Goal: Information Seeking & Learning: Find contact information

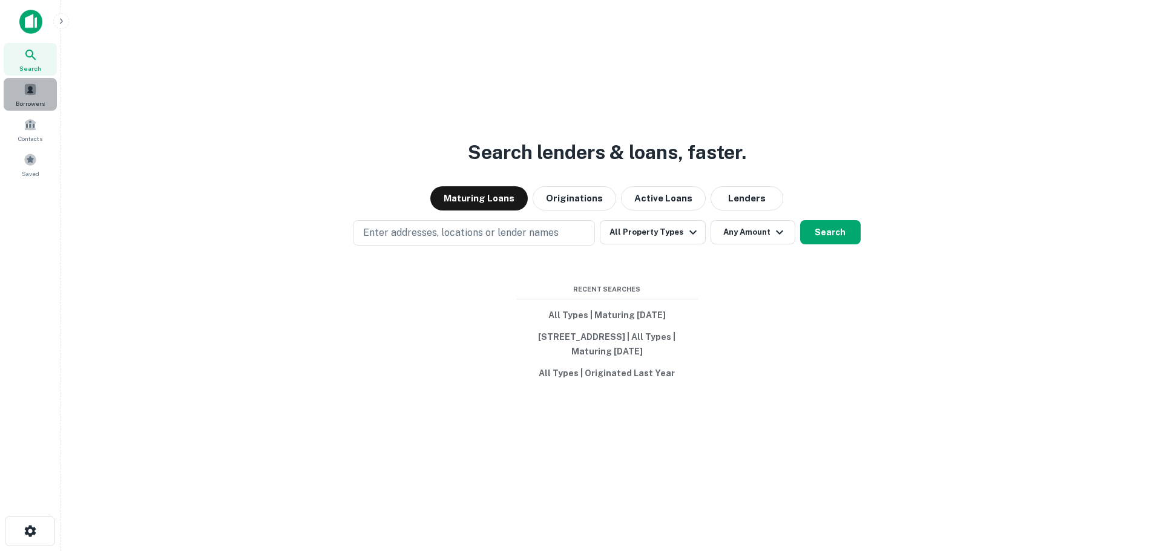
click at [10, 90] on div "Borrowers" at bounding box center [30, 94] width 53 height 33
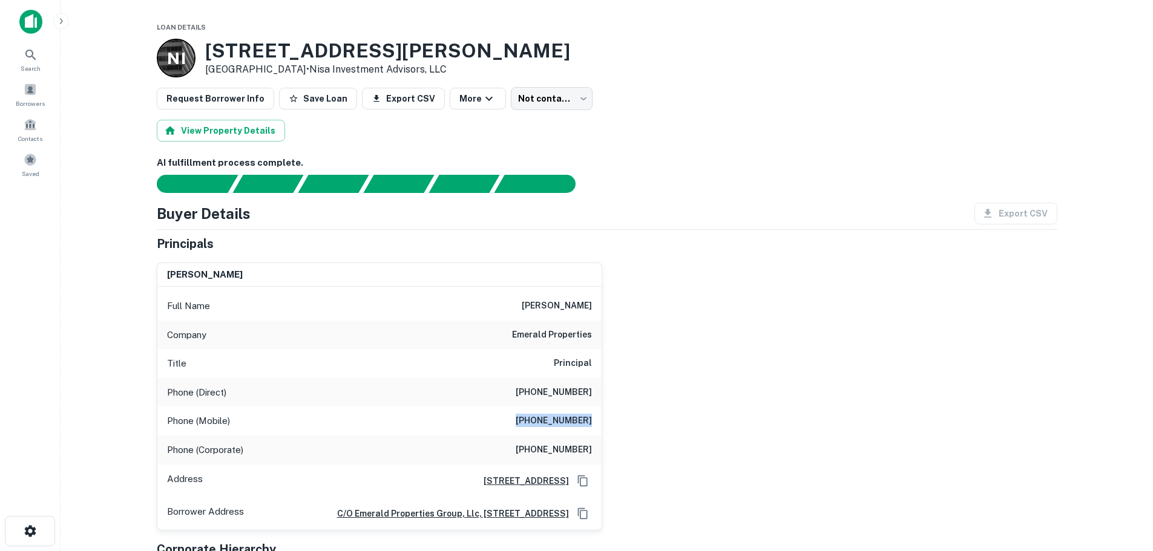
drag, startPoint x: 526, startPoint y: 414, endPoint x: 603, endPoint y: 413, distance: 76.2
click at [603, 413] on div "edwin levis Full Name edwin levis Company emerald properties Title Principal Ph…" at bounding box center [602, 392] width 910 height 278
copy h6 "(314) 541-1449"
click at [677, 427] on div "edwin levis Full Name edwin levis Company emerald properties Title Principal Ph…" at bounding box center [602, 392] width 910 height 278
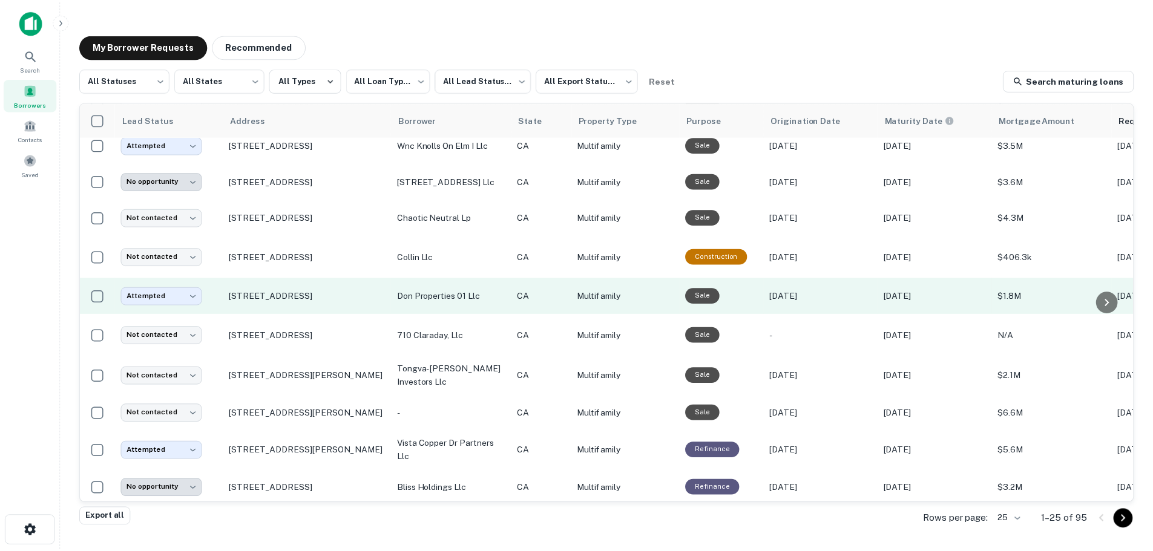
scroll to position [242, 0]
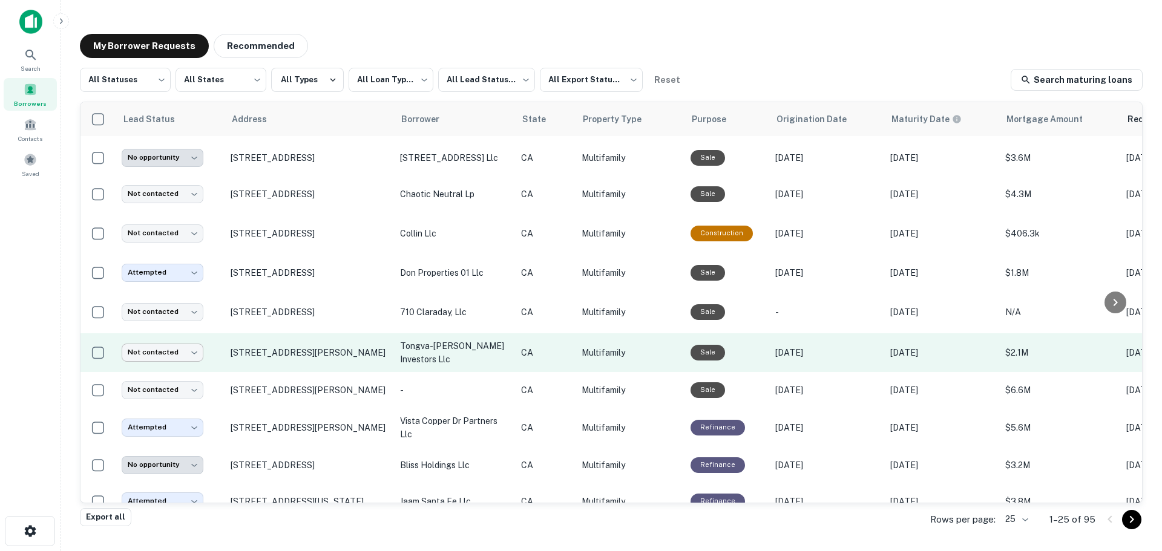
click at [162, 350] on body "**********" at bounding box center [581, 275] width 1162 height 551
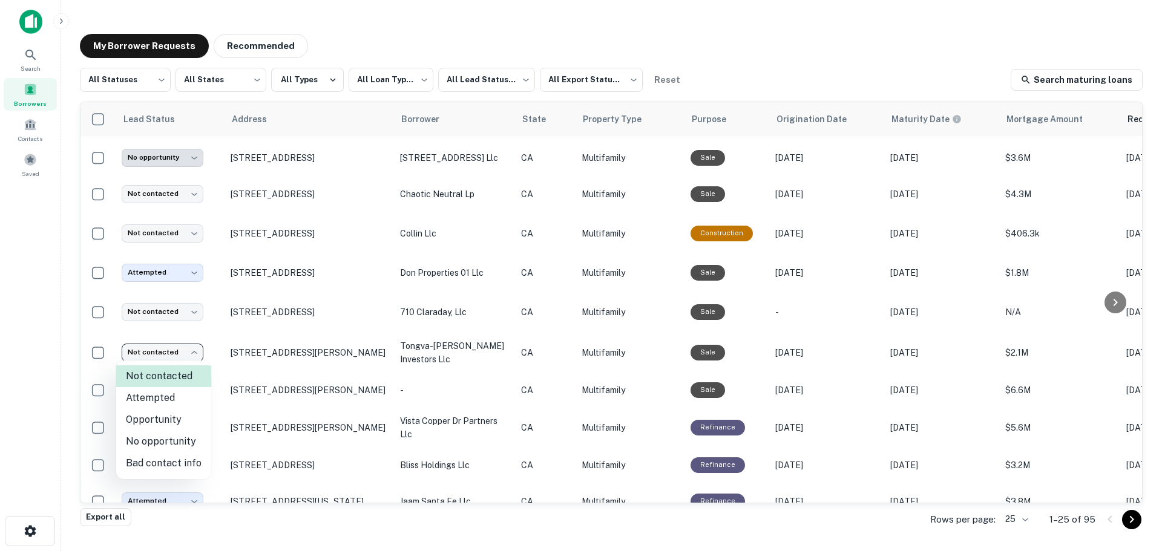
click at [160, 400] on li "Attempted" at bounding box center [163, 398] width 95 height 22
type input "*********"
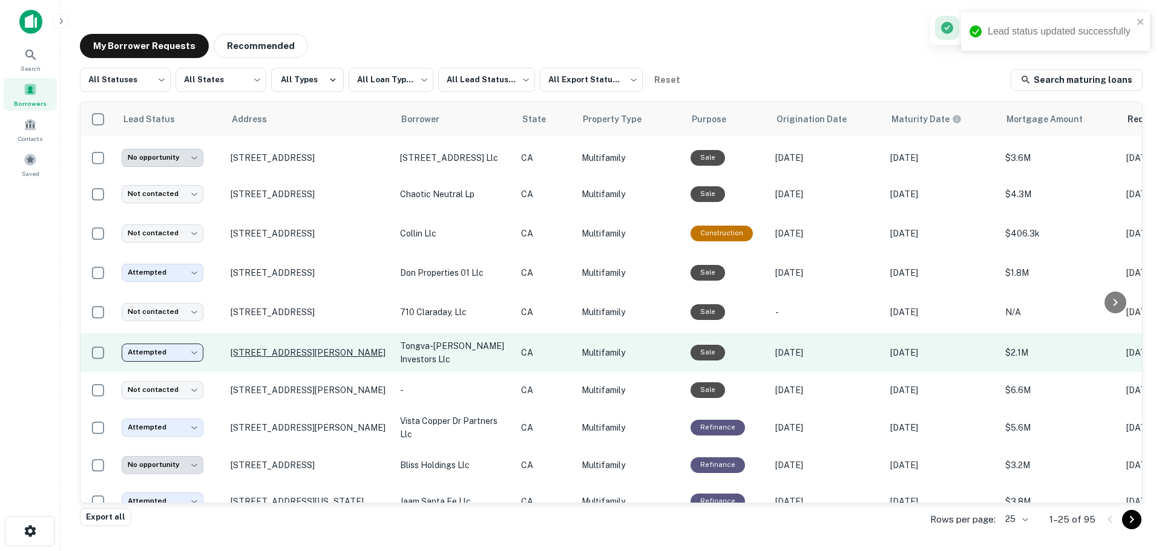
click at [284, 349] on p "1334 Barry Ave Los Angeles, CA 90025" at bounding box center [309, 352] width 157 height 11
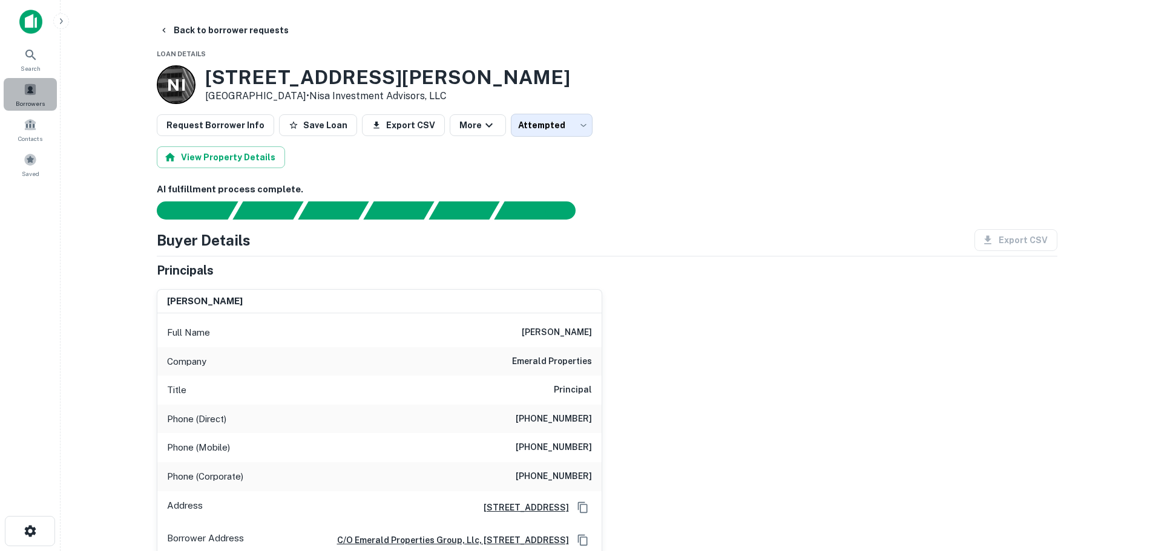
click at [38, 98] on div "Borrowers" at bounding box center [30, 94] width 53 height 33
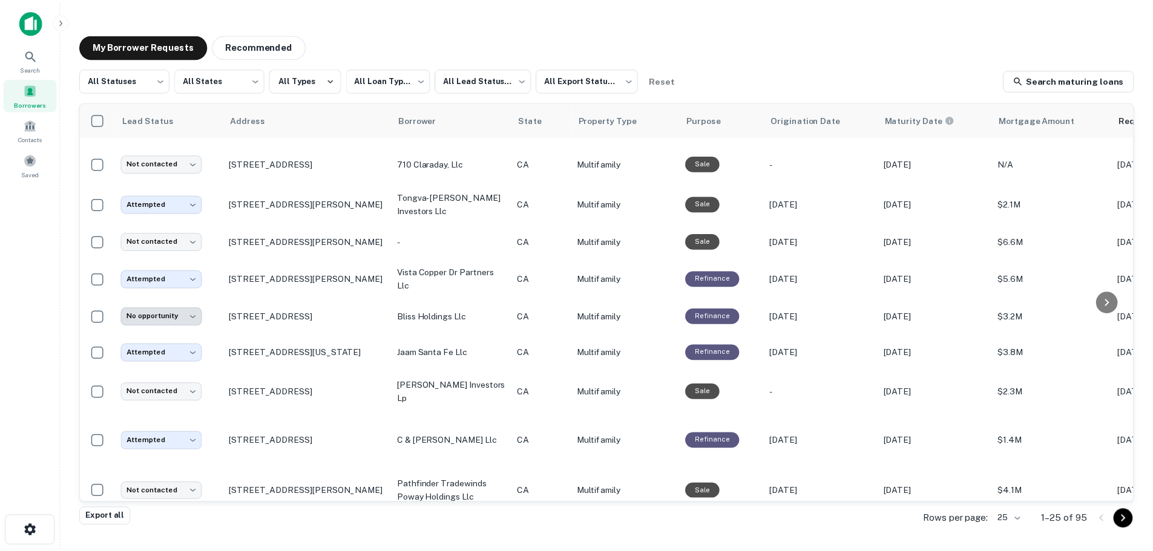
scroll to position [362, 0]
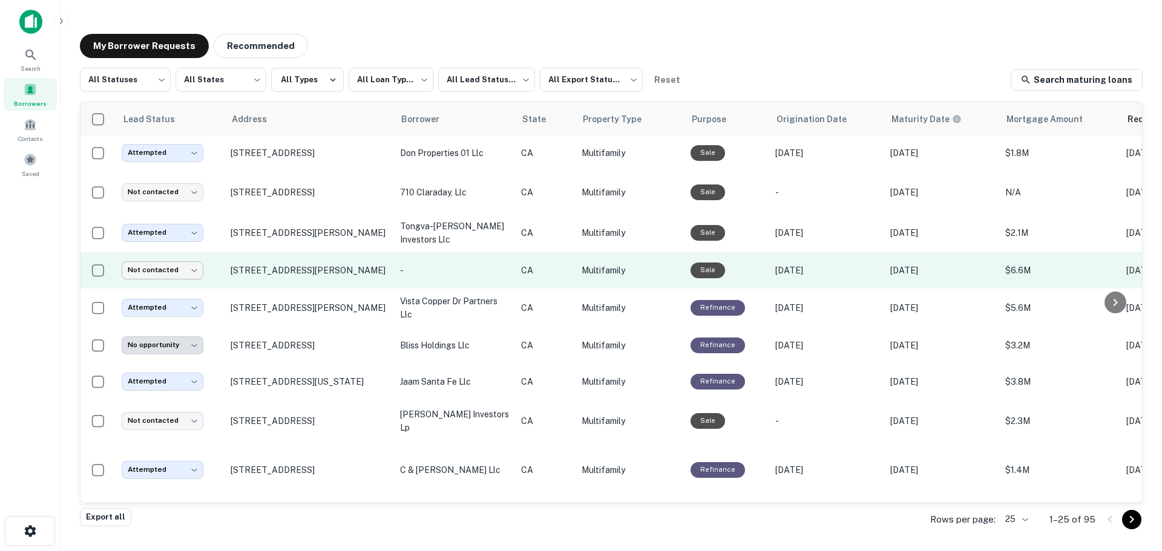
click at [174, 271] on body "**********" at bounding box center [581, 275] width 1162 height 551
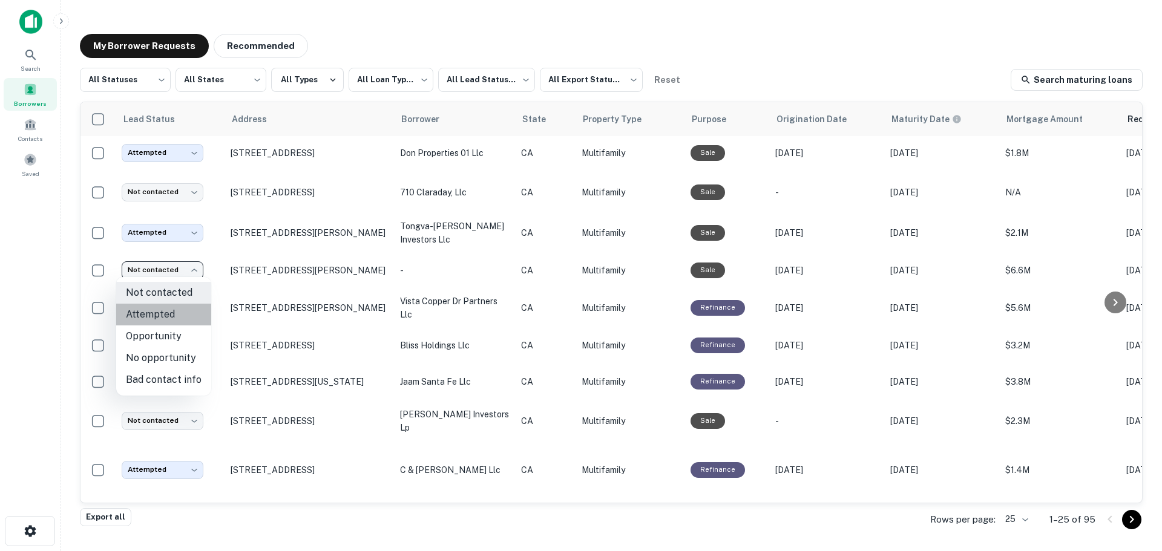
click at [164, 324] on li "Attempted" at bounding box center [163, 315] width 95 height 22
type input "*********"
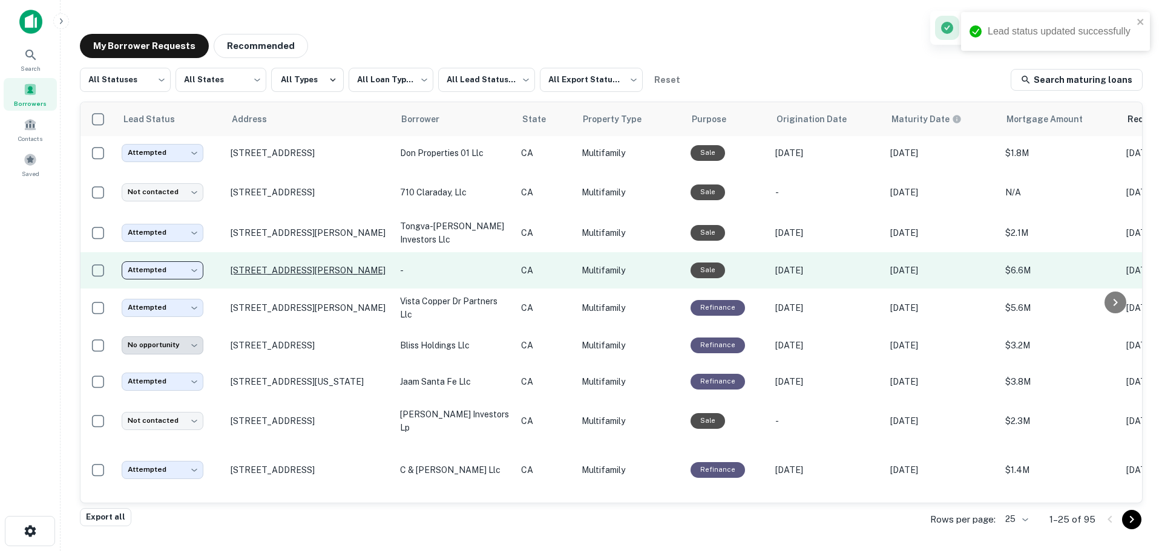
click at [254, 271] on p "551 East Riverside Drive Renew mills Ontario, CA 91761" at bounding box center [309, 270] width 157 height 11
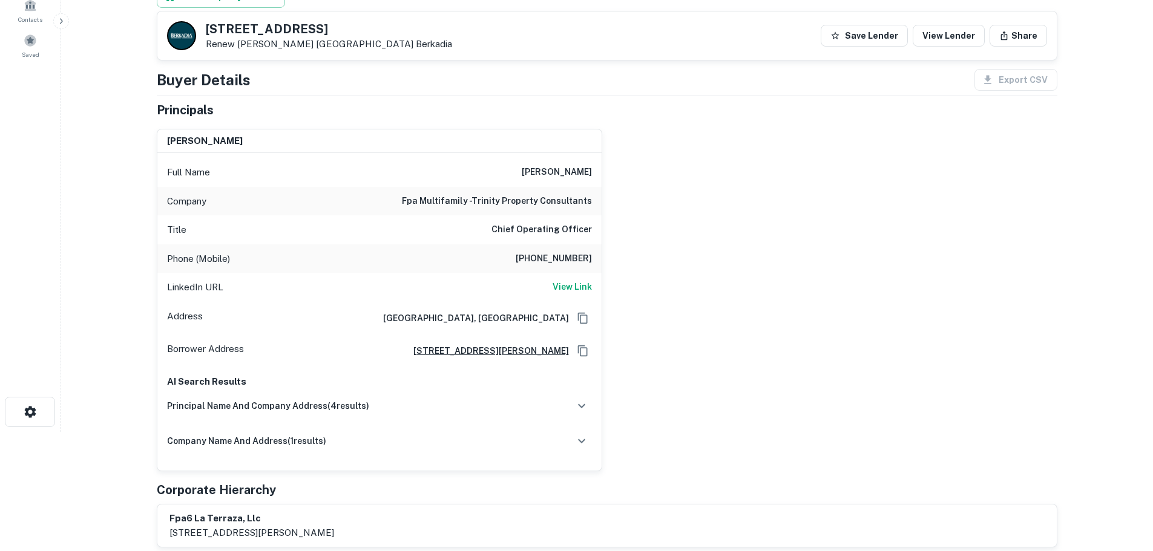
scroll to position [61, 0]
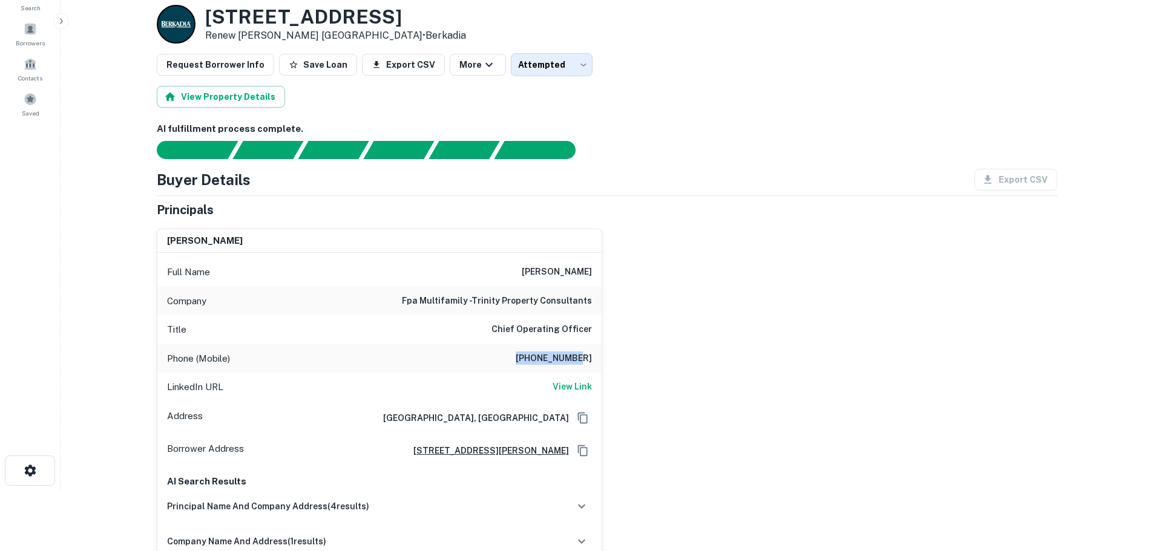
drag, startPoint x: 519, startPoint y: 354, endPoint x: 602, endPoint y: 359, distance: 83.0
click at [602, 359] on div "michael earl Full Name michael earl Company fpa multifamily -trinity property c…" at bounding box center [602, 395] width 910 height 353
copy h6 "801-369-8574"
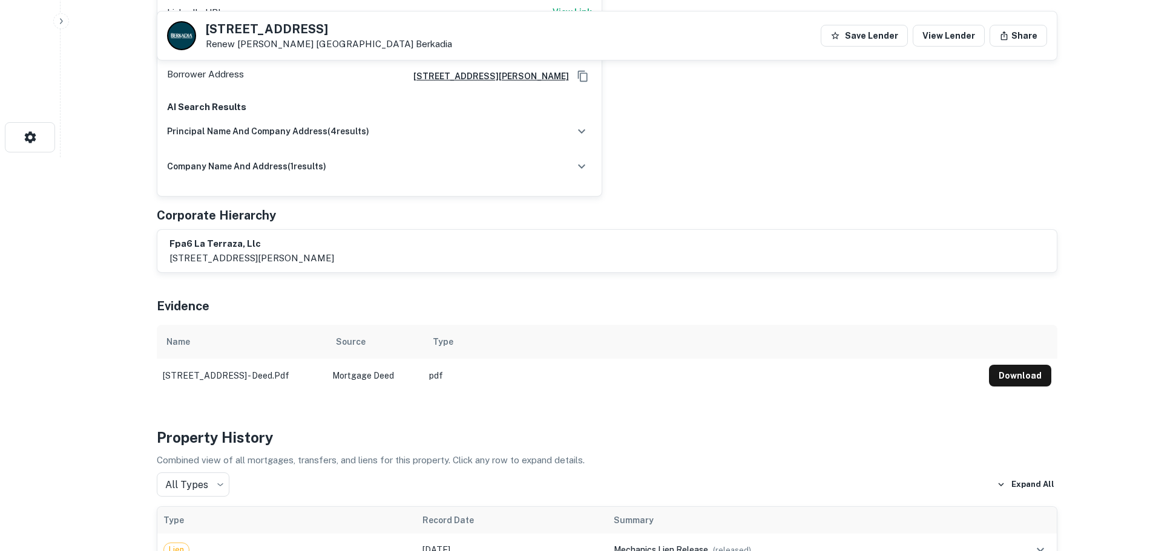
scroll to position [484, 0]
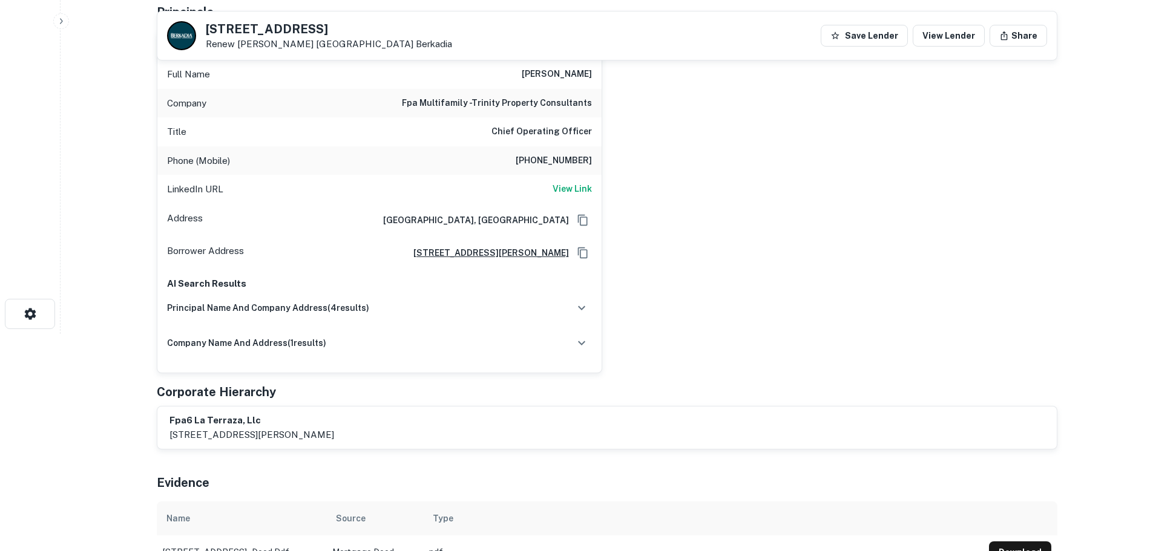
scroll to position [0, 0]
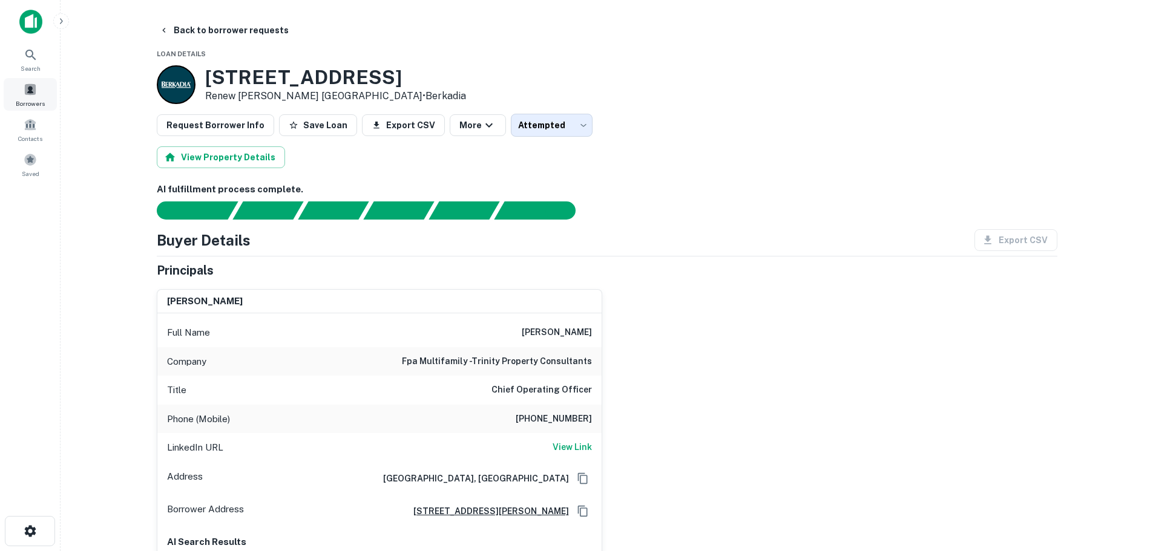
click at [38, 91] on div "Borrowers" at bounding box center [30, 94] width 53 height 33
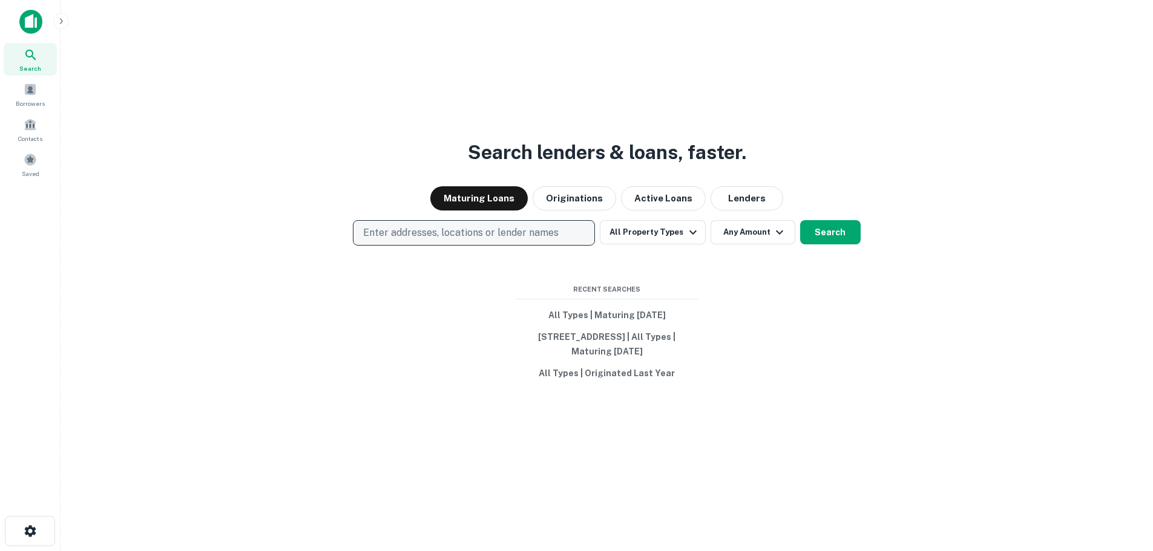
click at [390, 220] on button "Enter addresses, locations or lender names" at bounding box center [474, 232] width 242 height 25
type input "**********"
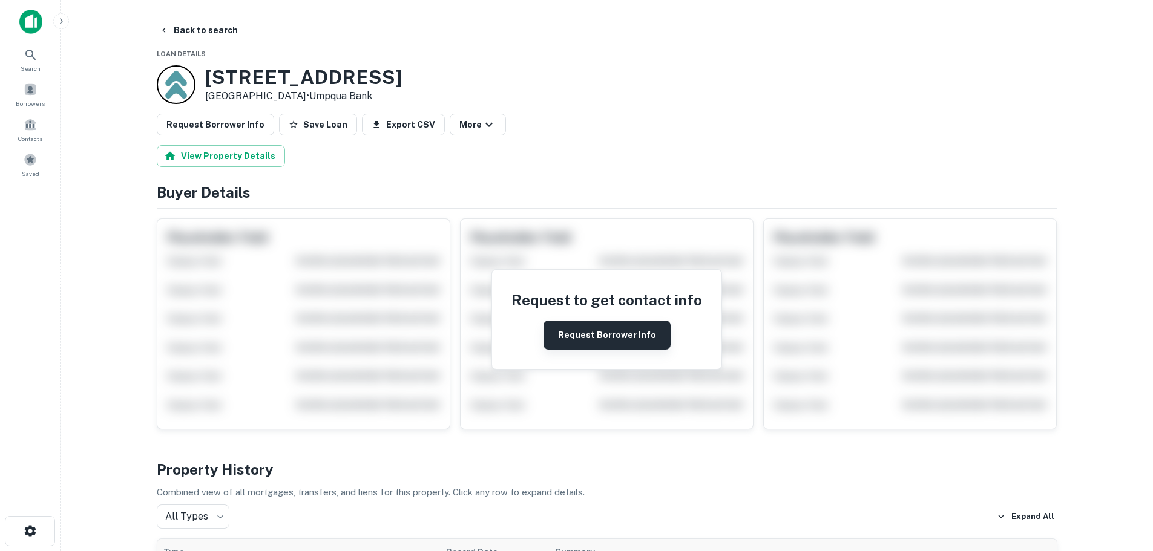
click at [641, 344] on button "Request Borrower Info" at bounding box center [606, 335] width 127 height 29
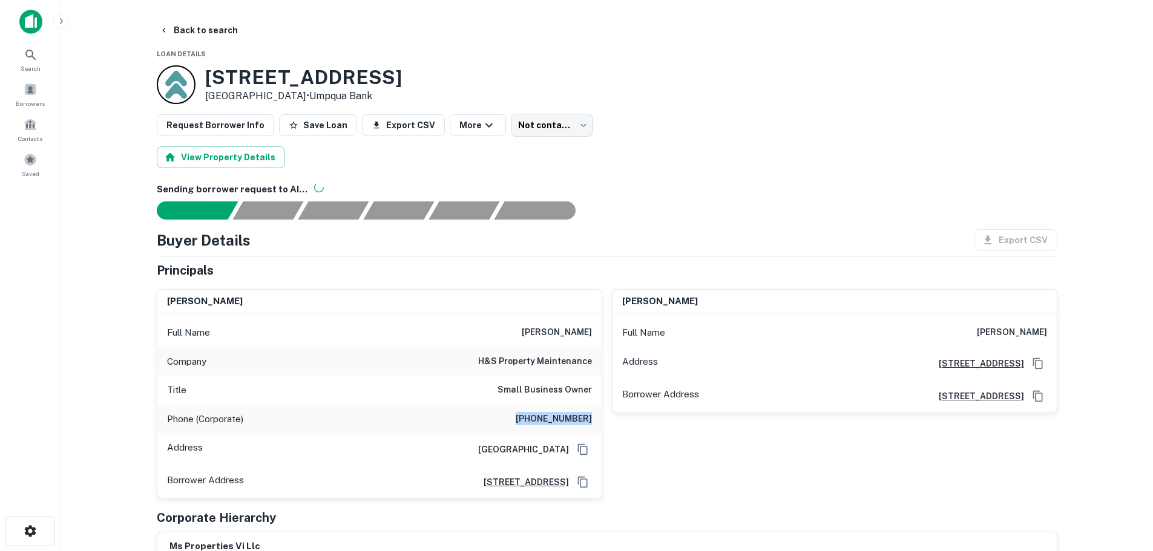
drag, startPoint x: 519, startPoint y: 430, endPoint x: 599, endPoint y: 424, distance: 80.1
click at [599, 424] on div "Phone (Corporate) (720) 496-9944" at bounding box center [379, 419] width 444 height 29
copy h6 "[PHONE_NUMBER]"
click at [649, 485] on div "mark slater Full Name mark slater Address 727 Esplanade, #105, Redondo Beach, C…" at bounding box center [829, 390] width 455 height 220
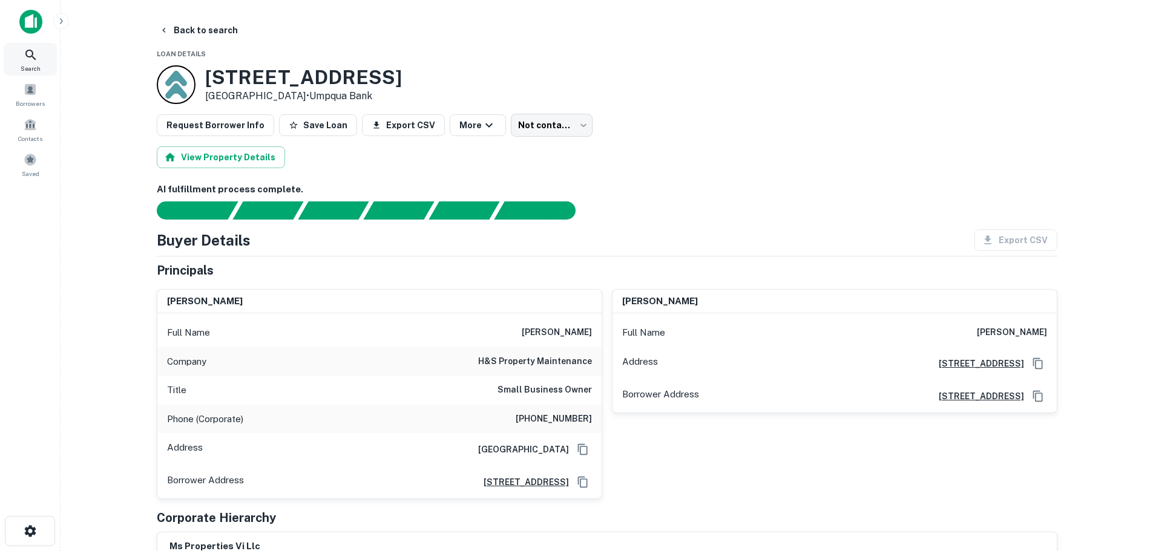
click at [18, 56] on div "Search" at bounding box center [30, 59] width 53 height 33
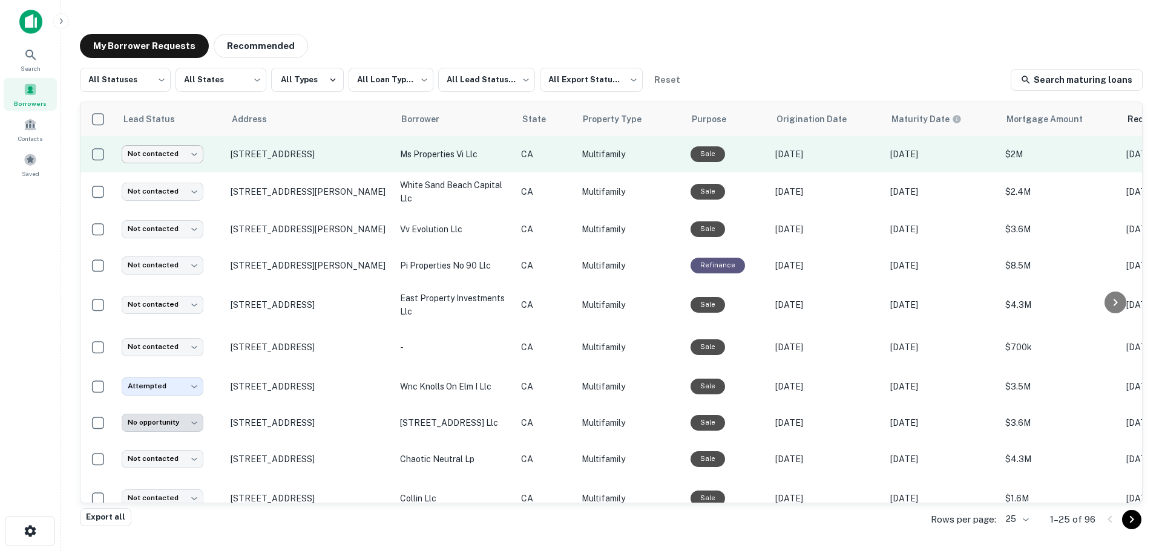
click at [174, 157] on body "**********" at bounding box center [581, 275] width 1162 height 551
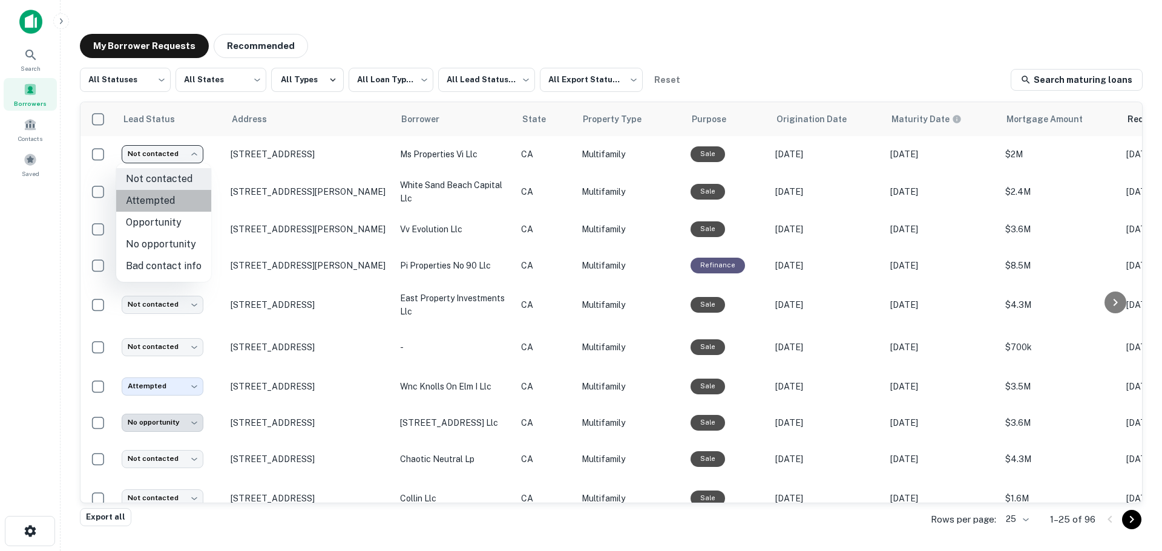
click at [165, 206] on li "Attempted" at bounding box center [163, 201] width 95 height 22
type input "*********"
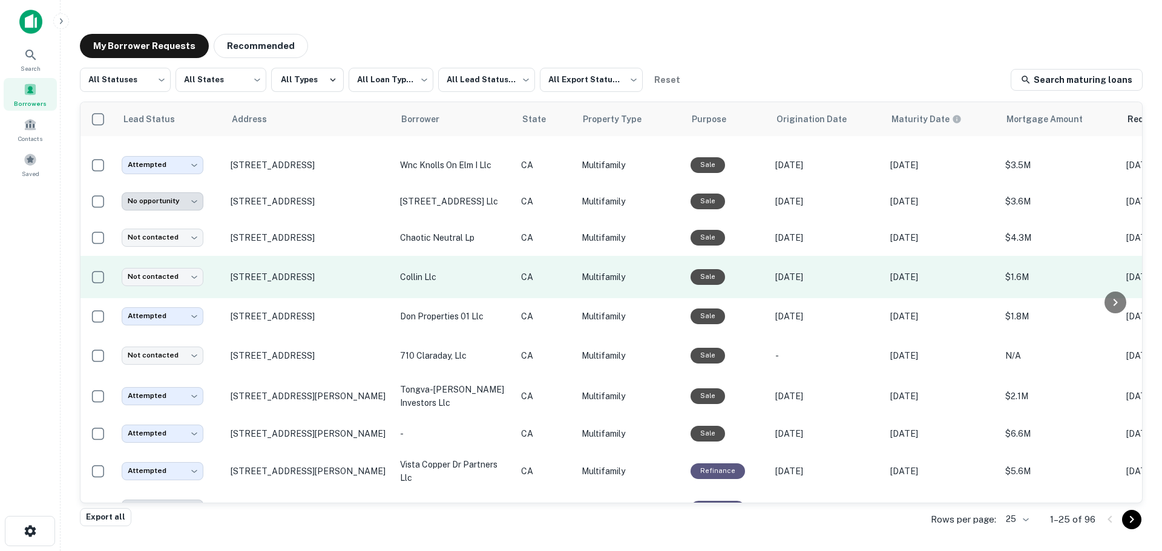
scroll to position [242, 0]
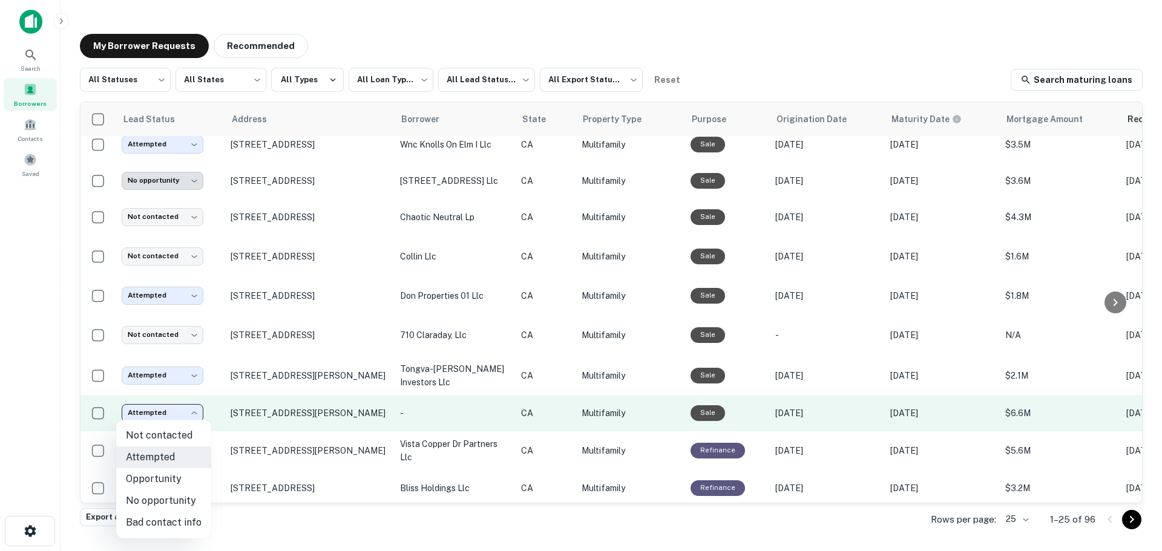
click at [190, 406] on body "**********" at bounding box center [581, 275] width 1162 height 551
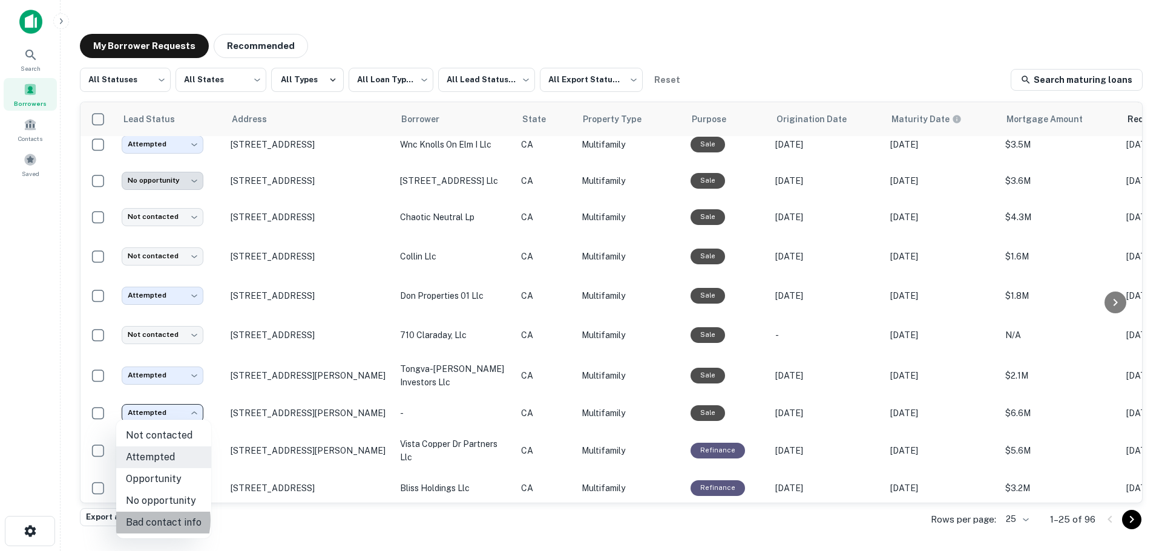
click at [145, 520] on li "Bad contact info" at bounding box center [163, 523] width 95 height 22
type input "**********"
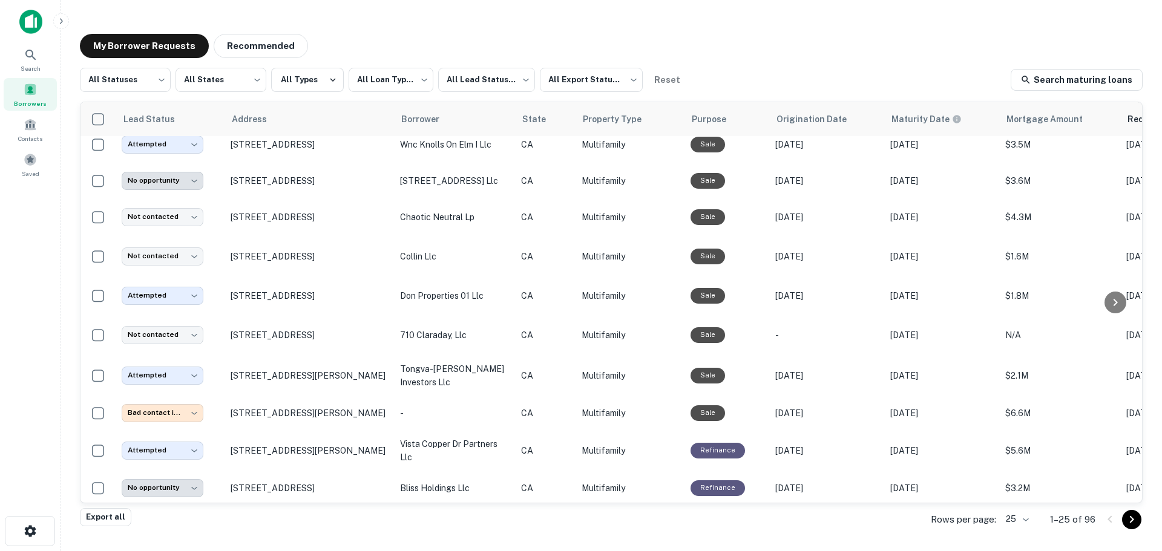
click at [636, 35] on div "My Borrower Requests Recommended" at bounding box center [611, 46] width 1062 height 24
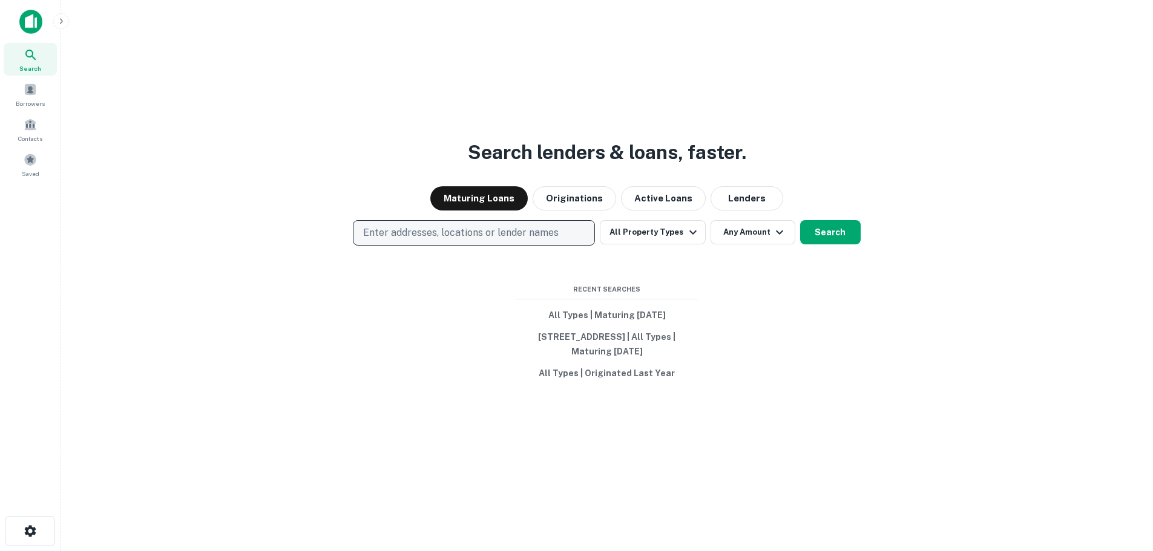
drag, startPoint x: 411, startPoint y: 241, endPoint x: 411, endPoint y: 232, distance: 9.1
click at [411, 239] on div "Search lenders & loans, faster. Maturing Loans Originations Active Loans Lender…" at bounding box center [606, 304] width 1073 height 551
click at [413, 228] on p "Enter addresses, locations or lender names" at bounding box center [460, 233] width 195 height 15
type input "**********"
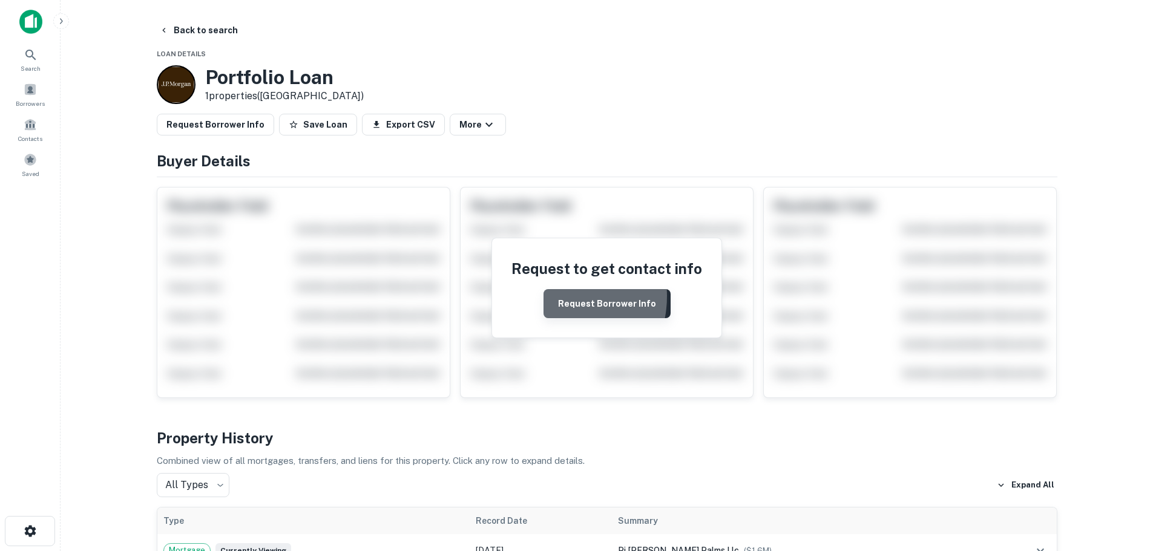
click at [549, 296] on button "Request Borrower Info" at bounding box center [606, 303] width 127 height 29
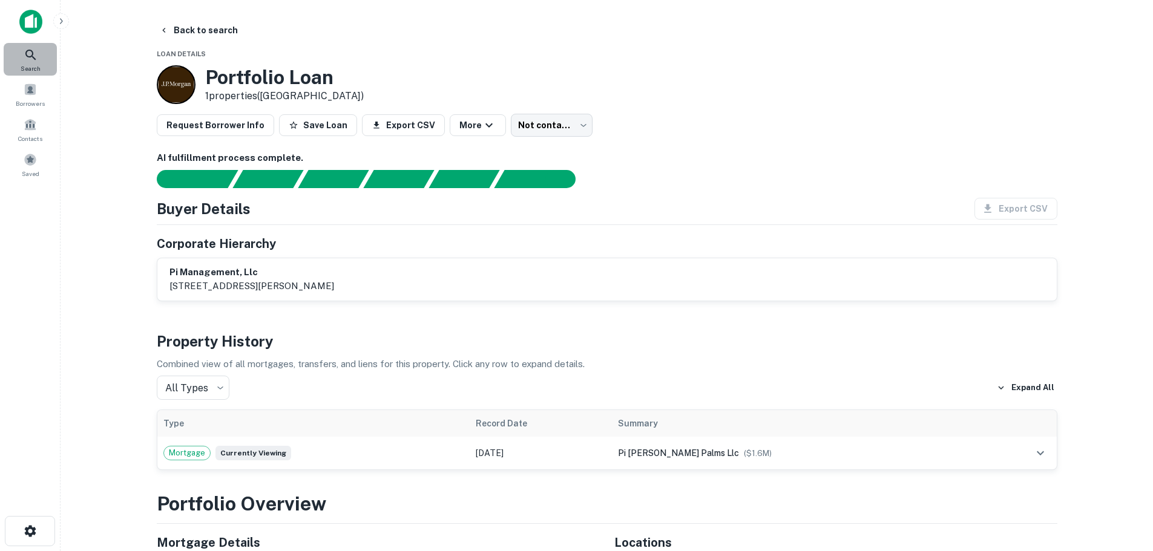
click at [27, 55] on icon at bounding box center [31, 55] width 15 height 15
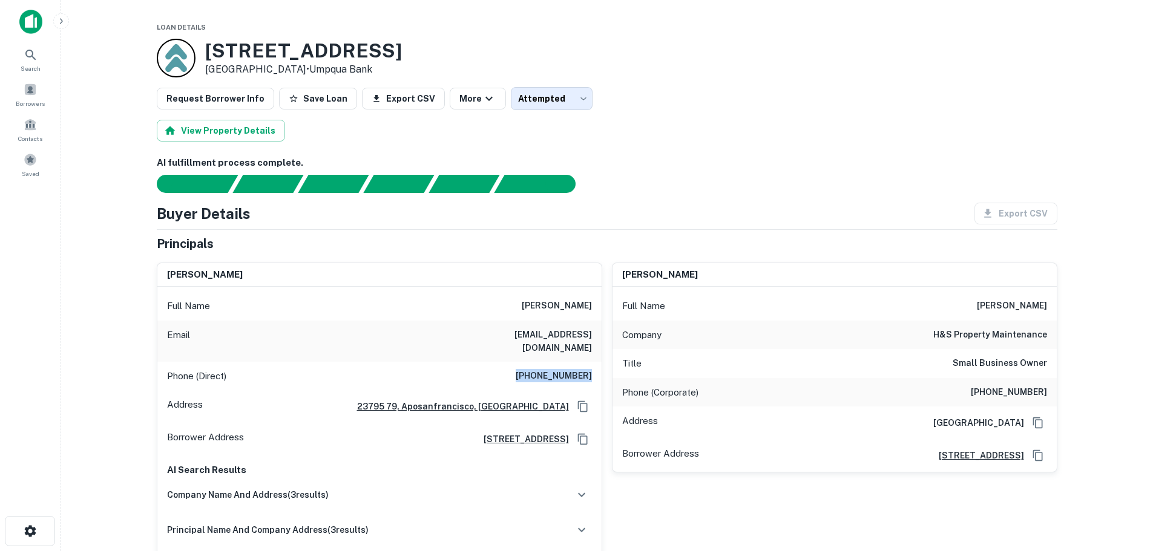
drag, startPoint x: 522, startPoint y: 364, endPoint x: 597, endPoint y: 365, distance: 75.0
click at [597, 365] on div "Phone (Direct) [PHONE_NUMBER]" at bounding box center [379, 376] width 444 height 29
copy h6 "[PHONE_NUMBER]"
click at [454, 364] on div "Phone (Direct) [PHONE_NUMBER]" at bounding box center [379, 376] width 444 height 29
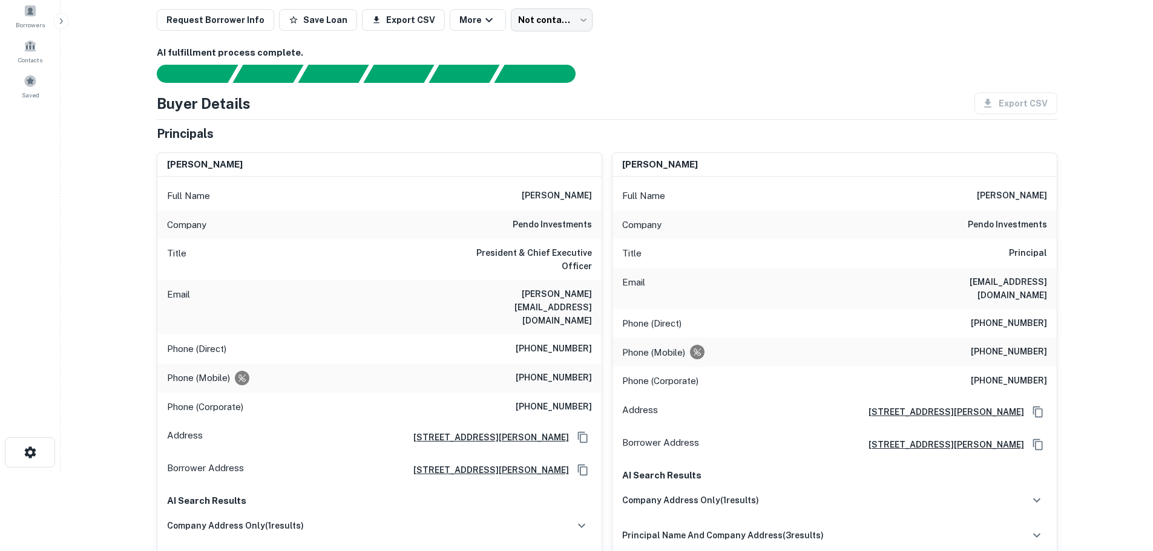
scroll to position [61, 0]
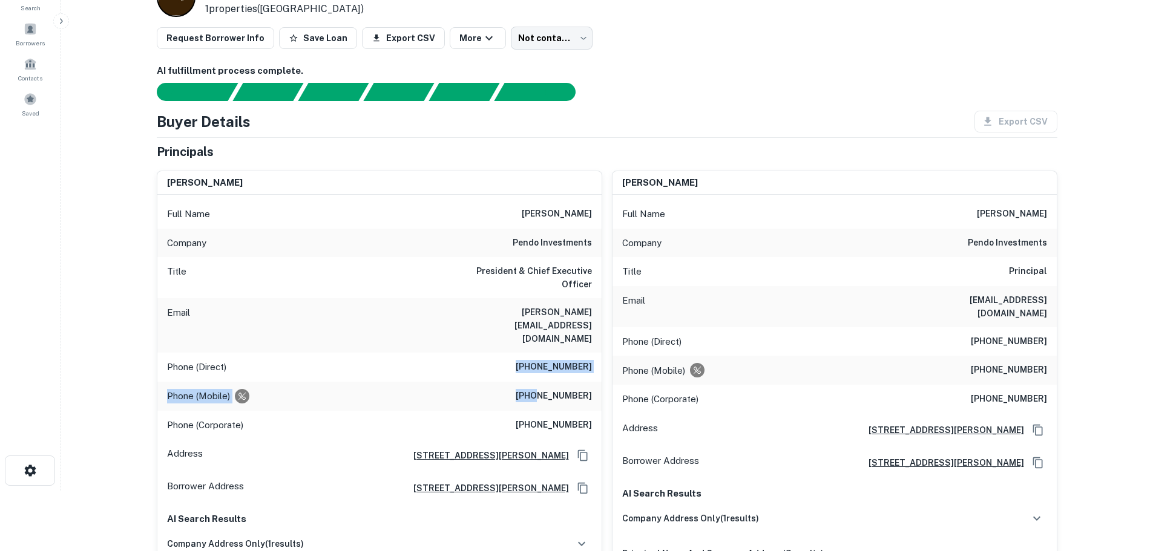
drag, startPoint x: 518, startPoint y: 329, endPoint x: 549, endPoint y: 347, distance: 36.3
click at [549, 347] on div "Full Name brian c. buchhagen Company pendo investments Title President & Chief …" at bounding box center [379, 419] width 444 height 449
click at [519, 389] on h6 "(310) 597-1419" at bounding box center [554, 396] width 76 height 15
drag, startPoint x: 524, startPoint y: 356, endPoint x: 599, endPoint y: 356, distance: 75.0
click at [599, 382] on div "Phone (Mobile) (310) 597-1419" at bounding box center [379, 396] width 444 height 29
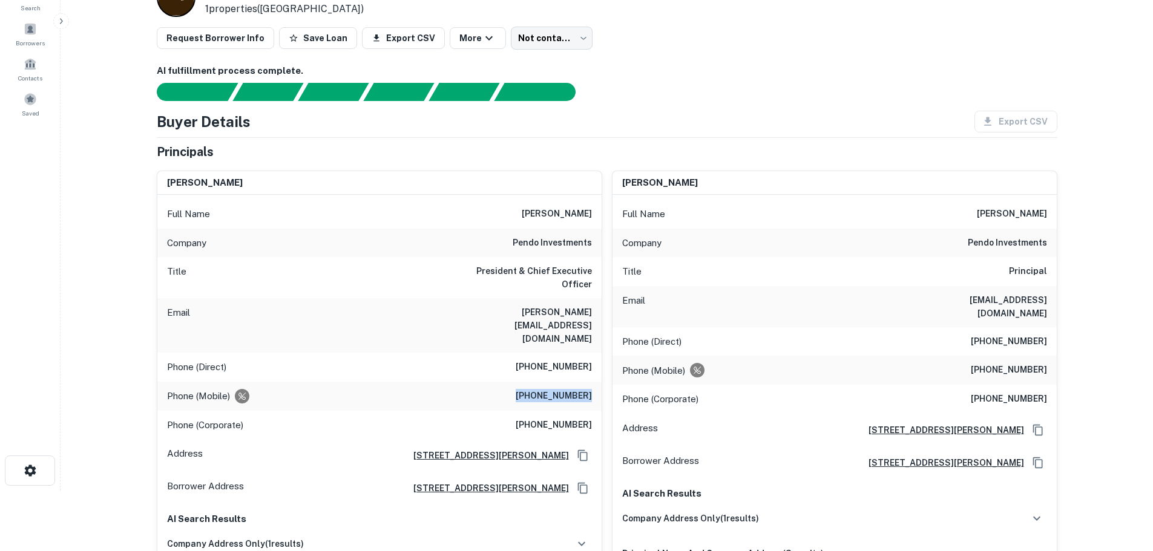
copy h6 "(310) 597-1419"
click at [442, 382] on div "Phone (Mobile) (310) 597-1419" at bounding box center [379, 396] width 444 height 29
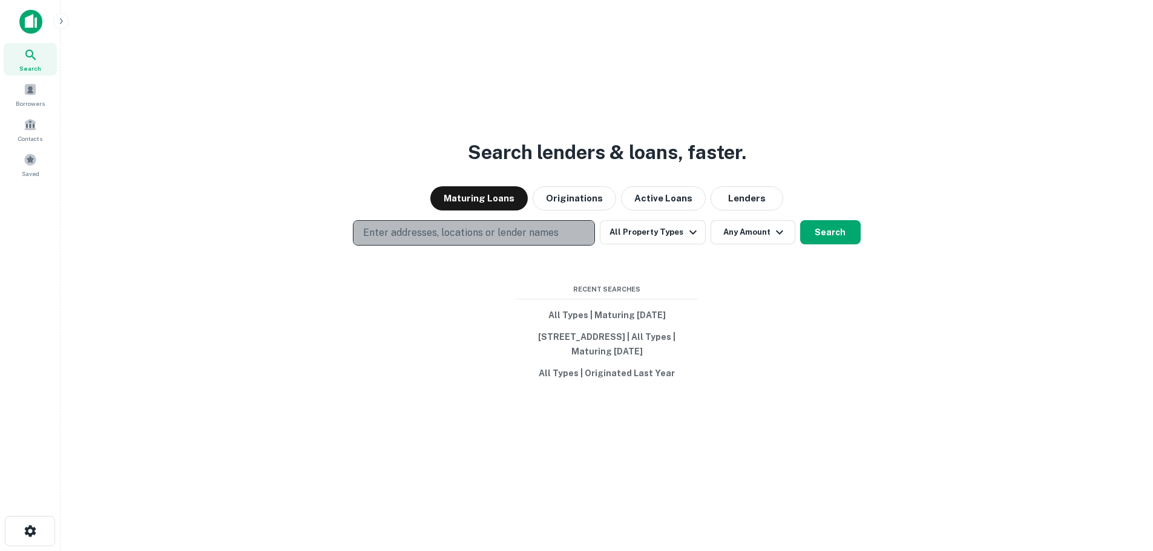
drag, startPoint x: 436, startPoint y: 228, endPoint x: 433, endPoint y: 218, distance: 9.6
click at [436, 226] on p "Enter addresses, locations or lender names" at bounding box center [460, 233] width 195 height 15
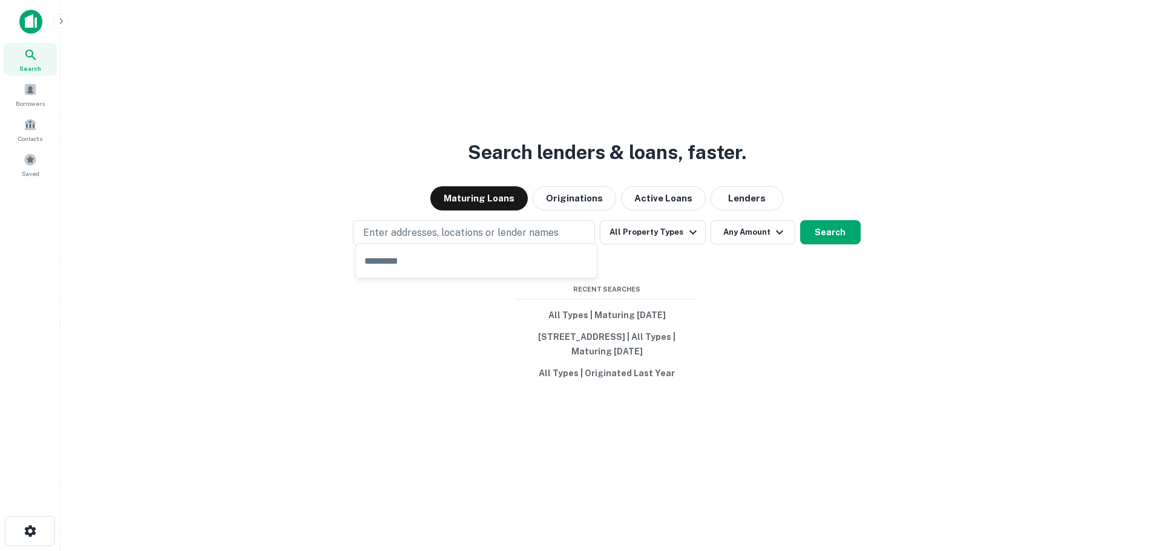
type input "**********"
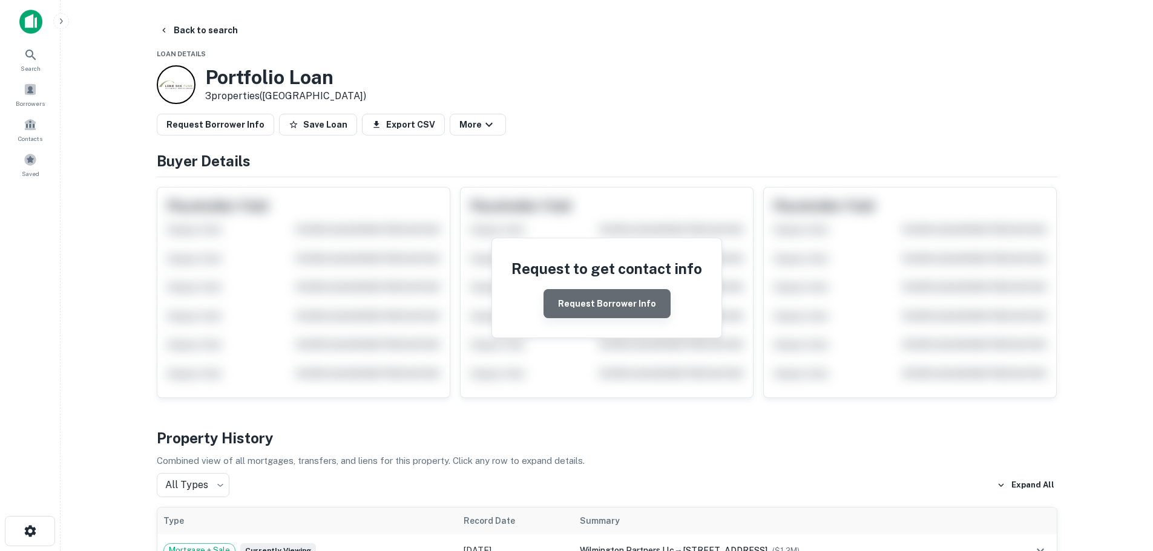
click at [623, 309] on button "Request Borrower Info" at bounding box center [606, 303] width 127 height 29
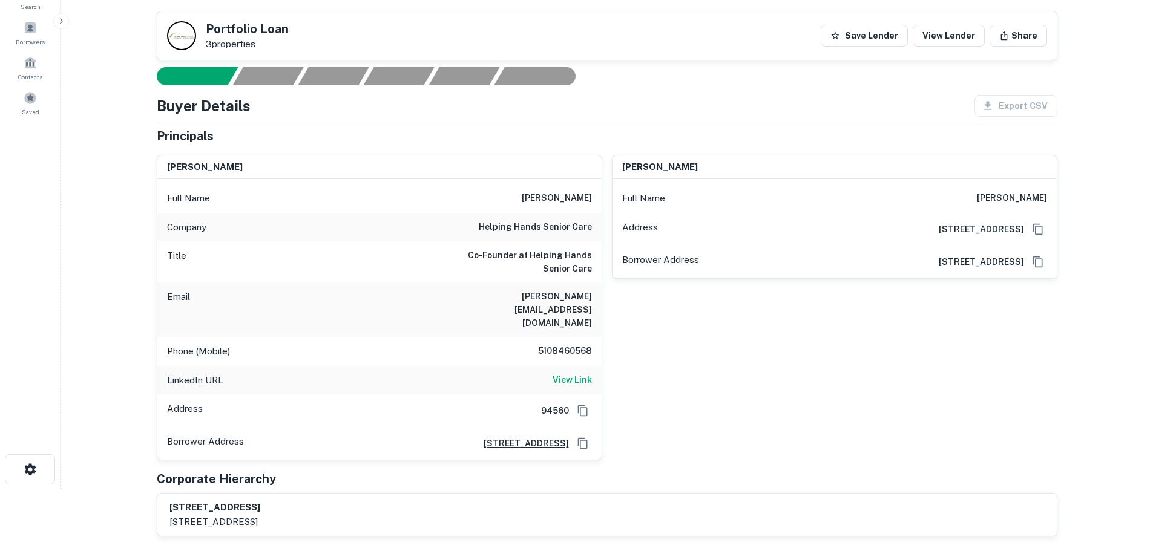
scroll to position [61, 0]
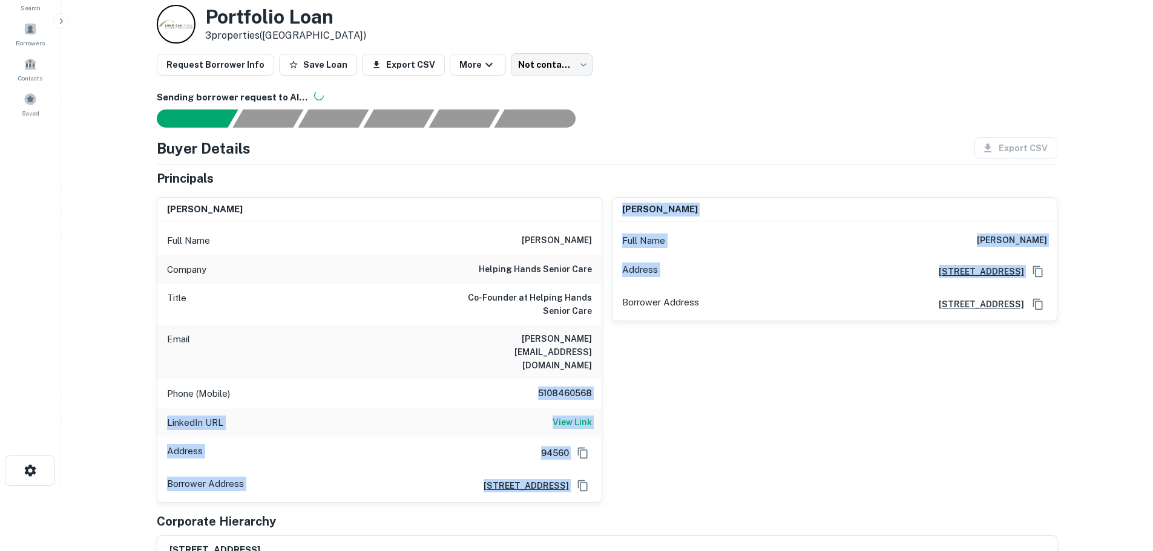
drag, startPoint x: 535, startPoint y: 367, endPoint x: 612, endPoint y: 365, distance: 77.5
click at [612, 365] on div "elsa nguyen Full Name elsa nguyen Company helping hands senior care Title Co-Fo…" at bounding box center [602, 346] width 910 height 316
click at [516, 379] on div "Phone (Mobile) 5108460568" at bounding box center [379, 393] width 444 height 29
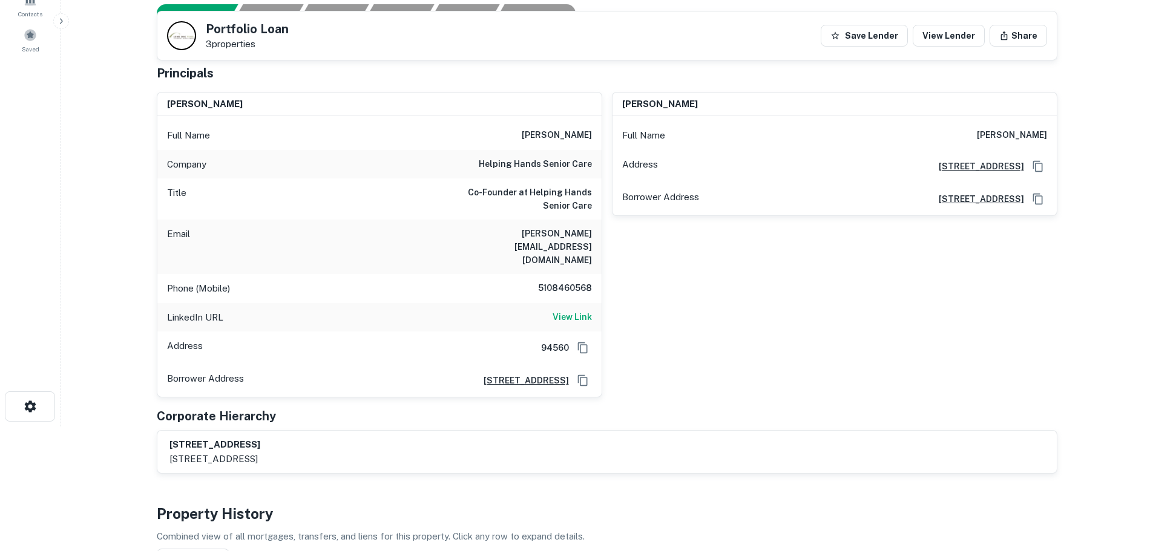
scroll to position [121, 0]
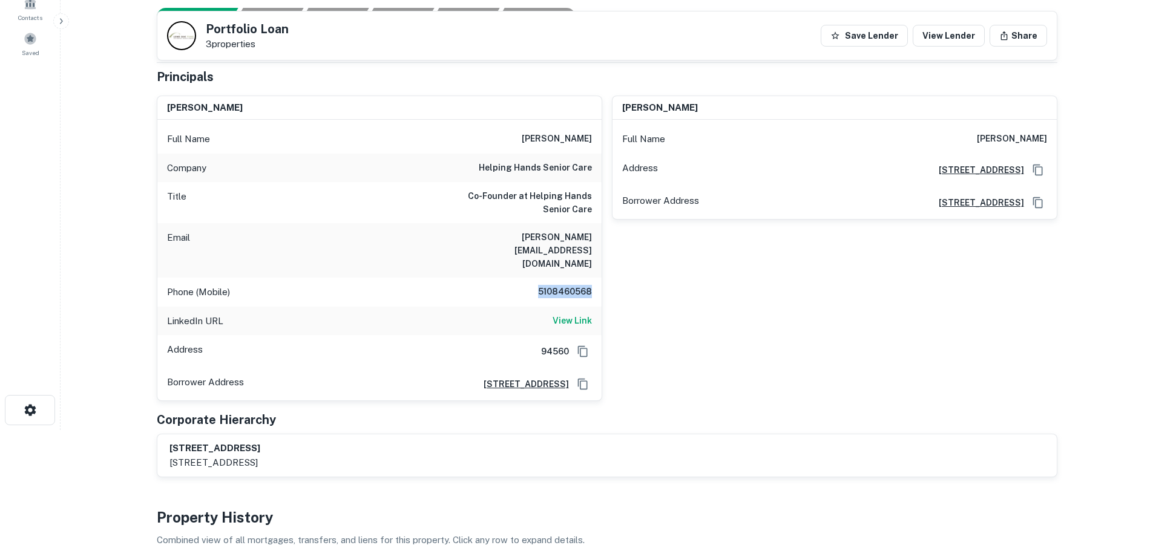
drag, startPoint x: 530, startPoint y: 268, endPoint x: 593, endPoint y: 263, distance: 63.2
click at [593, 278] on div "Phone (Mobile) 5108460568" at bounding box center [379, 292] width 444 height 29
copy h6 "5108460568"
click at [491, 278] on div "Phone (Mobile) 5108460568" at bounding box center [379, 292] width 444 height 29
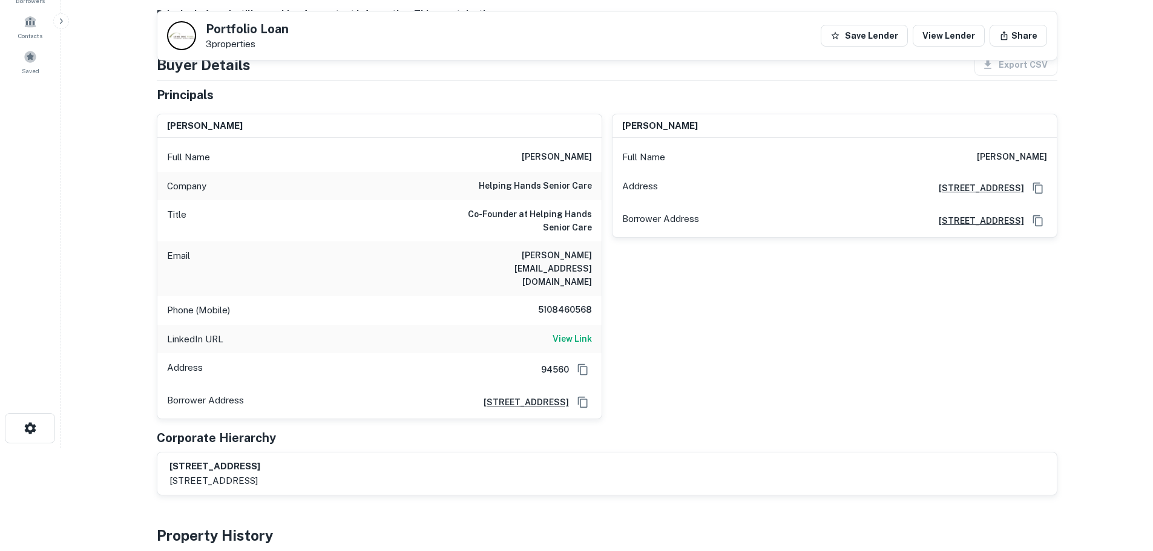
scroll to position [0, 0]
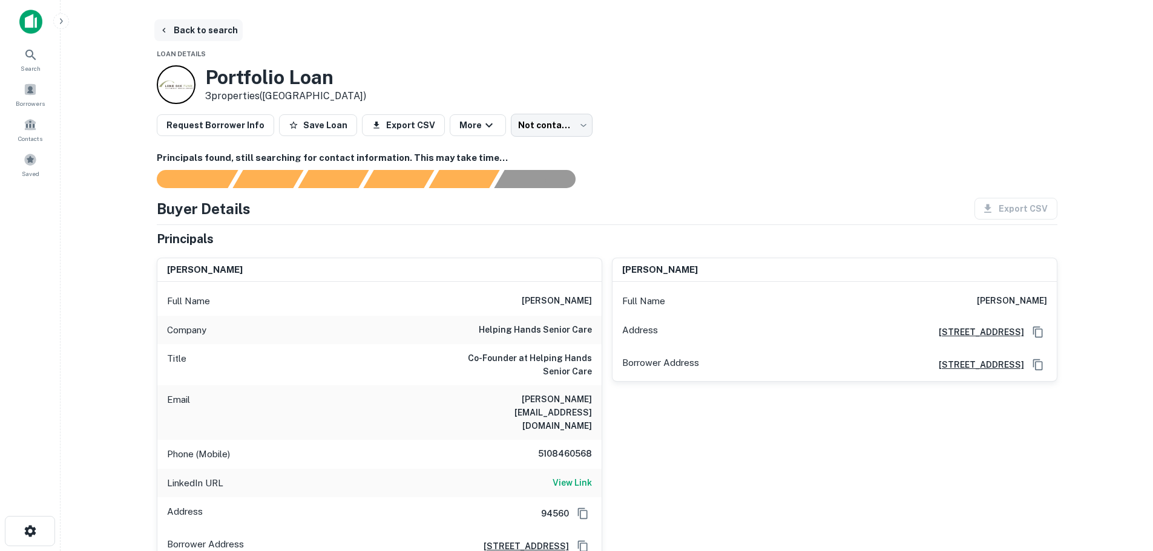
click at [156, 24] on button "Back to search" at bounding box center [198, 30] width 88 height 22
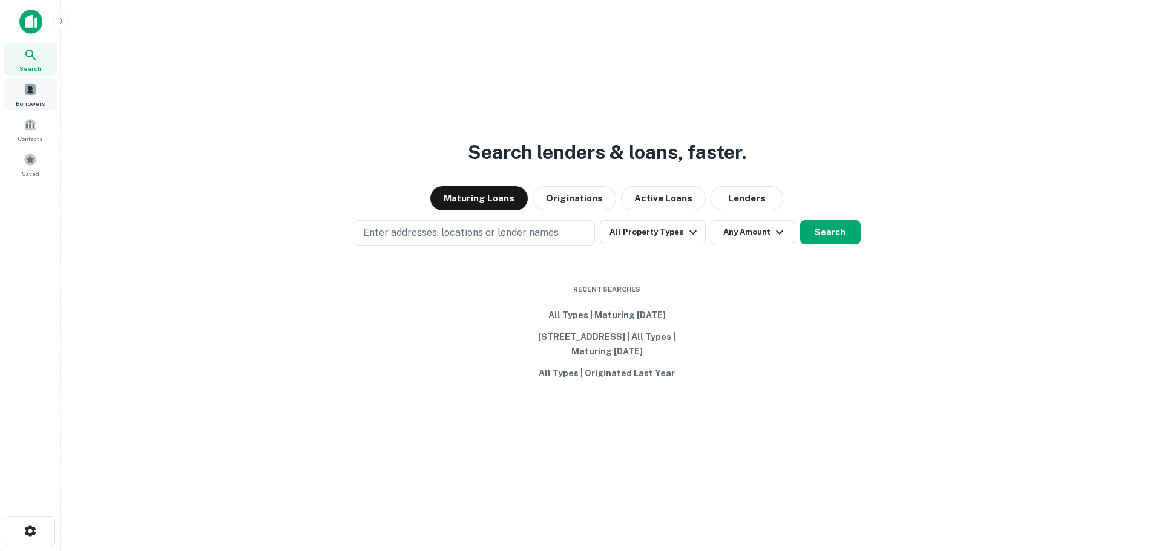
click at [34, 96] on div "Borrowers" at bounding box center [30, 94] width 53 height 33
click at [37, 57] on icon at bounding box center [31, 55] width 15 height 15
click at [371, 226] on p "Enter addresses, locations or lender names" at bounding box center [460, 233] width 195 height 15
type input "**********"
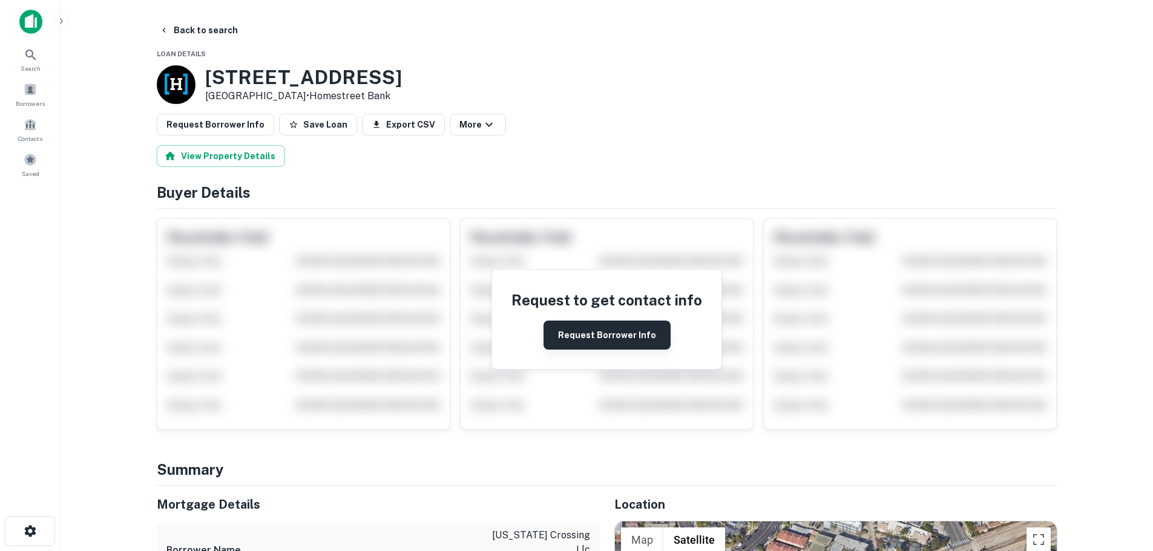
click at [574, 336] on button "Request Borrower Info" at bounding box center [606, 335] width 127 height 29
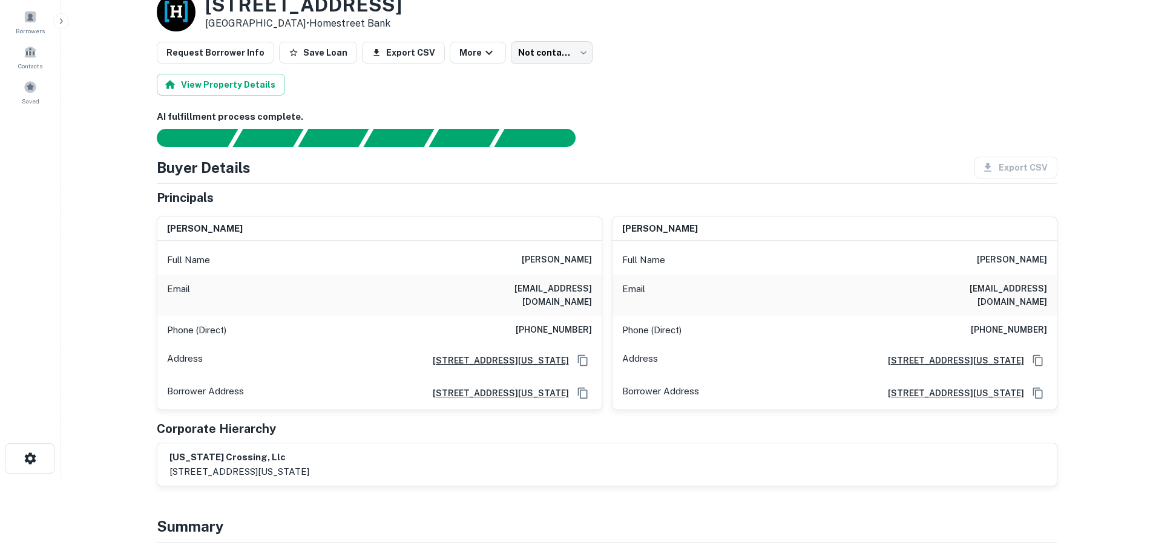
scroll to position [60, 0]
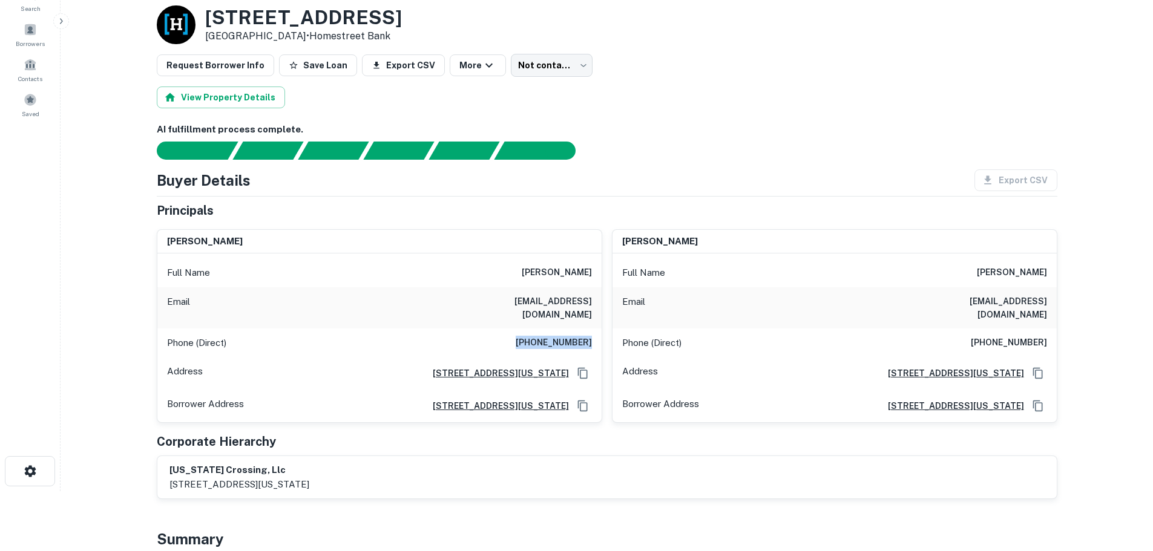
drag, startPoint x: 522, startPoint y: 330, endPoint x: 593, endPoint y: 336, distance: 71.6
click at [593, 336] on div "Phone (Direct) (619) 980-0976" at bounding box center [379, 343] width 444 height 29
copy h6 "(619) 980-0976"
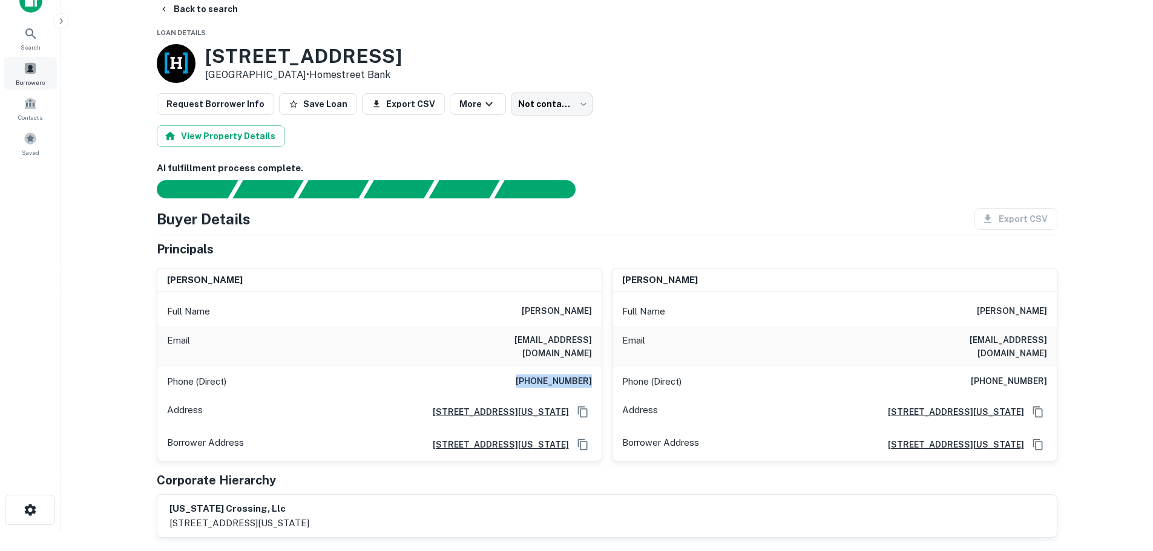
scroll to position [0, 0]
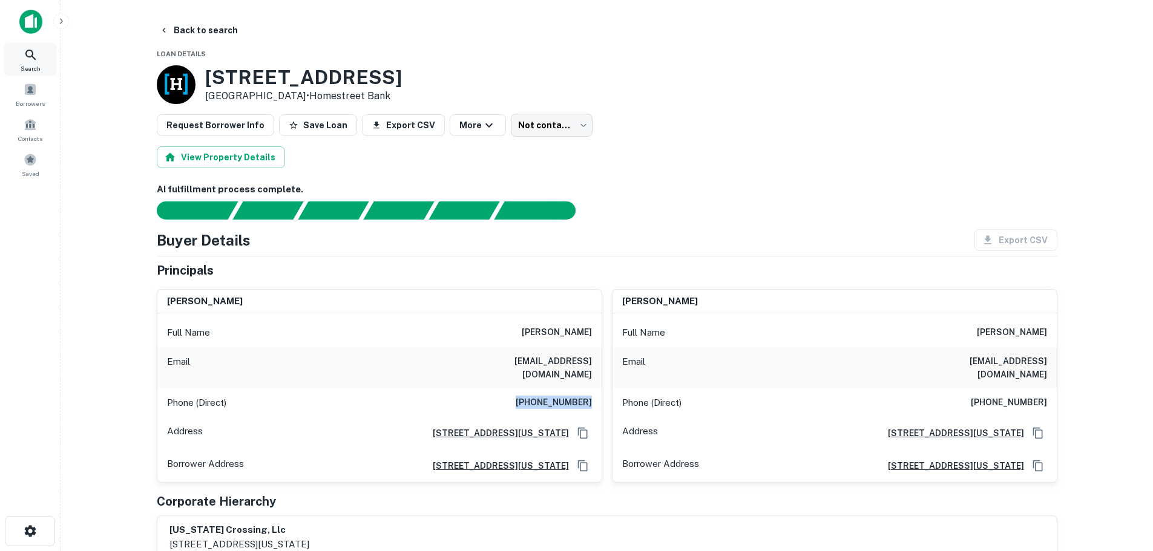
click at [32, 56] on icon at bounding box center [30, 55] width 10 height 10
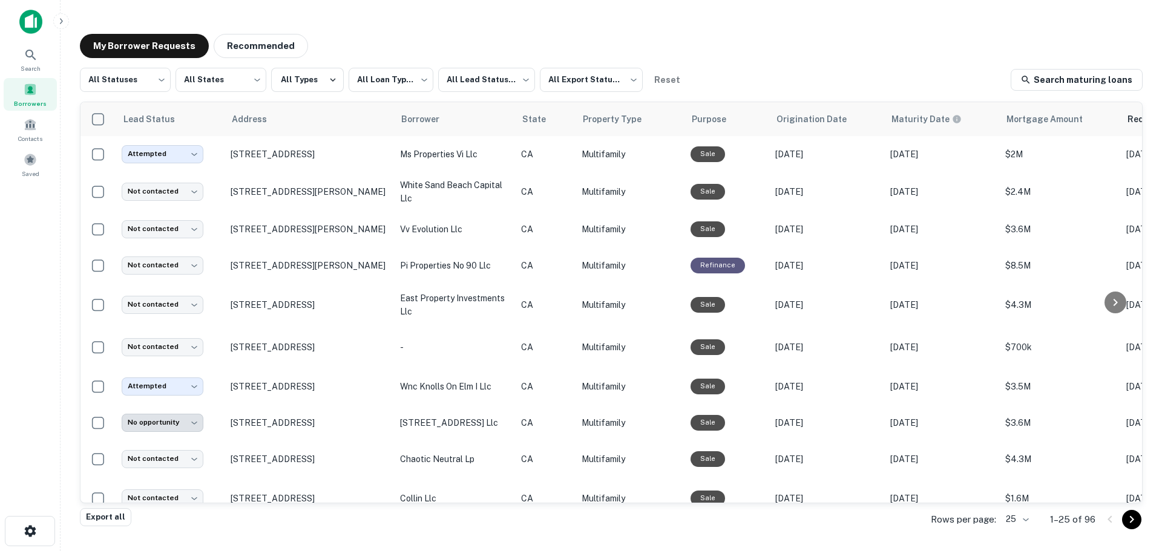
scroll to position [242, 0]
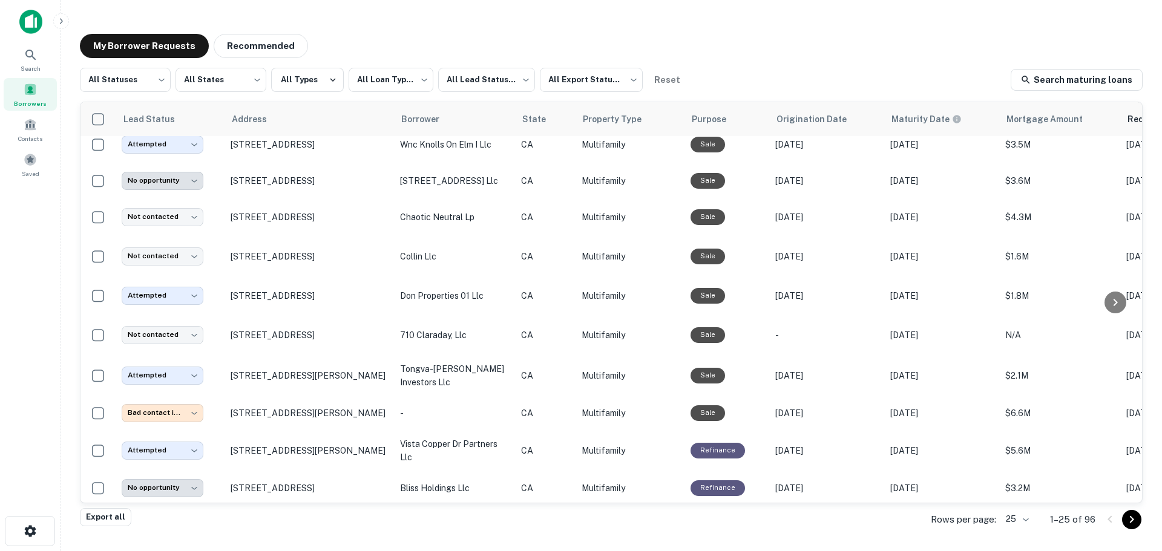
click at [19, 92] on div "Borrowers" at bounding box center [30, 94] width 53 height 33
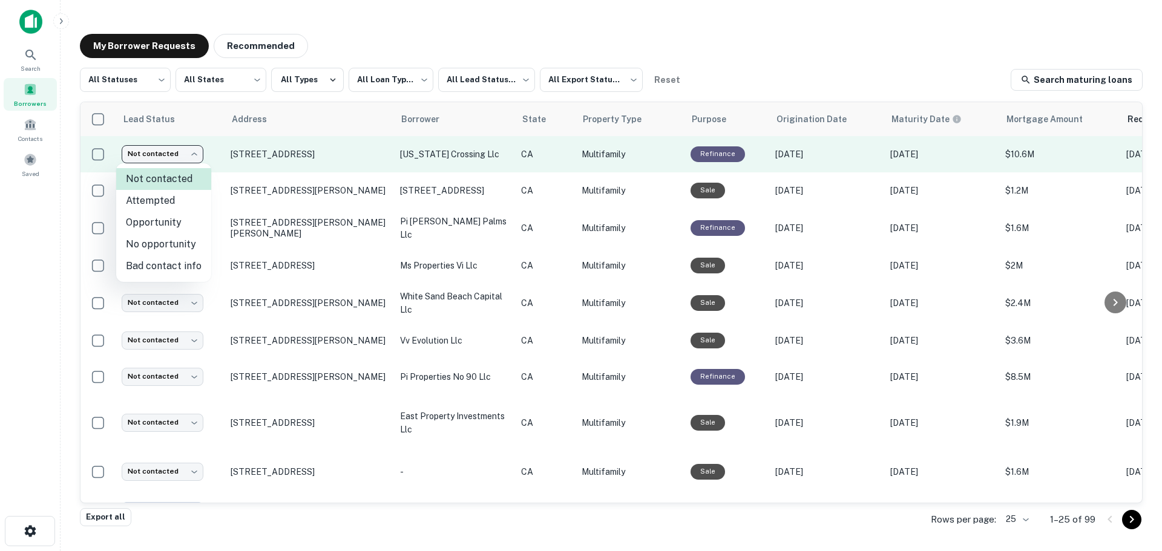
click at [172, 152] on body "**********" at bounding box center [581, 275] width 1162 height 551
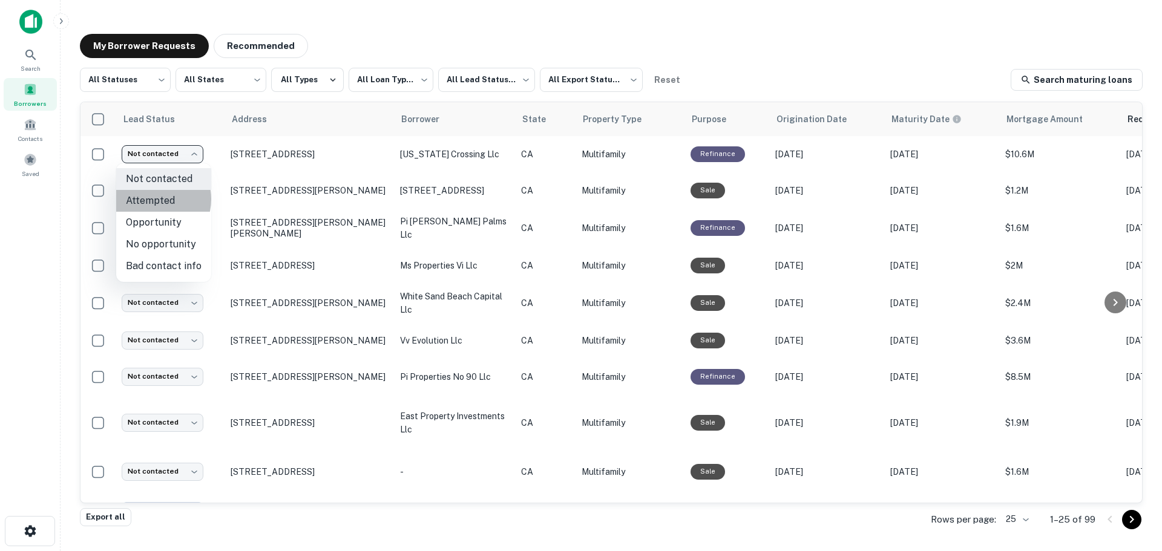
click at [152, 199] on li "Attempted" at bounding box center [163, 201] width 95 height 22
type input "*********"
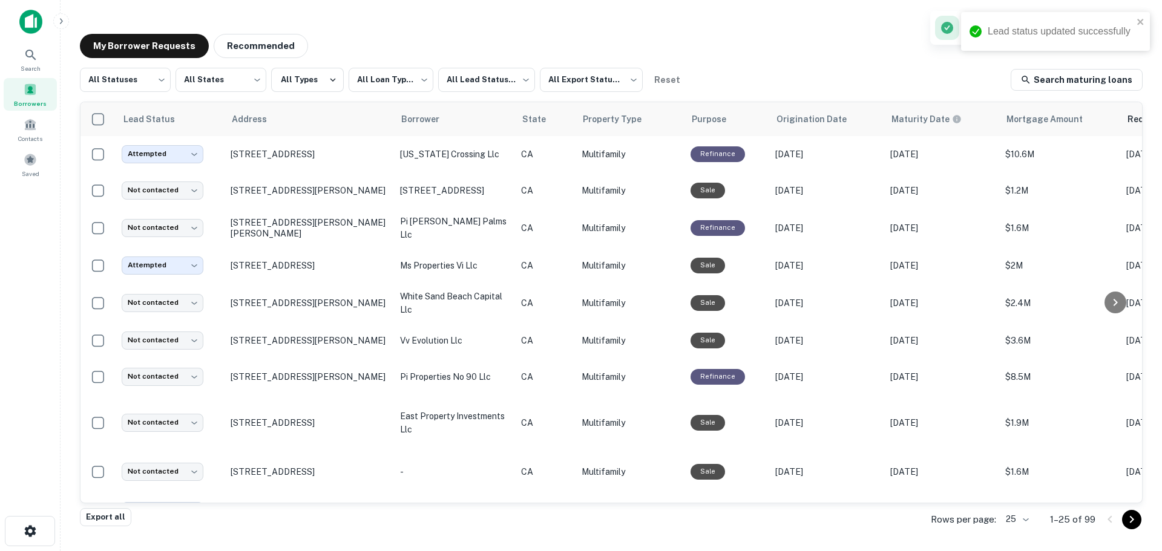
click at [693, 58] on div "**********" at bounding box center [611, 272] width 1082 height 496
click at [34, 103] on span "Borrowers" at bounding box center [30, 104] width 33 height 10
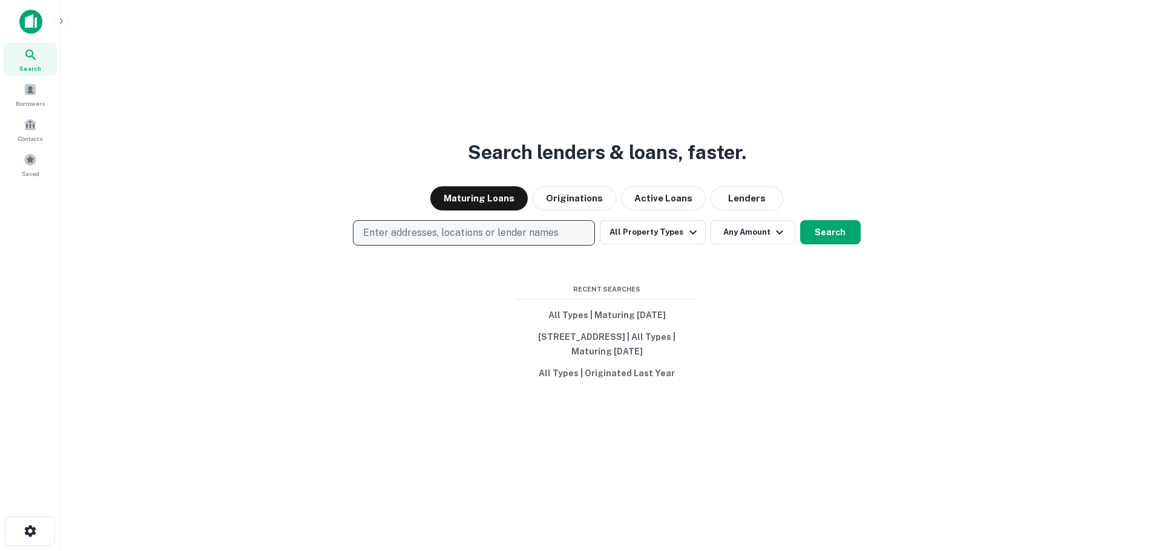
click at [467, 229] on p "Enter addresses, locations or lender names" at bounding box center [460, 233] width 195 height 15
type input "**********"
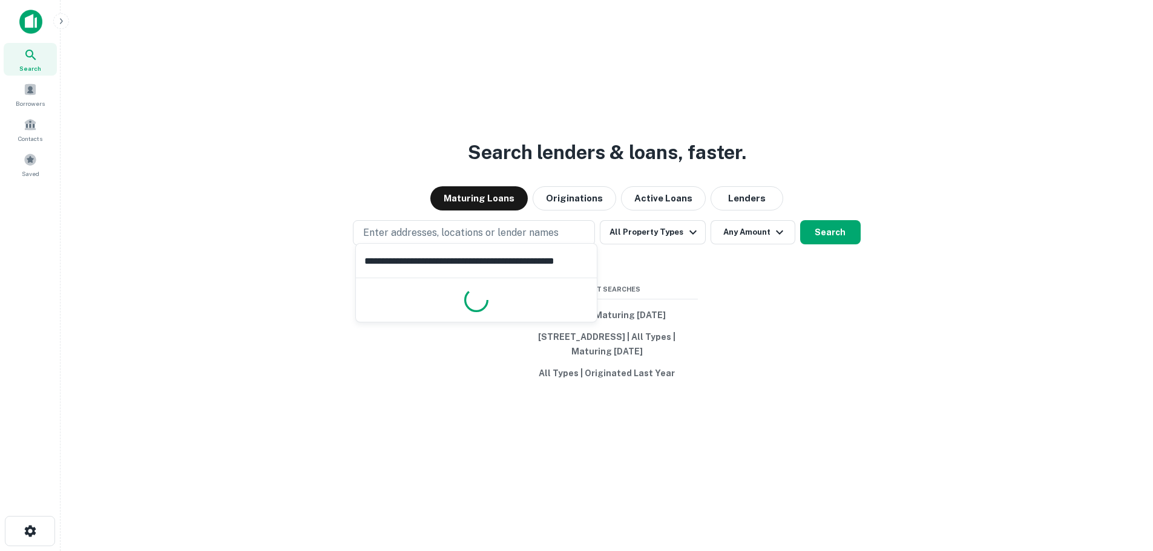
scroll to position [0, 1]
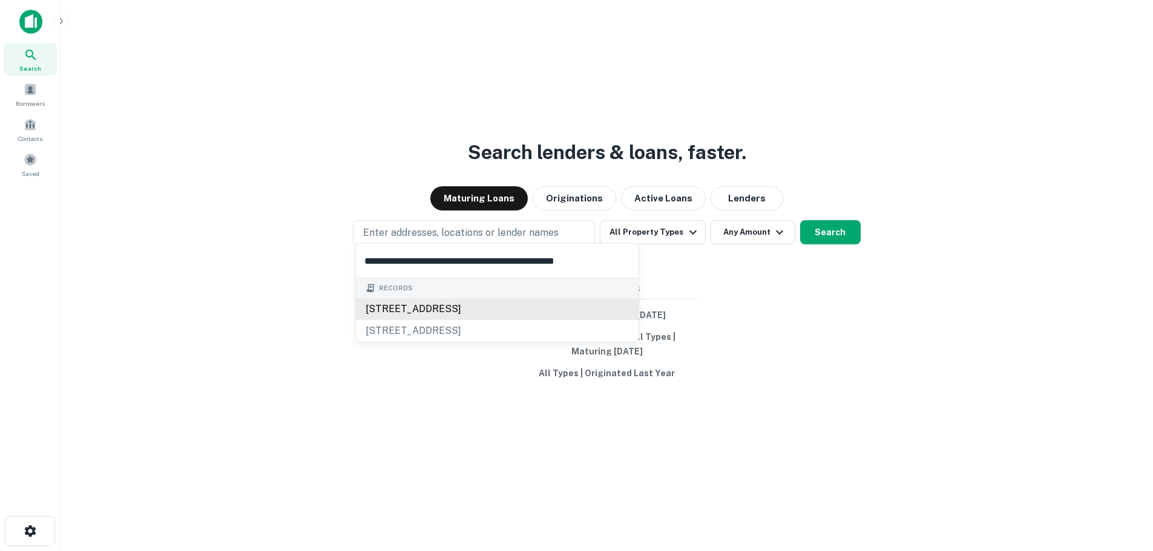
click at [399, 312] on div "[STREET_ADDRESS]" at bounding box center [497, 309] width 283 height 22
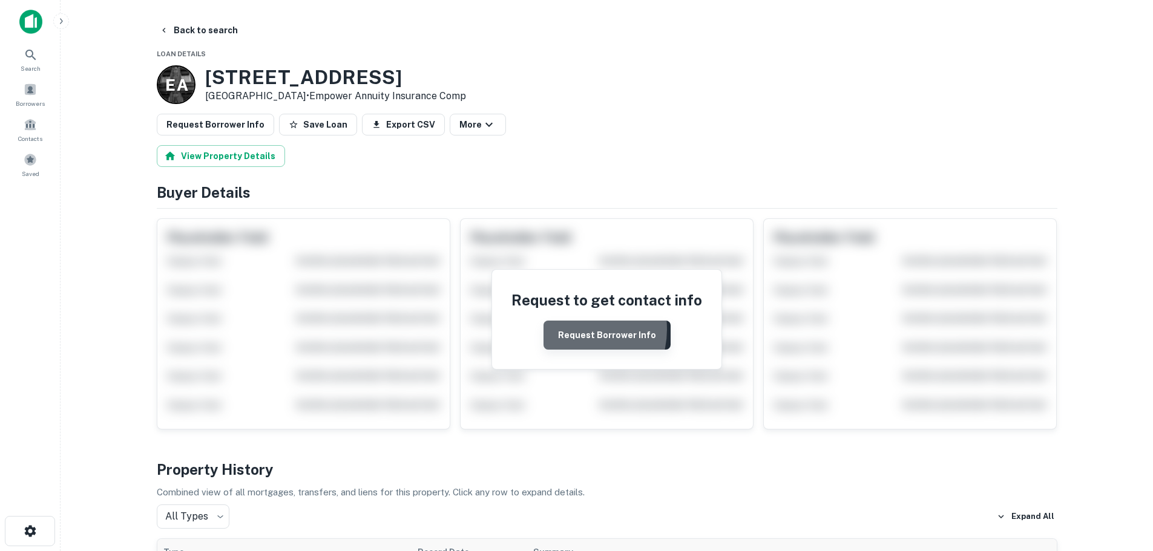
click at [574, 330] on button "Request Borrower Info" at bounding box center [606, 335] width 127 height 29
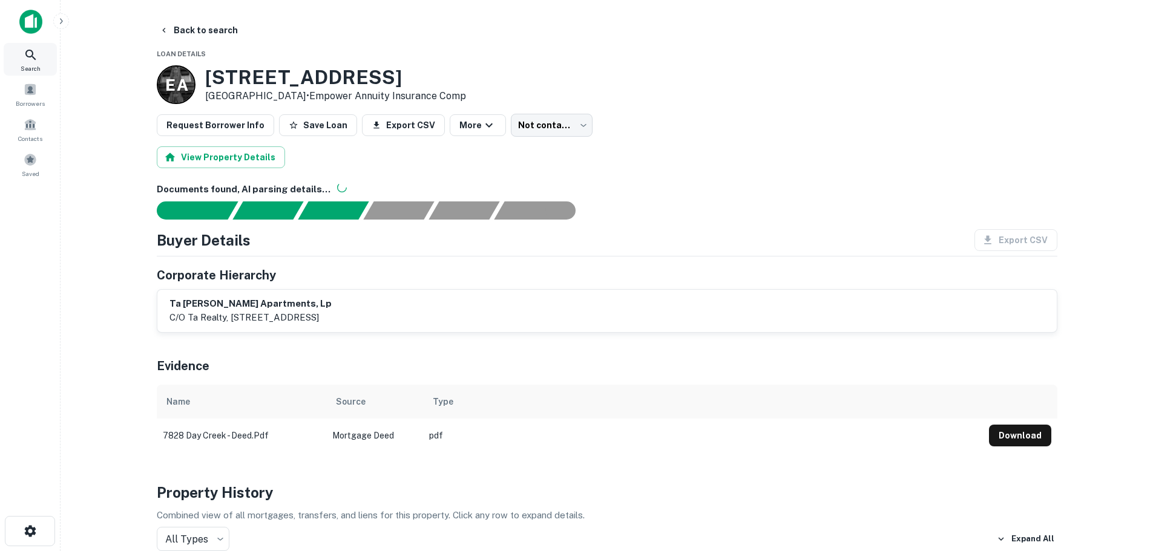
click at [35, 51] on icon at bounding box center [31, 55] width 15 height 15
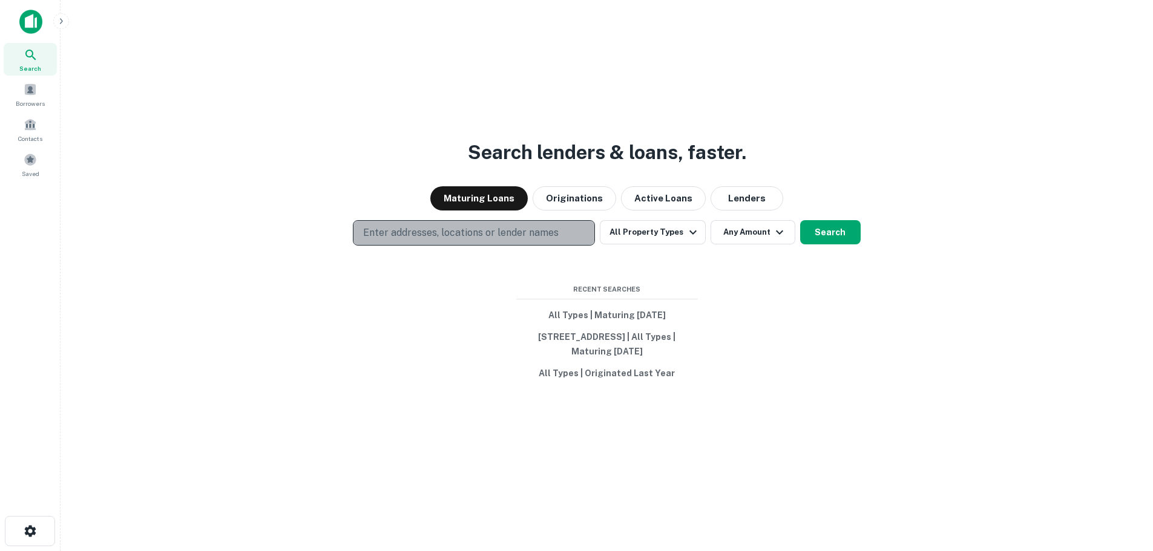
click at [421, 226] on p "Enter addresses, locations or lender names" at bounding box center [460, 233] width 195 height 15
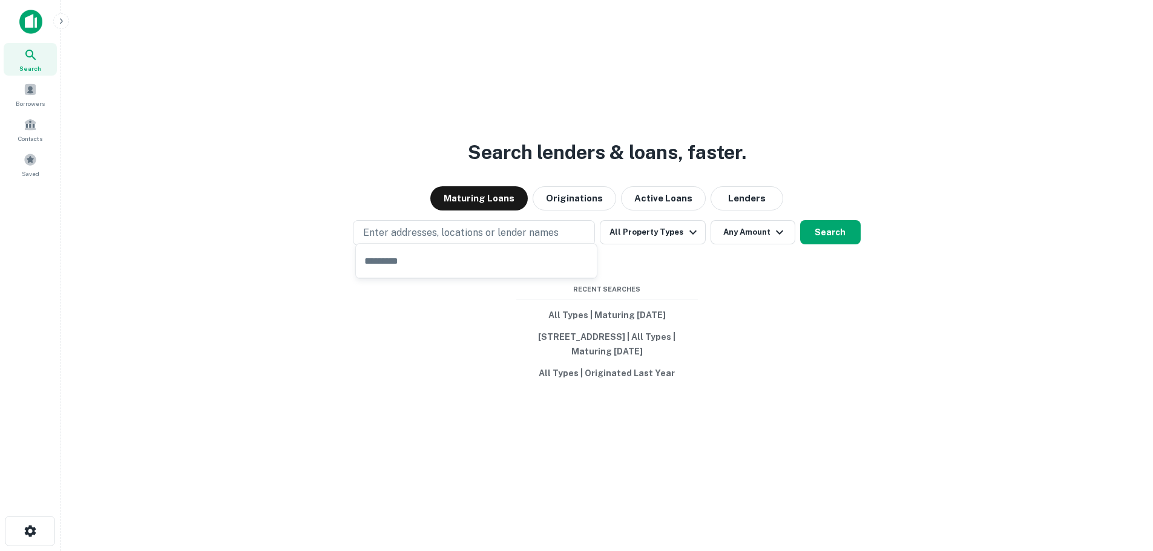
type input "**********"
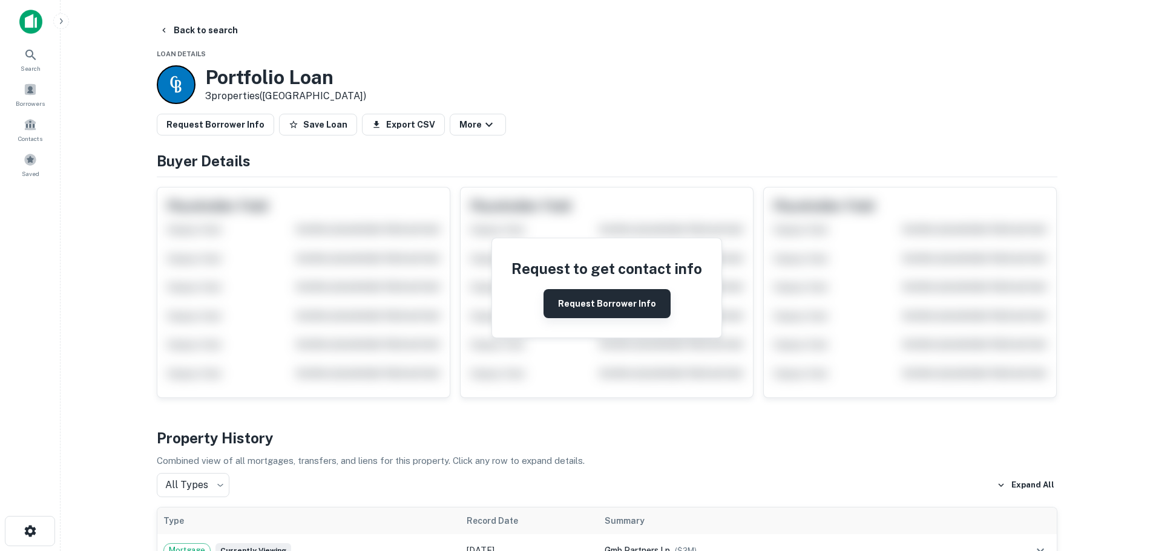
click at [649, 295] on button "Request Borrower Info" at bounding box center [606, 303] width 127 height 29
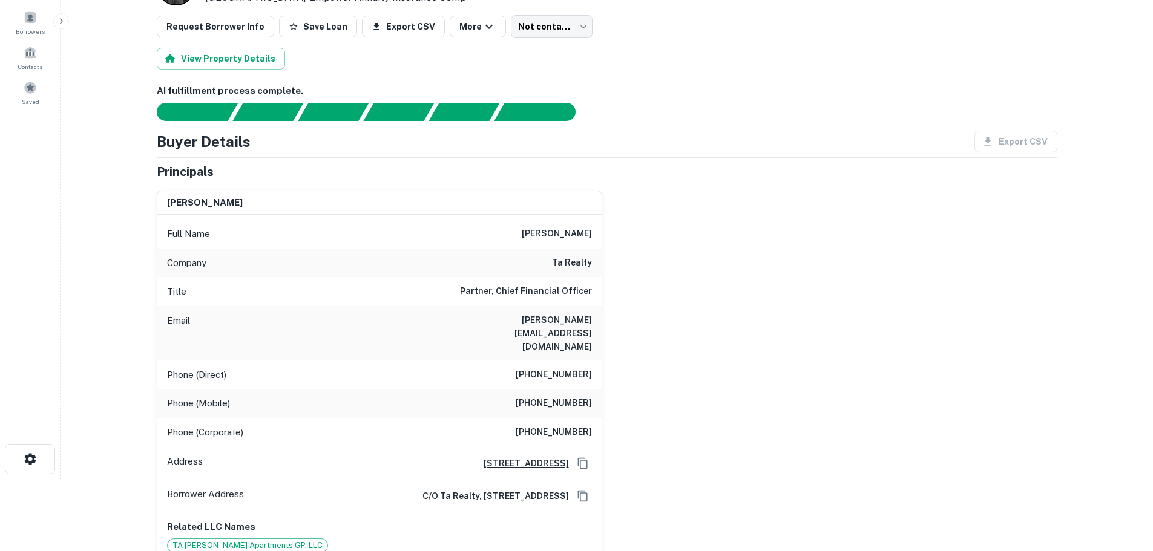
scroll to position [61, 0]
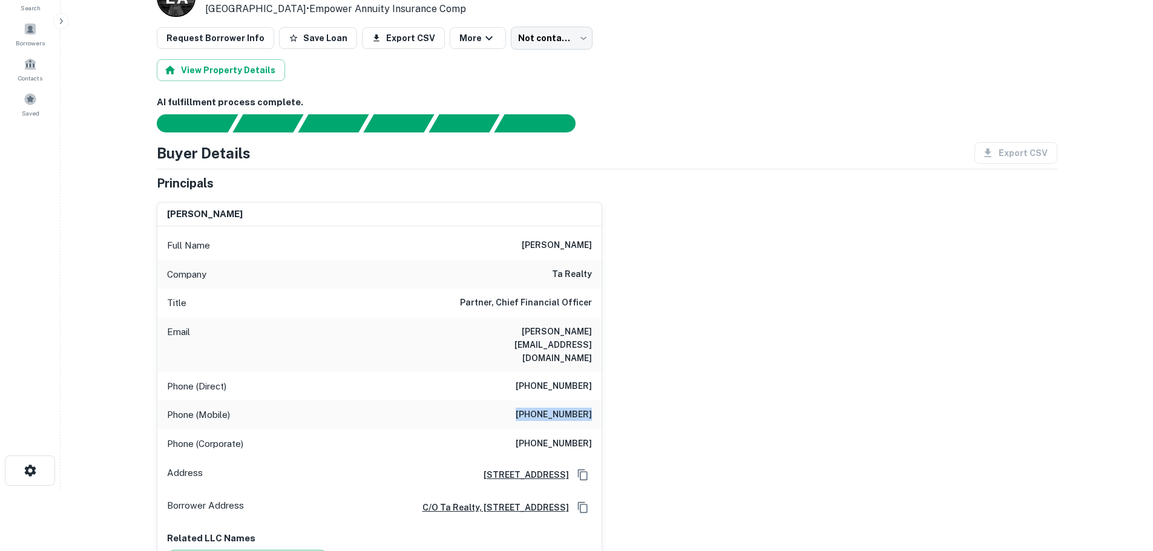
drag, startPoint x: 523, startPoint y: 388, endPoint x: 604, endPoint y: 388, distance: 81.1
click at [604, 388] on div "scott l. dalrymple Full Name scott l. dalrymple Company ta realty Title Partner…" at bounding box center [602, 451] width 910 height 519
copy h6 "(617) 476-2773"
click at [654, 369] on div "scott l. dalrymple Full Name scott l. dalrymple Company ta realty Title Partner…" at bounding box center [602, 451] width 910 height 519
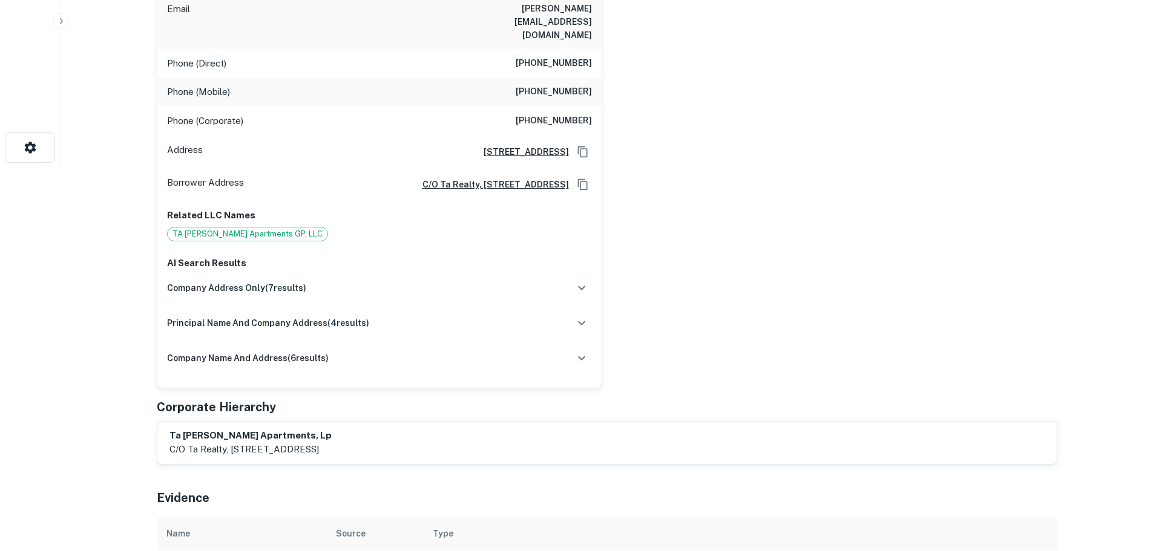
scroll to position [0, 0]
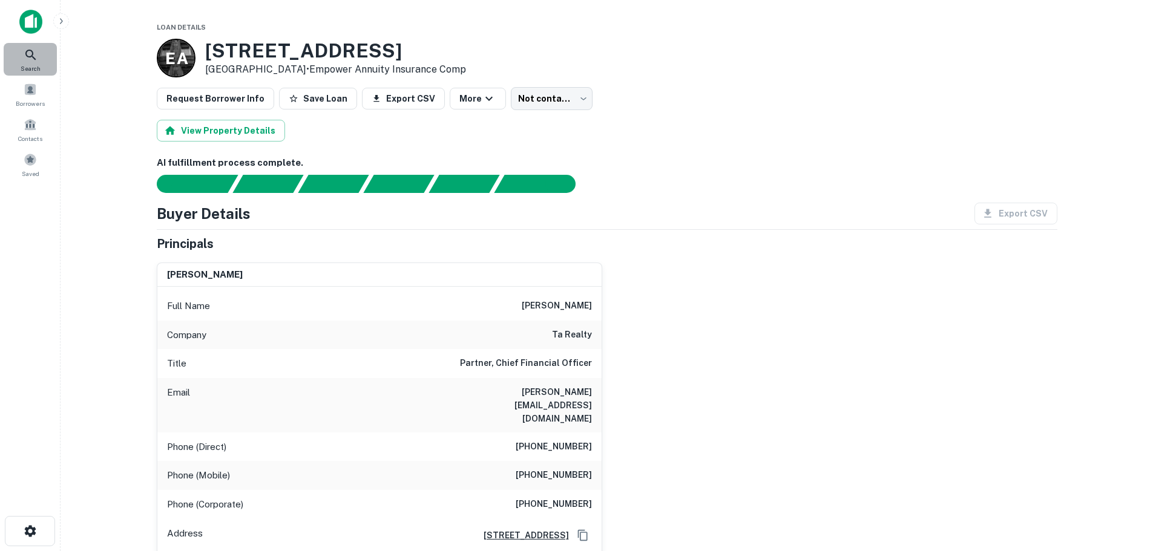
click at [19, 45] on div "Search" at bounding box center [30, 59] width 53 height 33
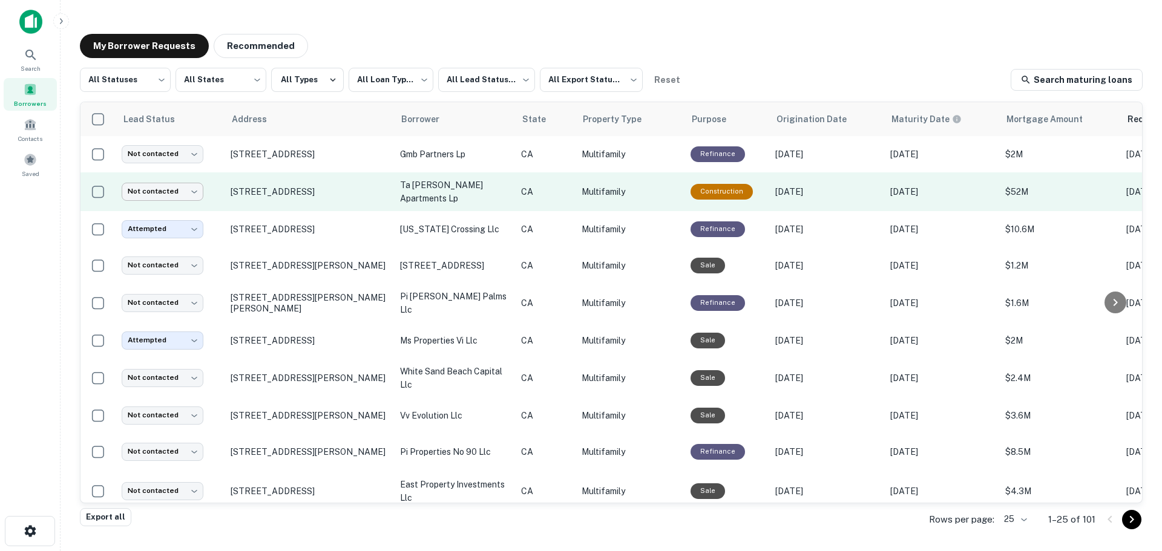
click at [166, 192] on body "**********" at bounding box center [581, 275] width 1162 height 551
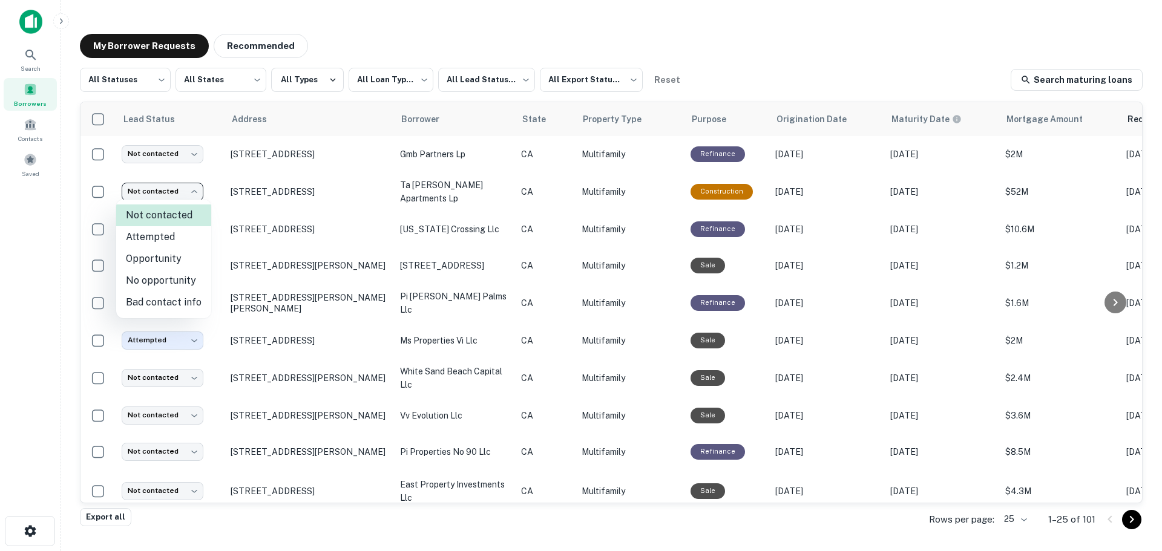
click at [162, 237] on li "Attempted" at bounding box center [163, 237] width 95 height 22
type input "*********"
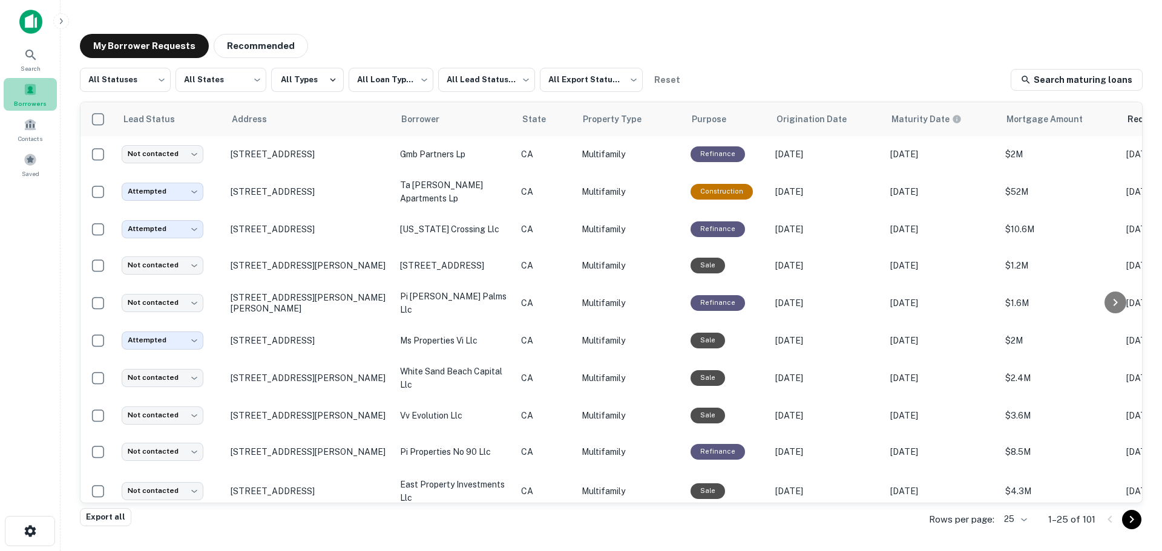
click at [32, 93] on span at bounding box center [30, 89] width 13 height 13
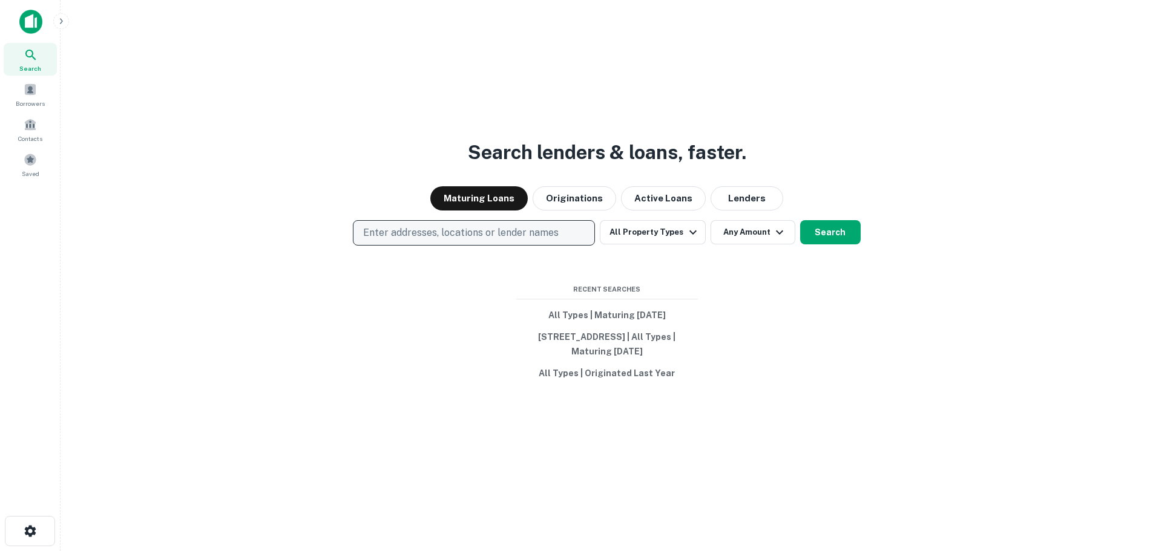
click at [501, 226] on p "Enter addresses, locations or lender names" at bounding box center [460, 233] width 195 height 15
type input "**********"
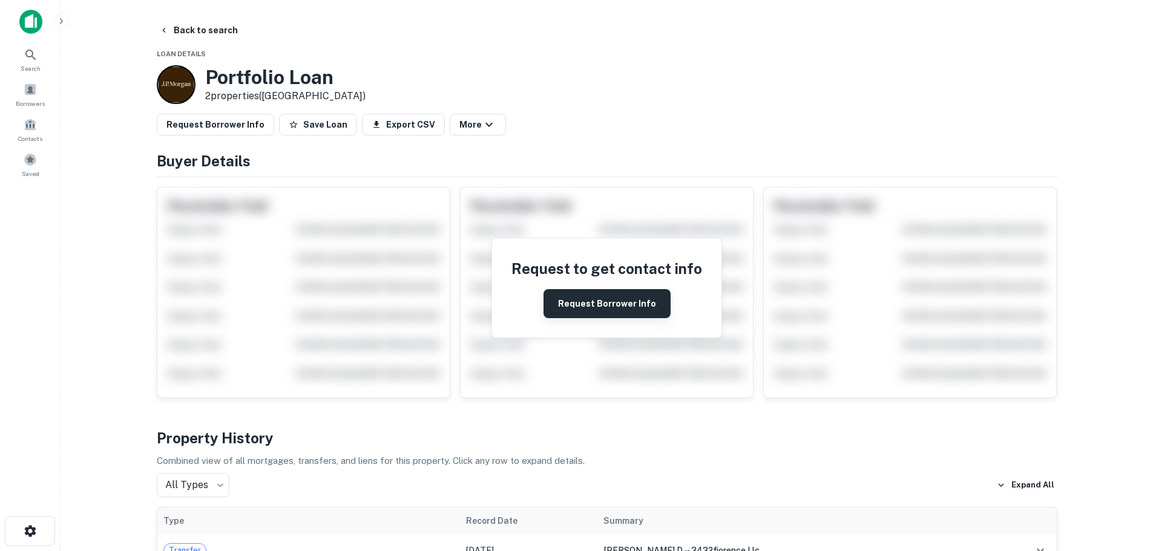
click at [582, 308] on button "Request Borrower Info" at bounding box center [606, 303] width 127 height 29
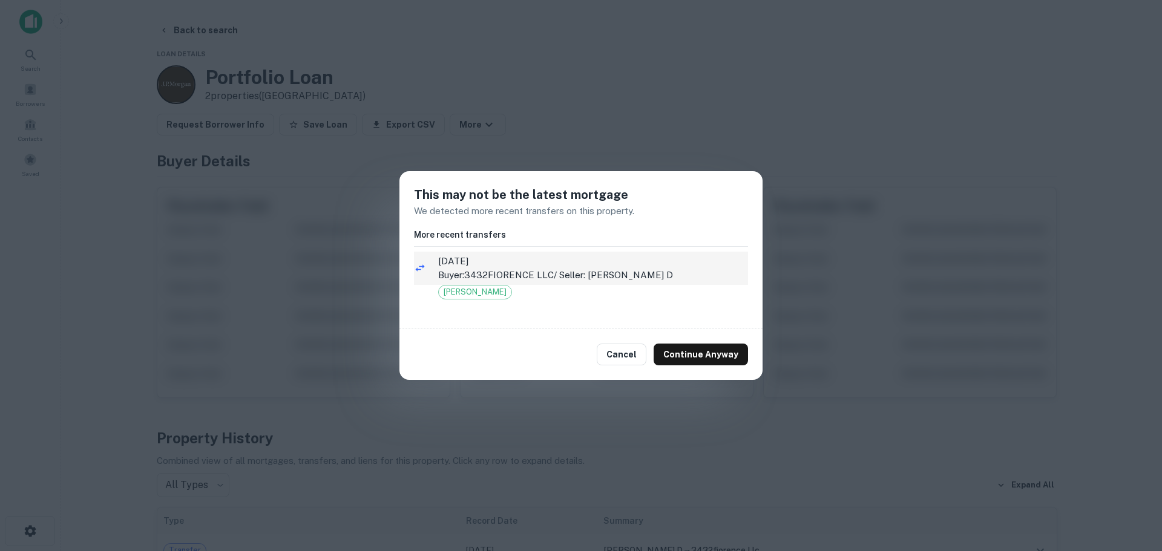
click at [477, 260] on span "7/23/2023" at bounding box center [593, 261] width 310 height 15
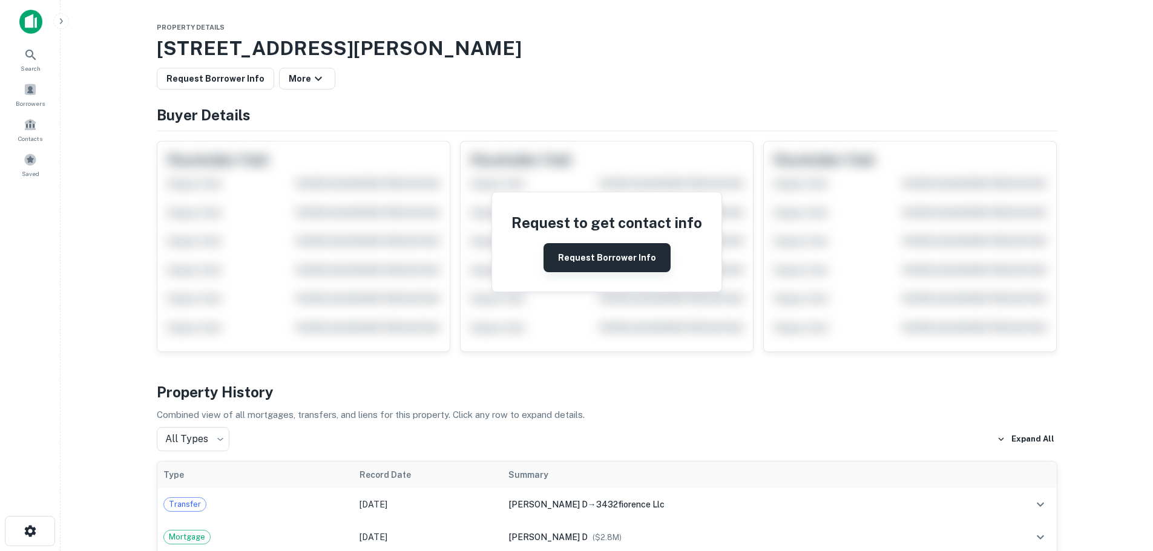
click at [602, 265] on button "Request Borrower Info" at bounding box center [606, 257] width 127 height 29
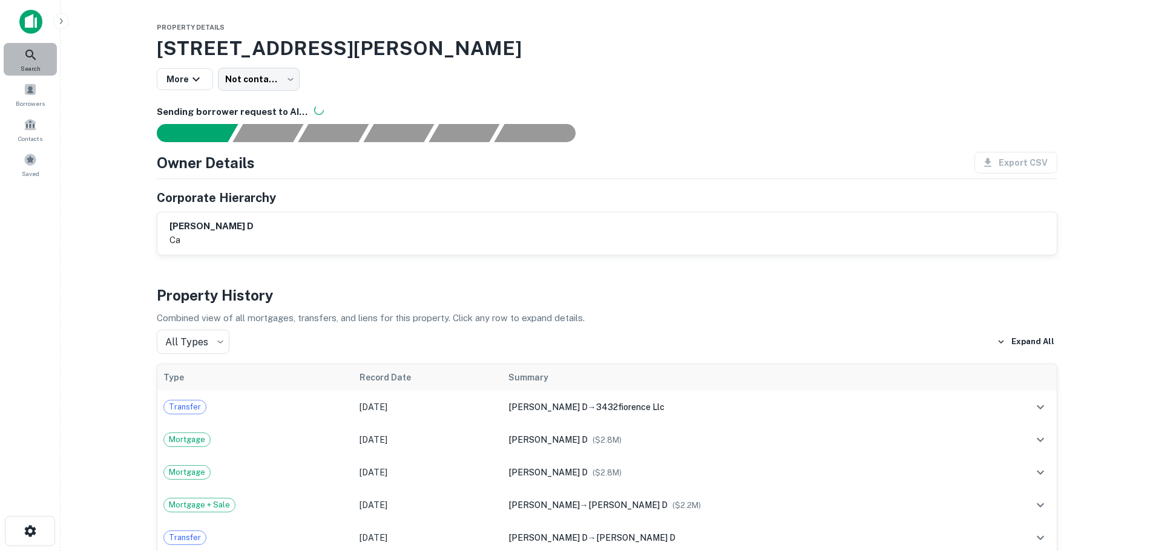
click at [24, 54] on icon at bounding box center [31, 55] width 15 height 15
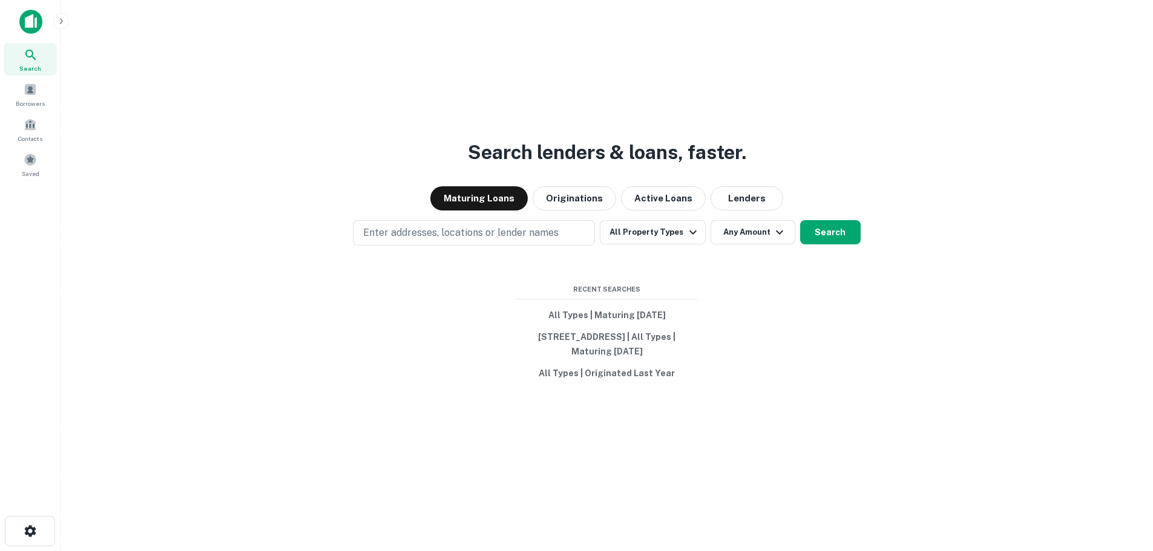
click at [433, 220] on button "Enter addresses, locations or lender names" at bounding box center [474, 232] width 242 height 25
type input "**********"
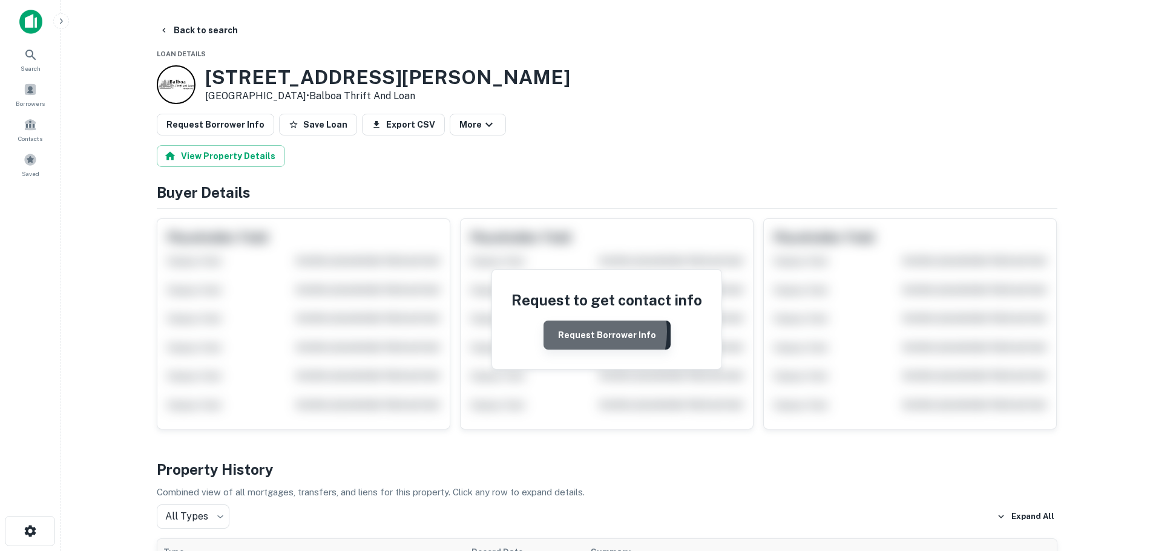
click at [586, 332] on button "Request Borrower Info" at bounding box center [606, 335] width 127 height 29
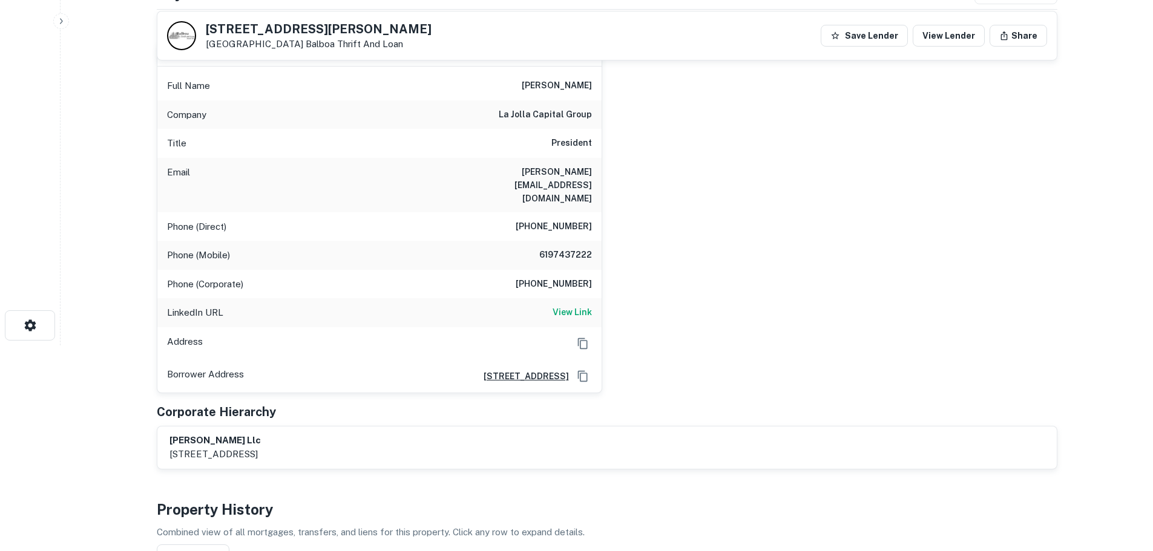
scroll to position [182, 0]
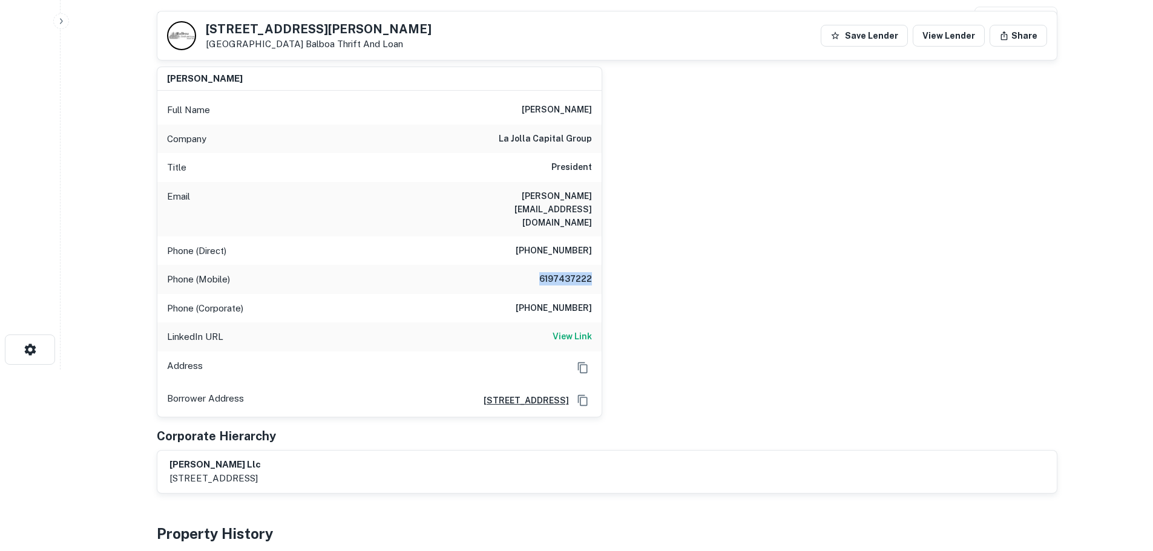
drag, startPoint x: 532, startPoint y: 249, endPoint x: 610, endPoint y: 252, distance: 77.5
click at [610, 252] on div "randall gorman Full Name randall gorman Company la jolla capital group Title Pr…" at bounding box center [602, 237] width 910 height 361
copy h6 "6197437222"
click at [692, 240] on div "randall gorman Full Name randall gorman Company la jolla capital group Title Pr…" at bounding box center [602, 237] width 910 height 361
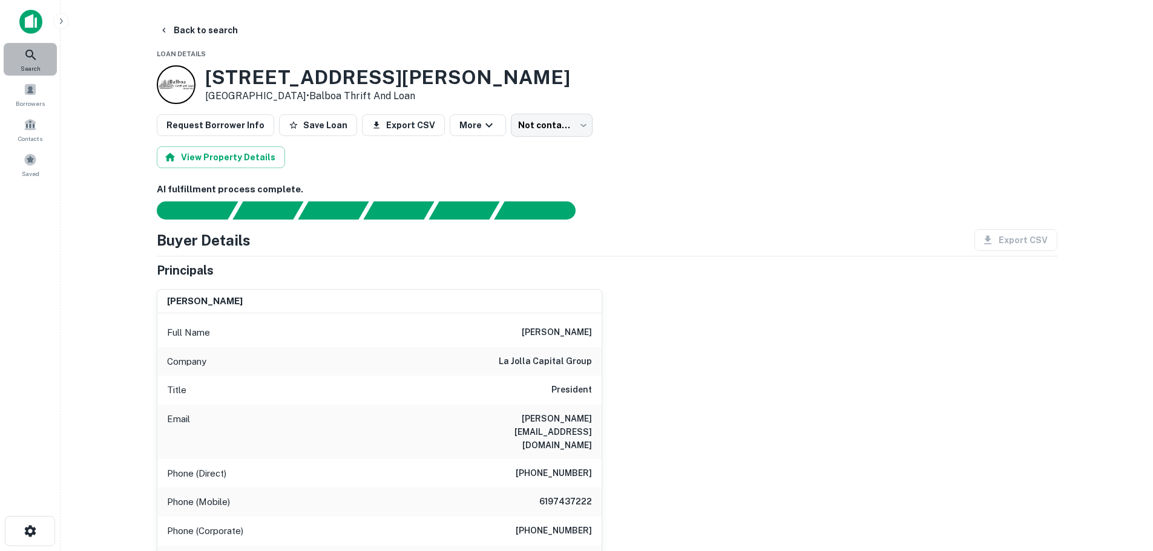
click at [32, 64] on span "Search" at bounding box center [31, 69] width 20 height 10
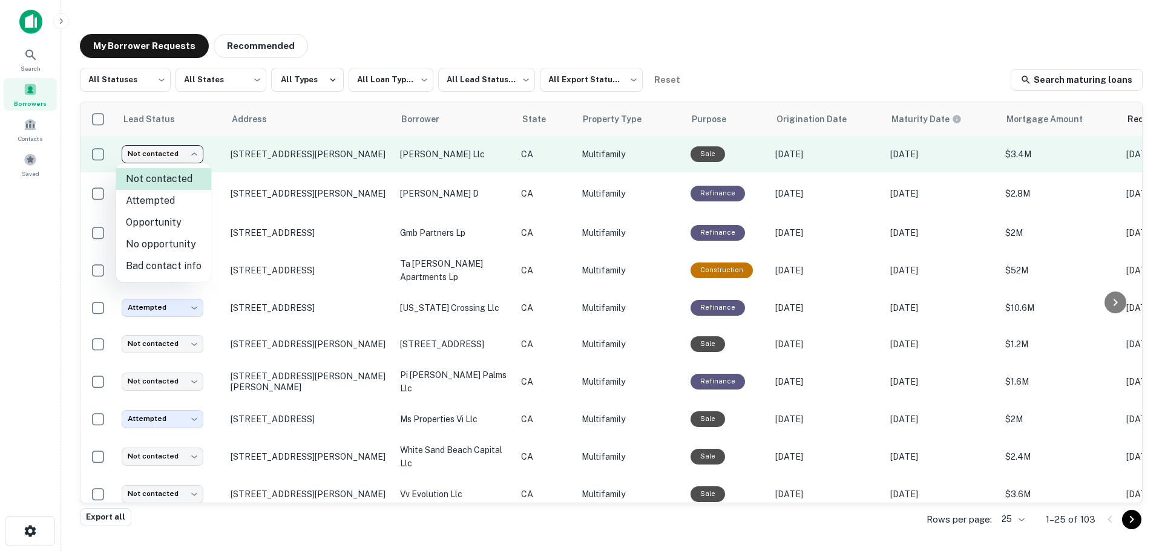
click at [182, 145] on body "**********" at bounding box center [581, 275] width 1162 height 551
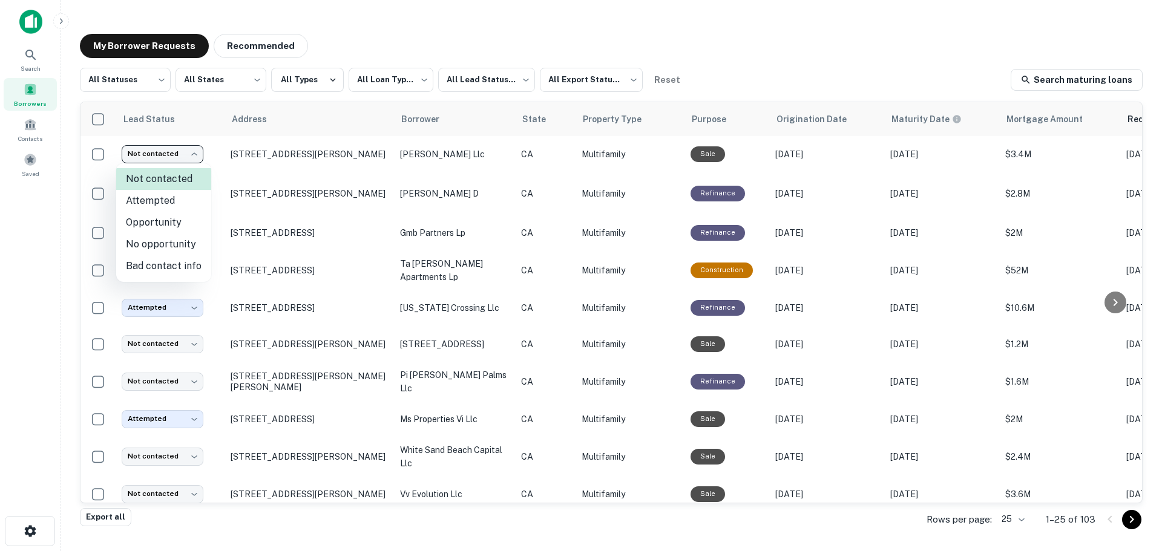
click at [154, 207] on li "Attempted" at bounding box center [163, 201] width 95 height 22
type input "*********"
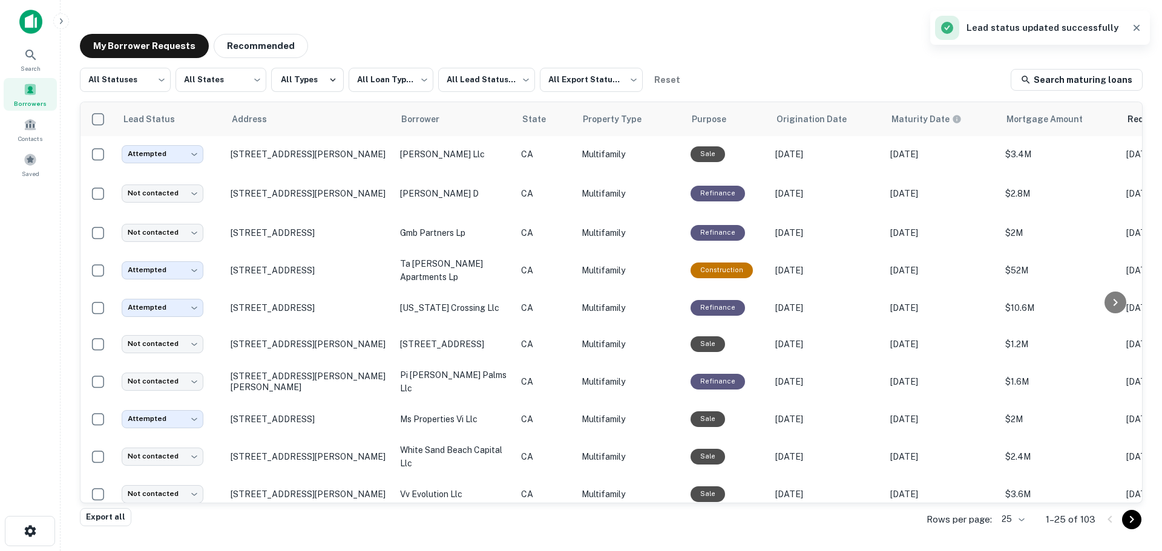
click at [21, 95] on div "Borrowers" at bounding box center [30, 94] width 53 height 33
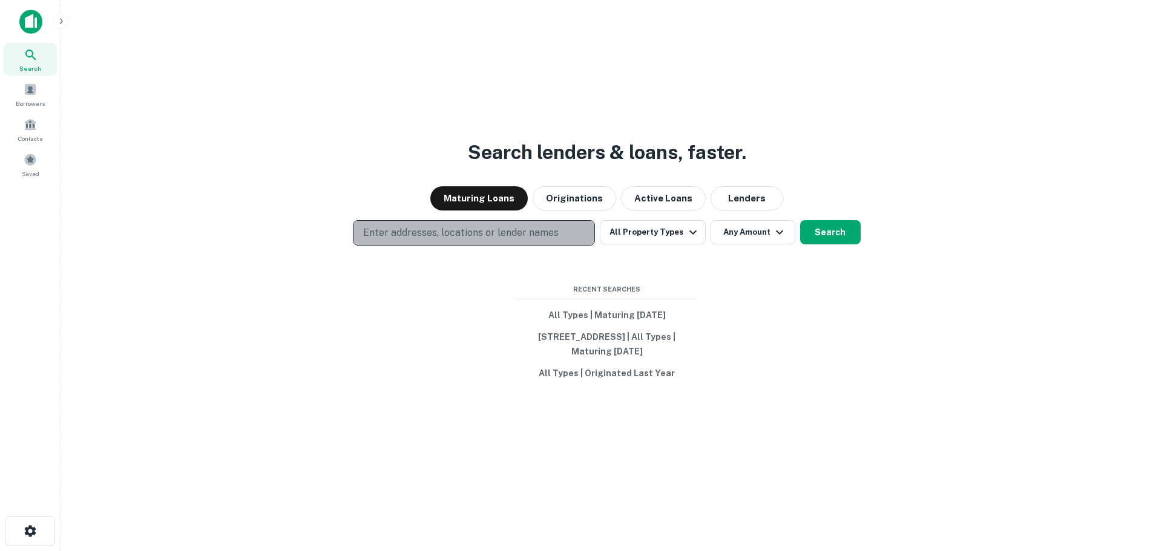
click at [382, 226] on p "Enter addresses, locations or lender names" at bounding box center [460, 233] width 195 height 15
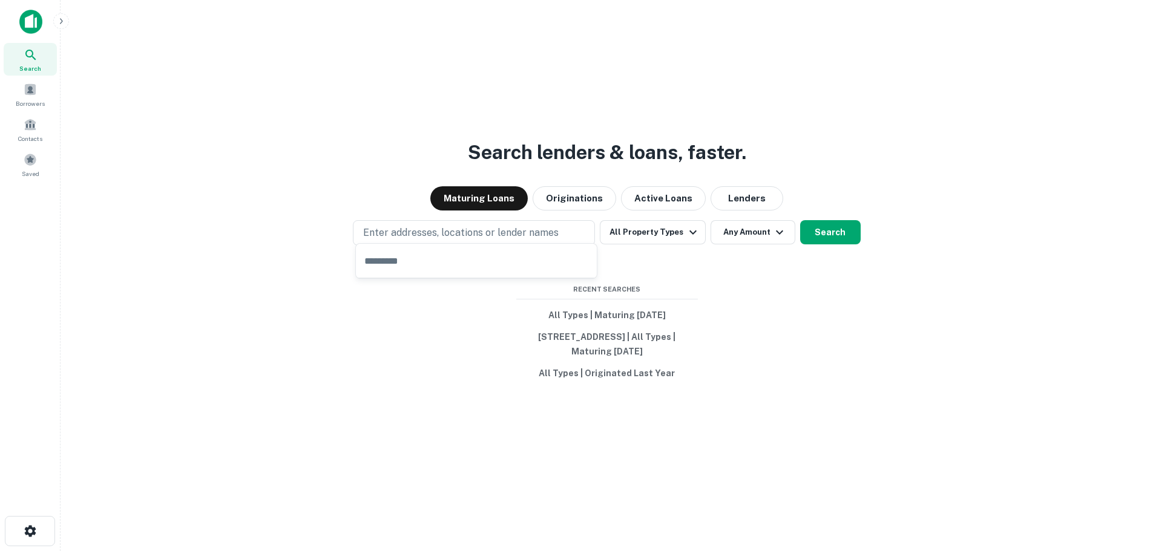
type input "**********"
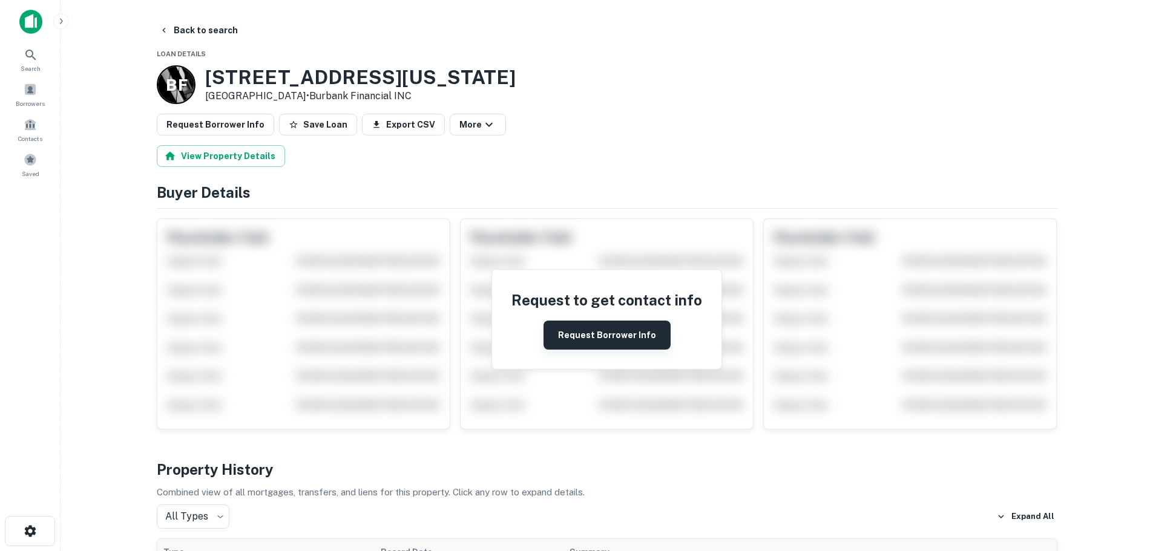
click at [561, 325] on button "Request Borrower Info" at bounding box center [606, 335] width 127 height 29
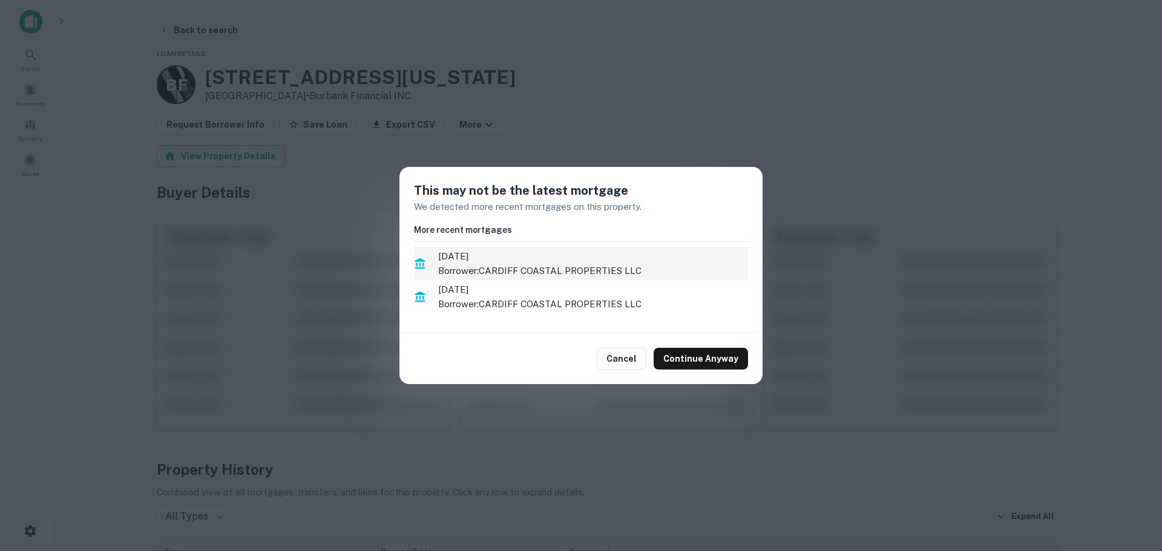
click at [523, 265] on p "Borrower: CARDIFF COASTAL PROPERTIES LLC" at bounding box center [593, 271] width 310 height 15
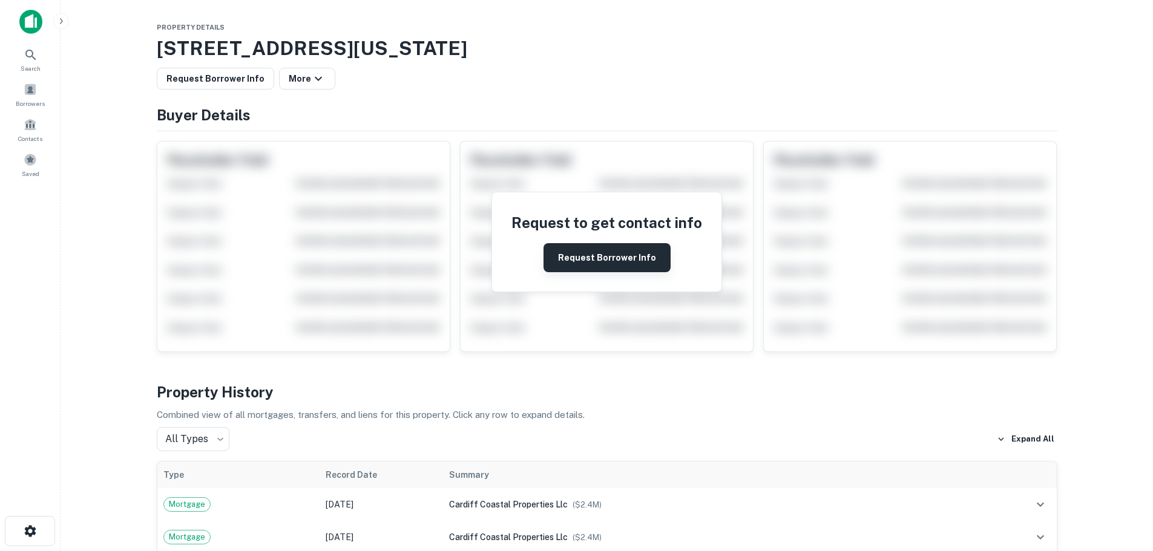
click at [592, 264] on button "Request Borrower Info" at bounding box center [606, 257] width 127 height 29
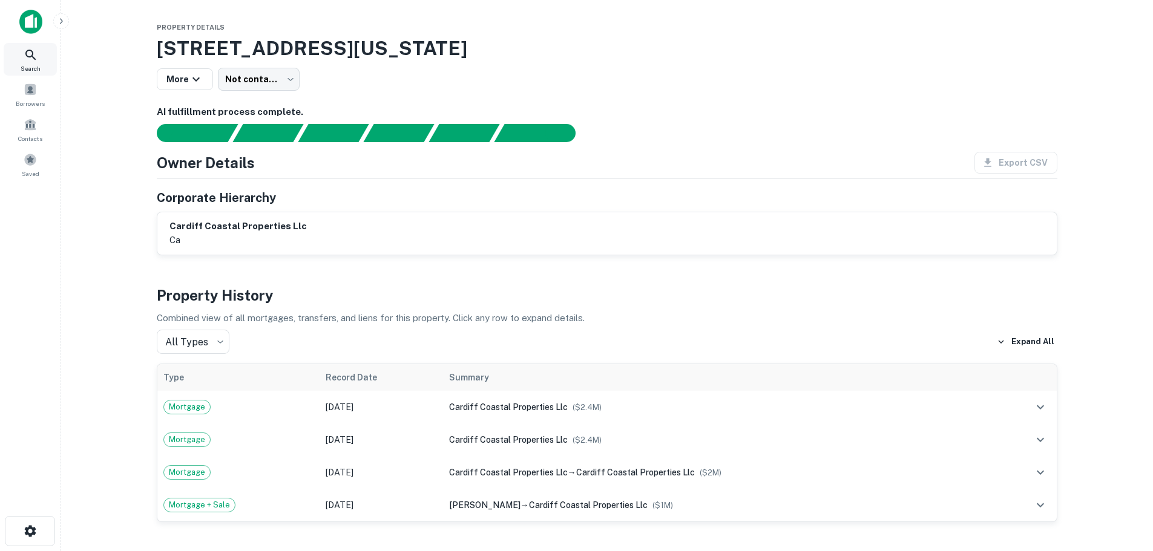
click at [21, 58] on div "Search" at bounding box center [30, 59] width 53 height 33
click at [26, 90] on span at bounding box center [30, 89] width 13 height 13
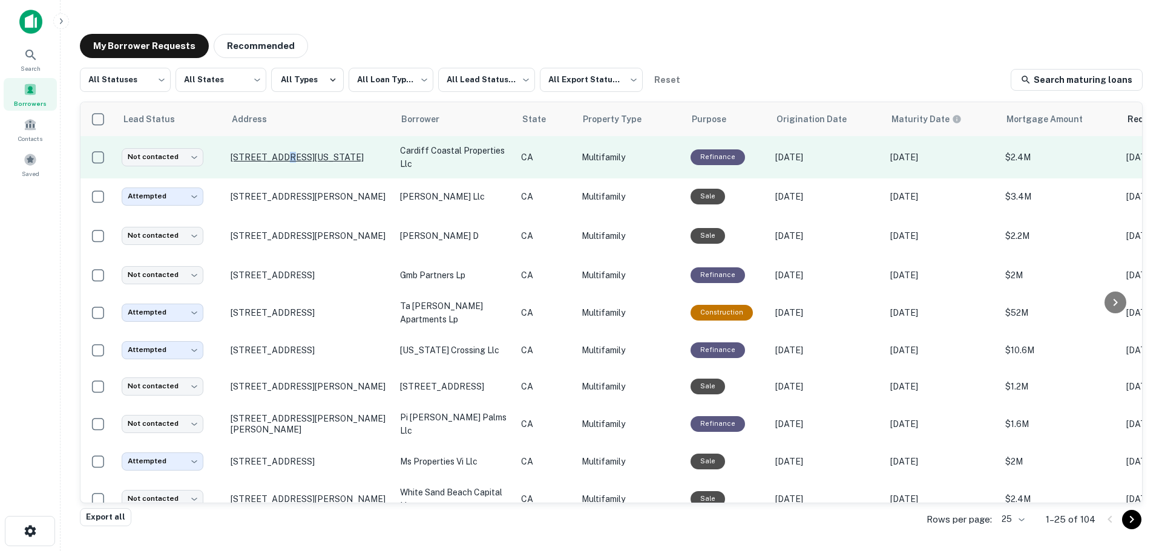
click at [281, 163] on td "4674 Ohio St, San Diego, CA, 92116" at bounding box center [308, 157] width 169 height 42
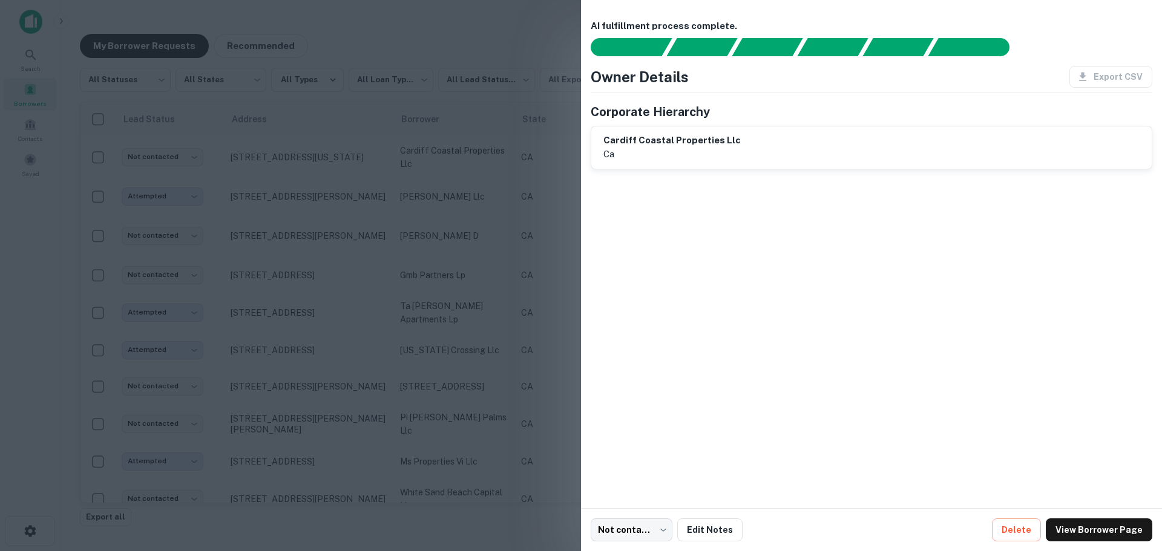
click at [298, 160] on div at bounding box center [581, 275] width 1162 height 551
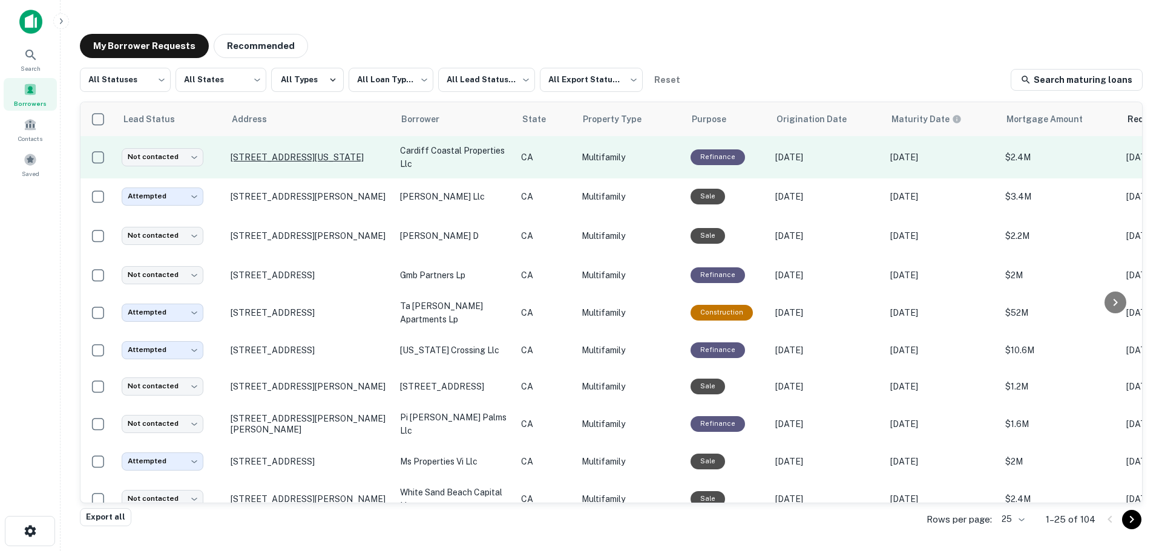
click at [300, 157] on p "4674 Ohio St, San Diego, CA, 92116" at bounding box center [309, 157] width 157 height 11
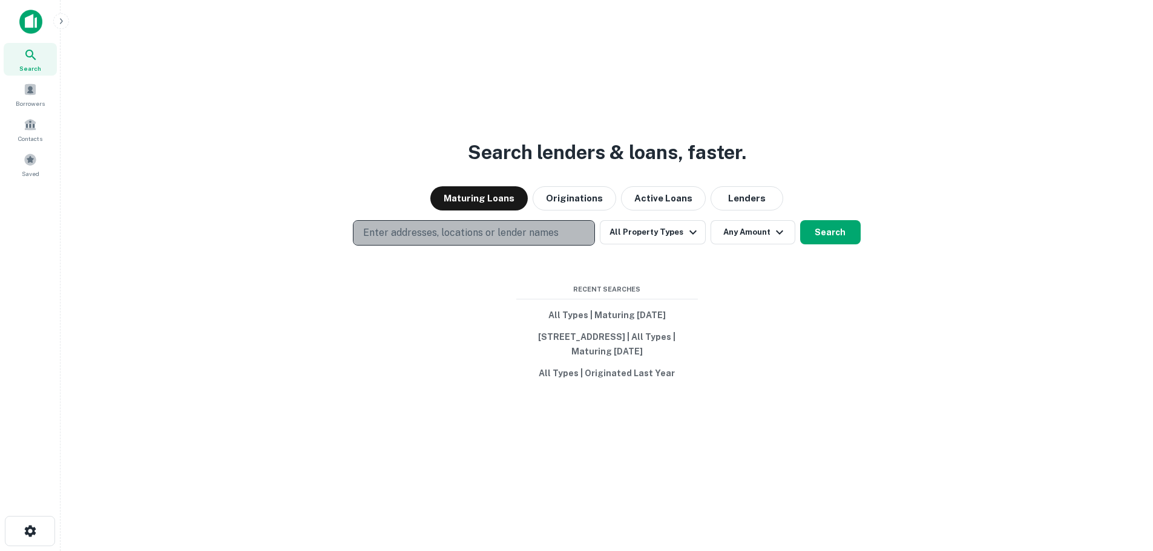
click at [441, 226] on p "Enter addresses, locations or lender names" at bounding box center [460, 233] width 195 height 15
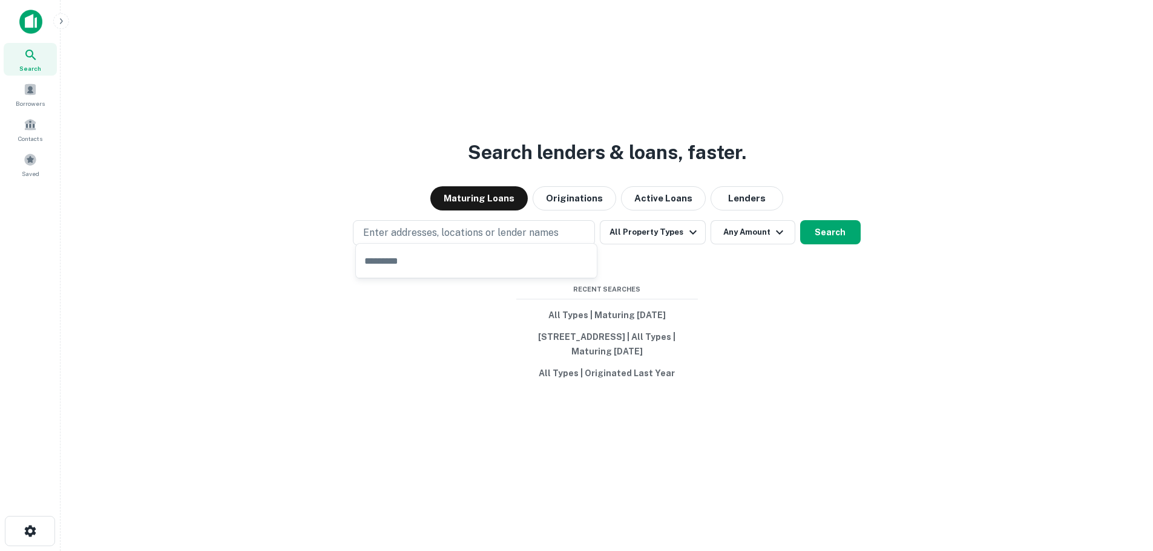
type input "**********"
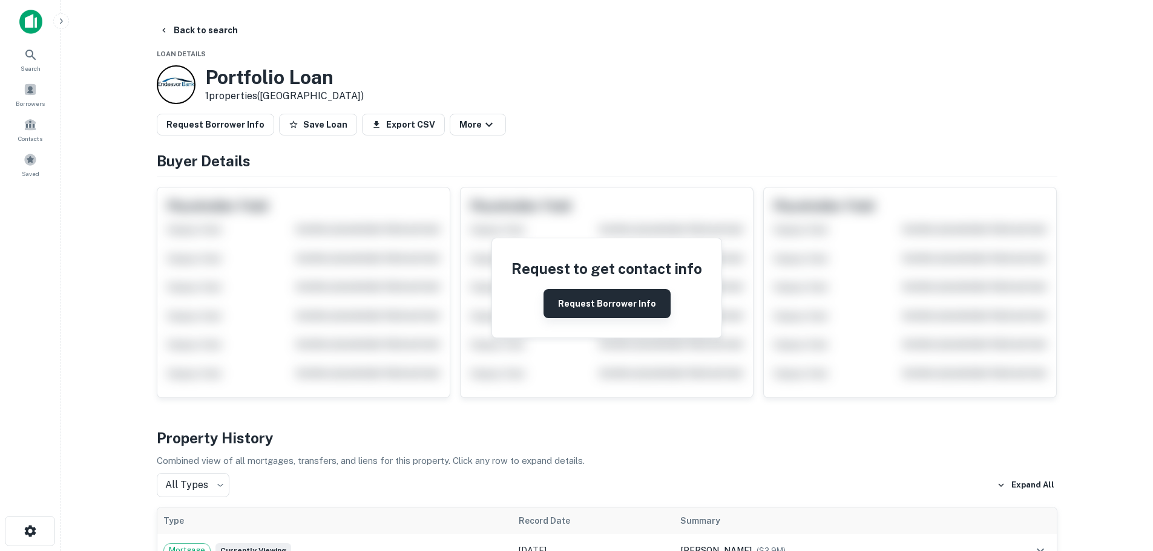
click at [597, 303] on button "Request Borrower Info" at bounding box center [606, 303] width 127 height 29
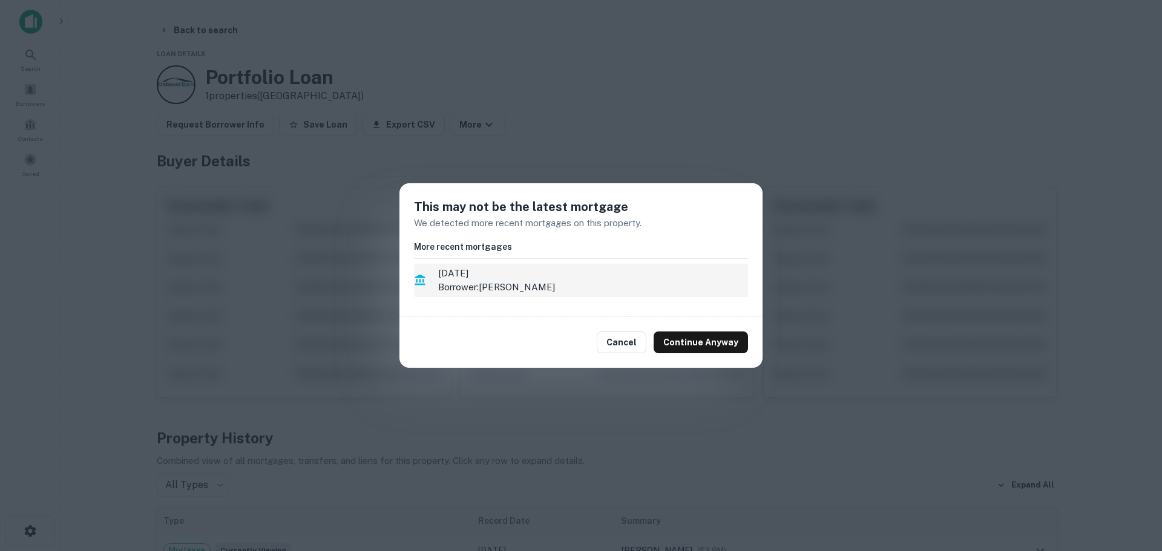
click at [498, 278] on span "9/16/2025" at bounding box center [593, 273] width 310 height 15
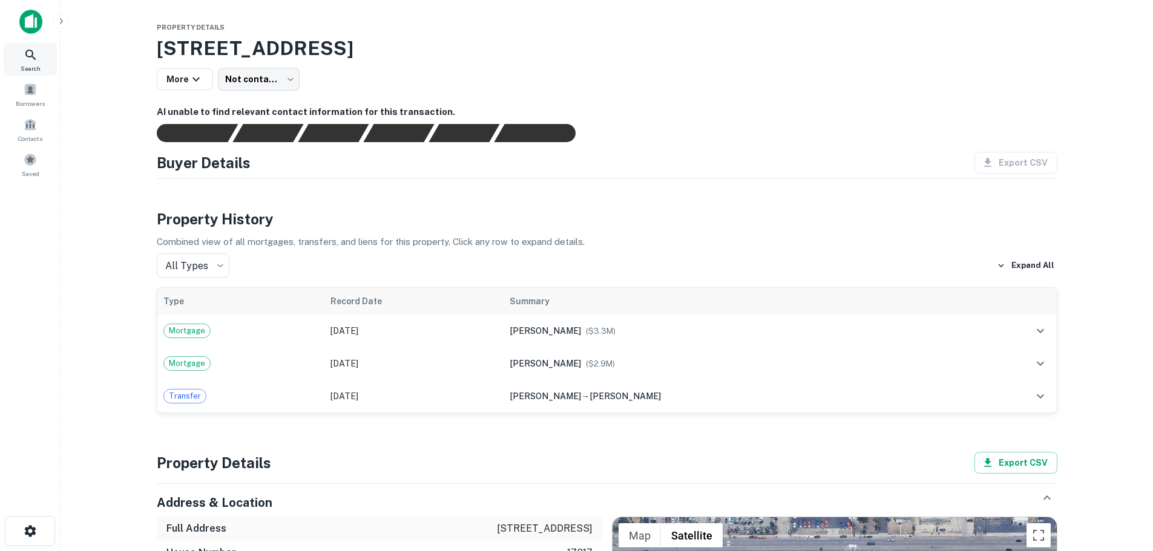
click at [42, 64] on div "Search" at bounding box center [30, 59] width 53 height 33
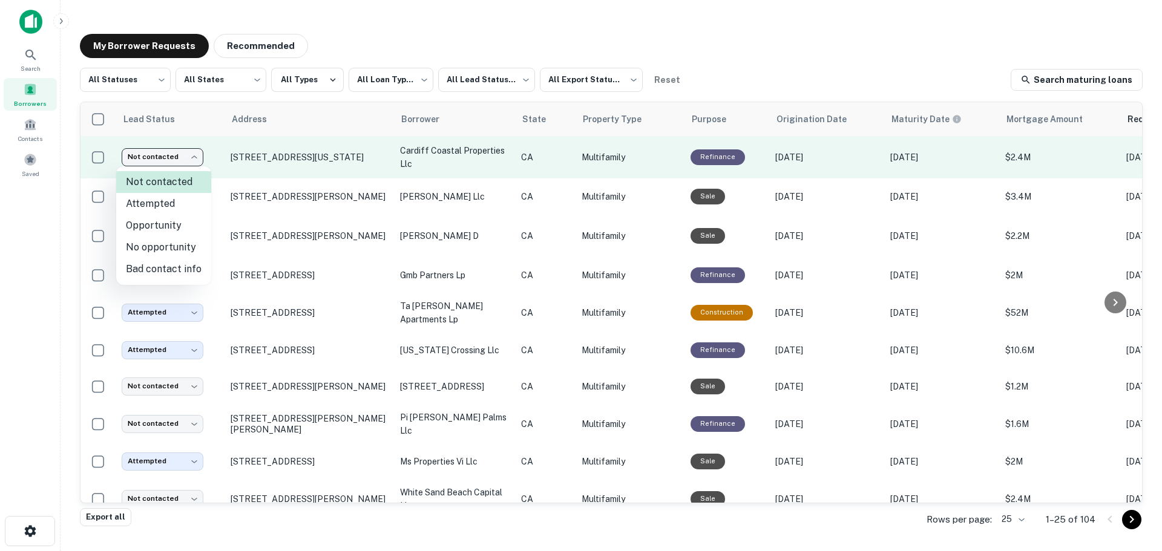
click at [188, 162] on body "**********" at bounding box center [581, 275] width 1162 height 551
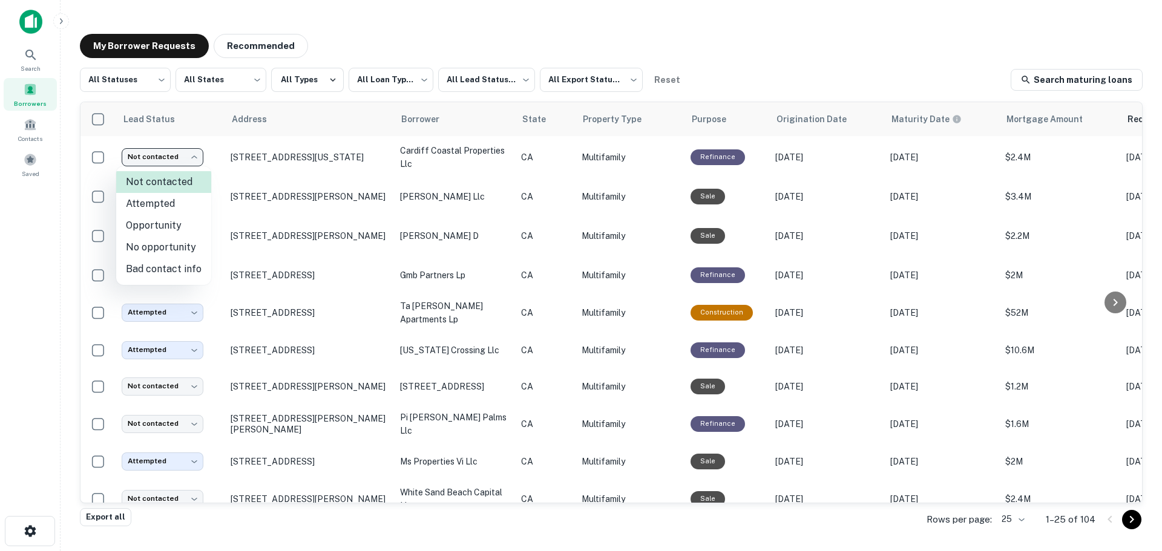
click at [168, 267] on li "Bad contact info" at bounding box center [163, 269] width 95 height 22
type input "**********"
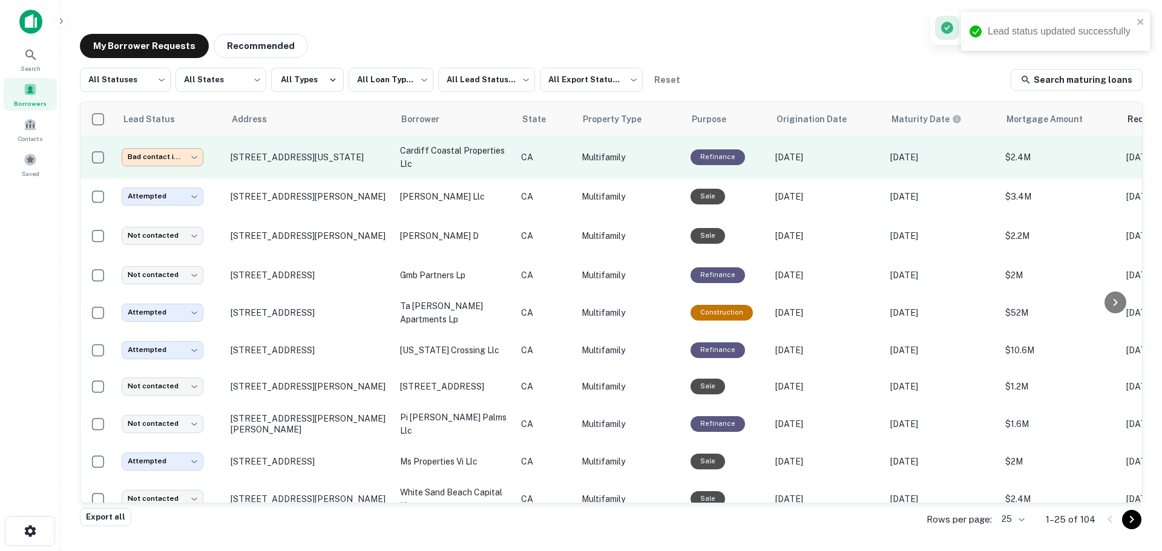
click at [191, 162] on body "**********" at bounding box center [581, 275] width 1162 height 551
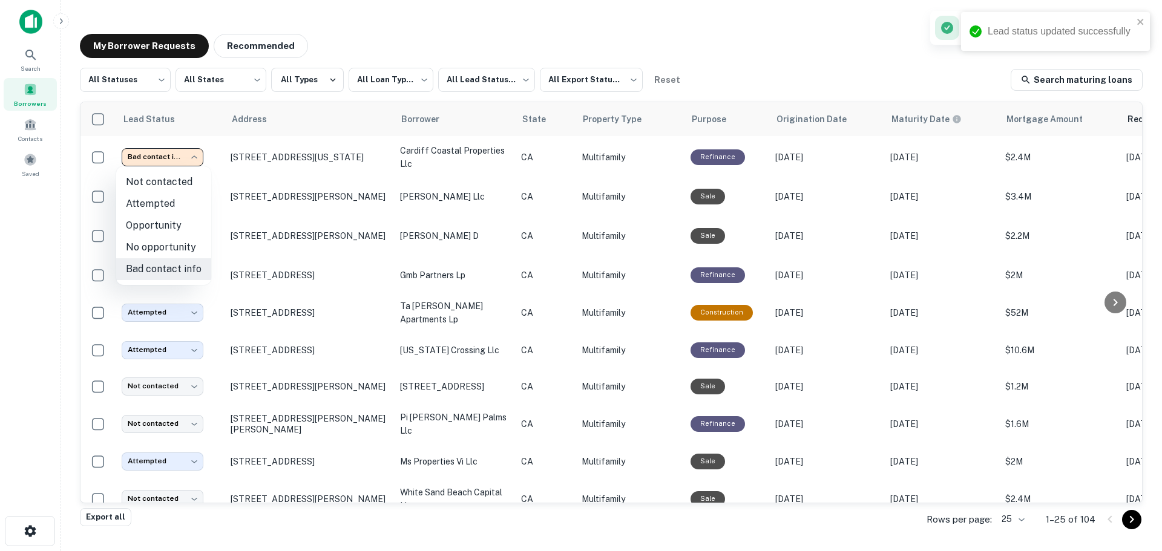
click at [158, 241] on li "No opportunity" at bounding box center [163, 248] width 95 height 22
type input "**********"
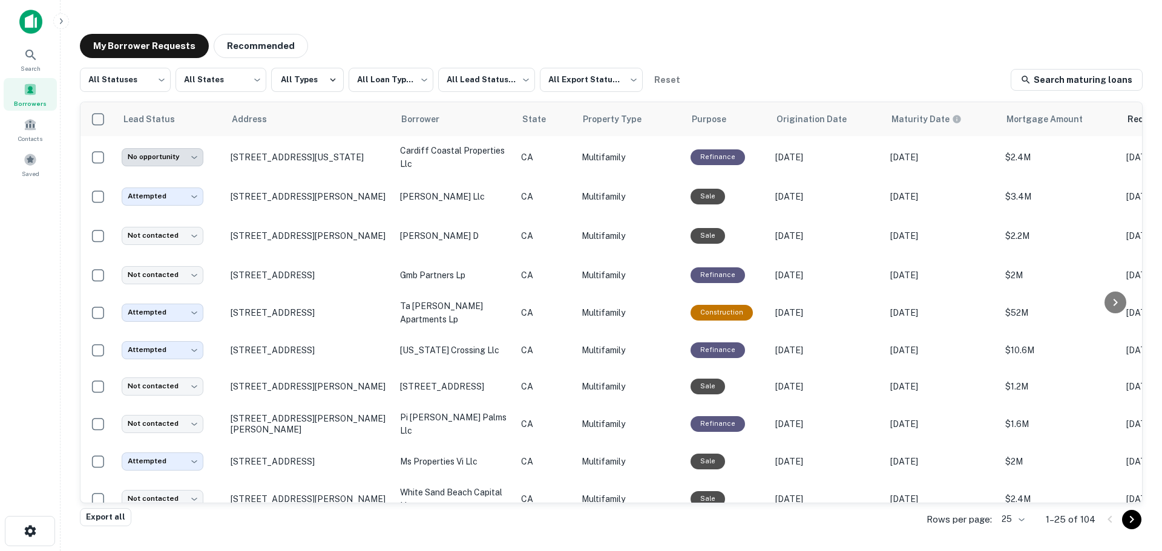
click at [27, 93] on span at bounding box center [30, 89] width 13 height 13
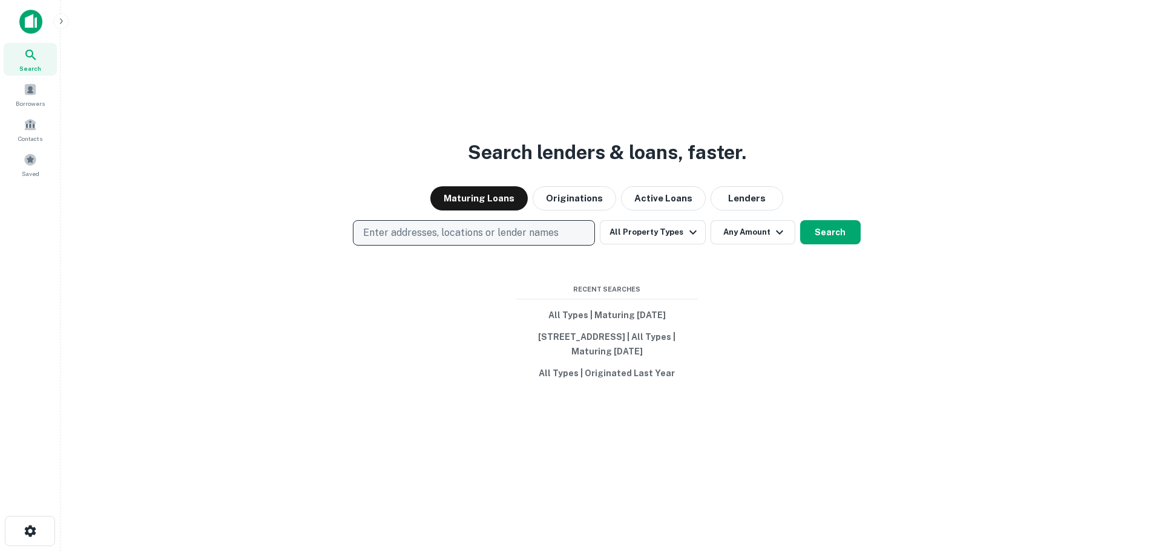
click at [454, 226] on p "Enter addresses, locations or lender names" at bounding box center [460, 233] width 195 height 15
type input "**********"
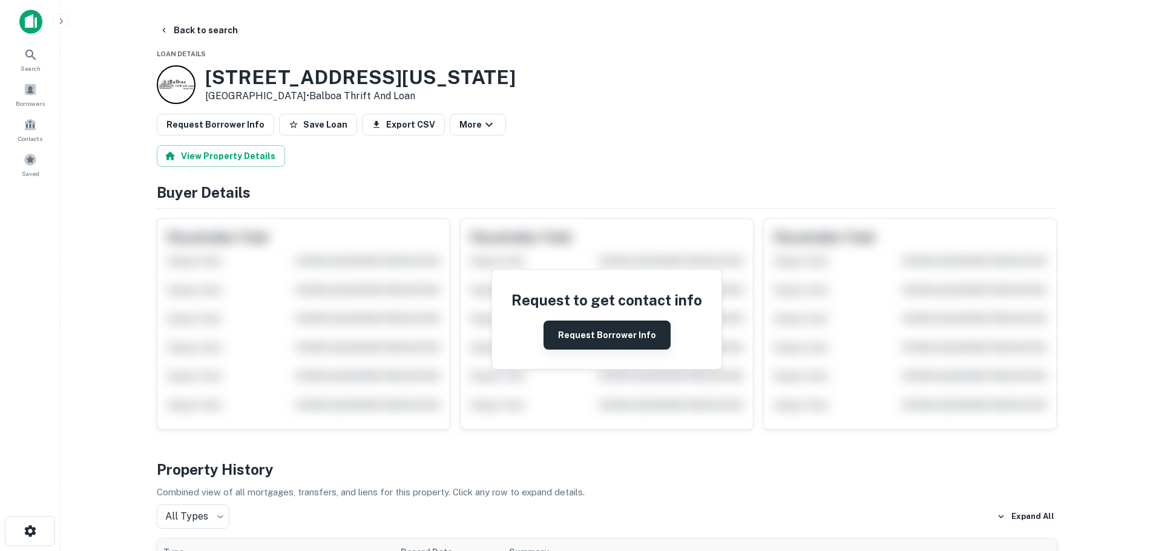
click at [564, 330] on button "Request Borrower Info" at bounding box center [606, 335] width 127 height 29
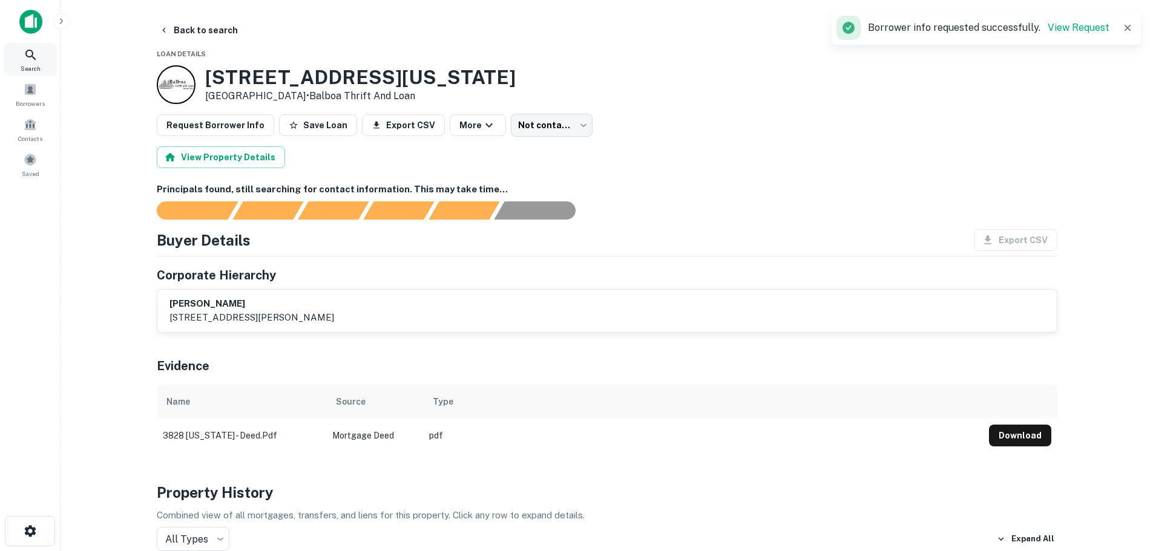
click at [28, 68] on span "Search" at bounding box center [31, 69] width 20 height 10
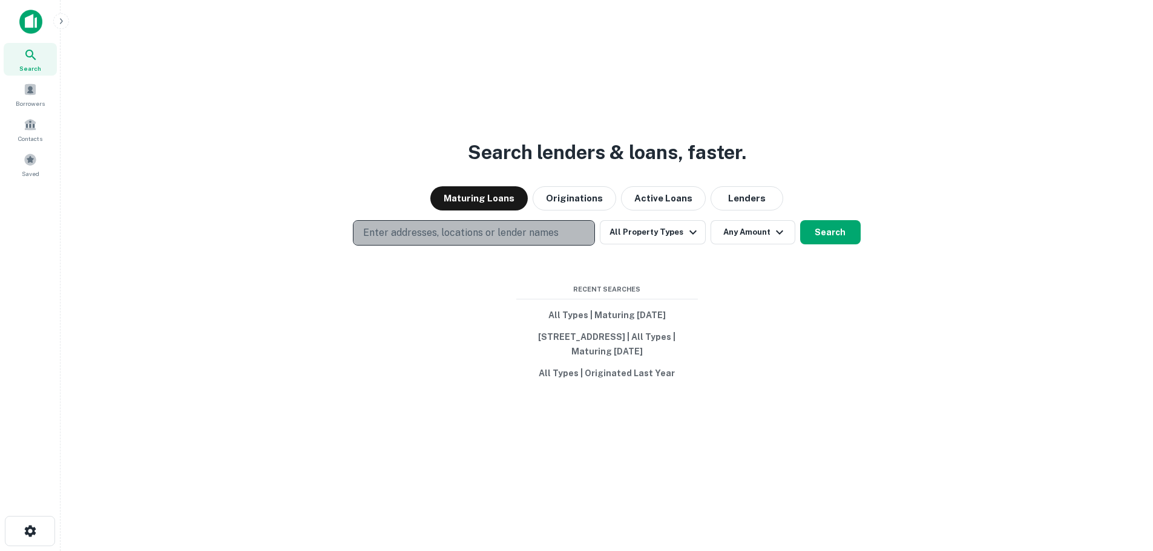
click at [434, 231] on p "Enter addresses, locations or lender names" at bounding box center [460, 233] width 195 height 15
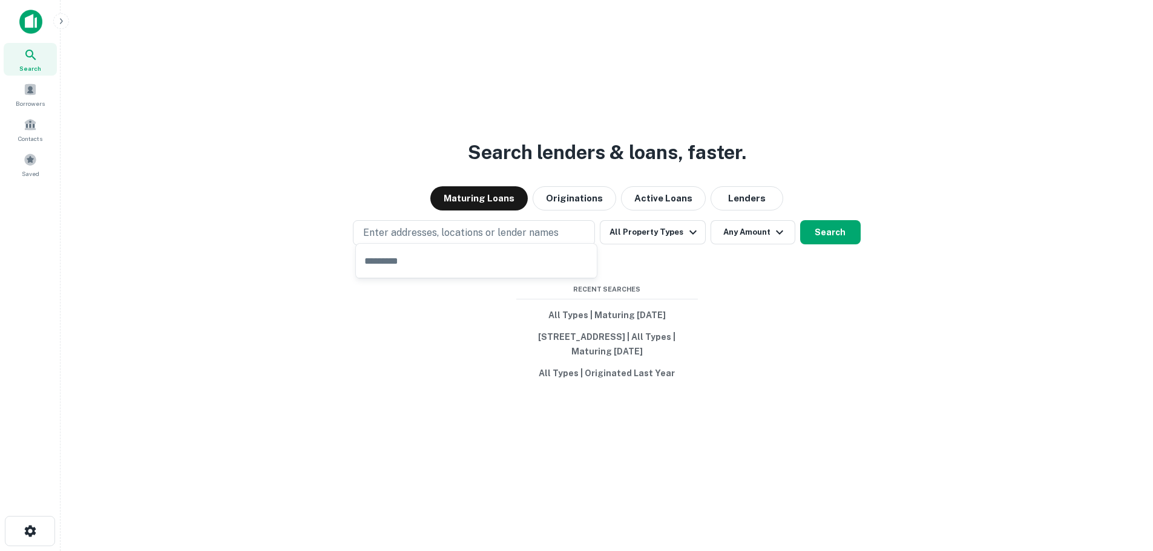
type input "**********"
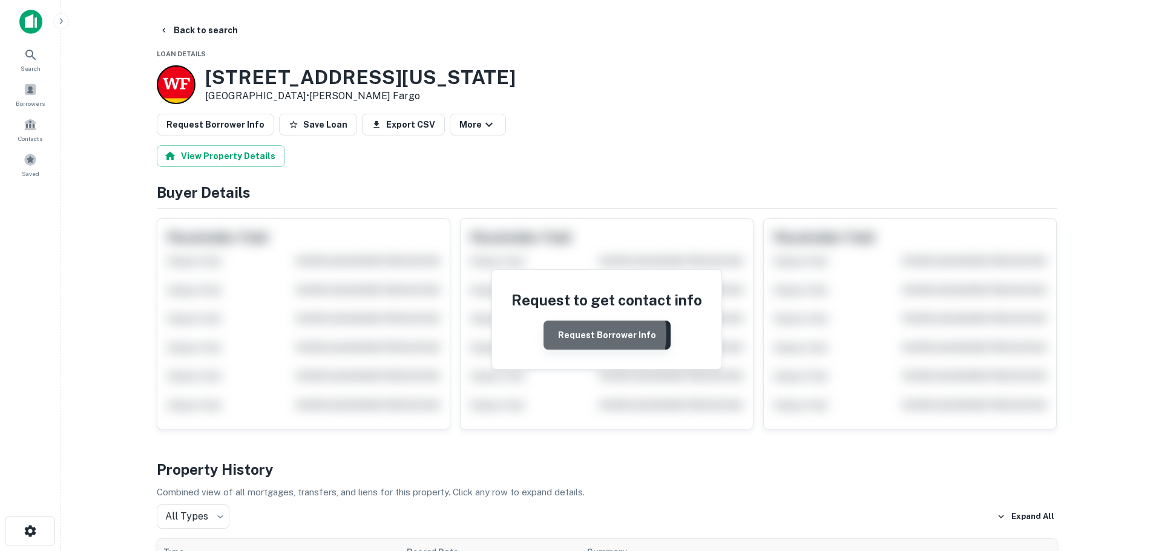
click at [582, 335] on button "Request Borrower Info" at bounding box center [606, 335] width 127 height 29
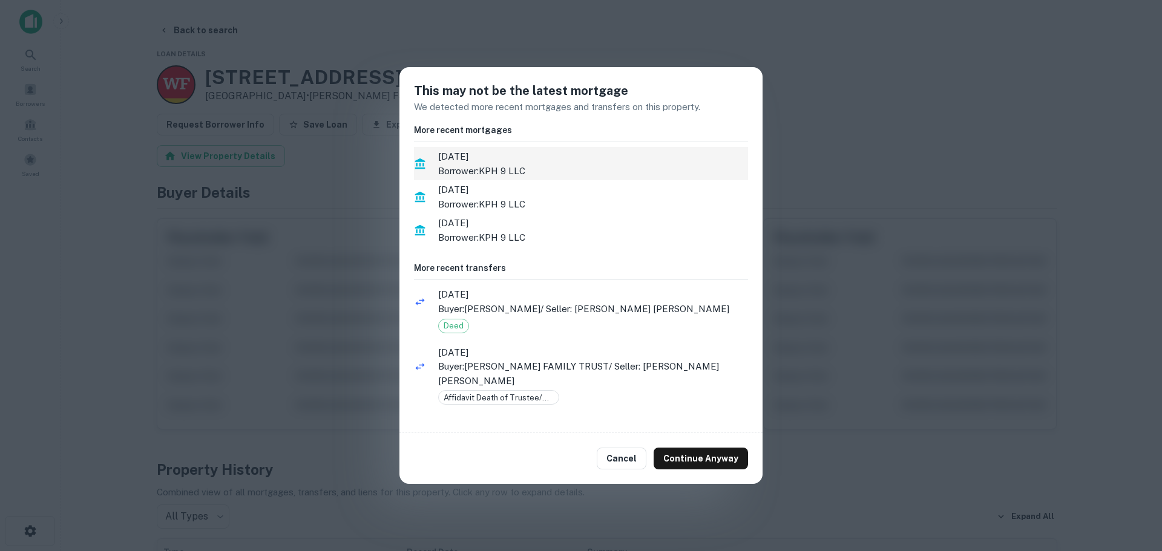
click at [518, 169] on p "Borrower: KPH 9 LLC" at bounding box center [593, 171] width 310 height 15
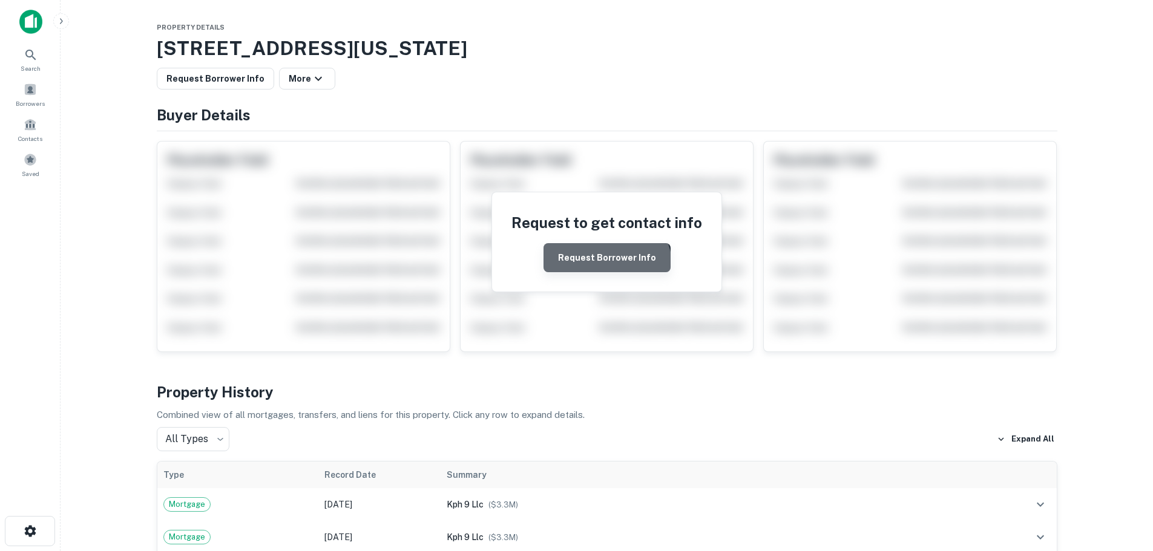
click at [608, 268] on button "Request Borrower Info" at bounding box center [606, 257] width 127 height 29
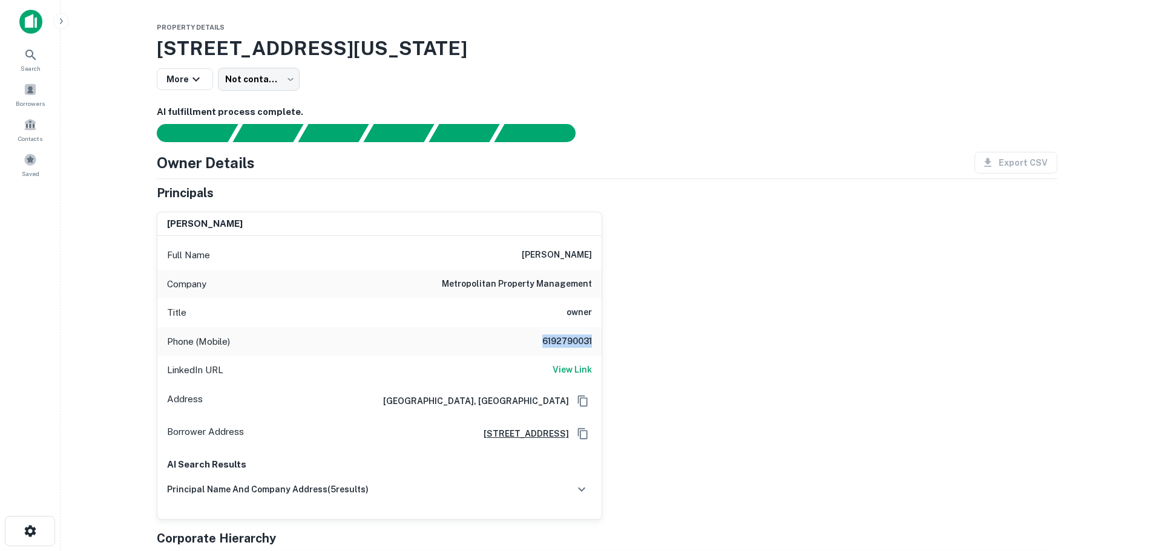
drag, startPoint x: 539, startPoint y: 341, endPoint x: 600, endPoint y: 339, distance: 60.5
click at [600, 339] on div "Phone (Mobile) 6192790031" at bounding box center [379, 341] width 444 height 29
copy h6 "6192790031"
click at [668, 303] on div "anthony karnazes Full Name anthony karnazes Company metropolitan property manag…" at bounding box center [602, 361] width 910 height 318
click at [36, 60] on icon at bounding box center [31, 55] width 15 height 15
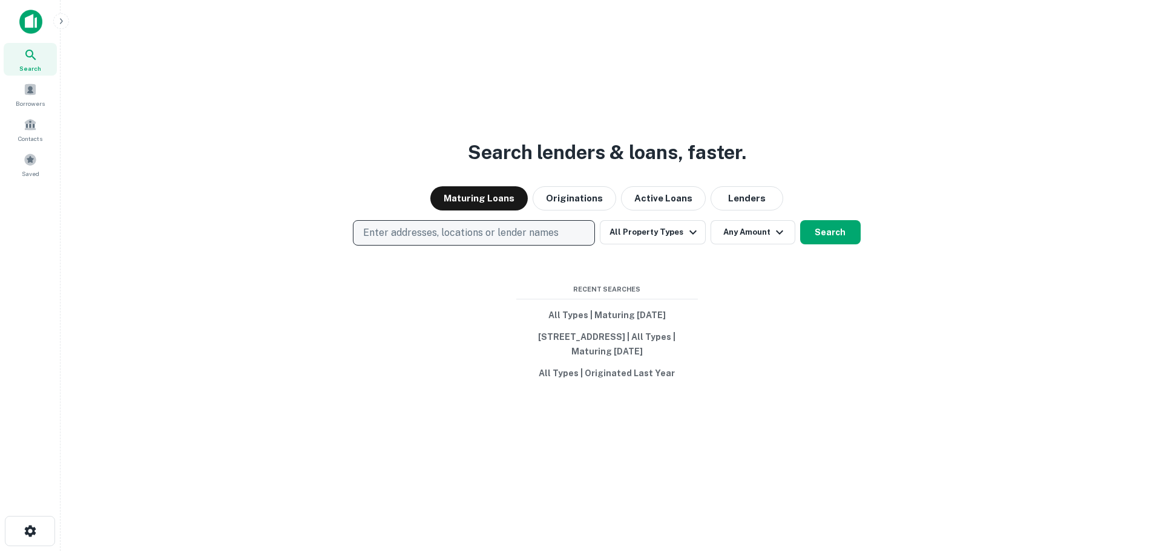
drag, startPoint x: 437, startPoint y: 217, endPoint x: 434, endPoint y: 225, distance: 8.4
click at [434, 224] on button "Enter addresses, locations or lender names" at bounding box center [474, 232] width 242 height 25
type input "**********"
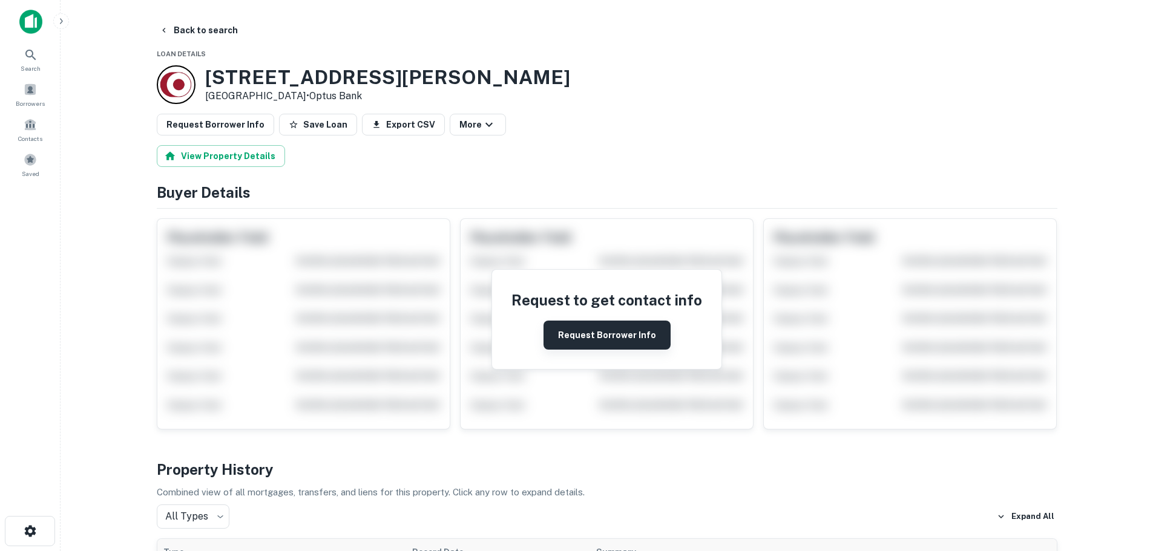
click at [634, 341] on button "Request Borrower Info" at bounding box center [606, 335] width 127 height 29
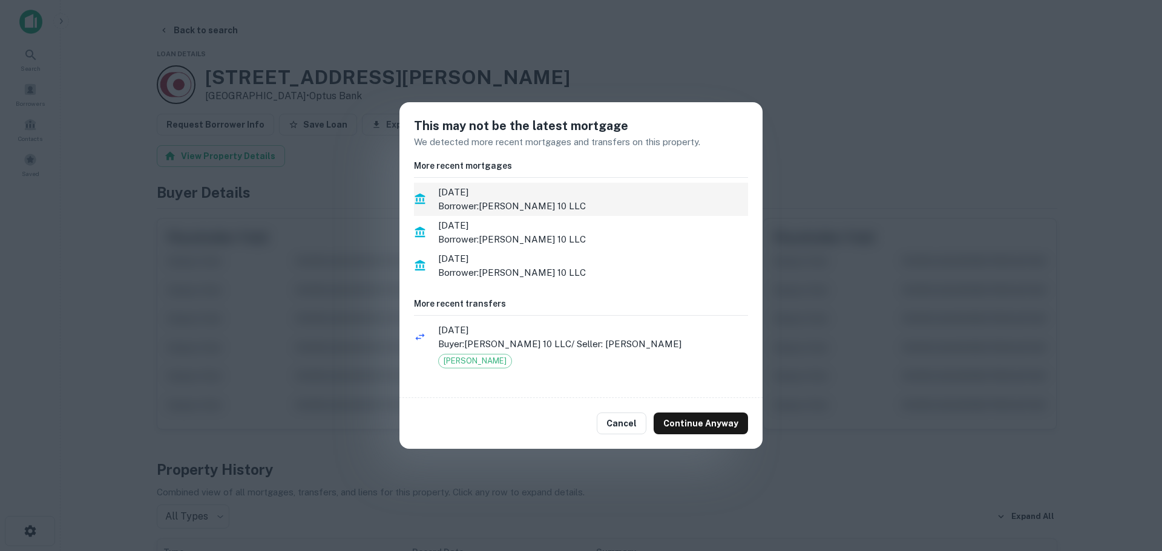
click at [541, 202] on p "Borrower: HAMILTON 10 LLC" at bounding box center [593, 206] width 310 height 15
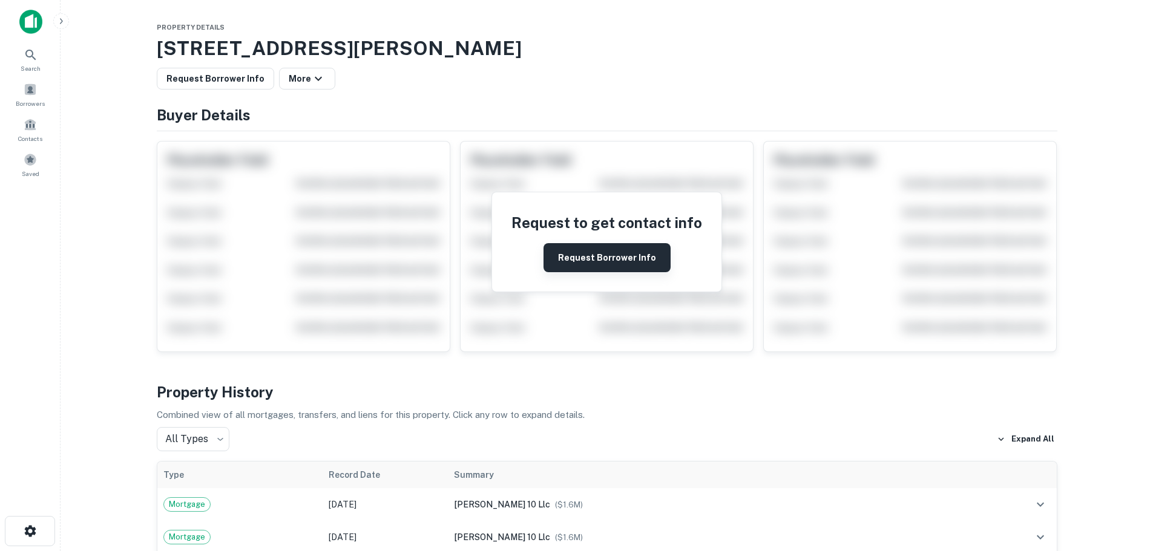
click at [609, 250] on button "Request Borrower Info" at bounding box center [606, 257] width 127 height 29
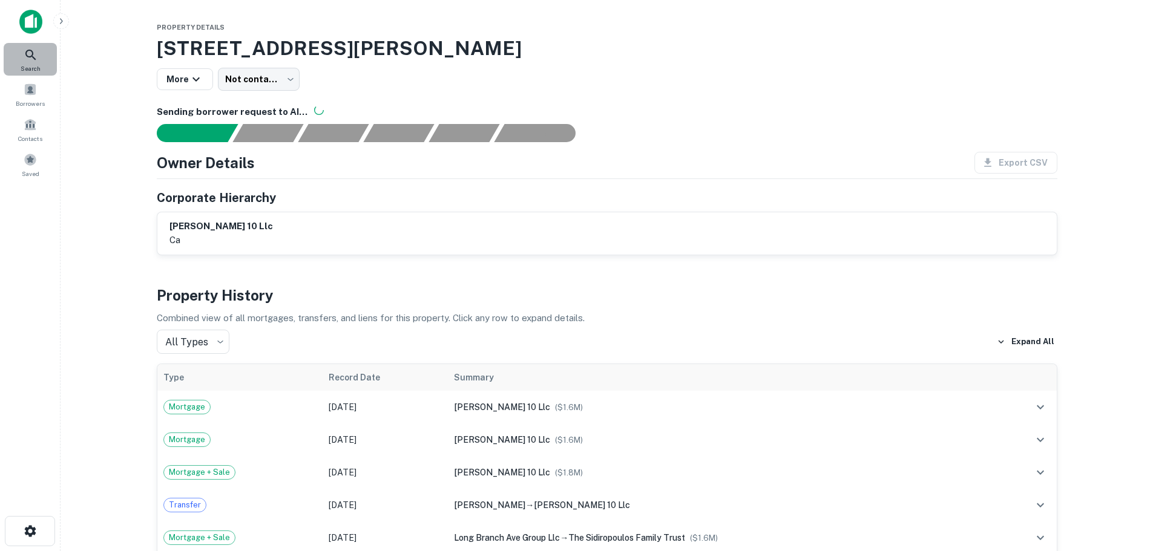
click at [12, 65] on div "Search" at bounding box center [30, 59] width 53 height 33
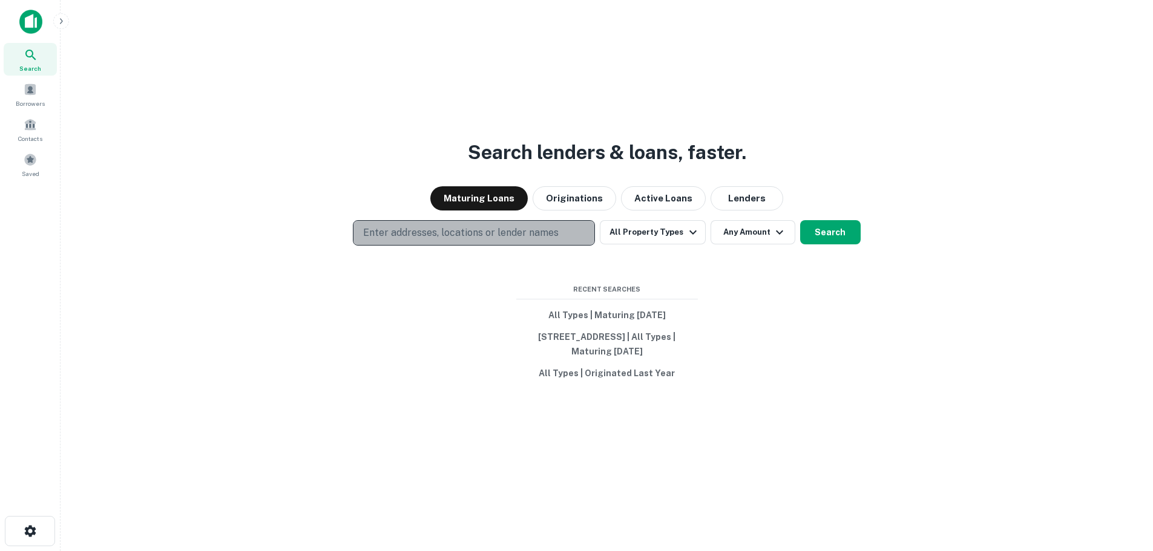
click at [387, 226] on p "Enter addresses, locations or lender names" at bounding box center [460, 233] width 195 height 15
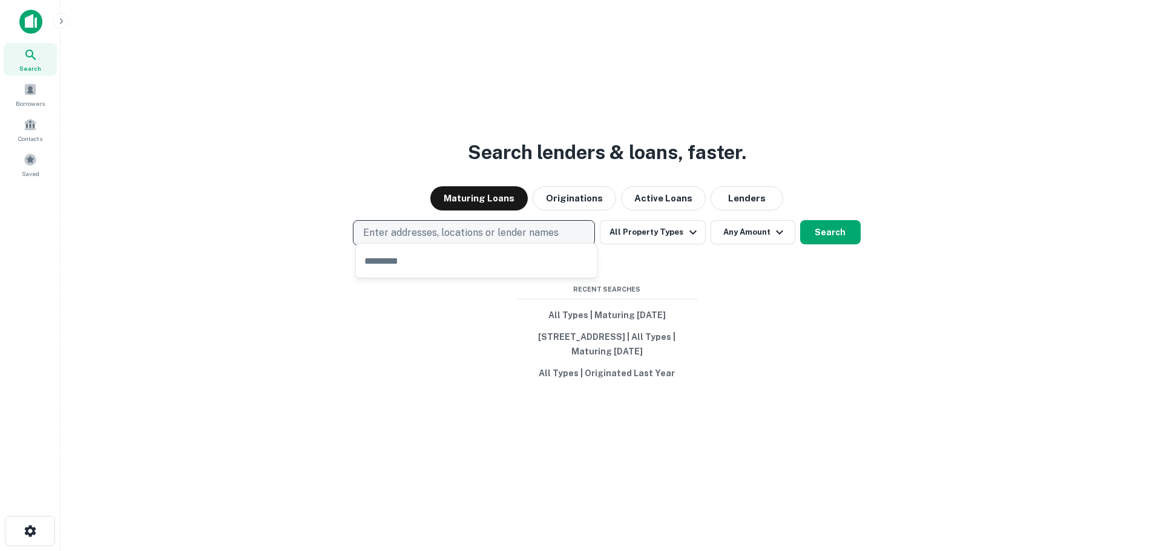
type input "**********"
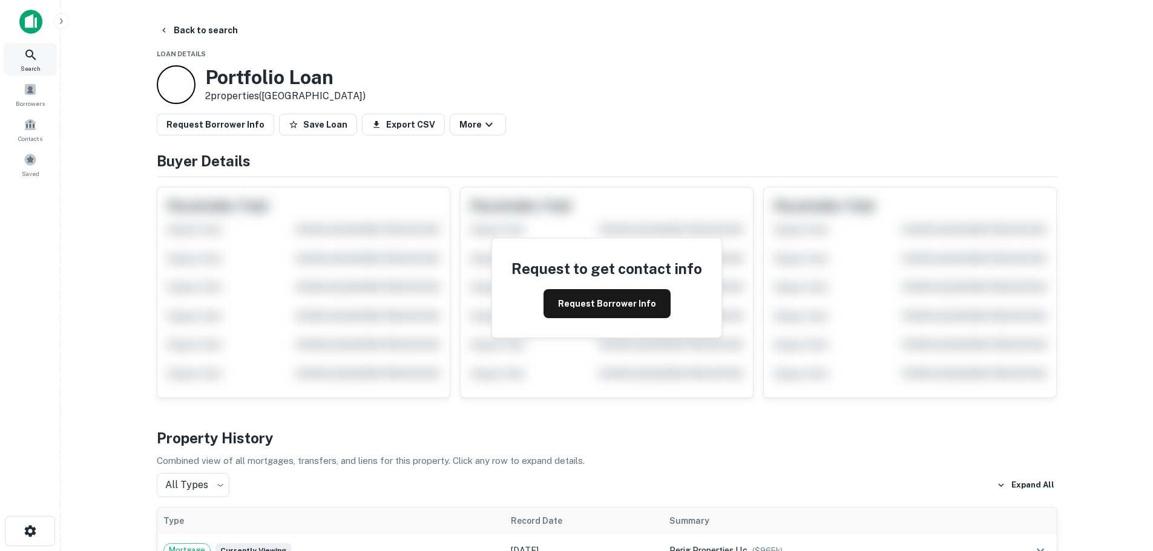
click at [18, 58] on div "Search" at bounding box center [30, 59] width 53 height 33
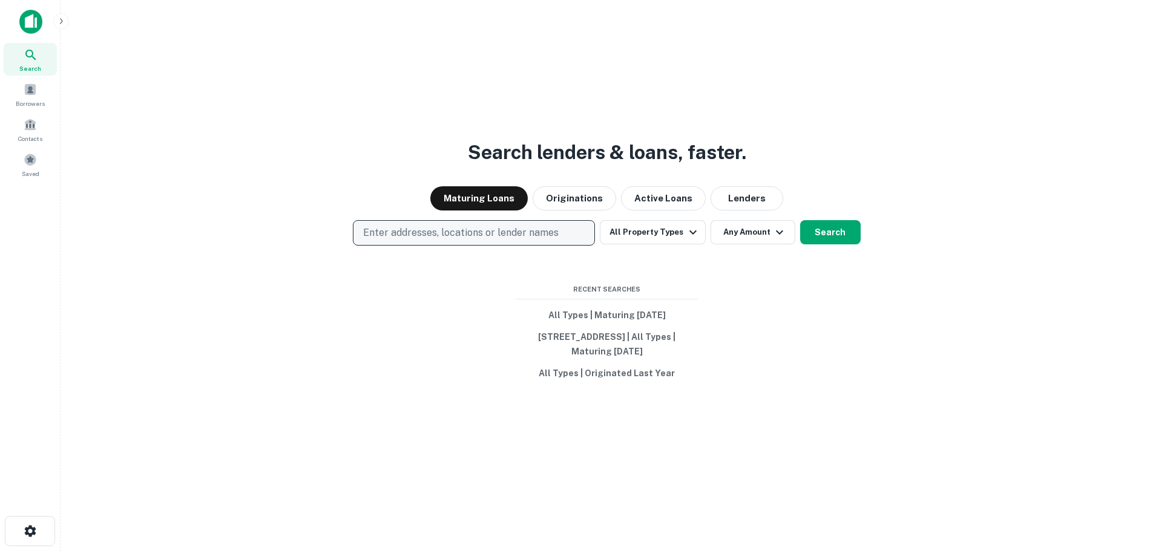
click at [480, 226] on p "Enter addresses, locations or lender names" at bounding box center [460, 233] width 195 height 15
type input "**********"
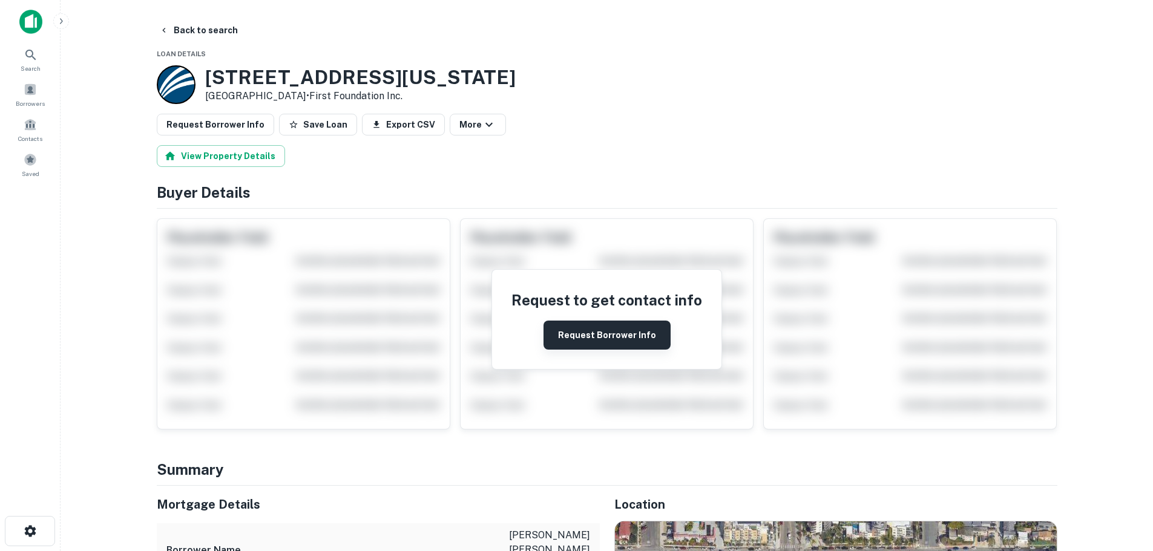
click at [566, 326] on button "Request Borrower Info" at bounding box center [606, 335] width 127 height 29
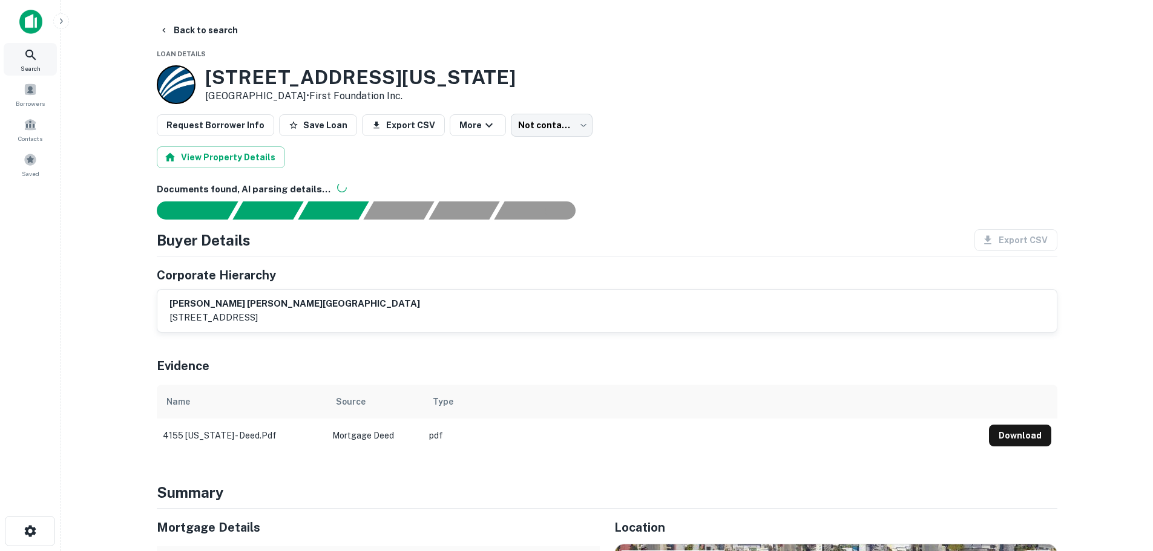
click at [27, 68] on span "Search" at bounding box center [31, 69] width 20 height 10
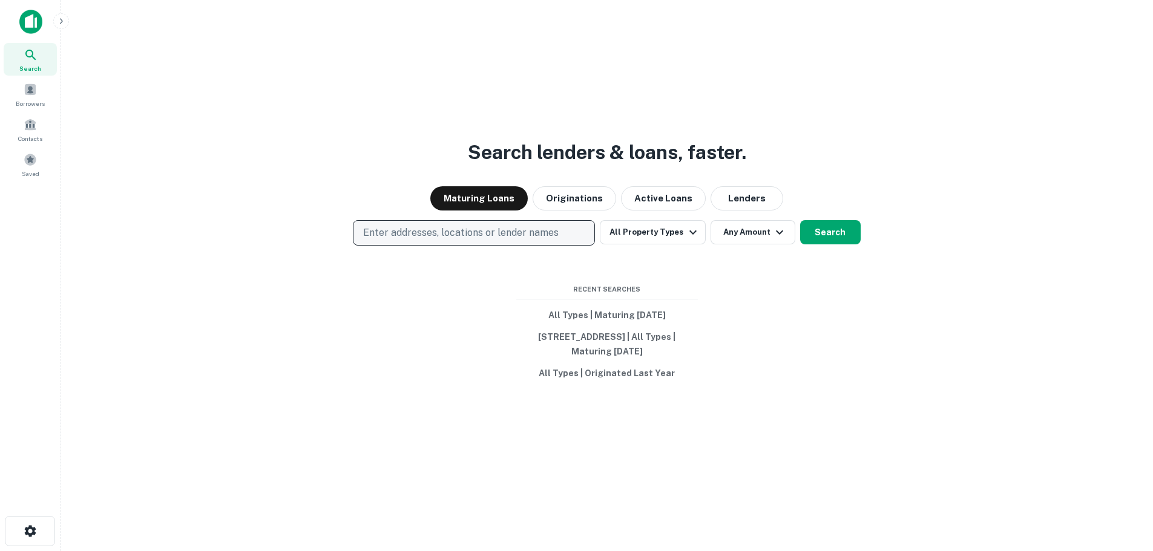
drag, startPoint x: 436, startPoint y: 243, endPoint x: 433, endPoint y: 221, distance: 22.0
click at [436, 229] on div "Search lenders & loans, faster. Maturing Loans Originations Active Loans Lender…" at bounding box center [606, 304] width 1073 height 551
click at [433, 226] on p "Enter addresses, locations or lender names" at bounding box center [460, 233] width 195 height 15
type input "**********"
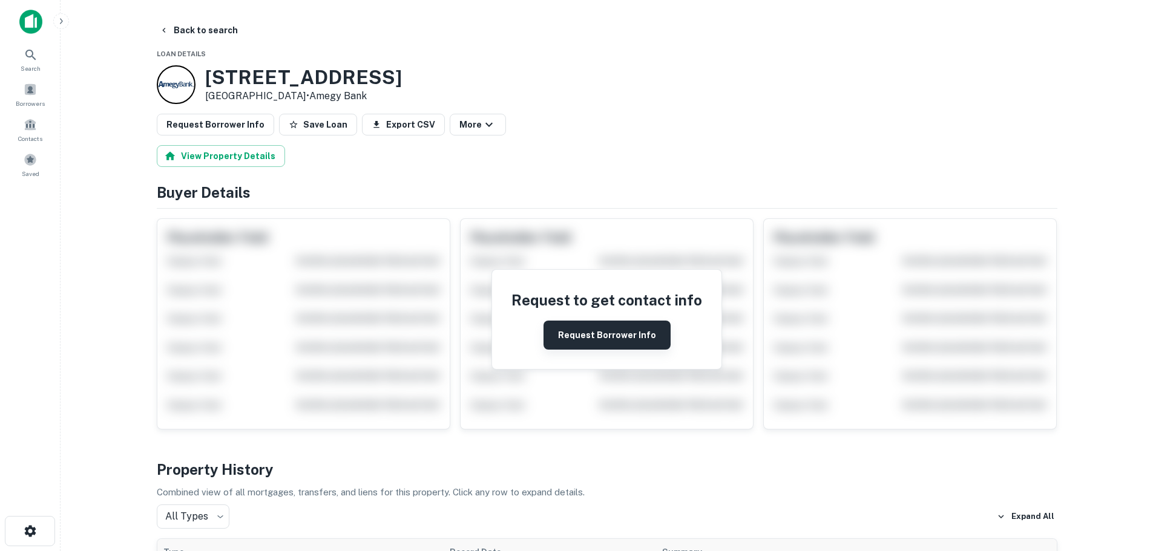
click at [609, 344] on button "Request Borrower Info" at bounding box center [606, 335] width 127 height 29
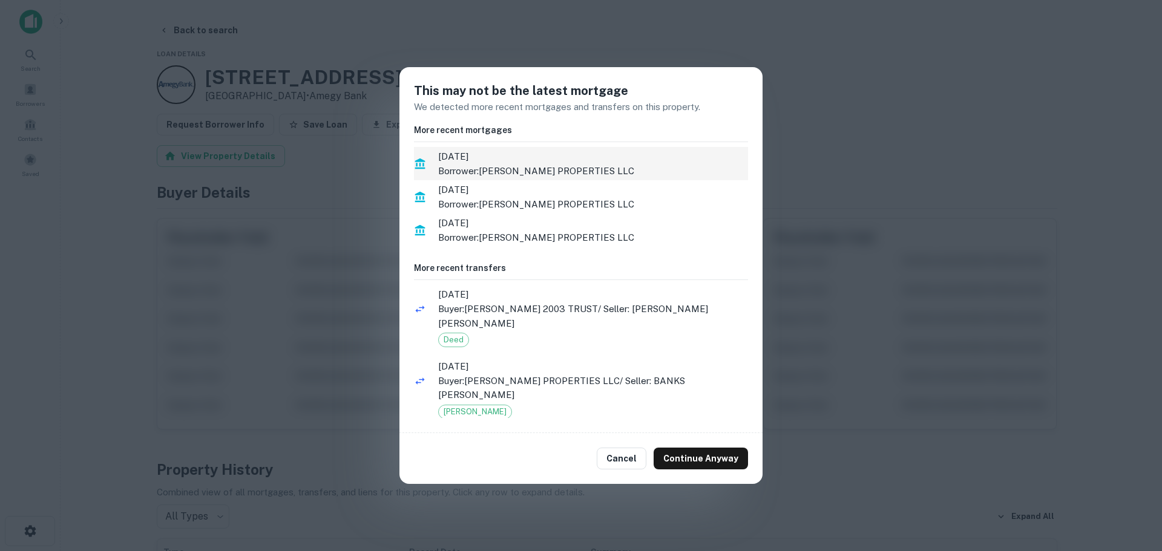
click at [519, 168] on p "Borrower: PFEIFFER PROPERTIES LLC" at bounding box center [593, 171] width 310 height 15
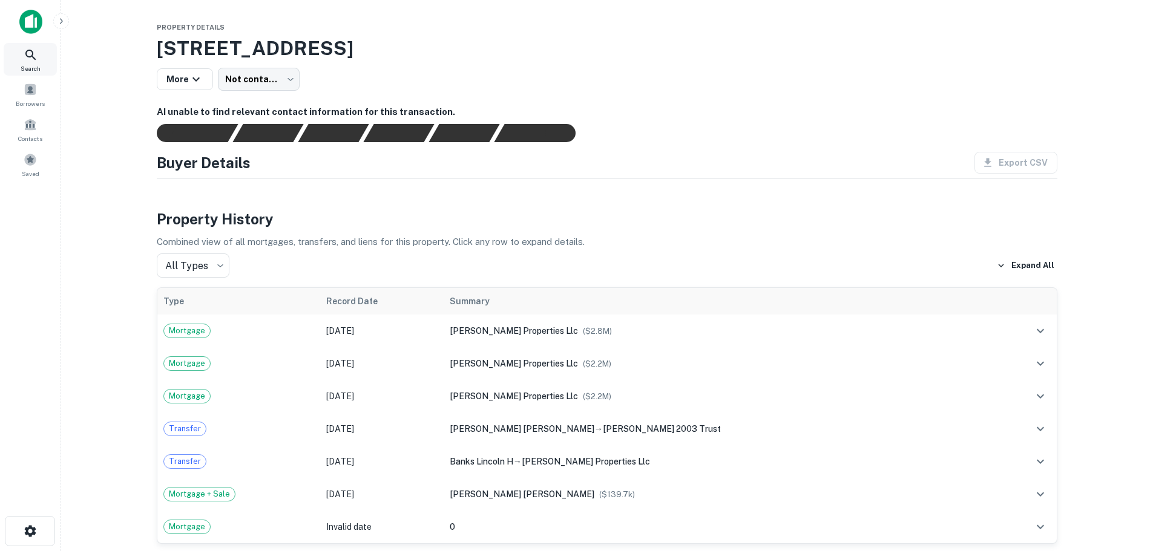
click at [24, 65] on span "Search" at bounding box center [31, 69] width 20 height 10
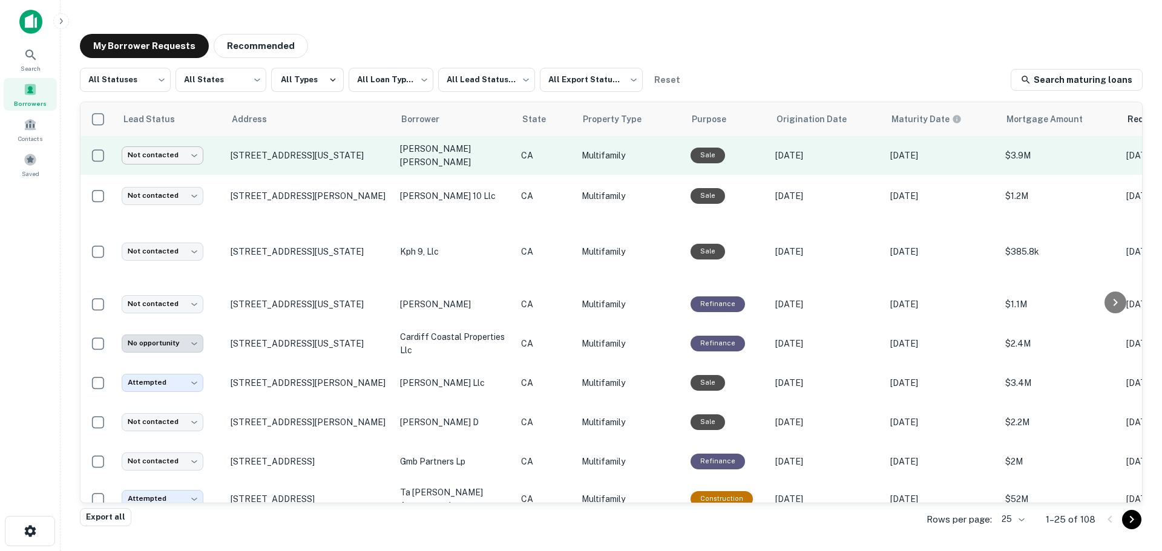
click at [151, 154] on body "**********" at bounding box center [581, 275] width 1162 height 551
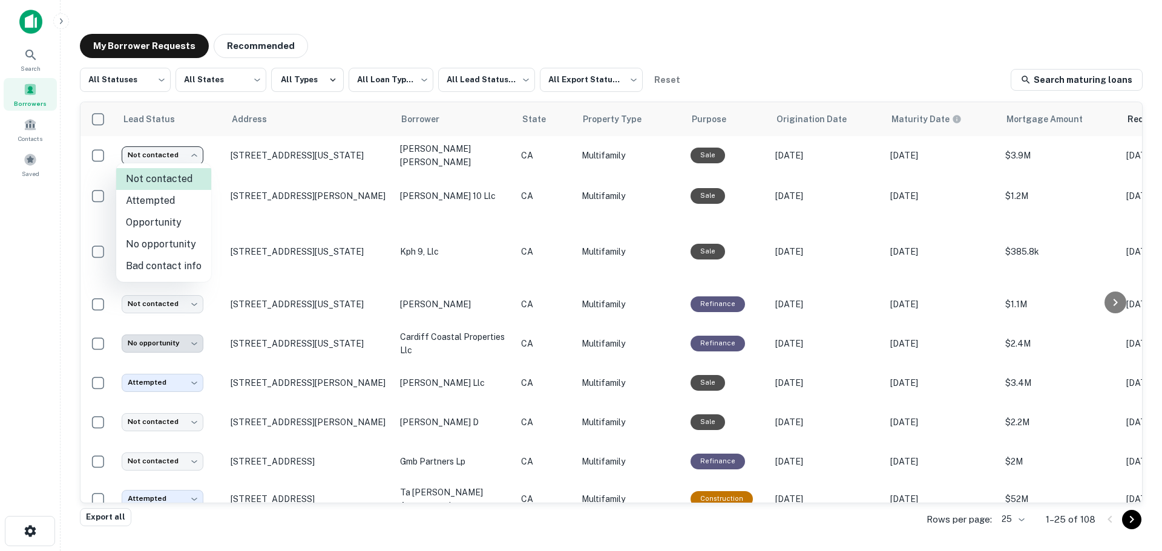
click at [149, 201] on li "Attempted" at bounding box center [163, 201] width 95 height 22
type input "*********"
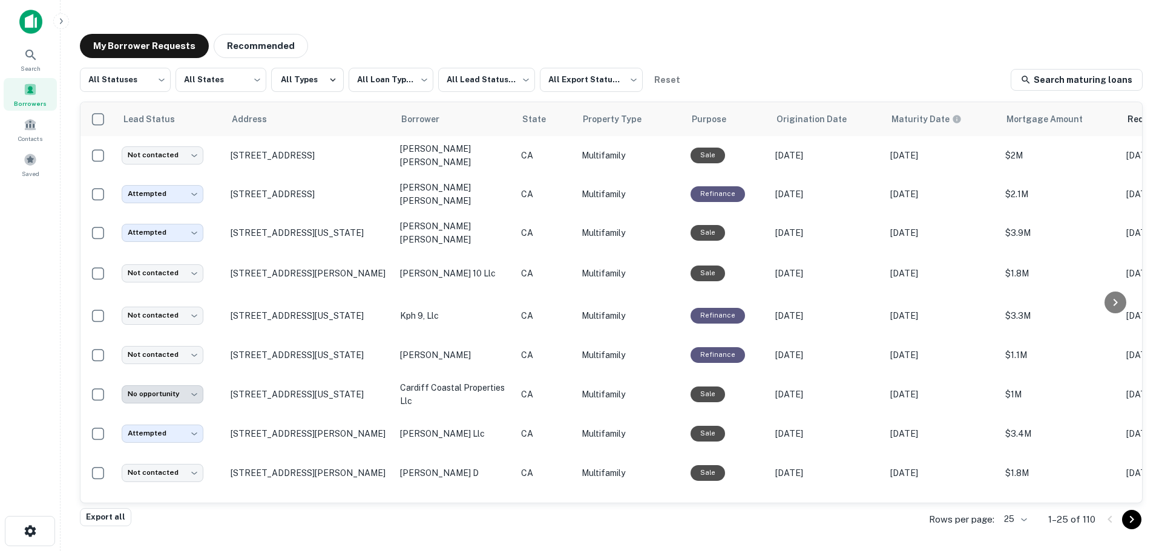
click at [15, 90] on div "Borrowers" at bounding box center [30, 94] width 53 height 33
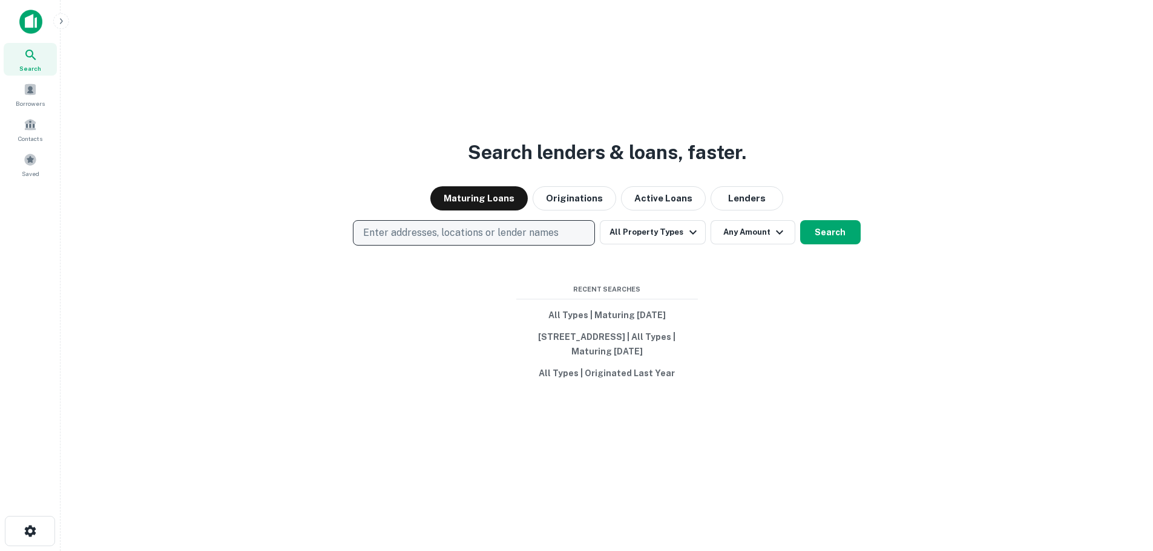
drag, startPoint x: 445, startPoint y: 226, endPoint x: 438, endPoint y: 233, distance: 10.3
click at [438, 233] on button "Enter addresses, locations or lender names" at bounding box center [474, 232] width 242 height 25
type input "**********"
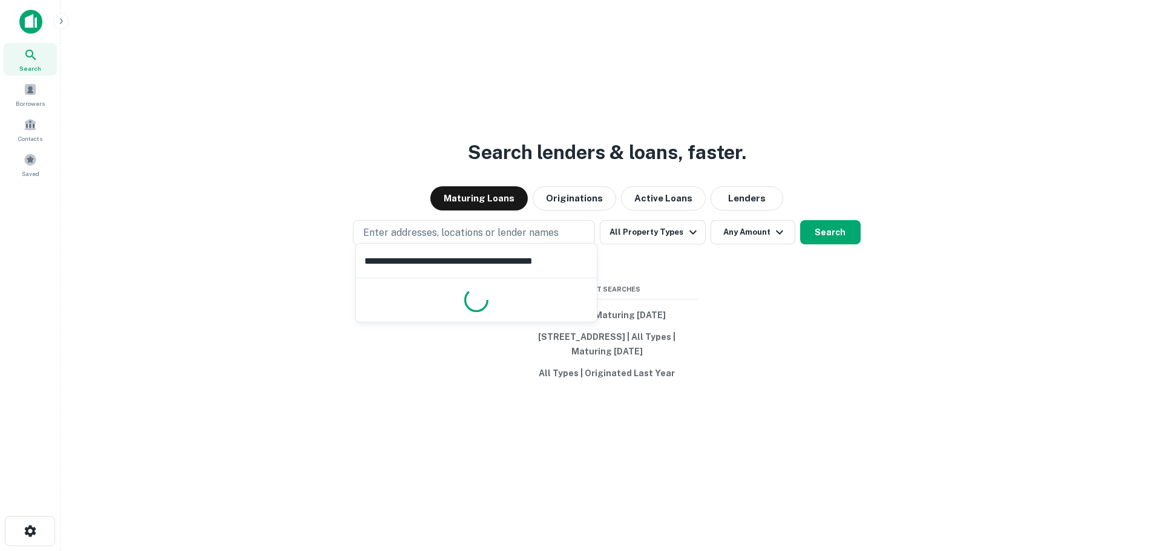
scroll to position [0, 16]
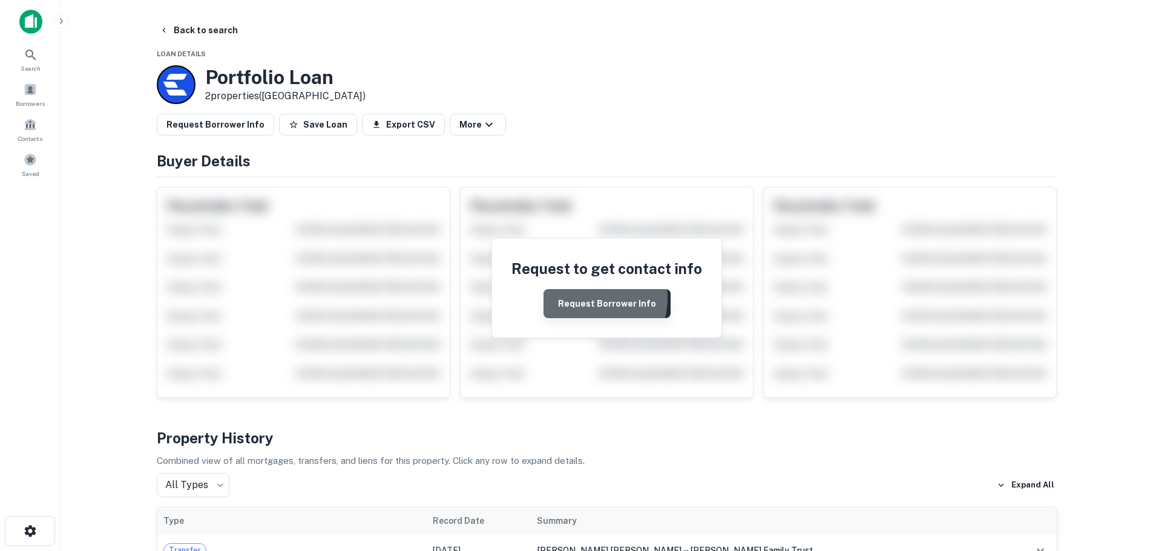
click at [583, 298] on button "Request Borrower Info" at bounding box center [606, 303] width 127 height 29
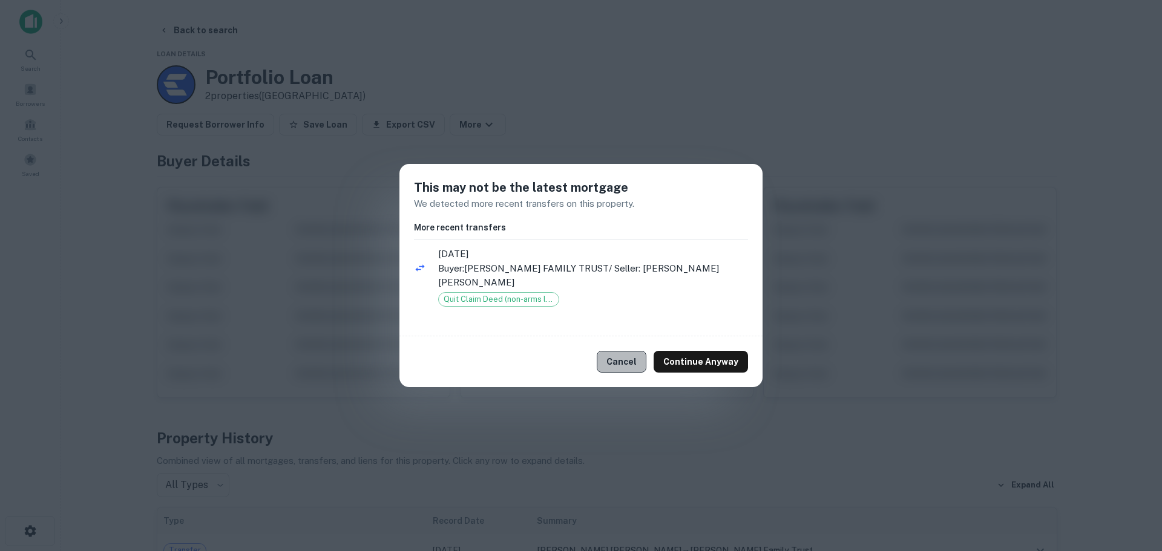
click at [634, 353] on button "Cancel" at bounding box center [622, 362] width 50 height 22
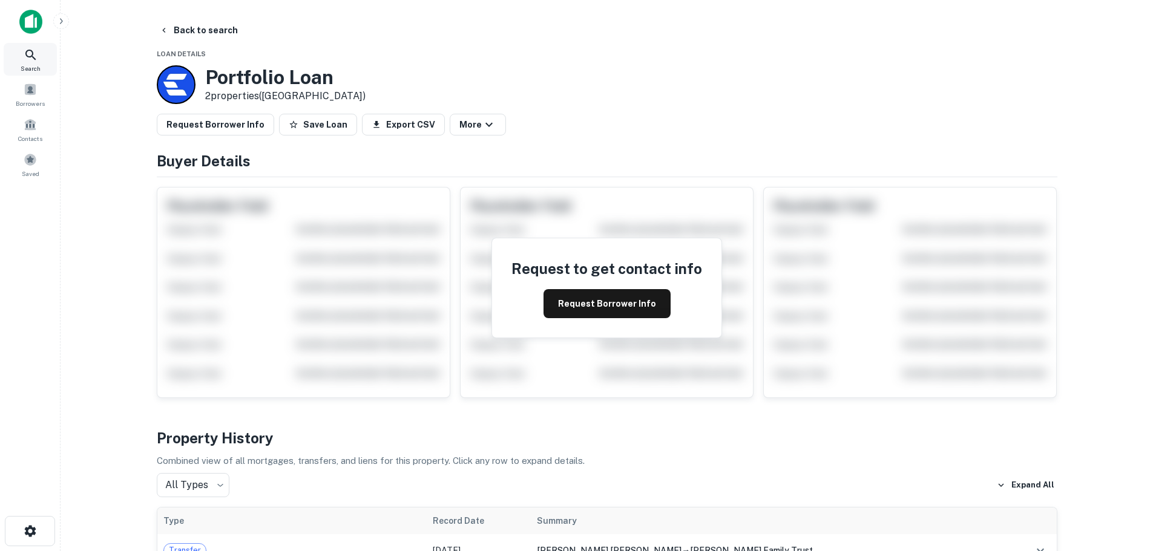
drag, startPoint x: 15, startPoint y: 57, endPoint x: 24, endPoint y: 57, distance: 9.1
click at [15, 57] on div "Search" at bounding box center [30, 59] width 53 height 33
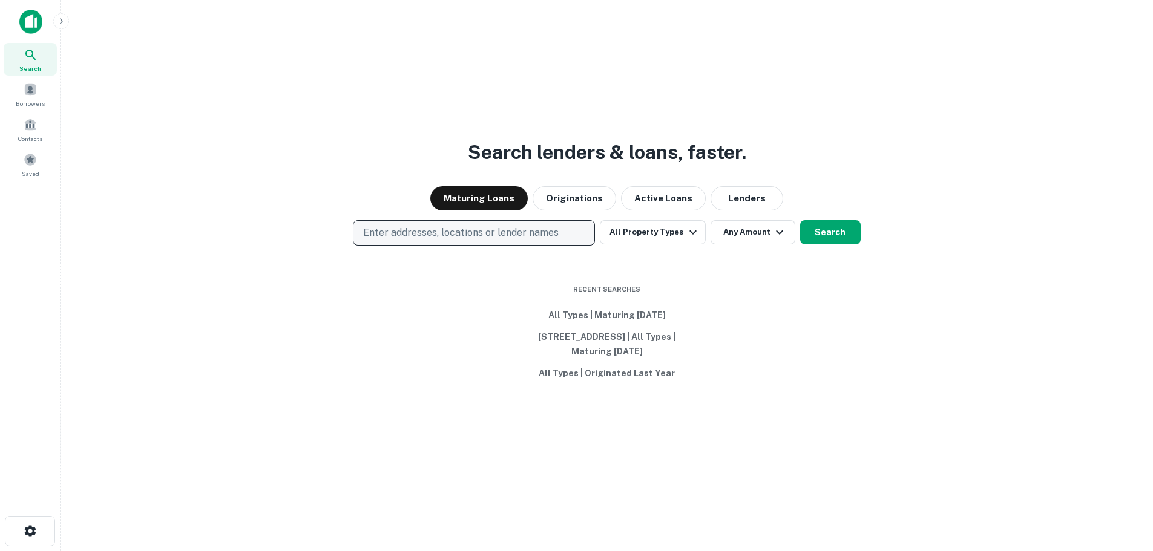
click at [486, 230] on p "Enter addresses, locations or lender names" at bounding box center [460, 233] width 195 height 15
type input "**********"
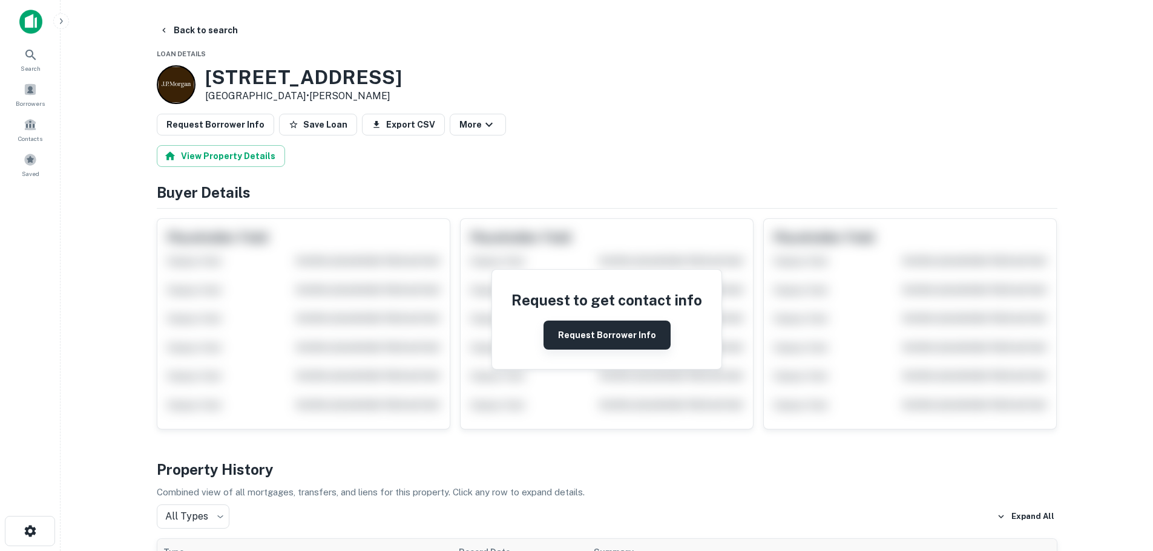
click at [614, 332] on button "Request Borrower Info" at bounding box center [606, 335] width 127 height 29
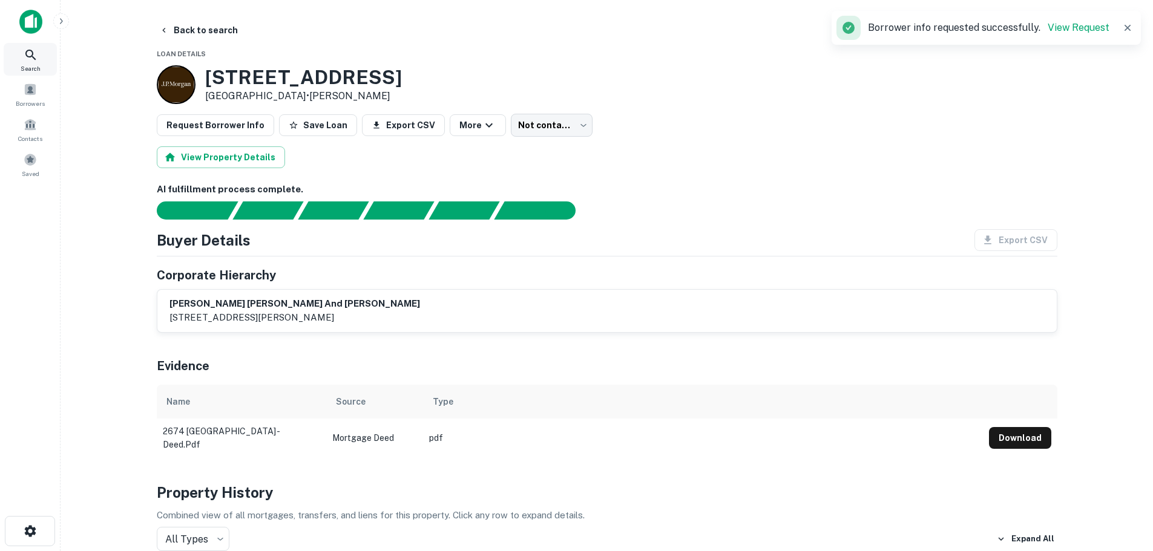
click at [25, 54] on icon at bounding box center [31, 55] width 15 height 15
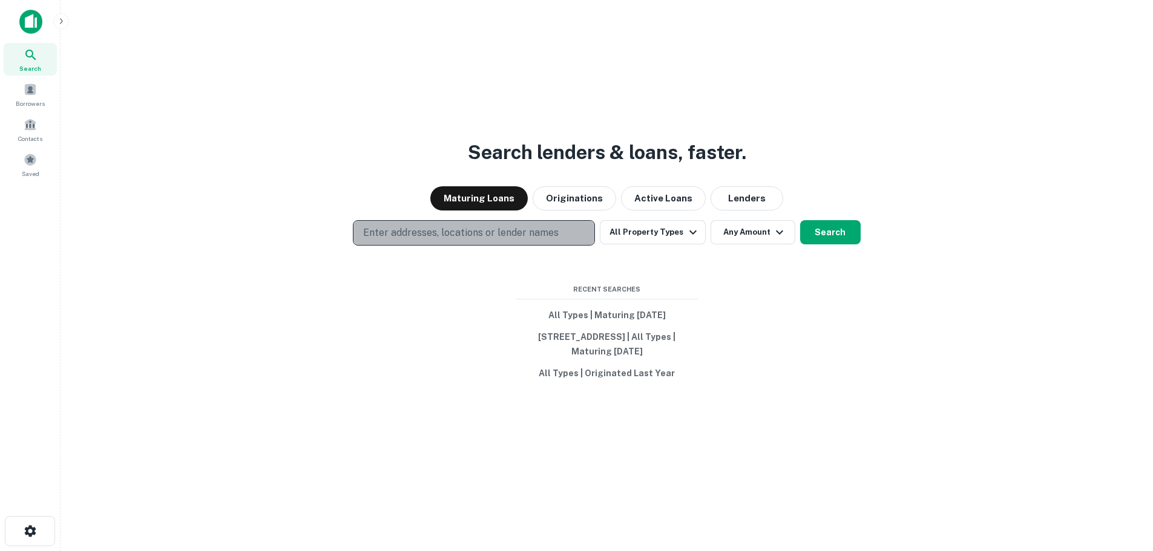
drag, startPoint x: 453, startPoint y: 225, endPoint x: 447, endPoint y: 237, distance: 12.7
click at [453, 226] on p "Enter addresses, locations or lender names" at bounding box center [460, 233] width 195 height 15
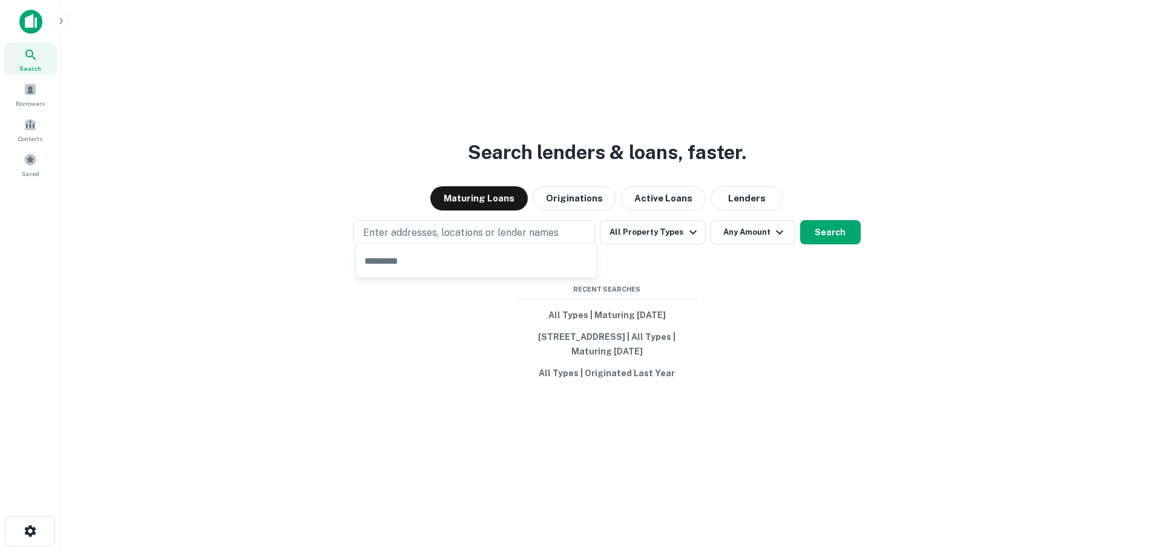
type input "**********"
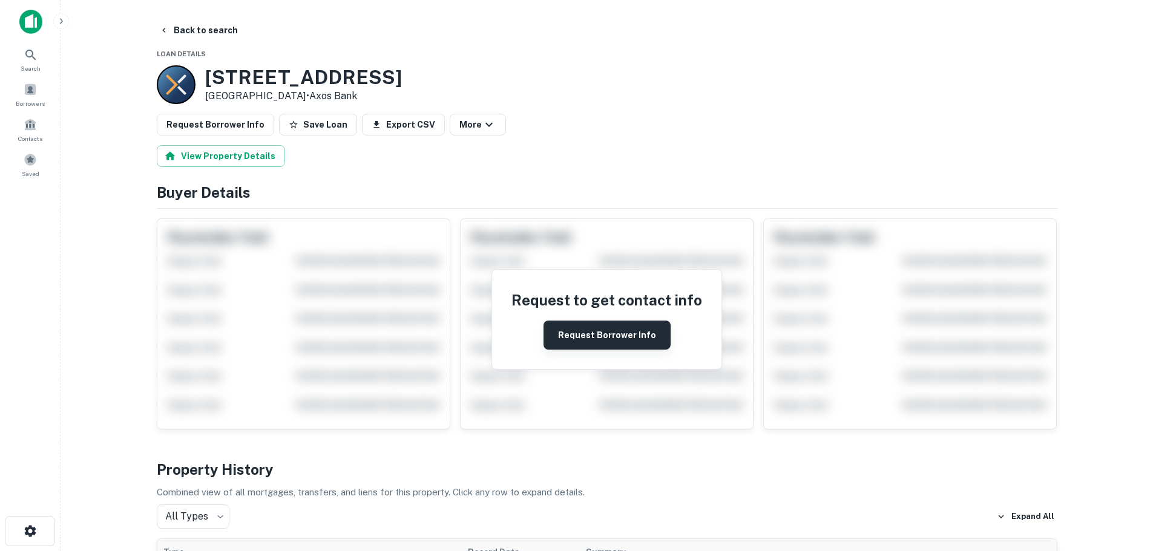
click at [614, 336] on button "Request Borrower Info" at bounding box center [606, 335] width 127 height 29
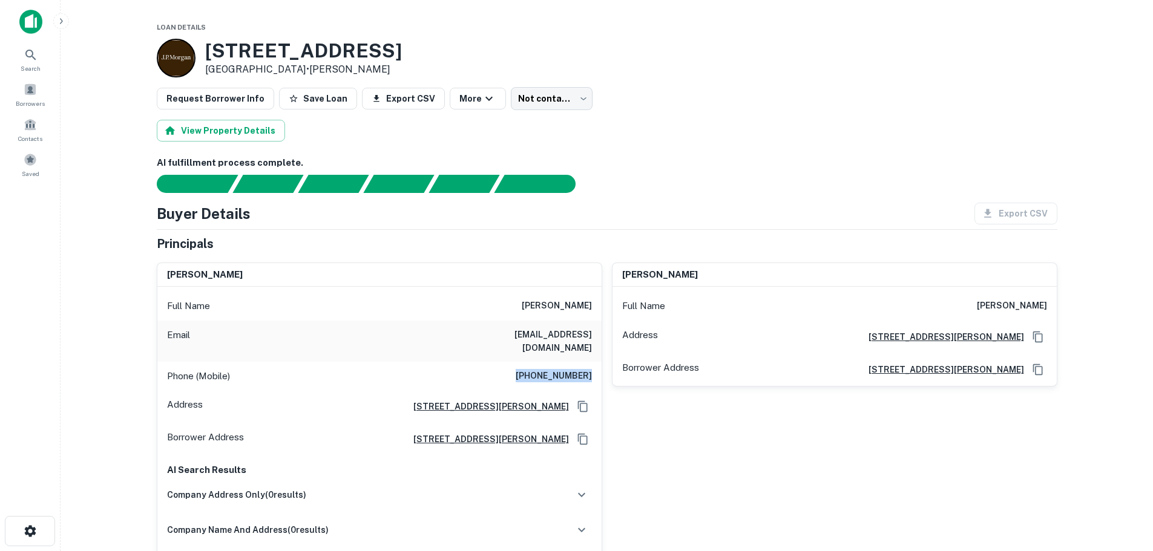
drag, startPoint x: 520, startPoint y: 359, endPoint x: 598, endPoint y: 367, distance: 79.1
click at [598, 367] on div "Phone (Mobile) (858) 344-4308" at bounding box center [379, 376] width 444 height 29
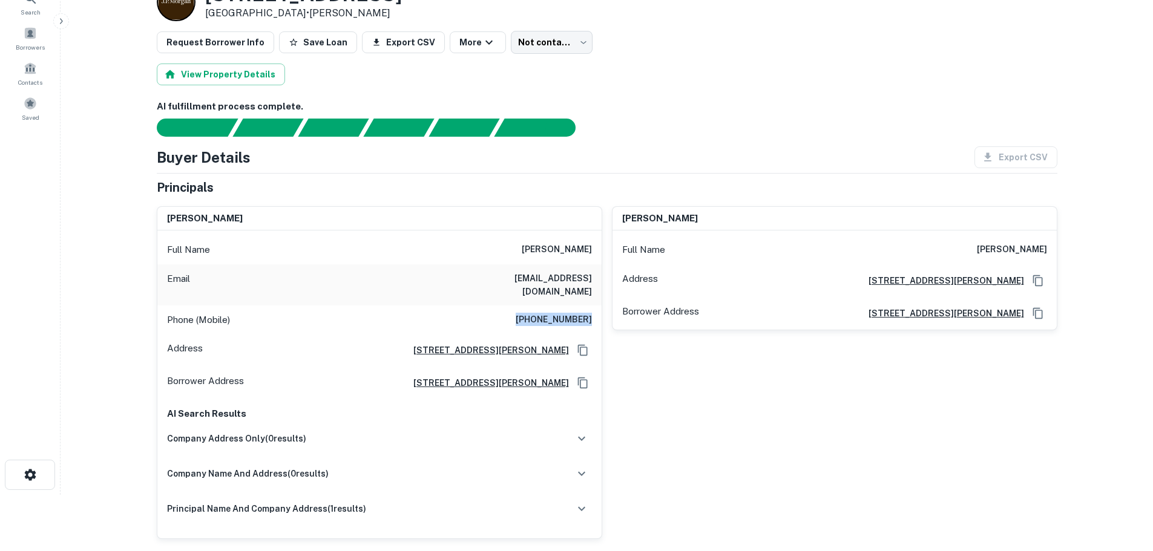
scroll to position [61, 0]
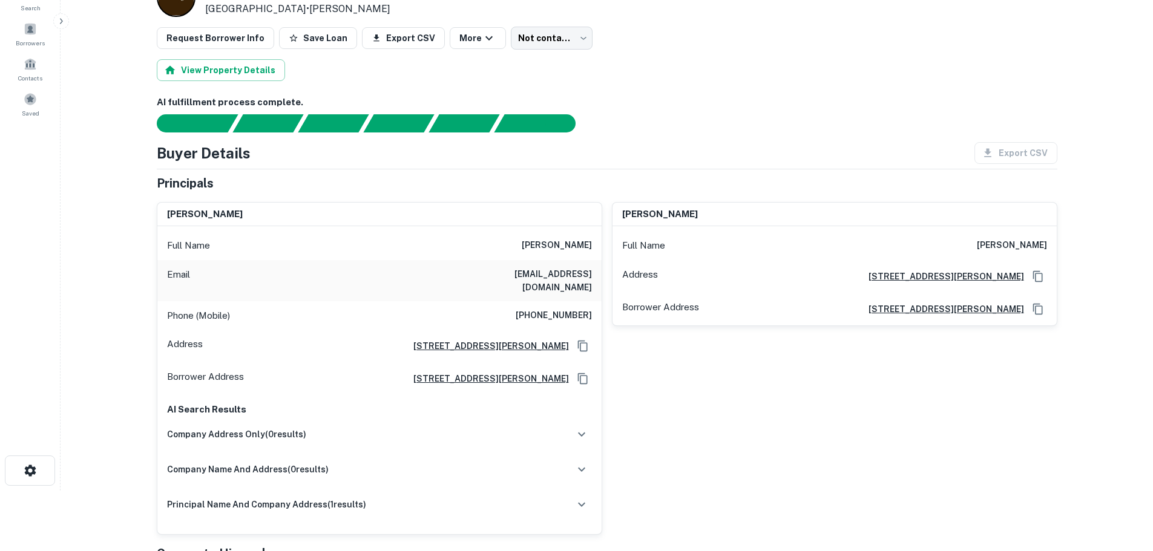
click at [464, 330] on div "Address 3925 Tim St, Bonita, CA" at bounding box center [379, 346] width 444 height 33
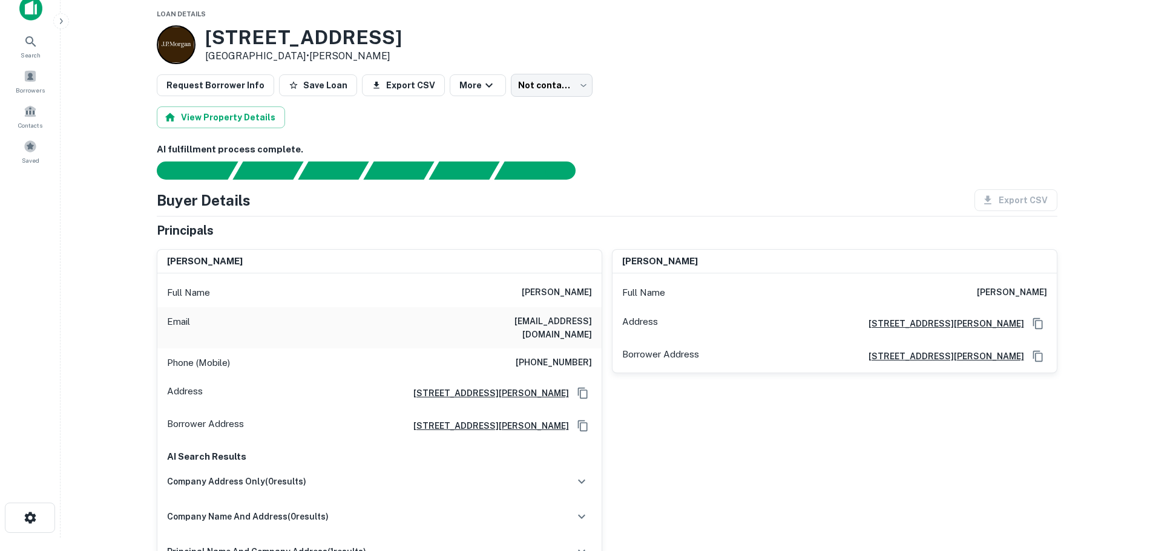
scroll to position [0, 0]
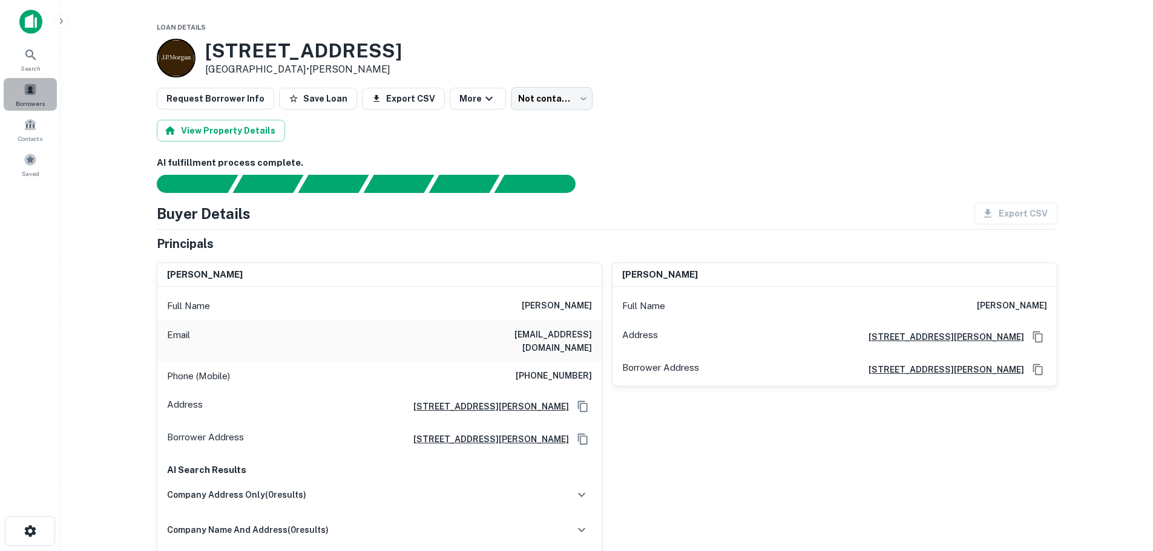
click at [29, 83] on span at bounding box center [30, 89] width 13 height 13
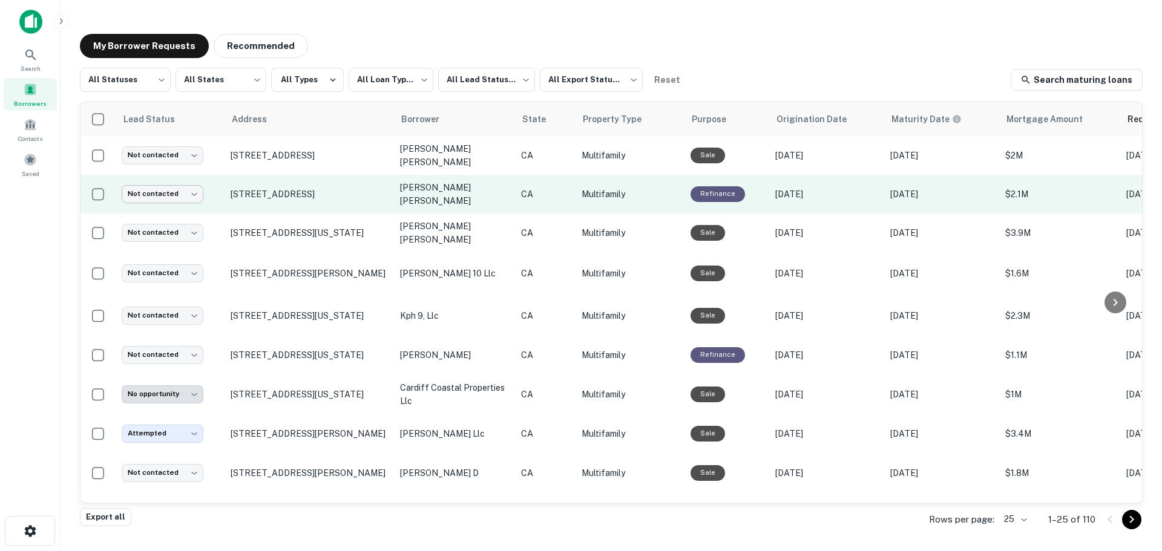
click at [143, 187] on body "**********" at bounding box center [581, 275] width 1162 height 551
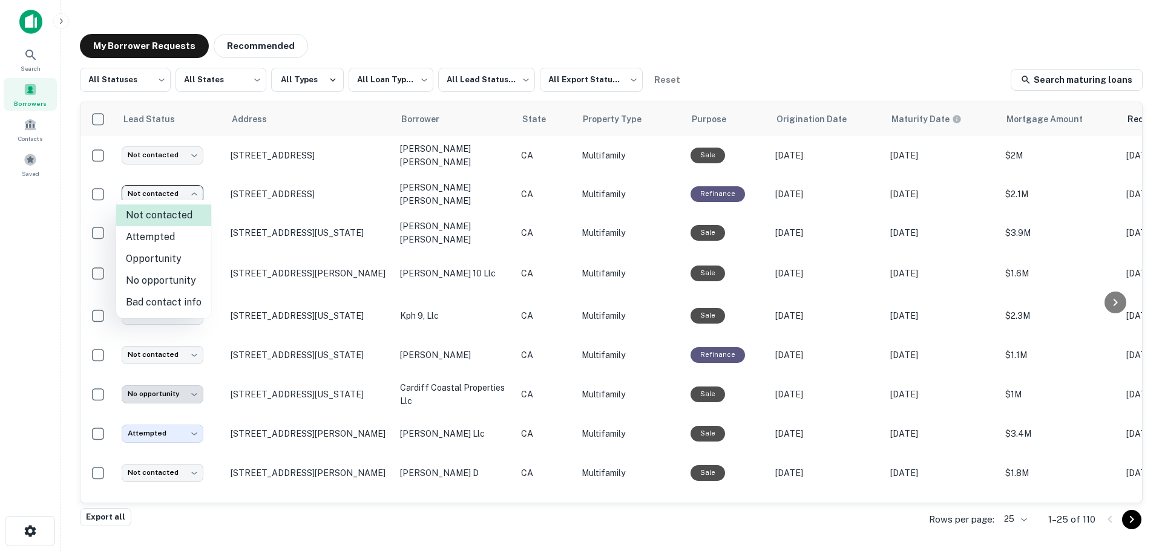
click at [170, 238] on li "Attempted" at bounding box center [163, 237] width 95 height 22
type input "*********"
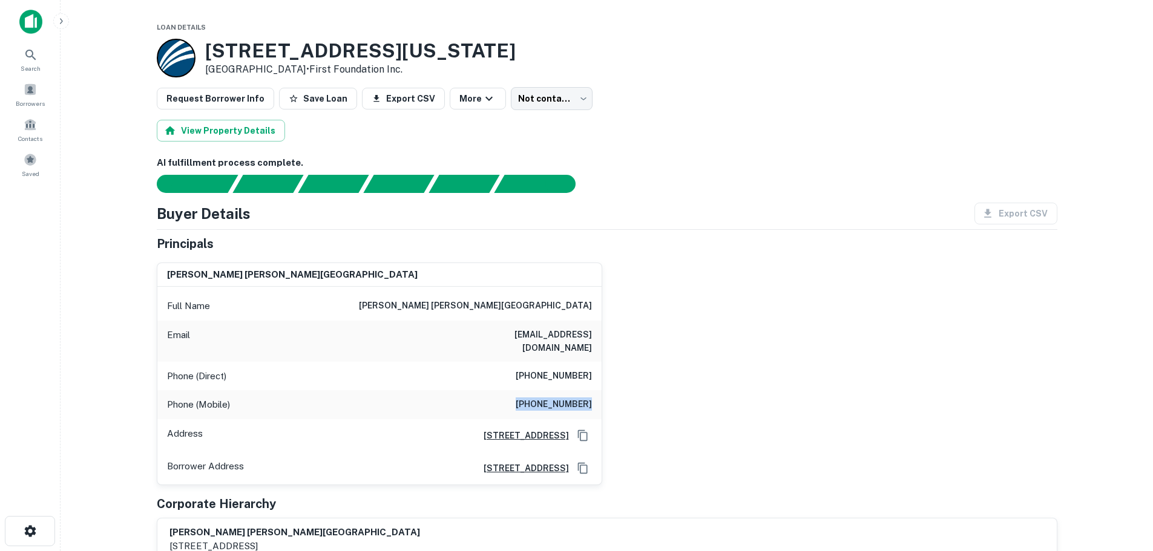
drag, startPoint x: 523, startPoint y: 391, endPoint x: 615, endPoint y: 395, distance: 92.6
click at [615, 395] on div "anders roderick jermstad Full Name anders roderick jermstad Email andyjermstad@…" at bounding box center [602, 369] width 910 height 232
copy h6 "(818) 312-2282"
click at [665, 306] on div "anders roderick jermstad Full Name anders roderick jermstad Email andyjermstad@…" at bounding box center [602, 369] width 910 height 232
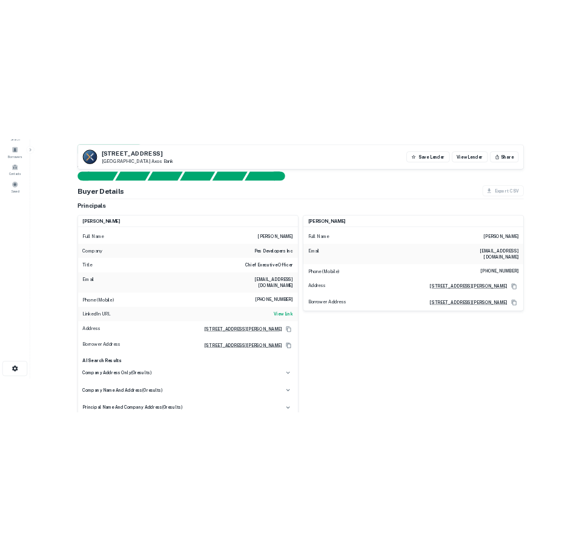
scroll to position [61, 0]
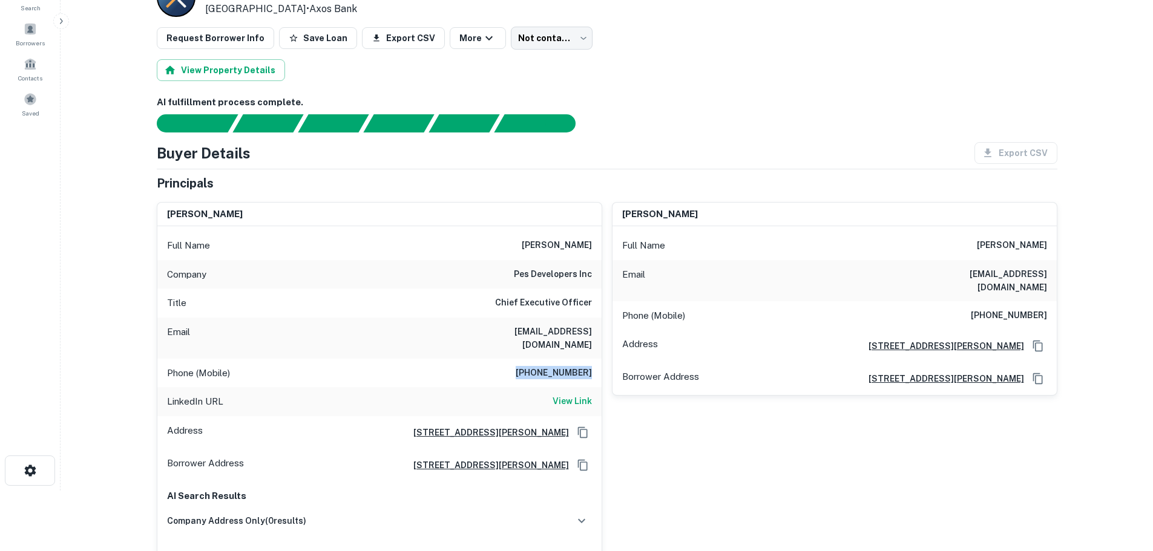
drag, startPoint x: 520, startPoint y: 358, endPoint x: 594, endPoint y: 355, distance: 73.3
click at [594, 359] on div "Phone (Mobile) (619) 654-6774" at bounding box center [379, 373] width 444 height 29
copy h6 "(619) 654-6774"
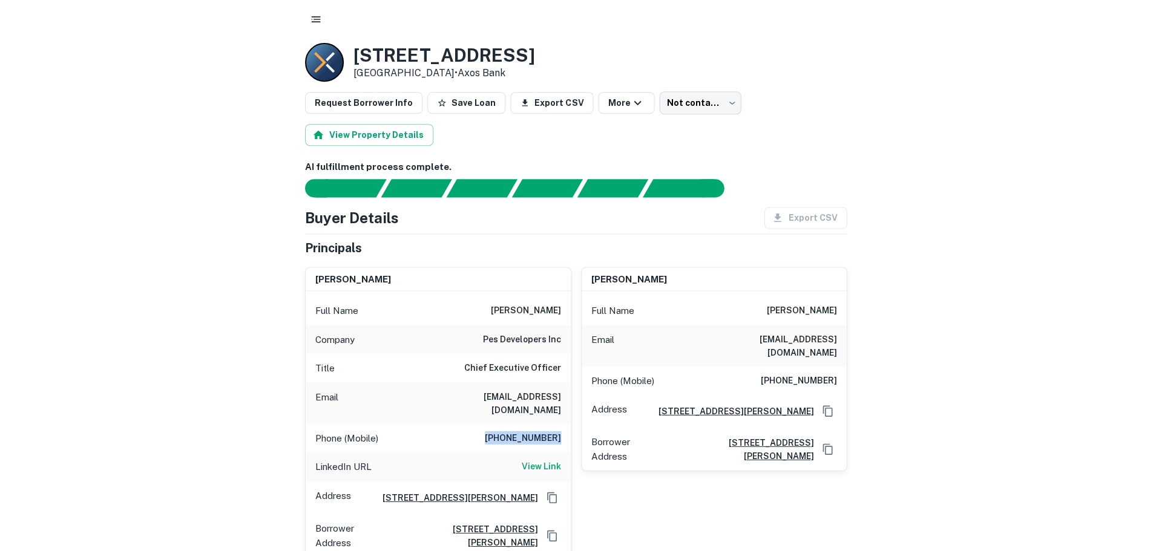
scroll to position [0, 0]
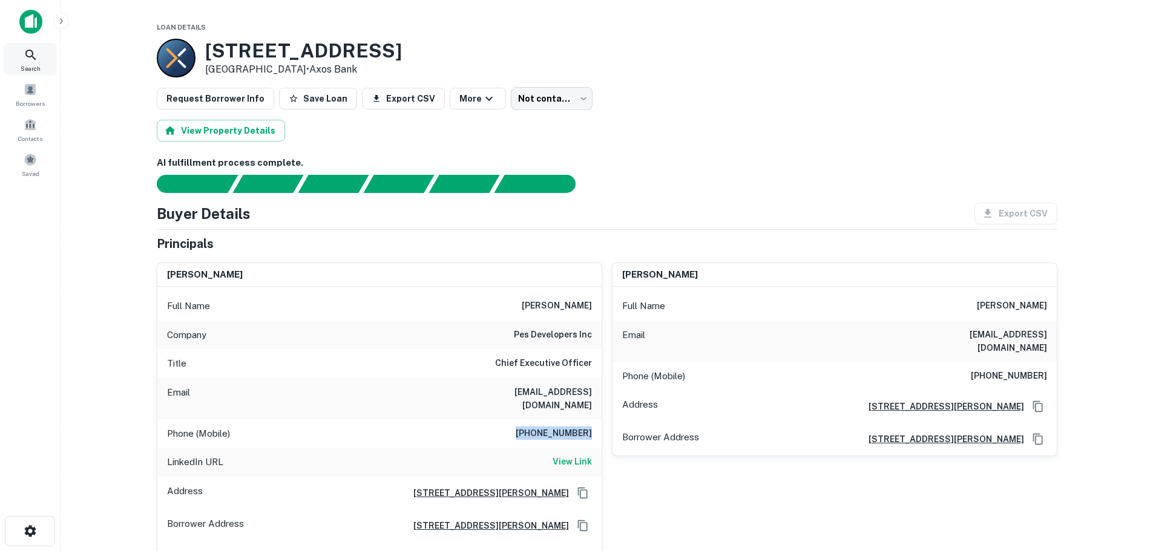
click at [31, 55] on icon at bounding box center [31, 55] width 15 height 15
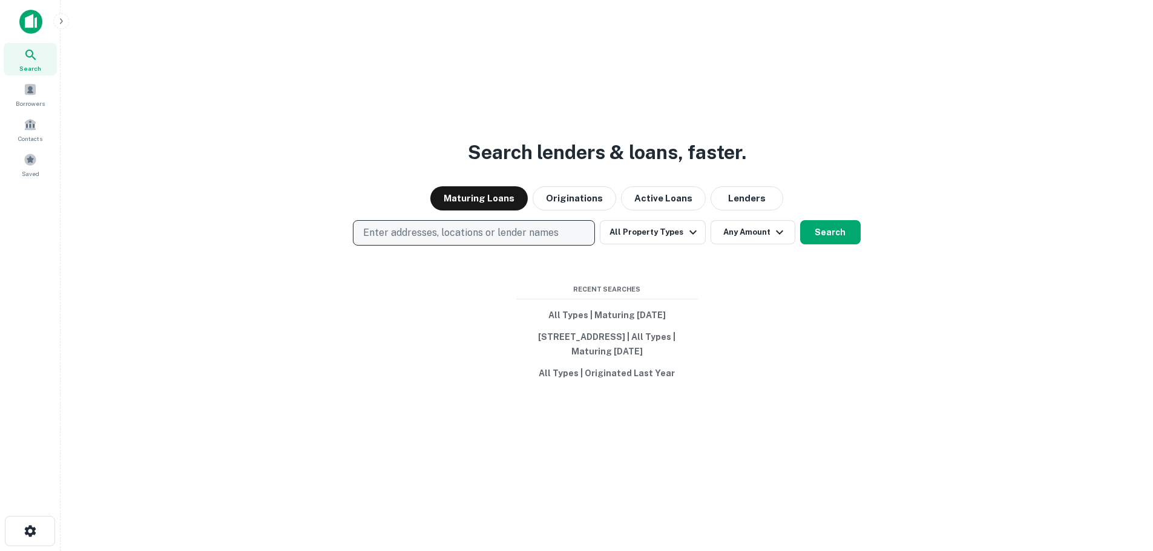
click at [383, 226] on p "Enter addresses, locations or lender names" at bounding box center [460, 233] width 195 height 15
type input "**********"
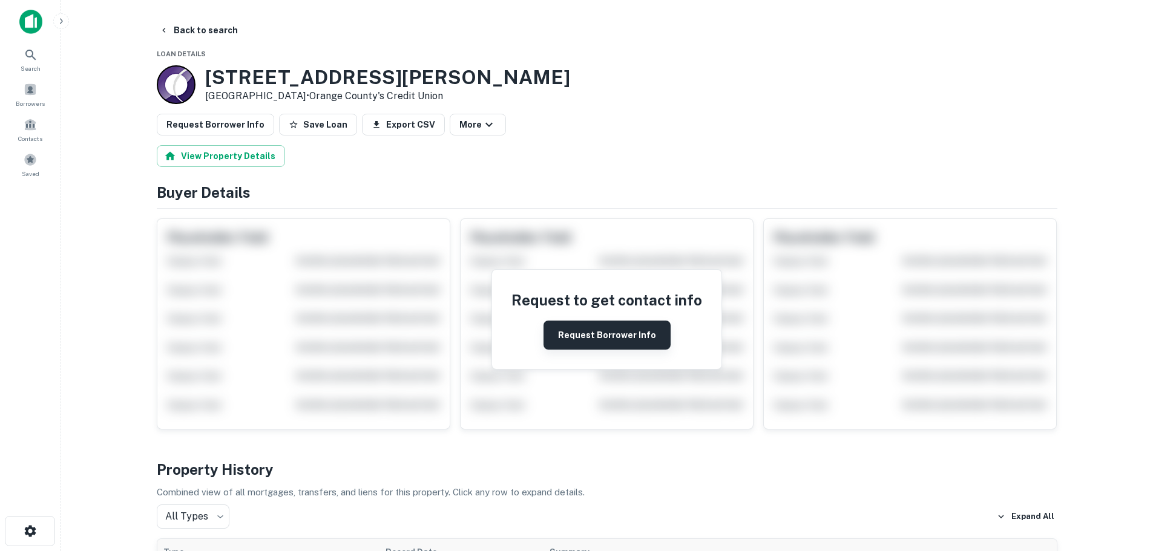
click at [586, 339] on button "Request Borrower Info" at bounding box center [606, 335] width 127 height 29
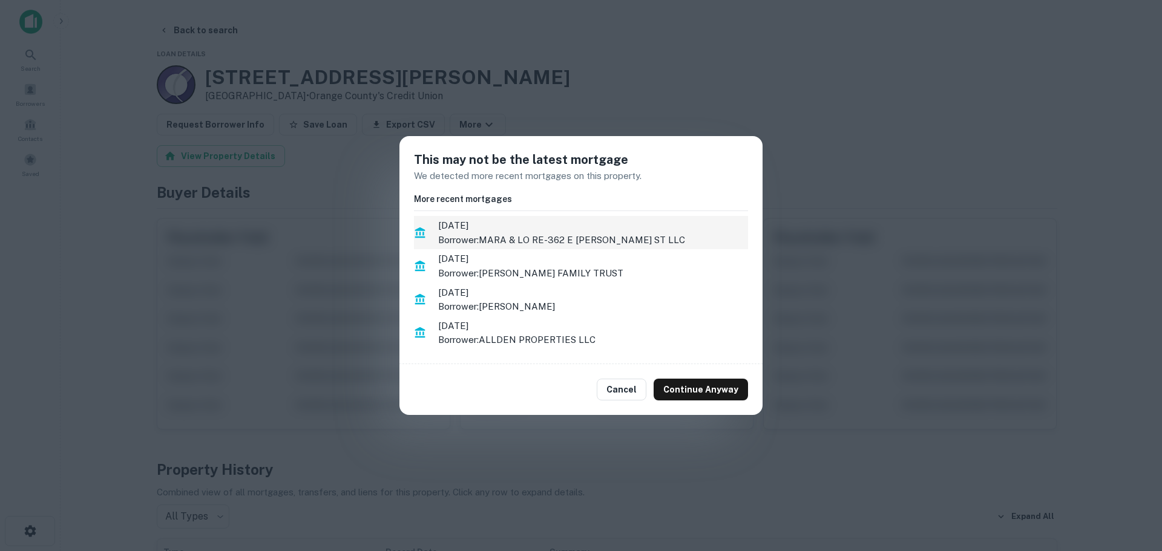
click at [551, 247] on li "10/4/2022 Borrower: MARA & LO RE-362 E LOUISE ST LLC" at bounding box center [581, 232] width 334 height 33
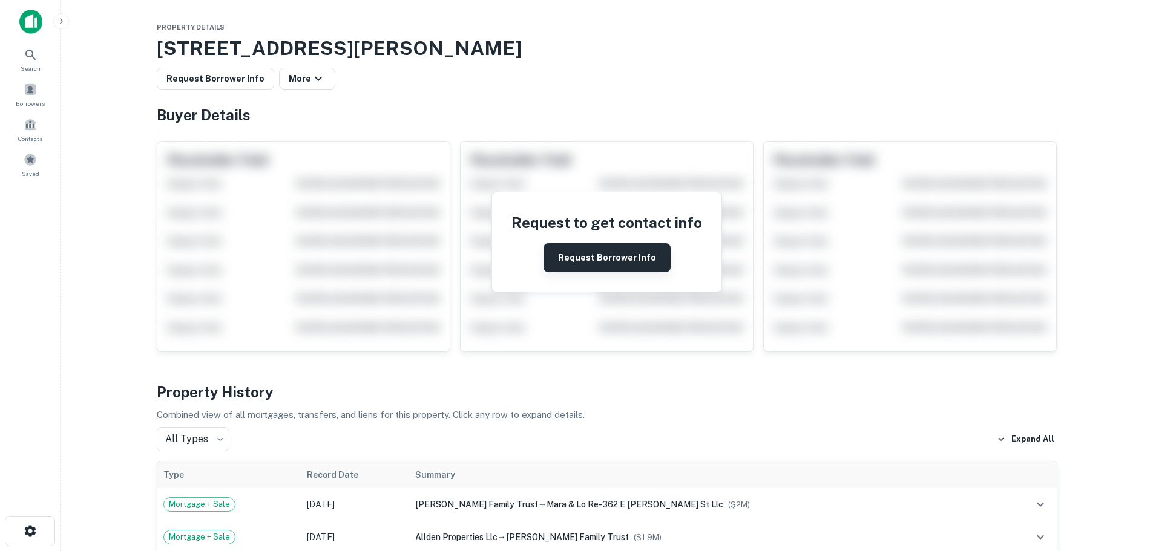
click at [583, 264] on button "Request Borrower Info" at bounding box center [606, 257] width 127 height 29
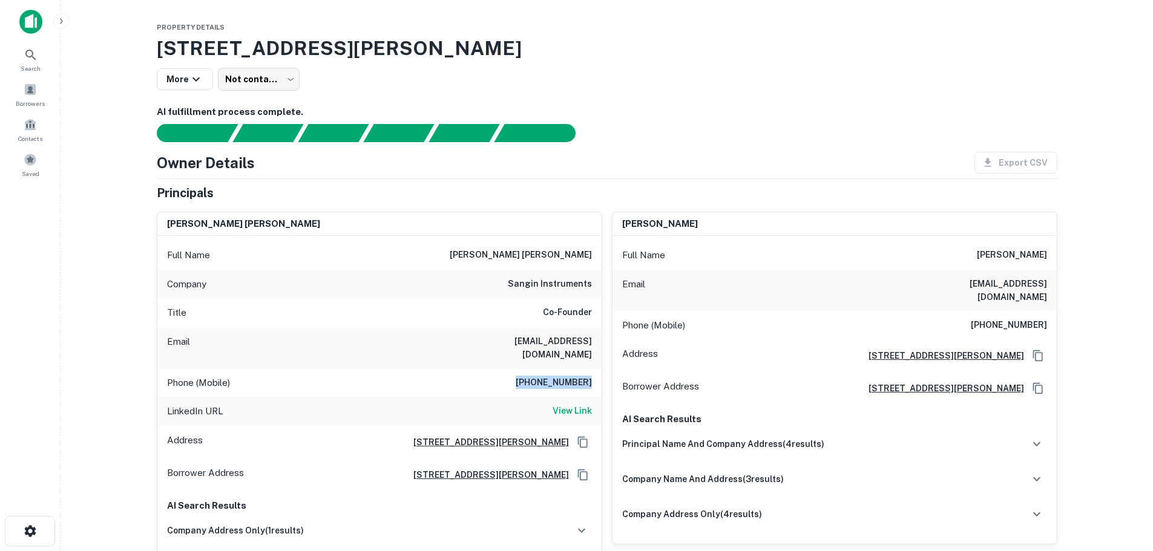
drag, startPoint x: 529, startPoint y: 367, endPoint x: 596, endPoint y: 362, distance: 66.7
click at [596, 368] on div "Phone (Mobile) (916) 990-3082" at bounding box center [379, 382] width 444 height 29
copy h6 "(916) 990-3082"
click at [505, 368] on div "Phone (Mobile) (916) 990-3082" at bounding box center [379, 382] width 444 height 29
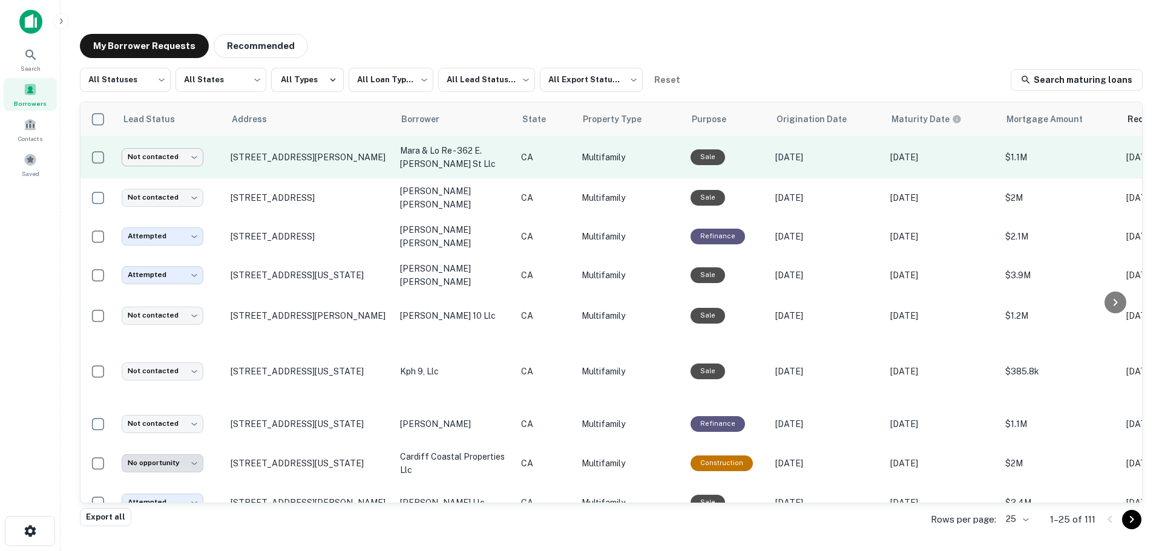
click at [188, 157] on body "**********" at bounding box center [581, 275] width 1162 height 551
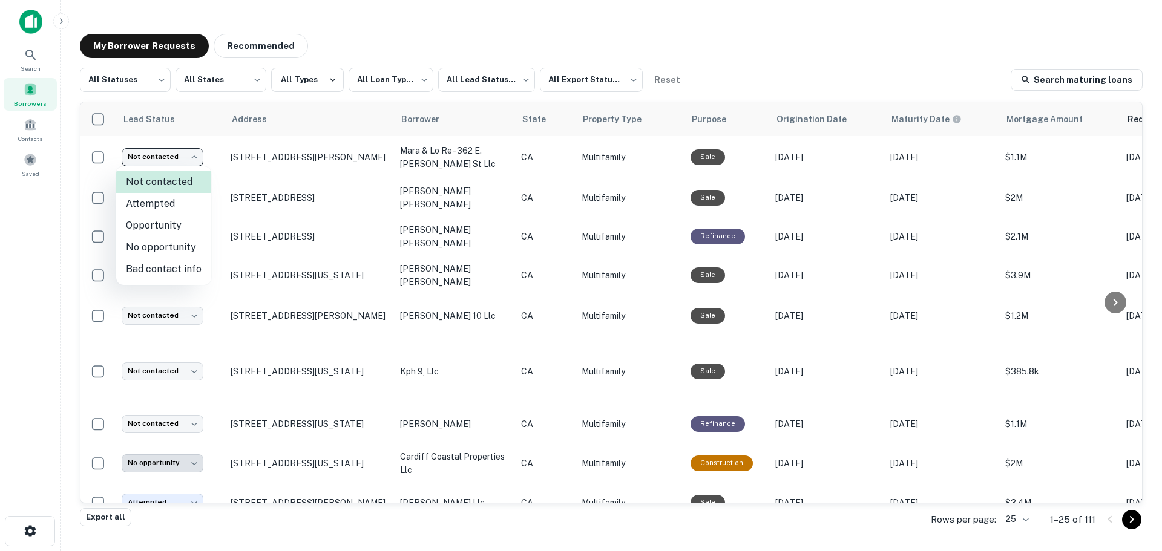
click at [169, 208] on li "Attempted" at bounding box center [163, 204] width 95 height 22
type input "*********"
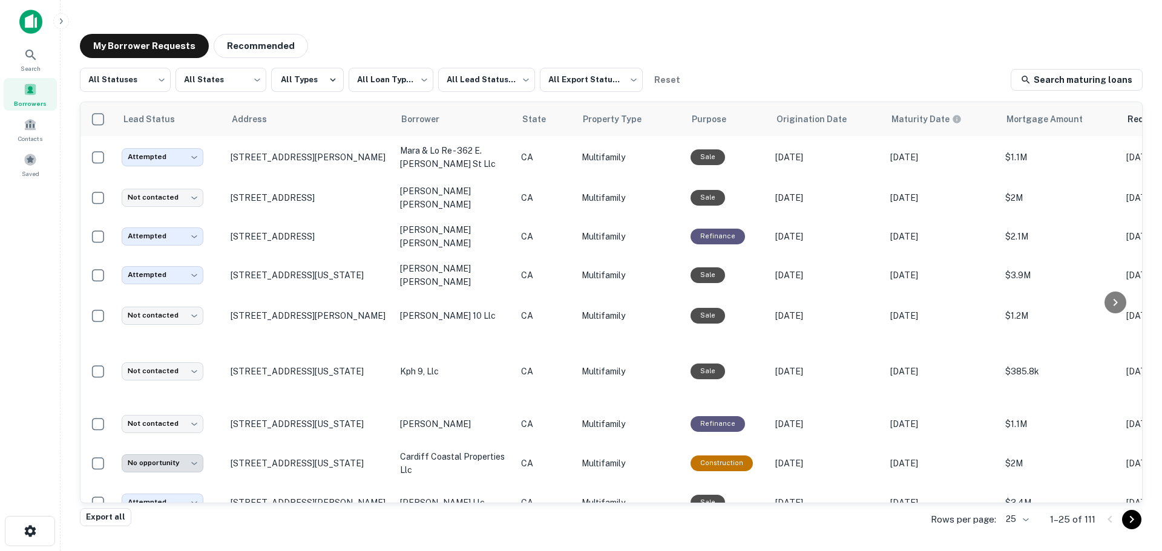
click at [31, 96] on span at bounding box center [30, 89] width 13 height 13
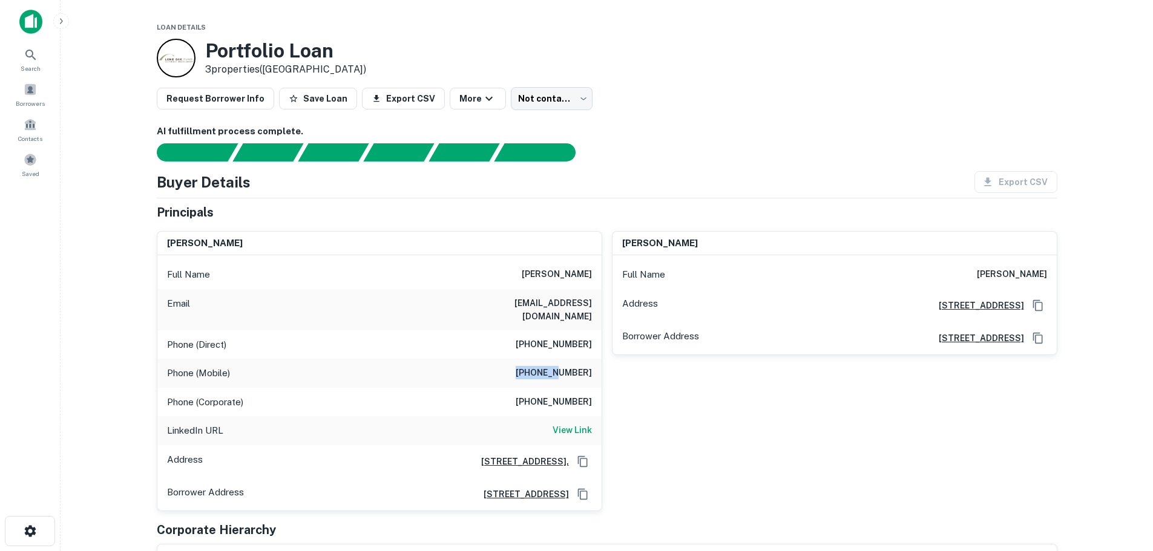
drag, startPoint x: 578, startPoint y: 361, endPoint x: 522, endPoint y: 359, distance: 56.3
click at [522, 366] on h6 "[PHONE_NUMBER]" at bounding box center [554, 373] width 76 height 15
click at [562, 366] on h6 "[PHONE_NUMBER]" at bounding box center [554, 373] width 76 height 15
drag, startPoint x: 530, startPoint y: 329, endPoint x: 594, endPoint y: 333, distance: 63.7
click at [594, 333] on div "Phone (Direct) [PHONE_NUMBER]" at bounding box center [379, 344] width 444 height 29
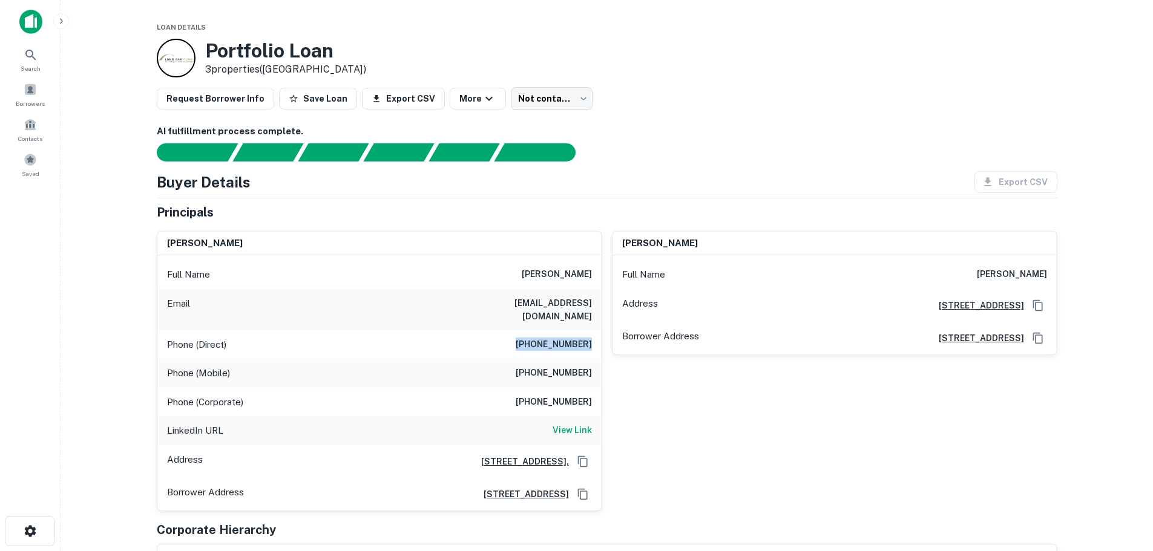
copy h6 "[PHONE_NUMBER]"
click at [647, 102] on div "Request Borrower Info Save Loan Export CSV More Not contacted **** ​" at bounding box center [607, 98] width 900 height 23
drag, startPoint x: 541, startPoint y: 358, endPoint x: 589, endPoint y: 363, distance: 48.0
click at [589, 366] on h6 "[PHONE_NUMBER]" at bounding box center [554, 373] width 76 height 15
copy h6 "[PHONE_NUMBER]"
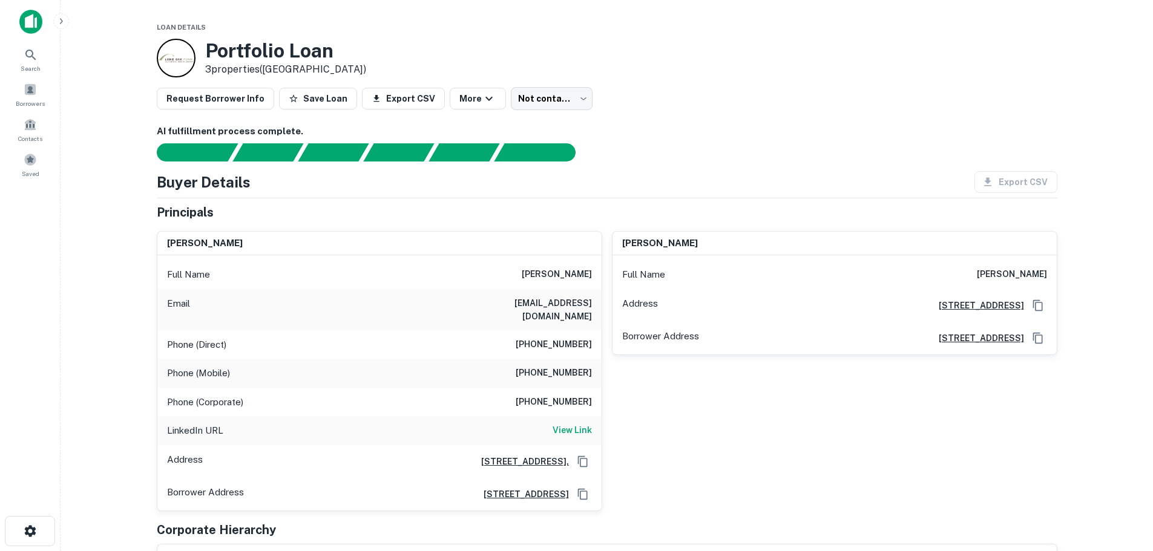
click at [509, 334] on div "Phone (Direct) [PHONE_NUMBER]" at bounding box center [379, 344] width 444 height 29
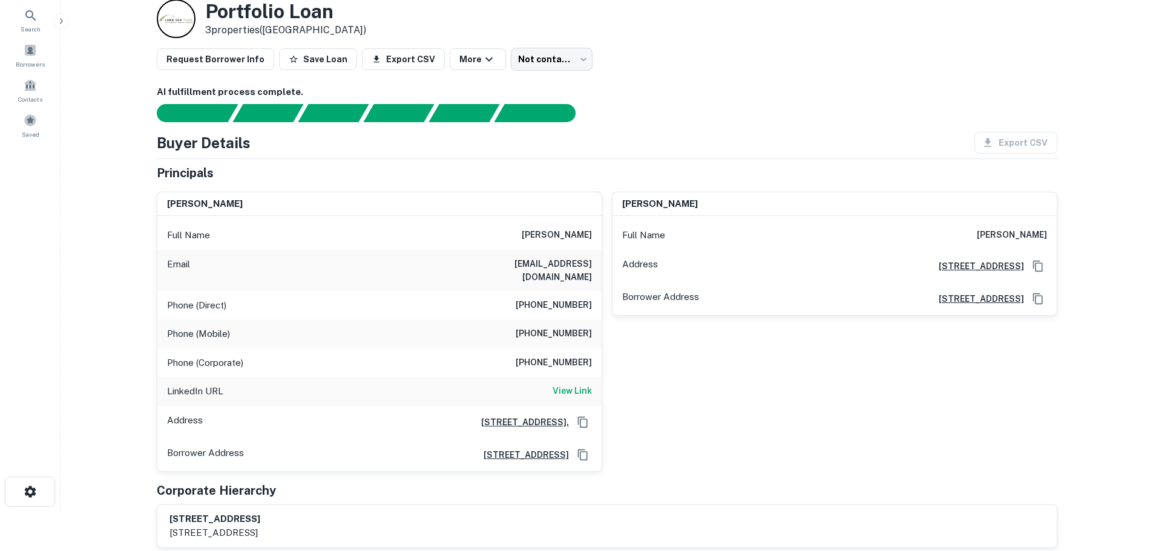
scroll to position [61, 0]
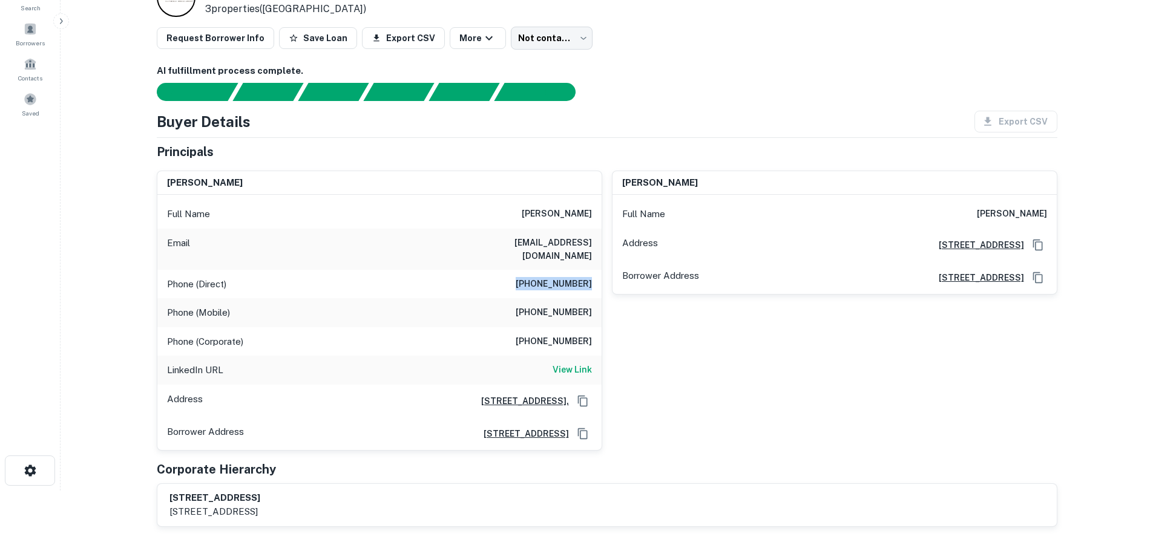
drag, startPoint x: 528, startPoint y: 272, endPoint x: 589, endPoint y: 268, distance: 61.3
click at [589, 277] on h6 "[PHONE_NUMBER]" at bounding box center [554, 284] width 76 height 15
copy h6 "(510) 261-8970"
click at [672, 361] on div "elsa nguyen Full Name elsa nguyen Address 34972 Newark Blvd, Newark, CA 94560 B…" at bounding box center [829, 306] width 455 height 290
drag, startPoint x: 525, startPoint y: 267, endPoint x: 595, endPoint y: 268, distance: 70.2
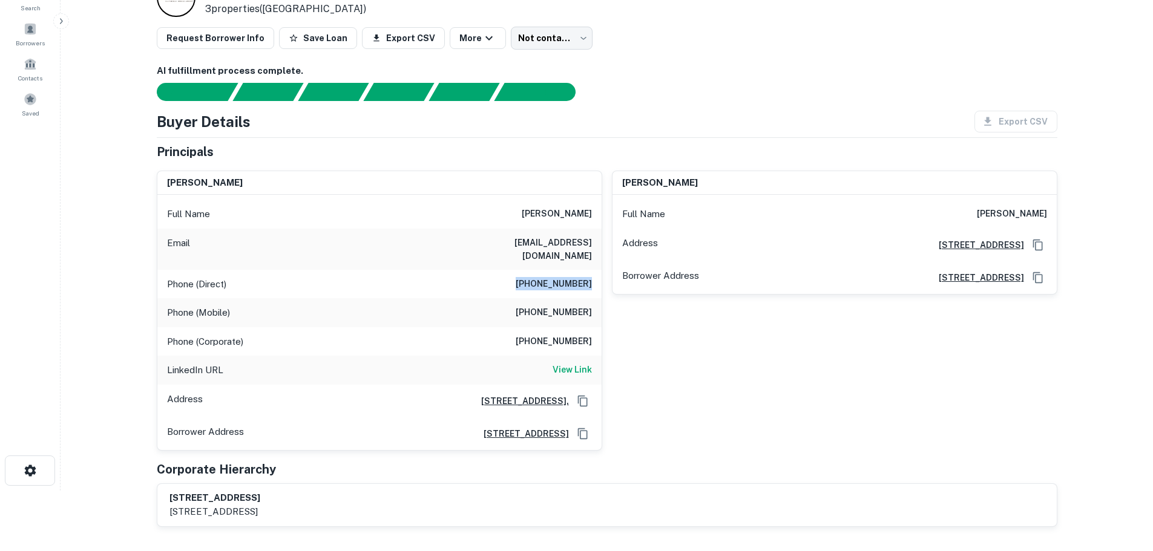
click at [595, 270] on div "Phone (Direct) (510) 261-8970" at bounding box center [379, 284] width 444 height 29
copy h6 "(510) 261-8970"
click at [116, 161] on main "Loan Details Portfolio Loan 3 properties (CA) Request Borrower Info Save Loan E…" at bounding box center [607, 214] width 1092 height 551
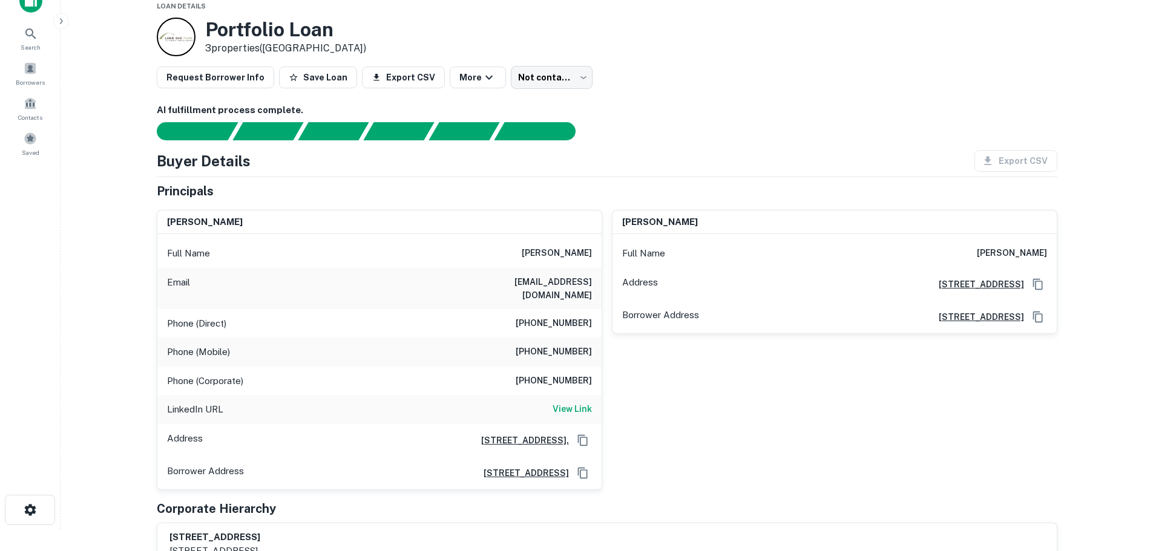
scroll to position [0, 0]
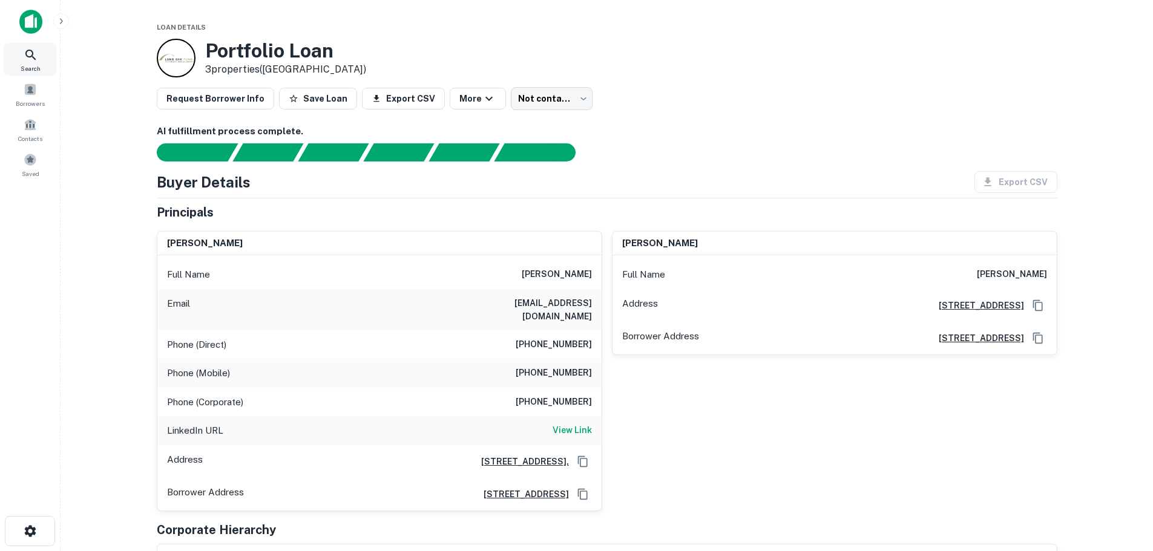
click at [42, 54] on div "Search" at bounding box center [30, 59] width 53 height 33
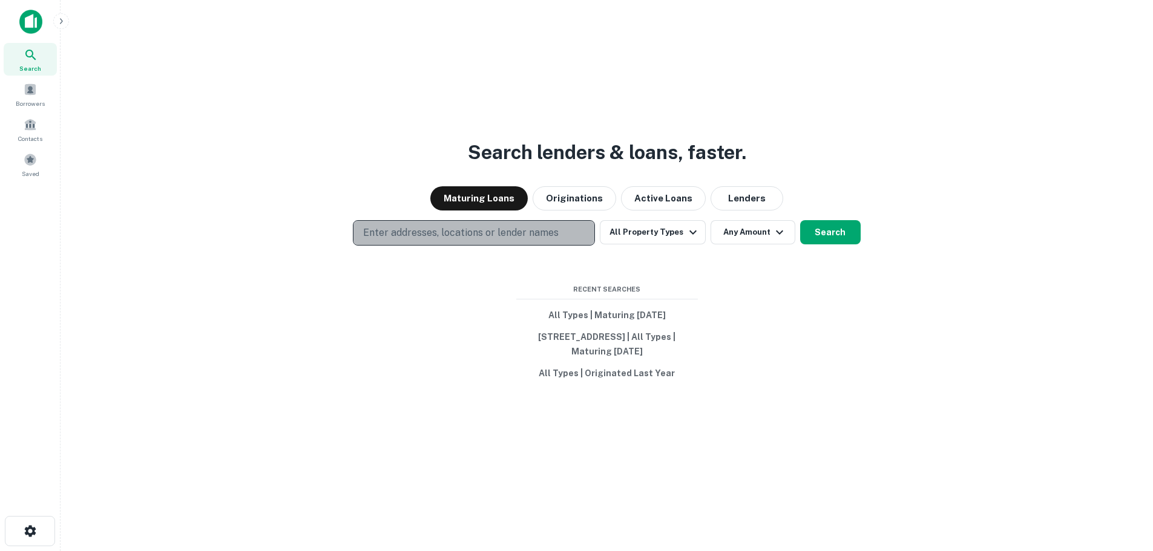
click at [383, 226] on p "Enter addresses, locations or lender names" at bounding box center [460, 233] width 195 height 15
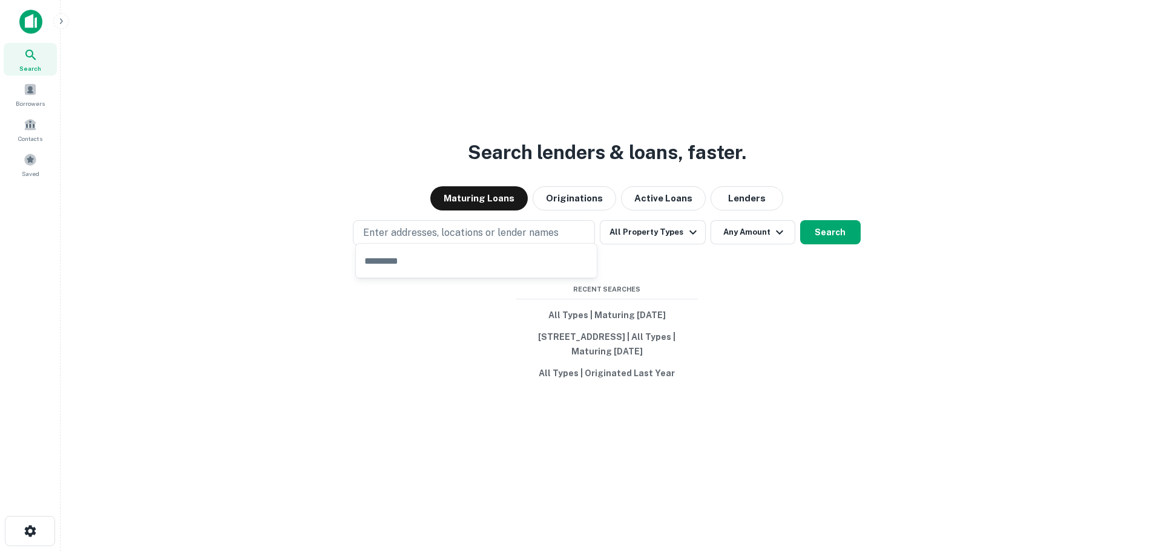
type input "**********"
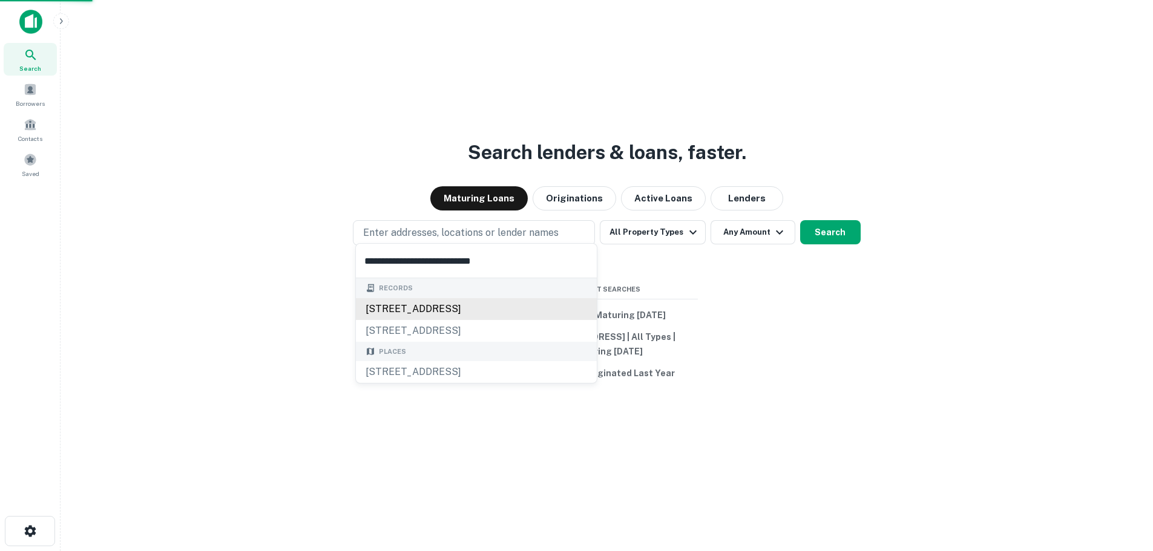
click at [434, 304] on div "7325 norwalk blvd, whittier, ca, 90606" at bounding box center [476, 309] width 241 height 22
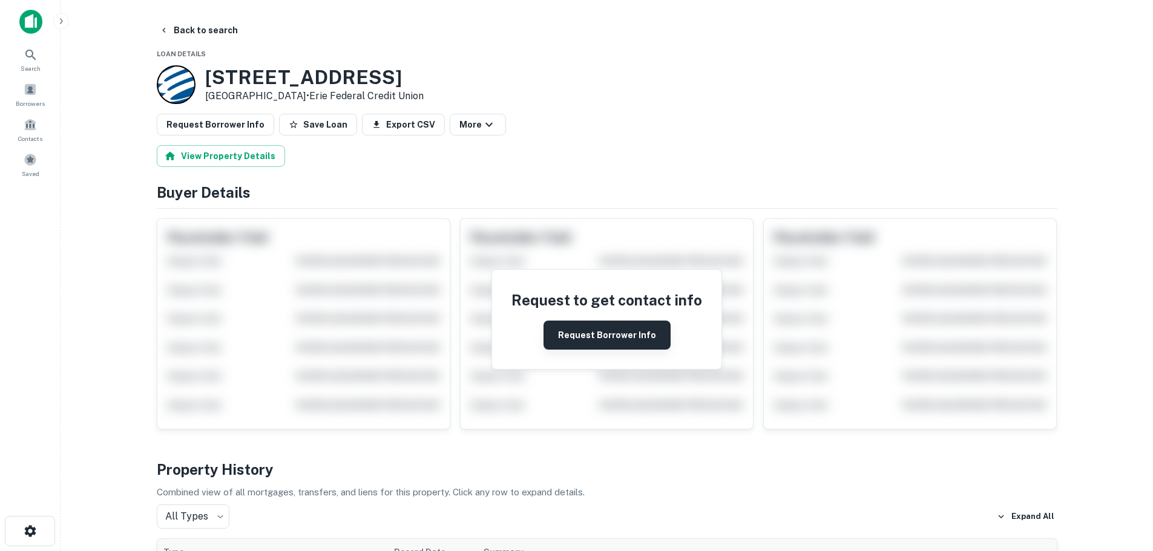
click at [634, 327] on button "Request Borrower Info" at bounding box center [606, 335] width 127 height 29
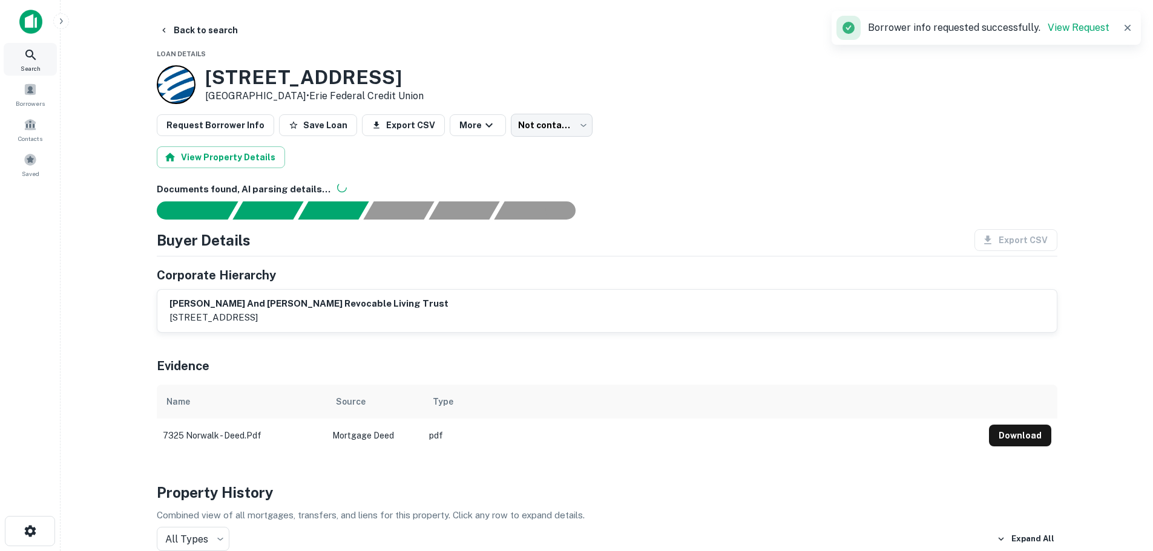
click at [30, 61] on icon at bounding box center [31, 55] width 15 height 15
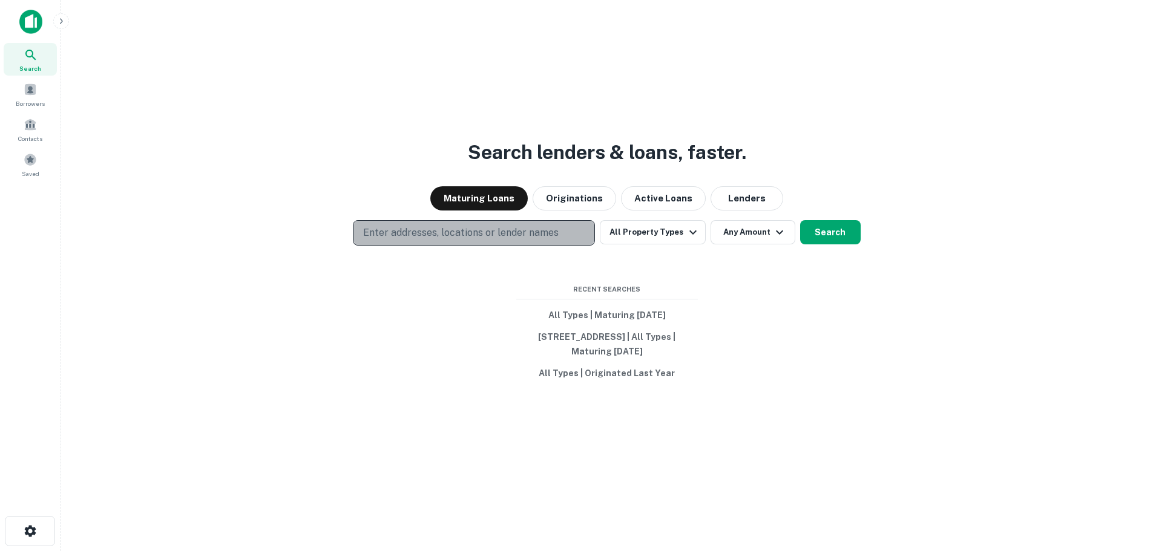
click at [461, 229] on p "Enter addresses, locations or lender names" at bounding box center [460, 233] width 195 height 15
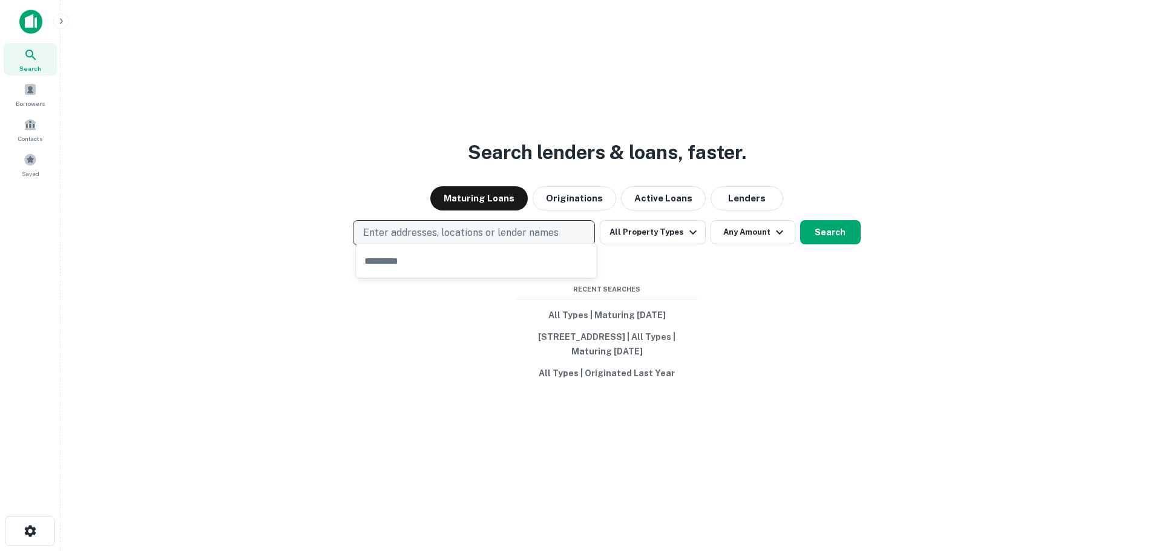
type input "**********"
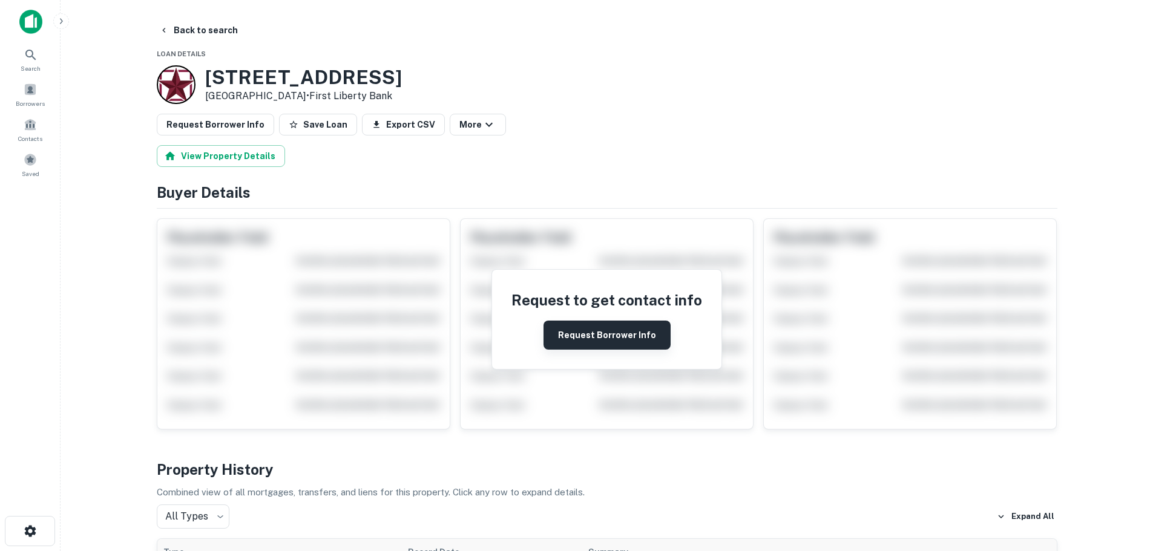
click at [634, 326] on button "Request Borrower Info" at bounding box center [606, 335] width 127 height 29
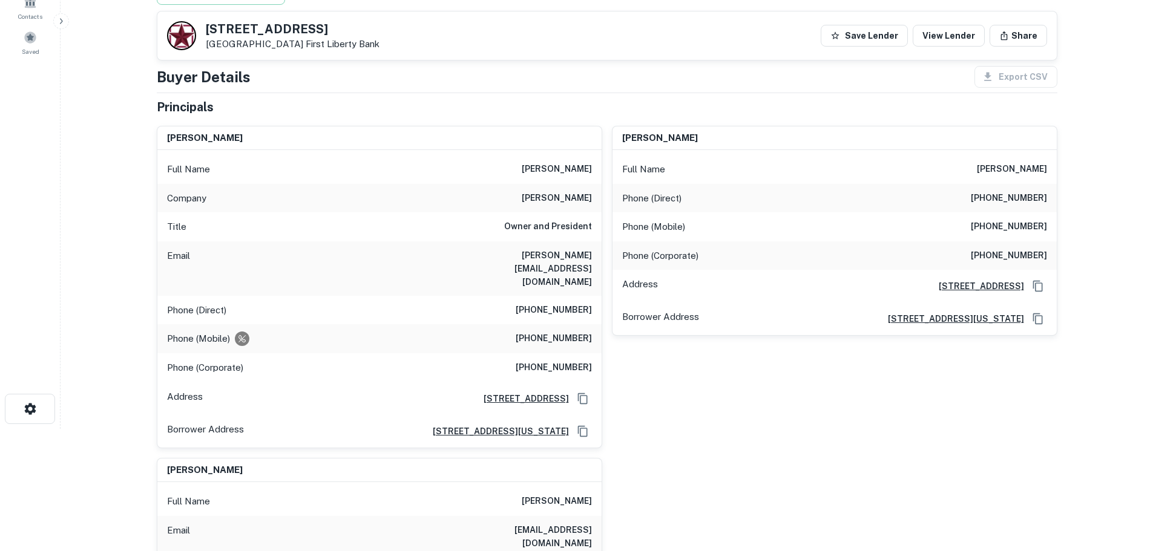
scroll to position [121, 0]
click at [533, 333] on h6 "(614) 202-8577" at bounding box center [554, 340] width 76 height 15
drag, startPoint x: 526, startPoint y: 310, endPoint x: 595, endPoint y: 312, distance: 69.0
click at [597, 326] on div "Phone (Mobile) (614) 202-8577" at bounding box center [379, 340] width 444 height 29
copy h6 "(614) 202-8577"
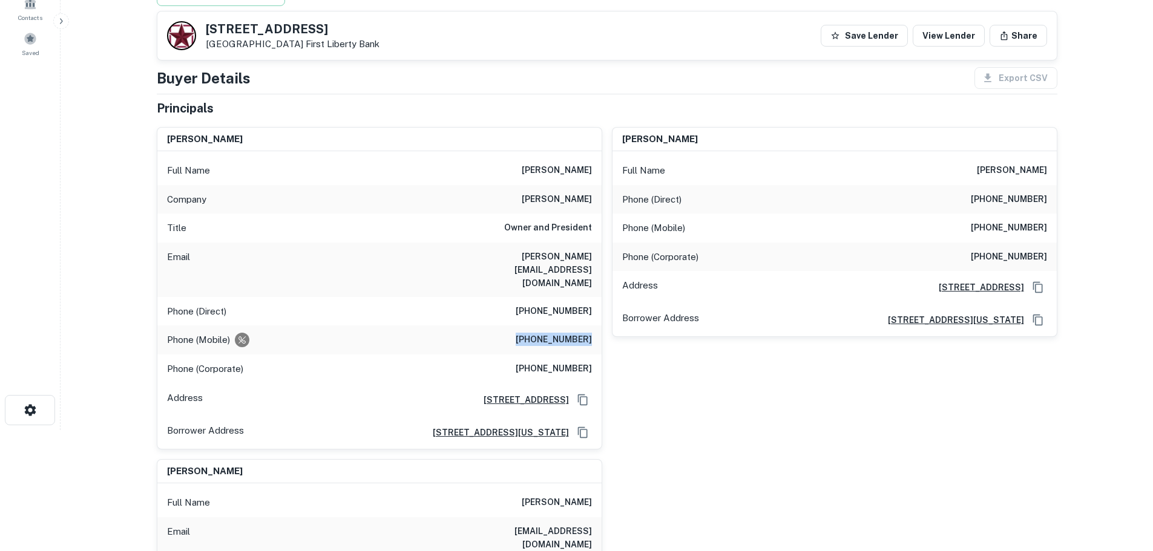
click at [496, 326] on div "Phone (Mobile) (614) 202-8577" at bounding box center [379, 340] width 444 height 29
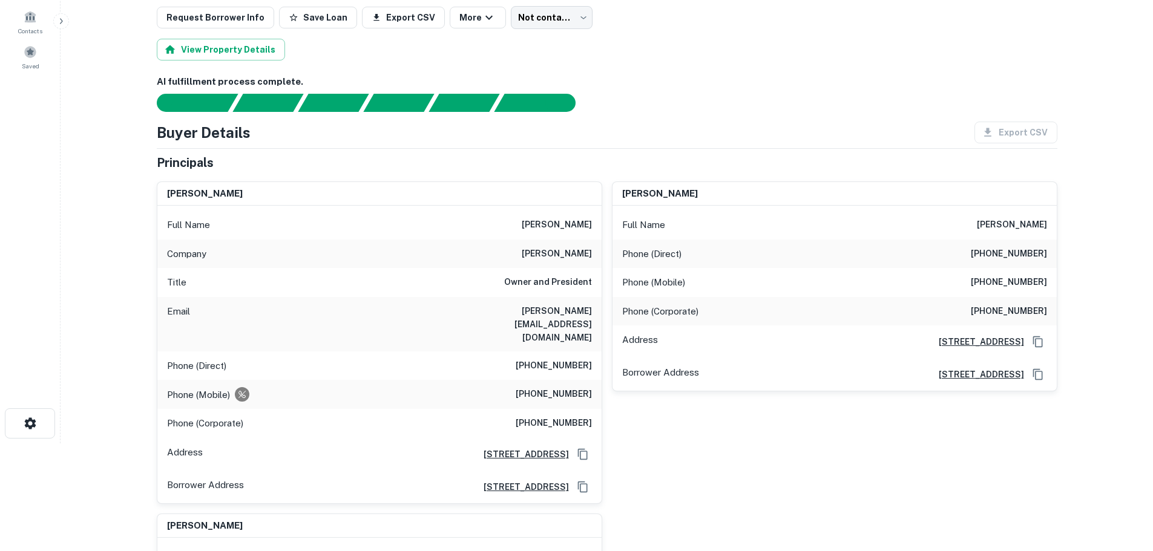
scroll to position [0, 0]
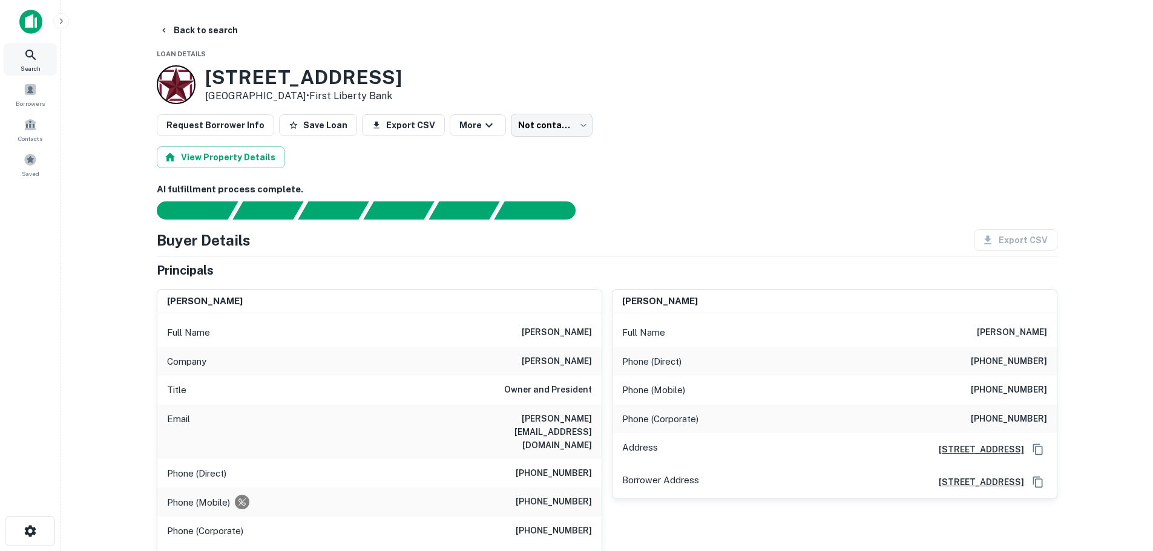
click at [14, 62] on div "Search" at bounding box center [30, 59] width 53 height 33
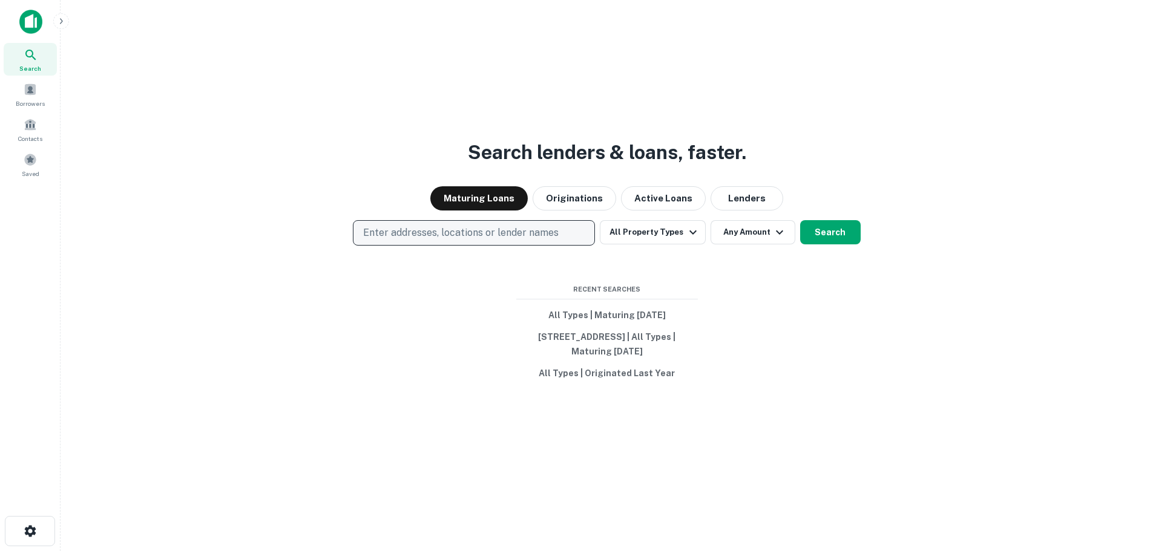
click at [399, 220] on button "Enter addresses, locations or lender names" at bounding box center [474, 232] width 242 height 25
type input "**********"
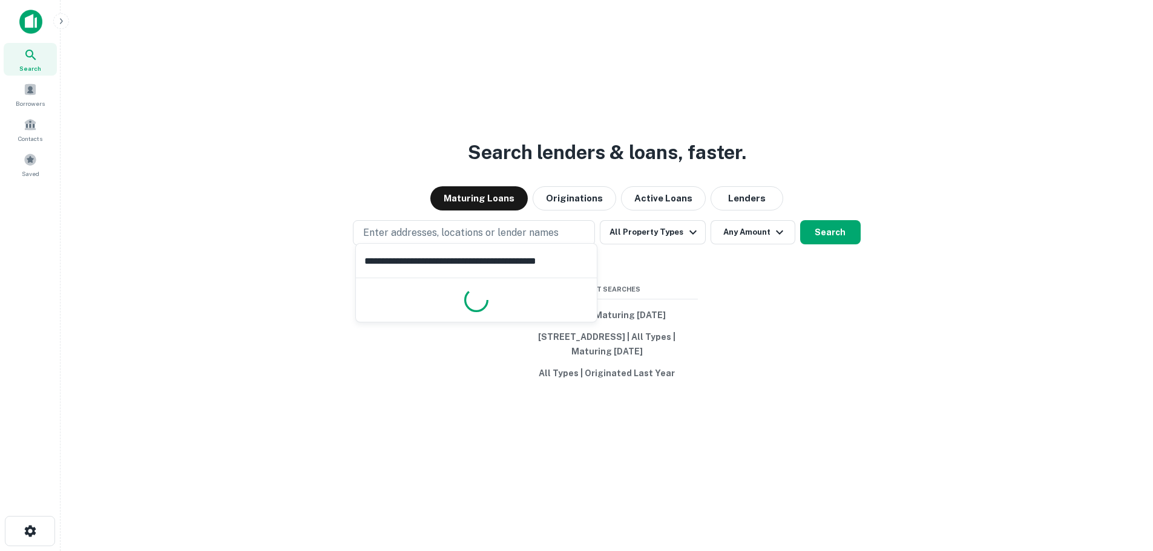
scroll to position [0, 8]
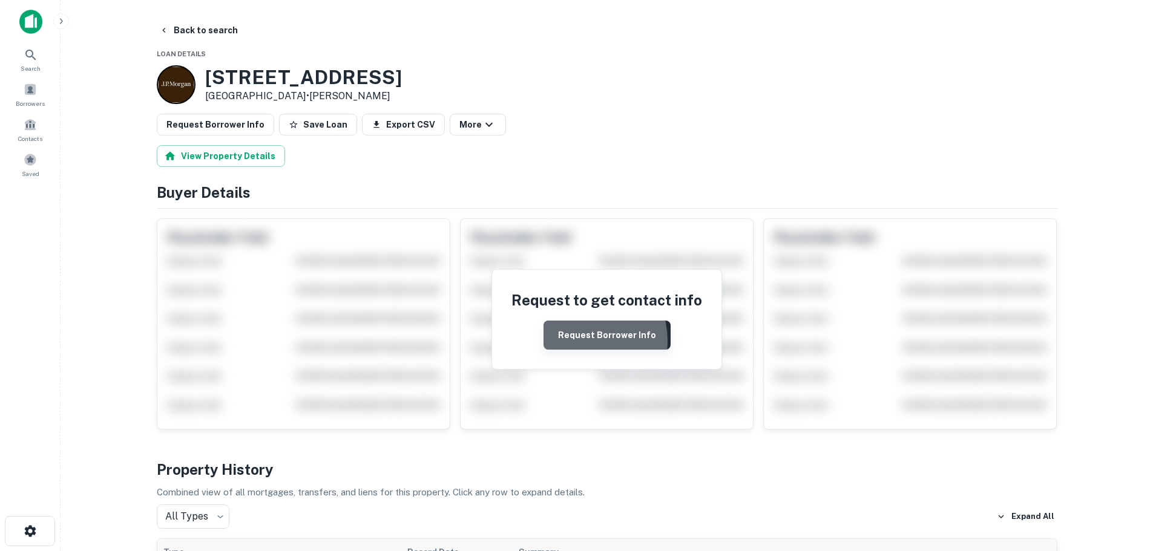
click at [577, 341] on button "Request Borrower Info" at bounding box center [606, 335] width 127 height 29
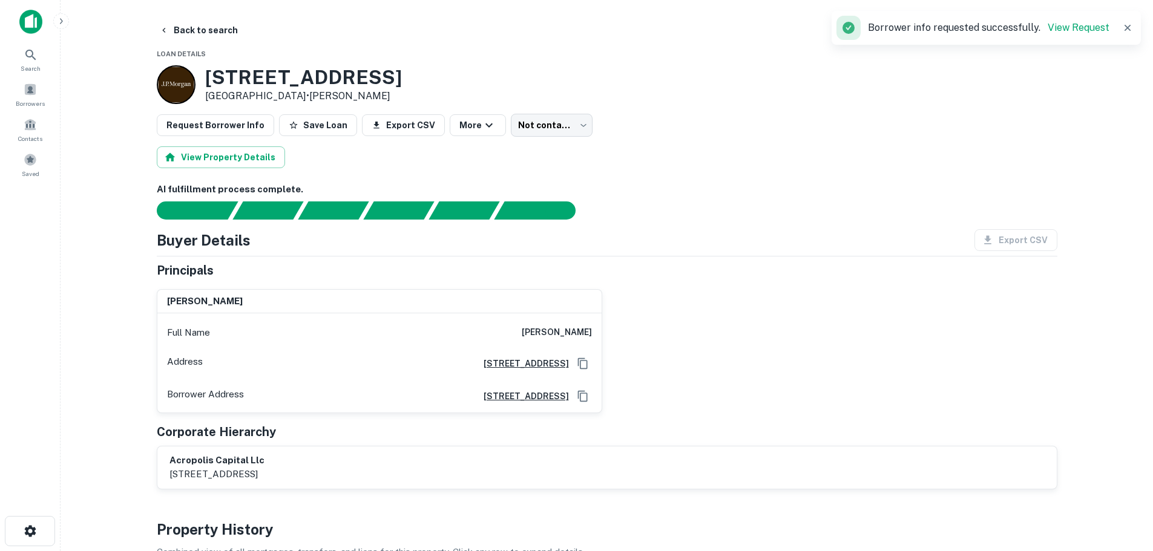
click at [24, 76] on div "Search Borrowers Contacts Saved" at bounding box center [30, 112] width 61 height 138
click at [36, 60] on icon at bounding box center [31, 55] width 15 height 15
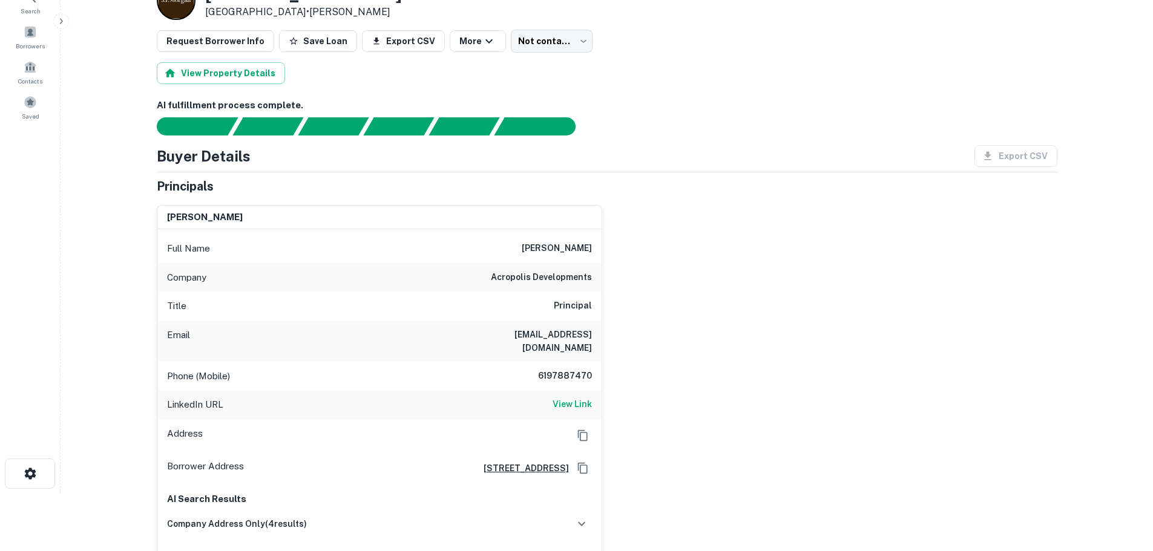
scroll to position [61, 0]
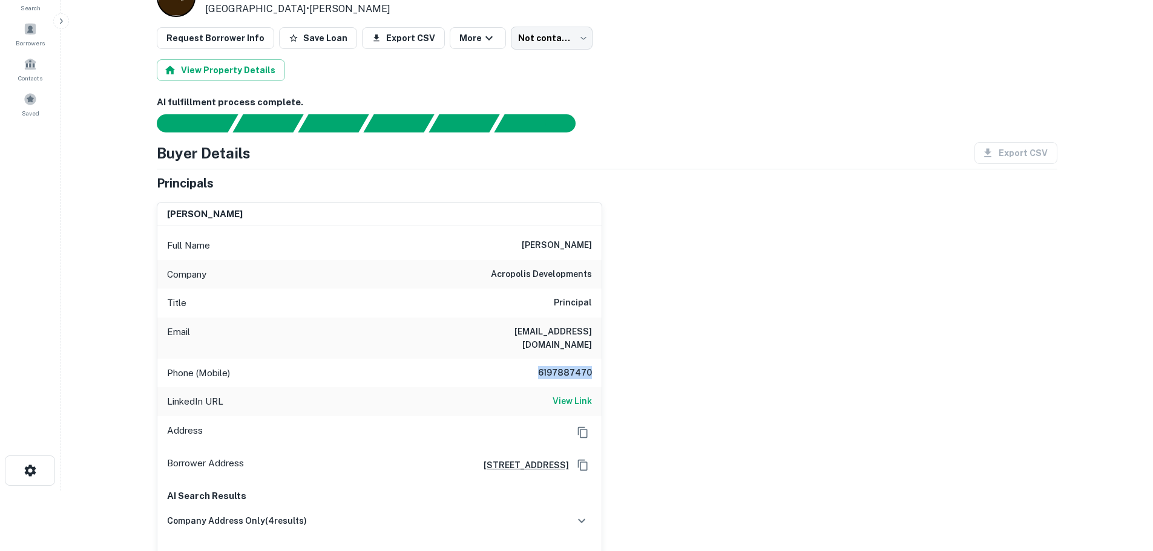
drag, startPoint x: 536, startPoint y: 357, endPoint x: 604, endPoint y: 356, distance: 67.8
click at [604, 356] on div "alladdine gueddar Full Name alladdine gueddar Company acropolis developments Ti…" at bounding box center [602, 406] width 910 height 429
copy h6 "6197887470"
click at [618, 352] on div "alladdine gueddar Full Name alladdine gueddar Company acropolis developments Ti…" at bounding box center [602, 406] width 910 height 429
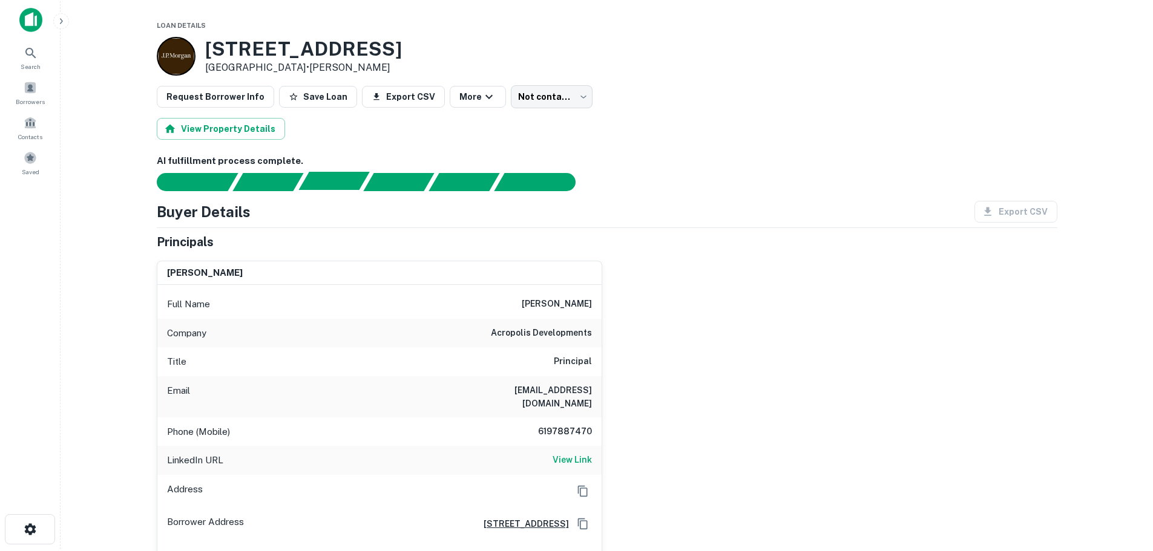
scroll to position [0, 0]
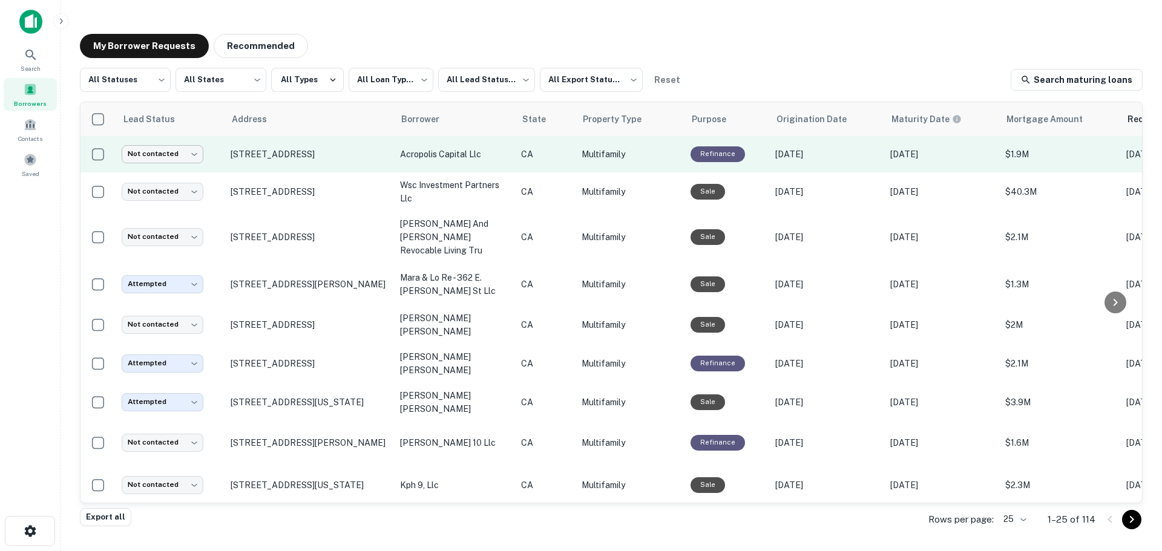
click at [182, 158] on body "**********" at bounding box center [581, 275] width 1162 height 551
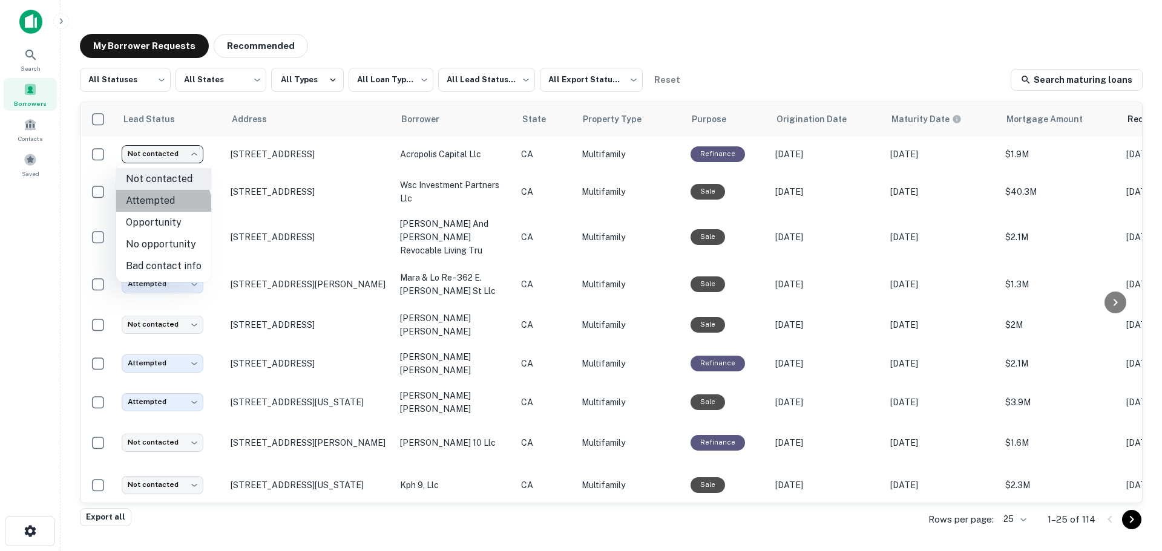
click at [160, 208] on li "Attempted" at bounding box center [163, 201] width 95 height 22
type input "*********"
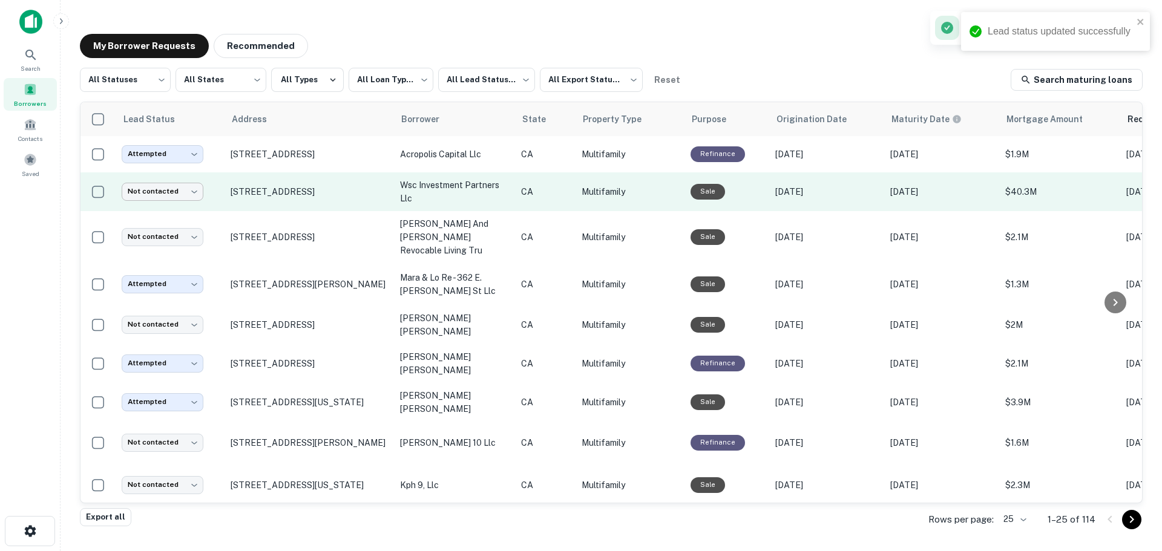
click at [194, 197] on body "**********" at bounding box center [581, 275] width 1162 height 551
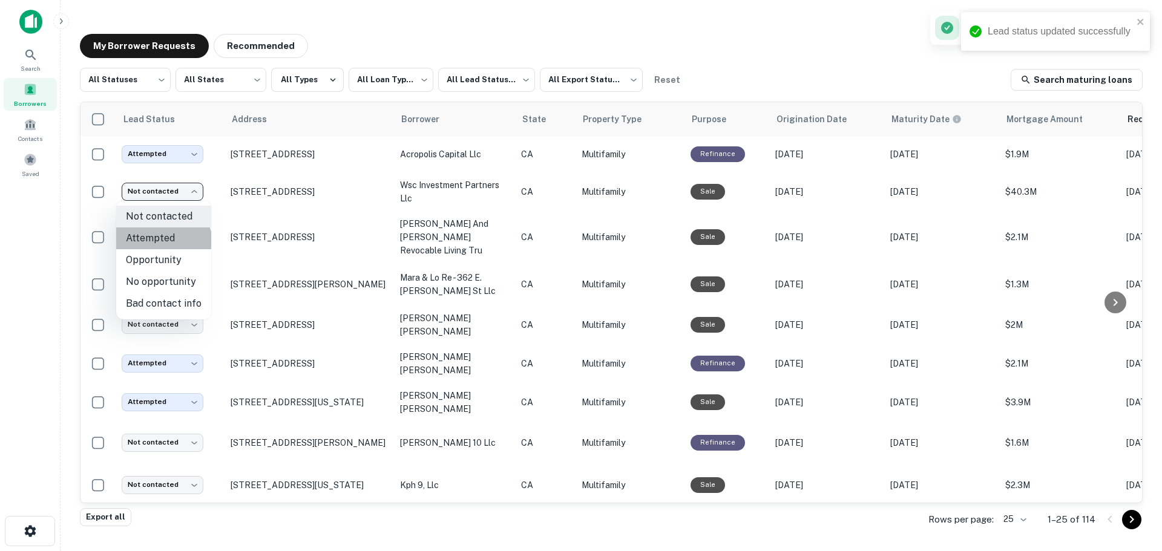
click at [156, 246] on li "Attempted" at bounding box center [163, 239] width 95 height 22
type input "*********"
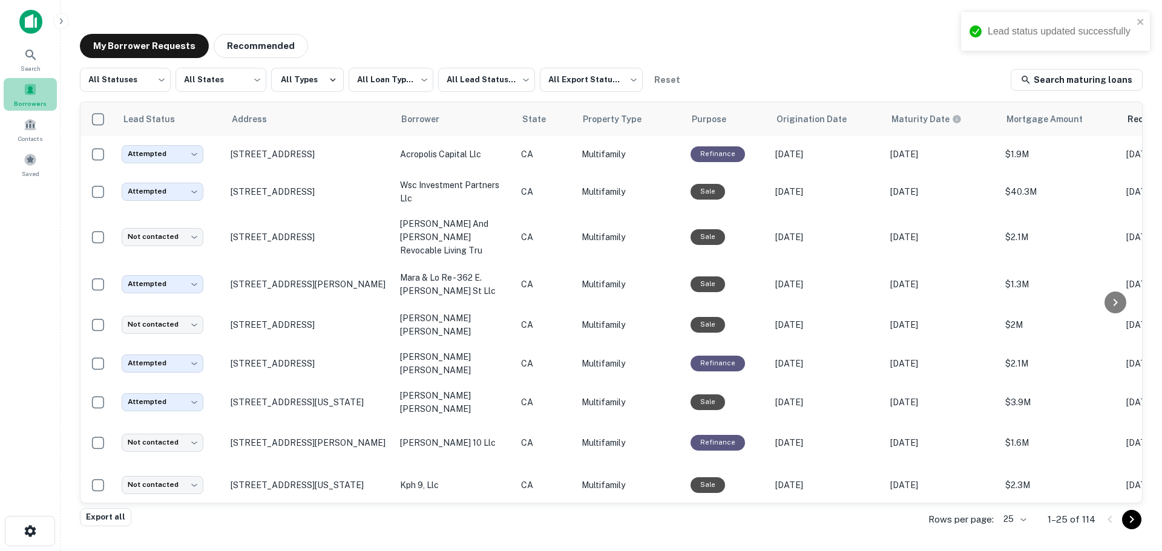
click at [27, 97] on div "Borrowers" at bounding box center [30, 94] width 53 height 33
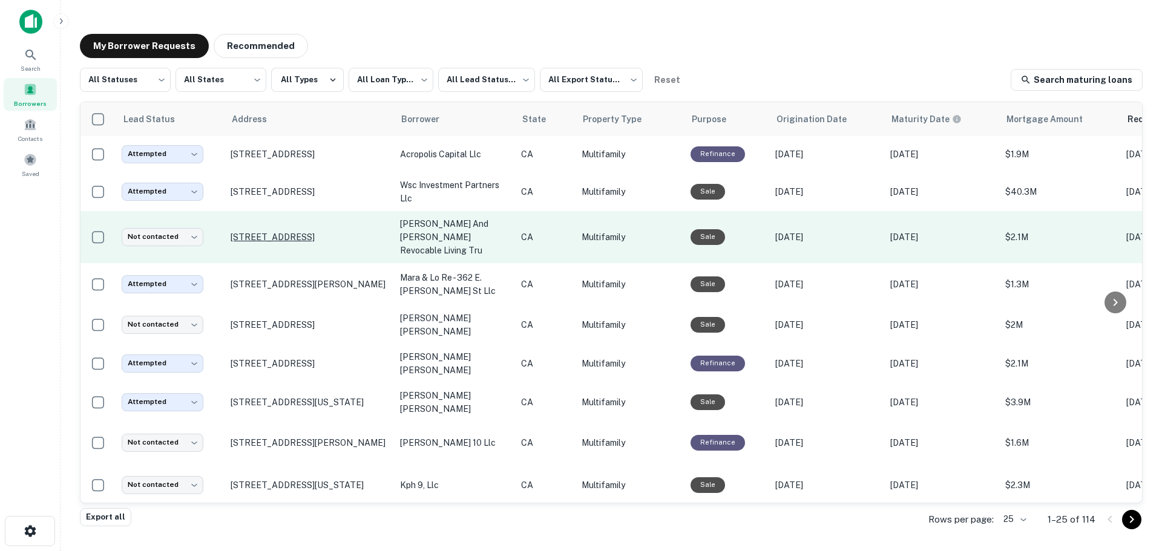
click at [268, 232] on p "7325 Norwalk Blvd Whittier, CA 90606" at bounding box center [309, 237] width 157 height 11
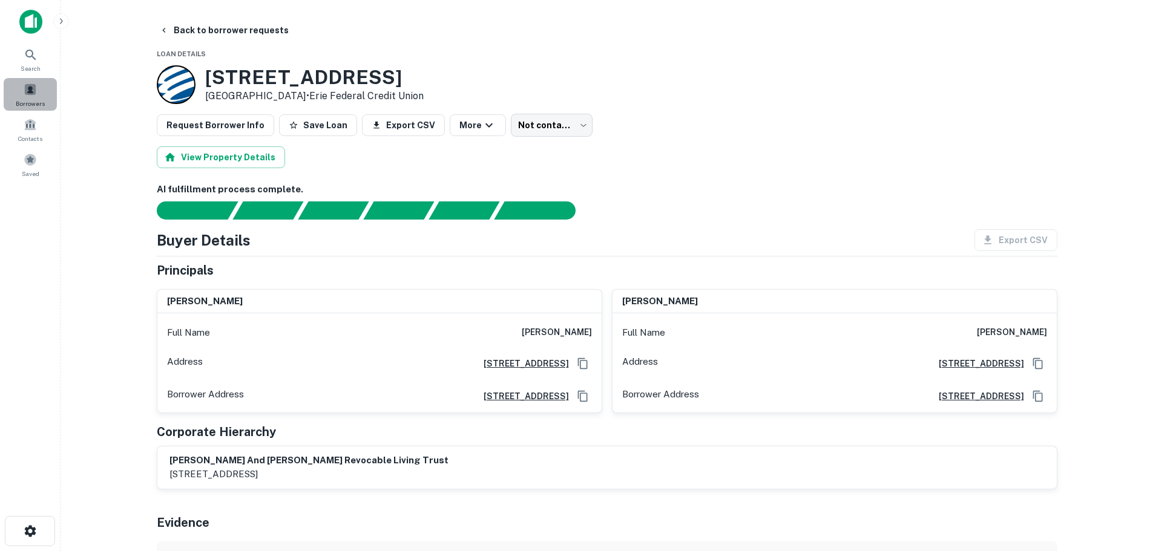
click at [26, 87] on span at bounding box center [30, 89] width 13 height 13
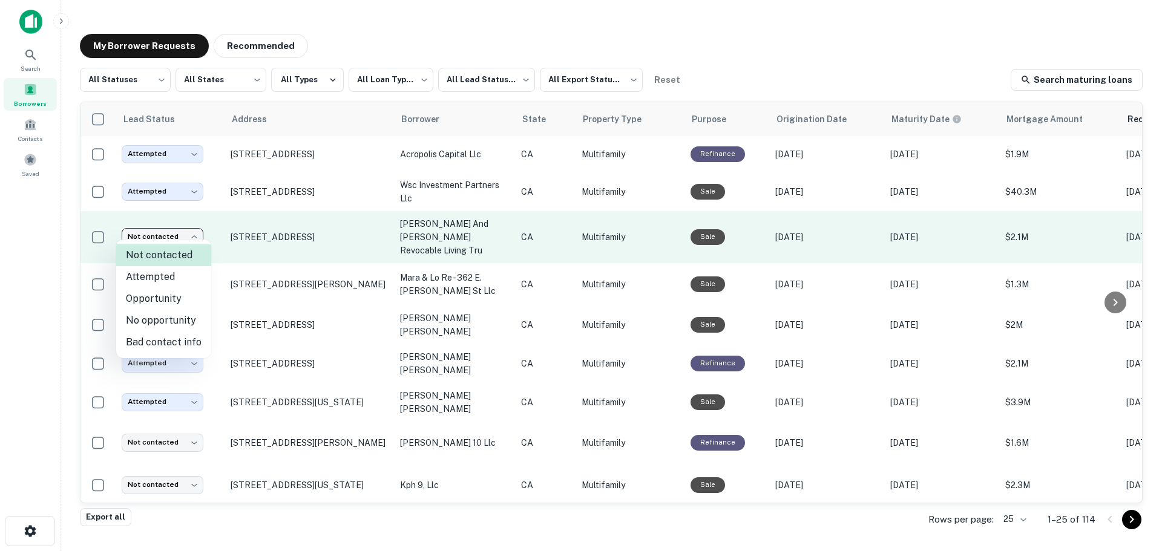
click at [165, 228] on body "**********" at bounding box center [581, 275] width 1162 height 551
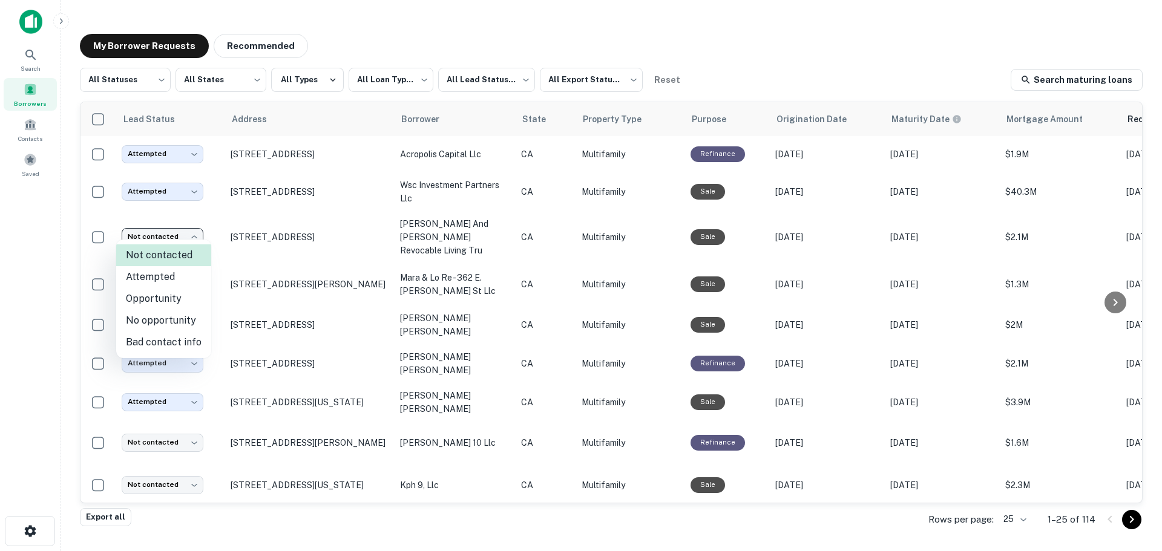
click at [146, 340] on li "Bad contact info" at bounding box center [163, 343] width 95 height 22
type input "**********"
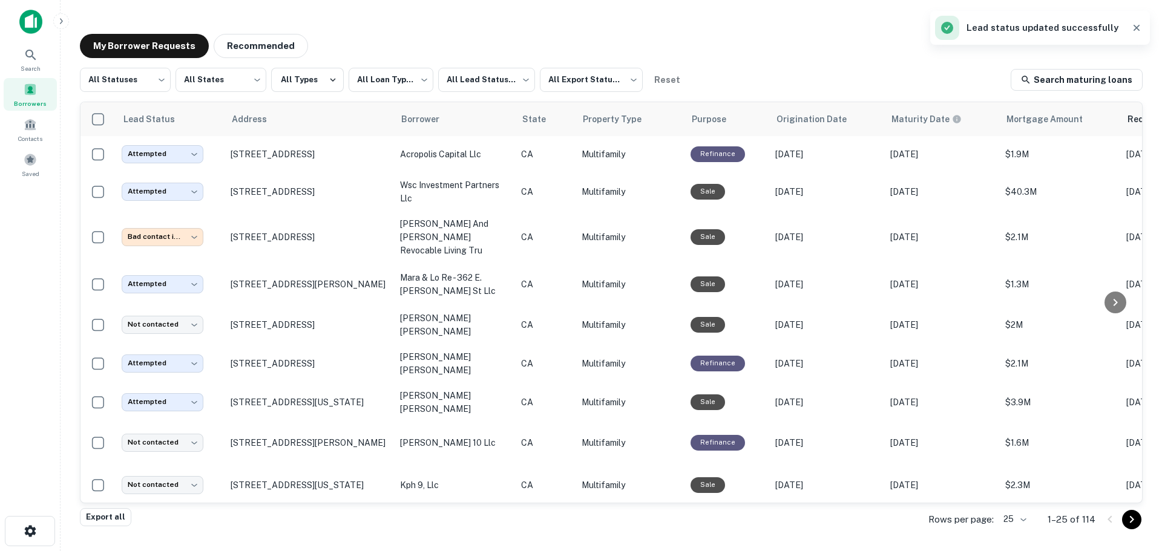
click at [32, 88] on span at bounding box center [30, 89] width 13 height 13
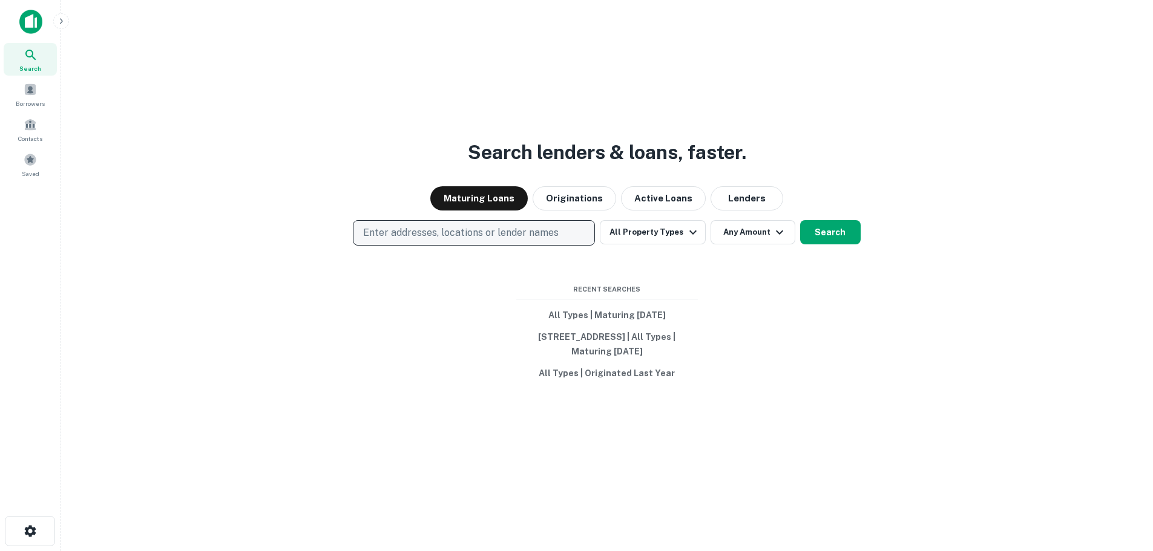
click at [471, 226] on p "Enter addresses, locations or lender names" at bounding box center [460, 233] width 195 height 15
type input "**********"
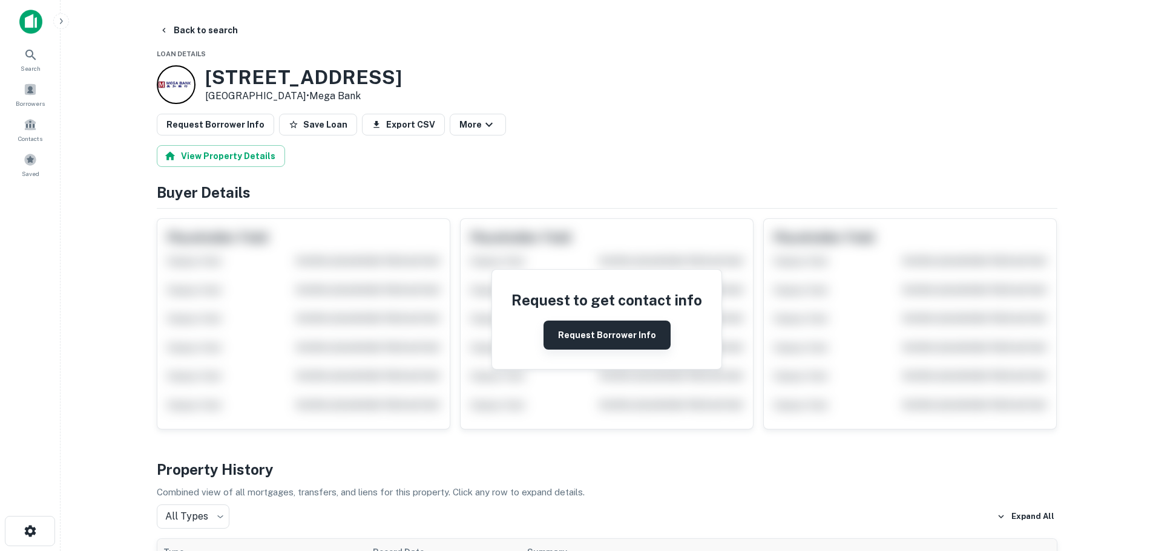
click at [580, 335] on button "Request Borrower Info" at bounding box center [606, 335] width 127 height 29
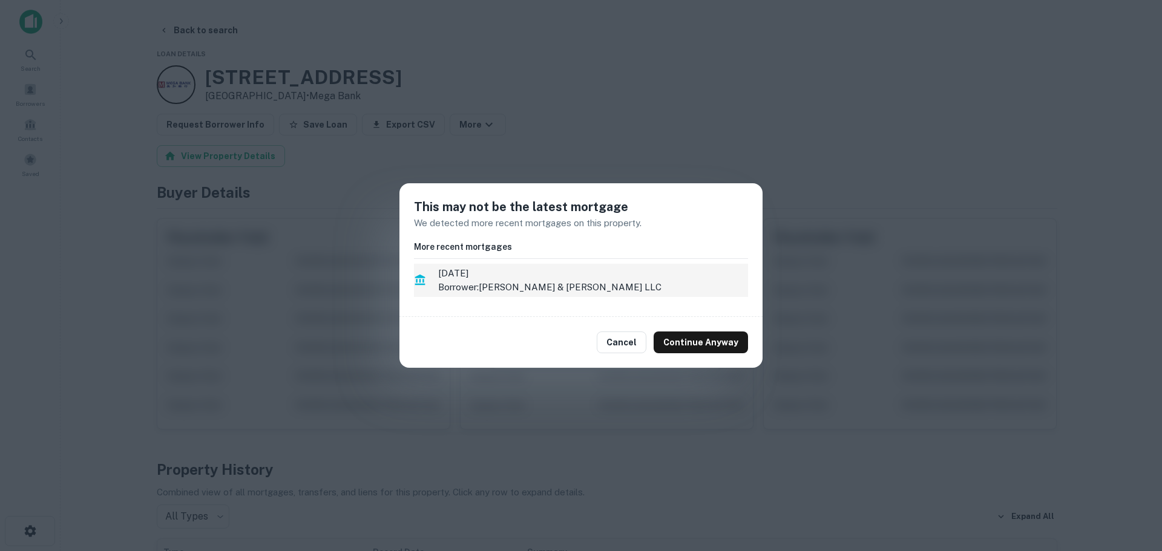
click at [604, 280] on span "3/15/2018" at bounding box center [593, 273] width 310 height 15
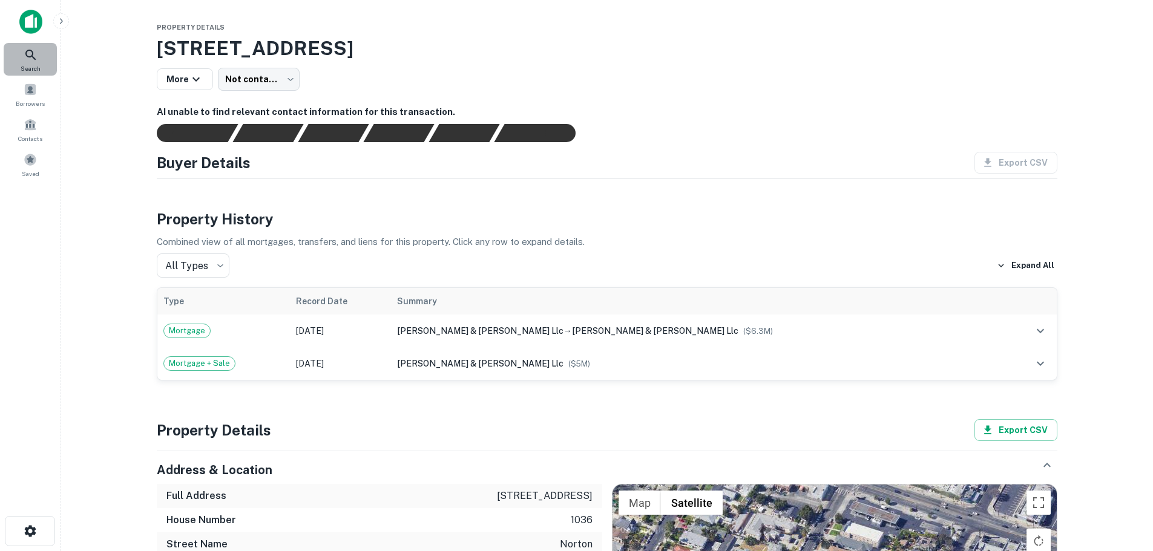
click at [42, 56] on div "Search" at bounding box center [30, 59] width 53 height 33
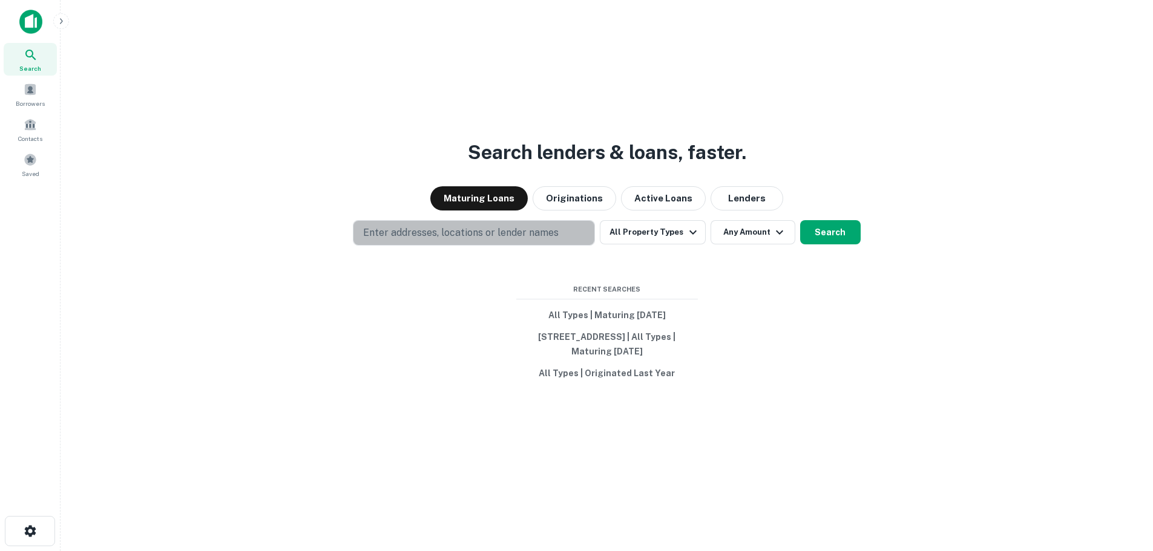
click at [465, 226] on p "Enter addresses, locations or lender names" at bounding box center [460, 233] width 195 height 15
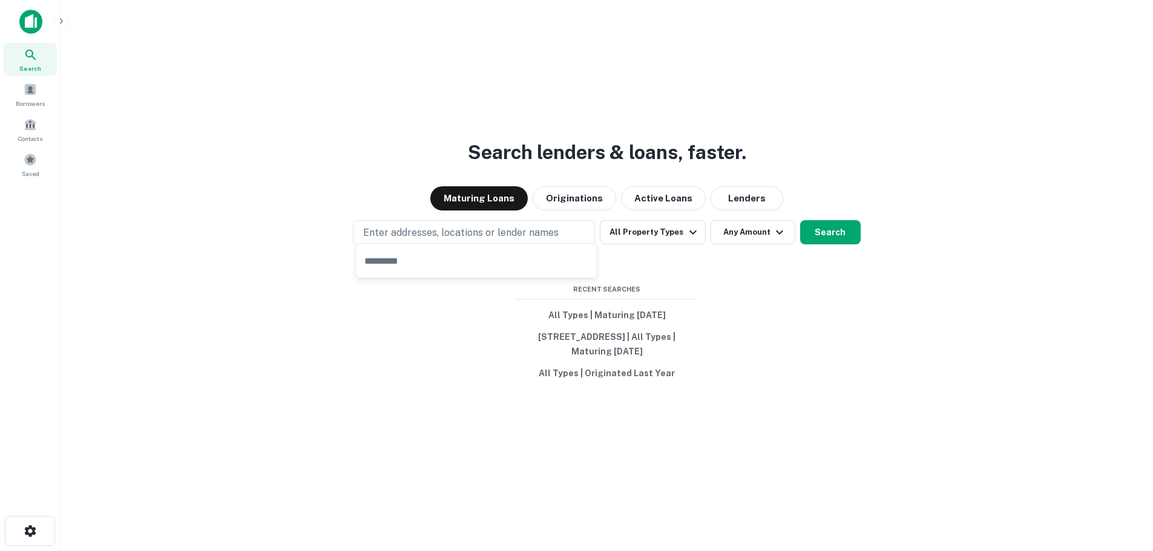
type input "**********"
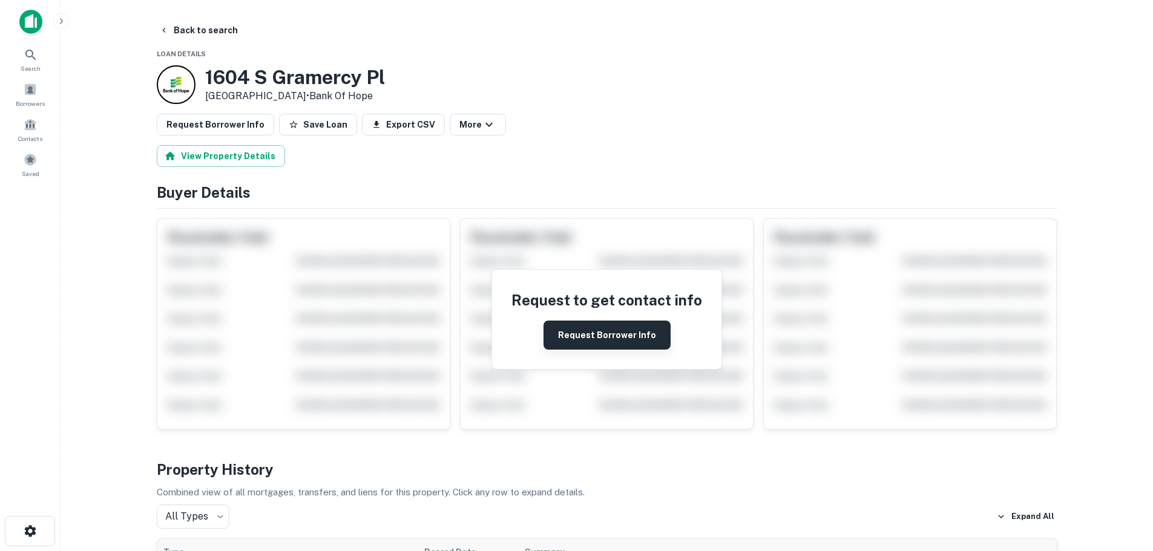
click at [622, 339] on button "Request Borrower Info" at bounding box center [606, 335] width 127 height 29
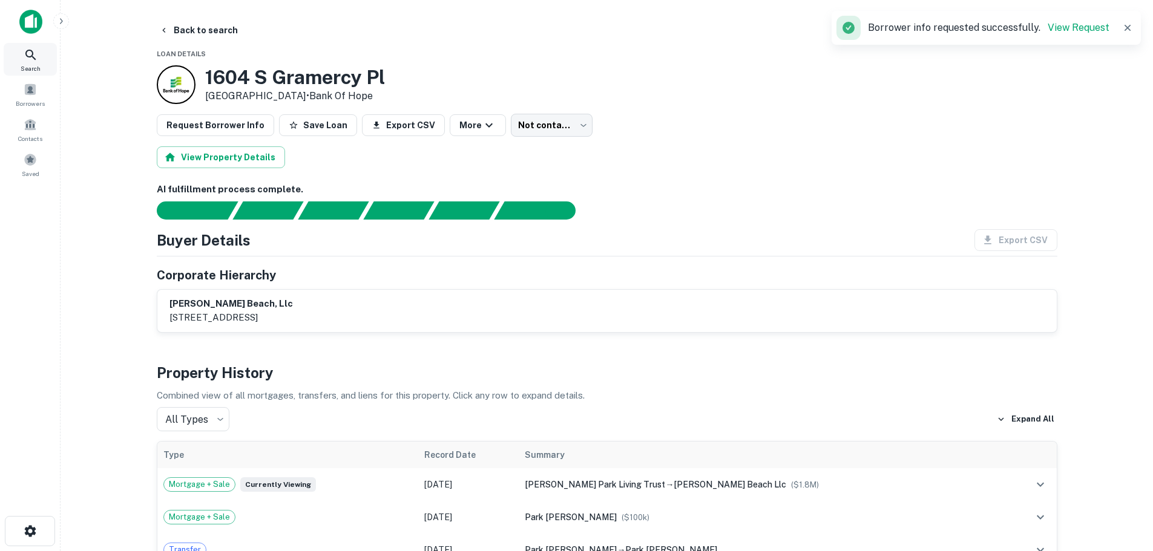
click at [30, 57] on icon at bounding box center [30, 55] width 10 height 10
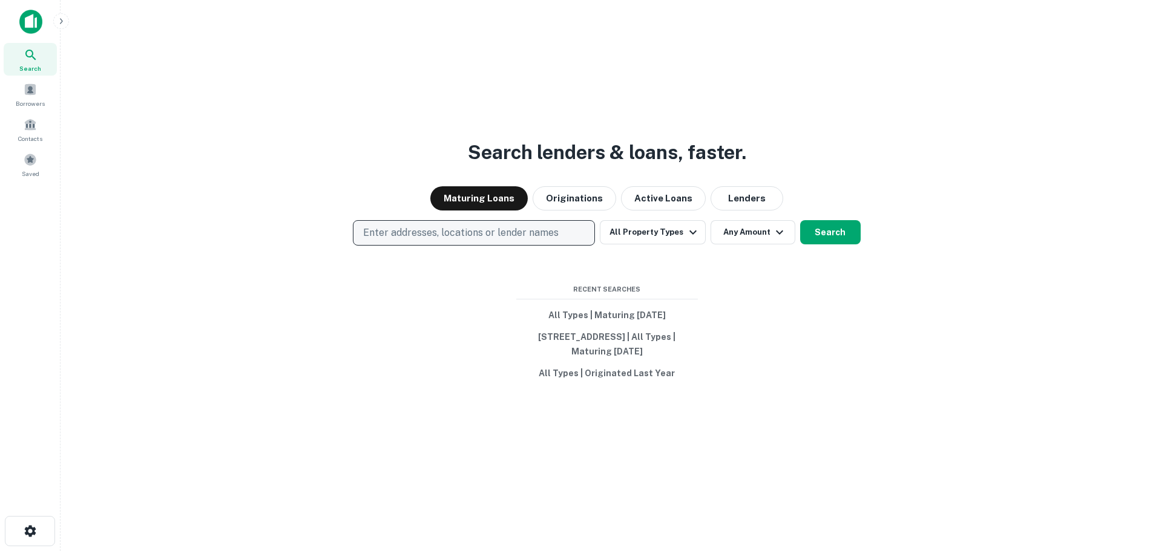
click at [442, 226] on p "Enter addresses, locations or lender names" at bounding box center [460, 233] width 195 height 15
type input "**********"
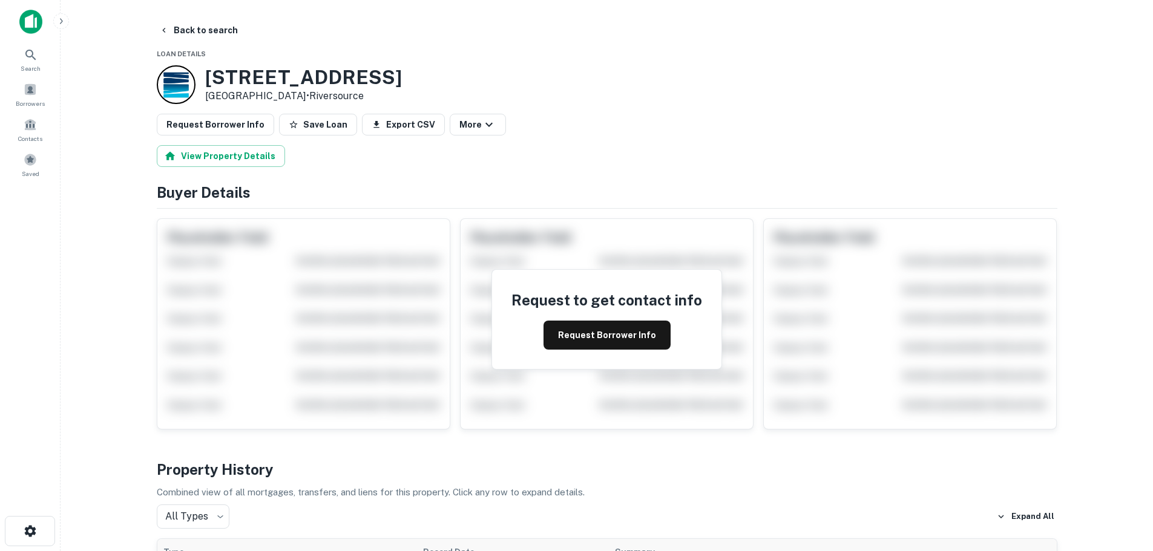
drag, startPoint x: 599, startPoint y: 327, endPoint x: 603, endPoint y: 315, distance: 12.8
click at [603, 318] on div "Request to get contact info Request Borrower Info" at bounding box center [606, 319] width 229 height 99
click at [602, 324] on button "Request Borrower Info" at bounding box center [606, 335] width 127 height 29
click at [1134, 19] on icon "close" at bounding box center [1131, 22] width 8 height 10
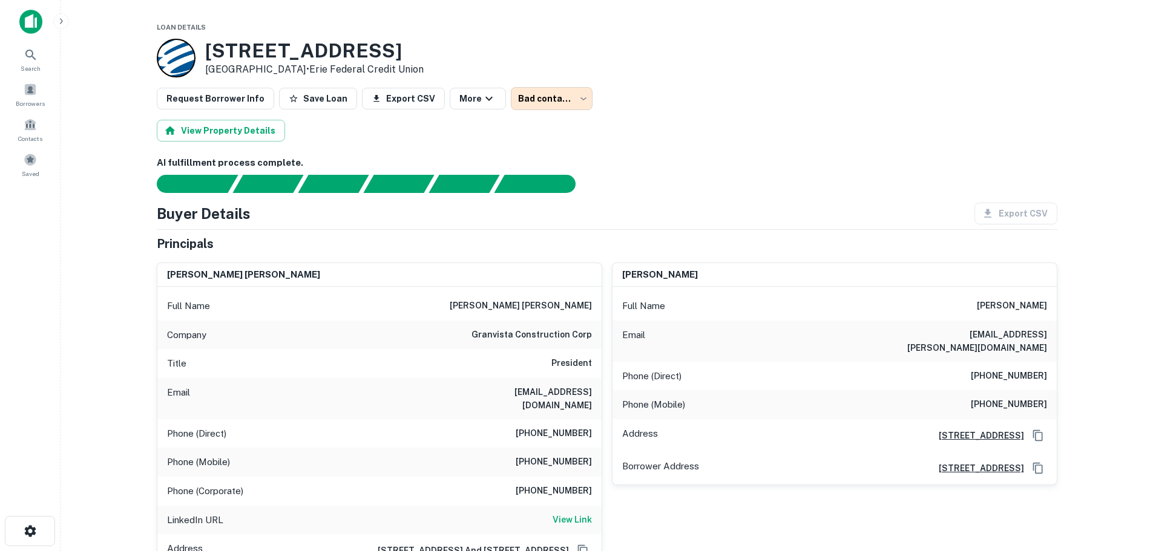
scroll to position [121, 0]
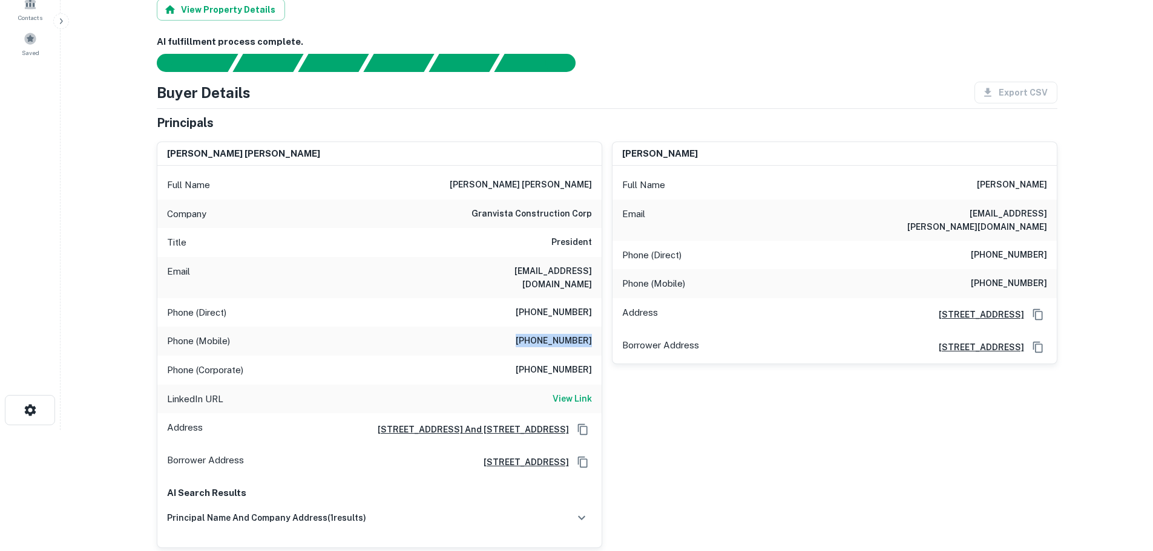
drag, startPoint x: 520, startPoint y: 324, endPoint x: 595, endPoint y: 324, distance: 75.0
click at [595, 327] on div "Phone (Mobile) [PHONE_NUMBER]" at bounding box center [379, 341] width 444 height 29
copy h6 "[PHONE_NUMBER]"
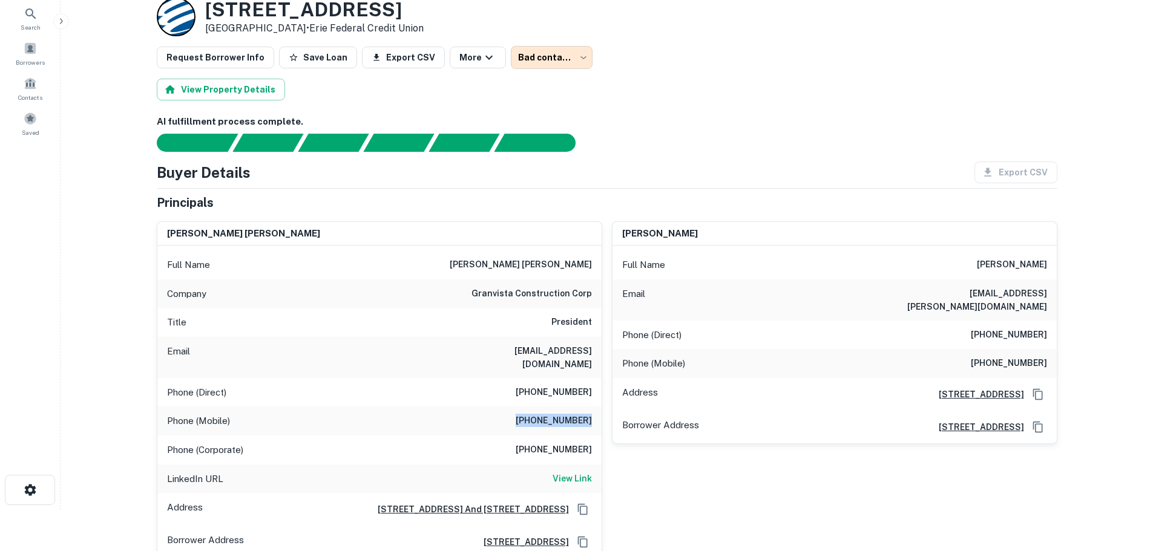
scroll to position [0, 0]
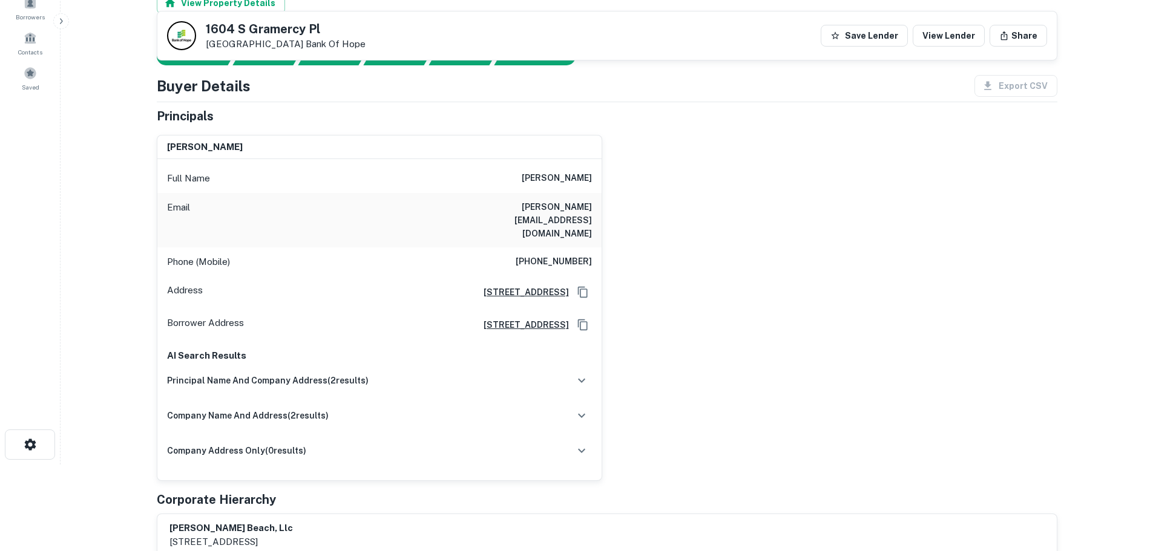
scroll to position [61, 0]
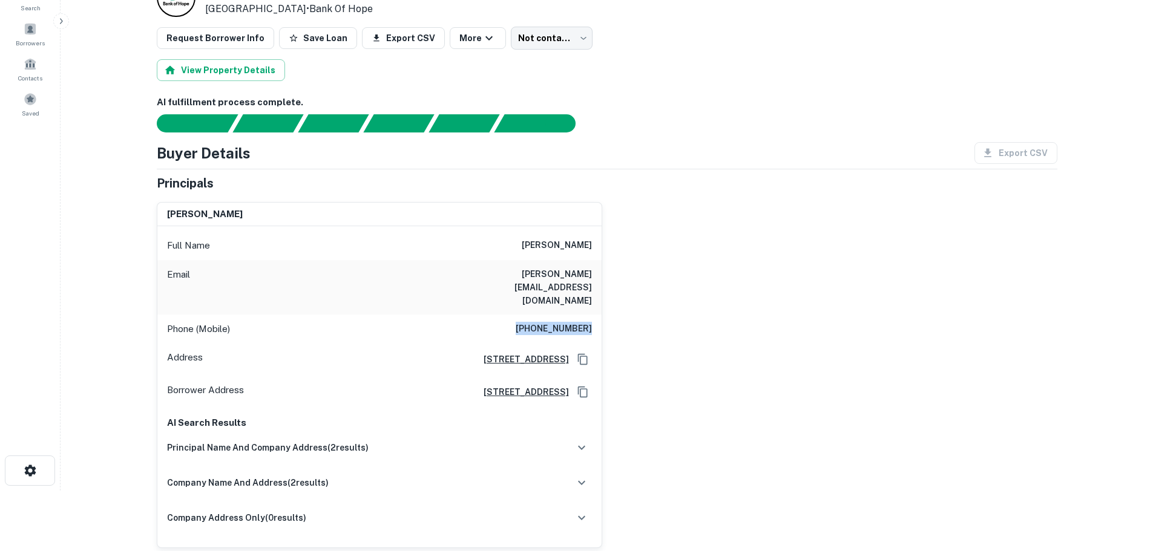
drag, startPoint x: 526, startPoint y: 301, endPoint x: 614, endPoint y: 306, distance: 87.9
click at [614, 306] on div "joong chil kim Full Name joong chil kim Email busby.d@sbcglobal.net Phone (Mobi…" at bounding box center [602, 370] width 910 height 356
copy h6 "(213) 210-1580"
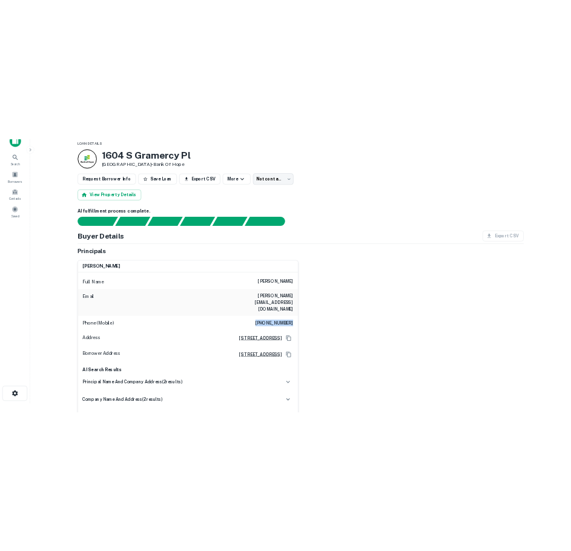
scroll to position [0, 0]
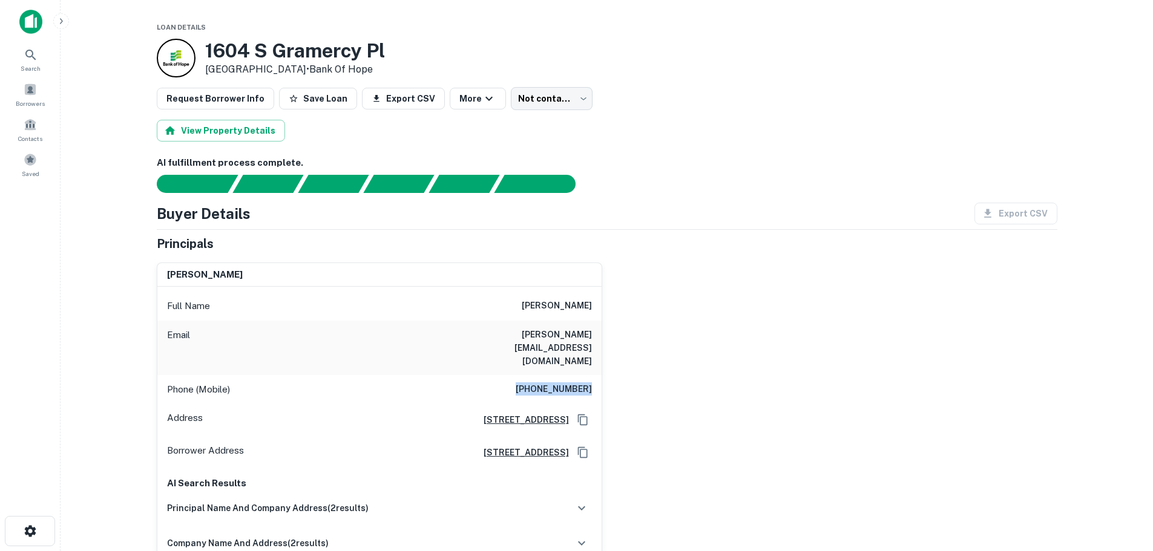
copy h6 "(213) 210-1580"
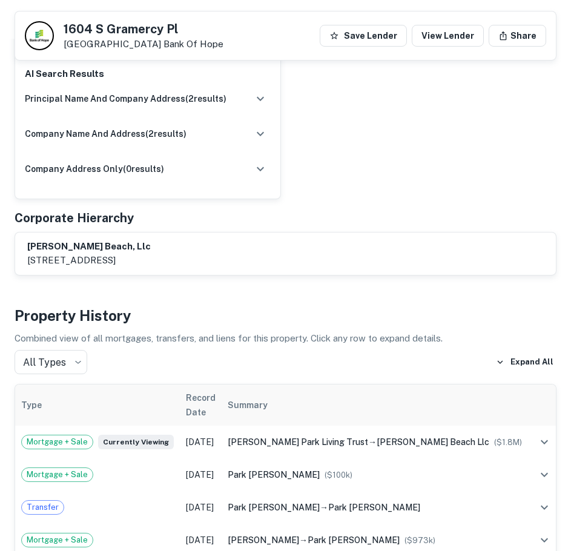
scroll to position [503, 0]
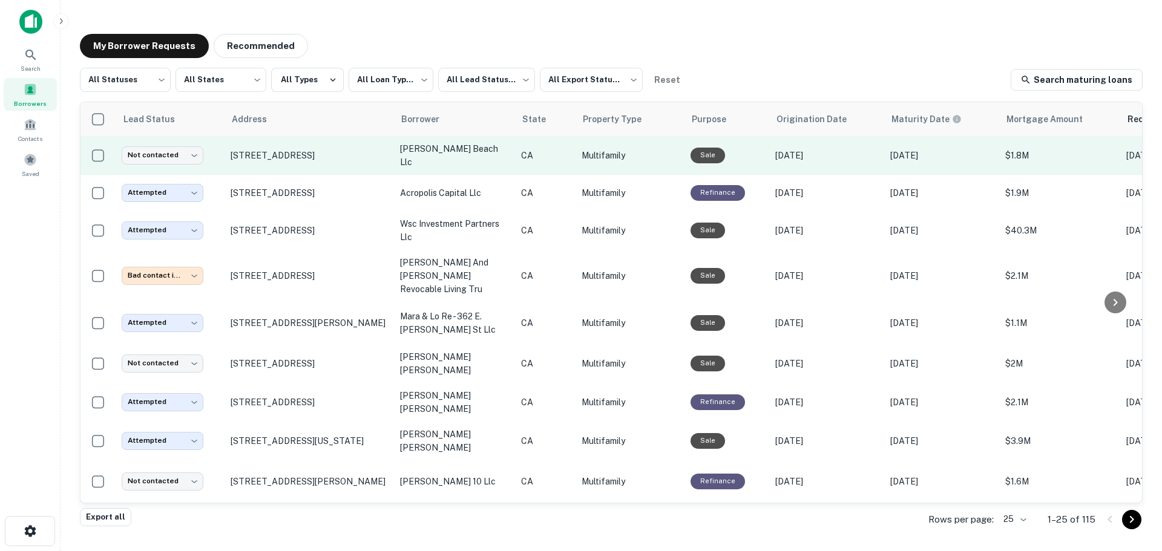
click at [162, 143] on td "Not contacted **** ​" at bounding box center [170, 155] width 109 height 39
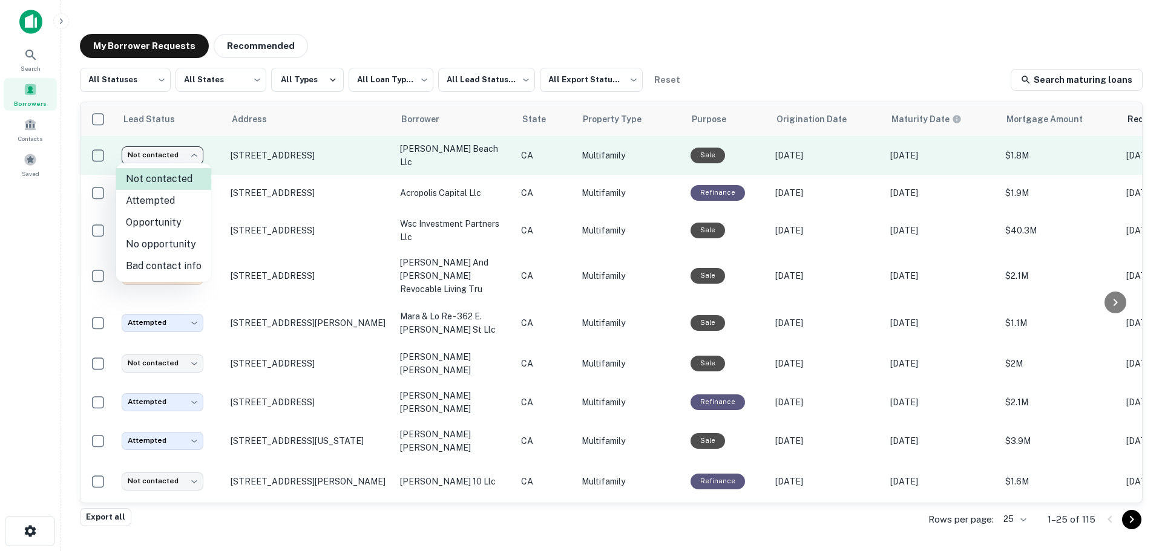
click at [163, 154] on body "**********" at bounding box center [581, 275] width 1162 height 551
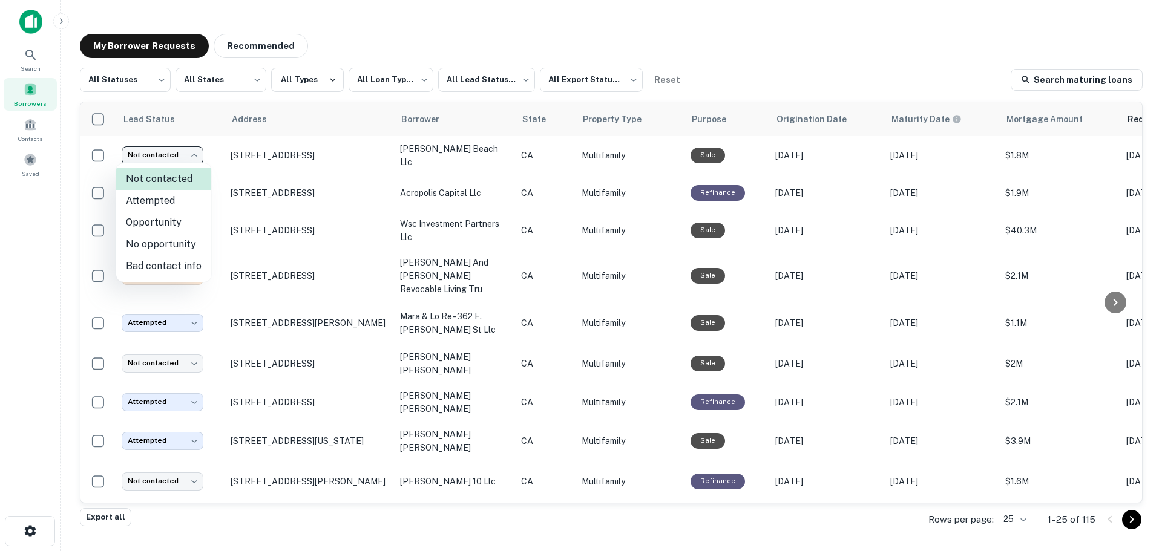
click at [161, 200] on li "Attempted" at bounding box center [163, 201] width 95 height 22
type input "*********"
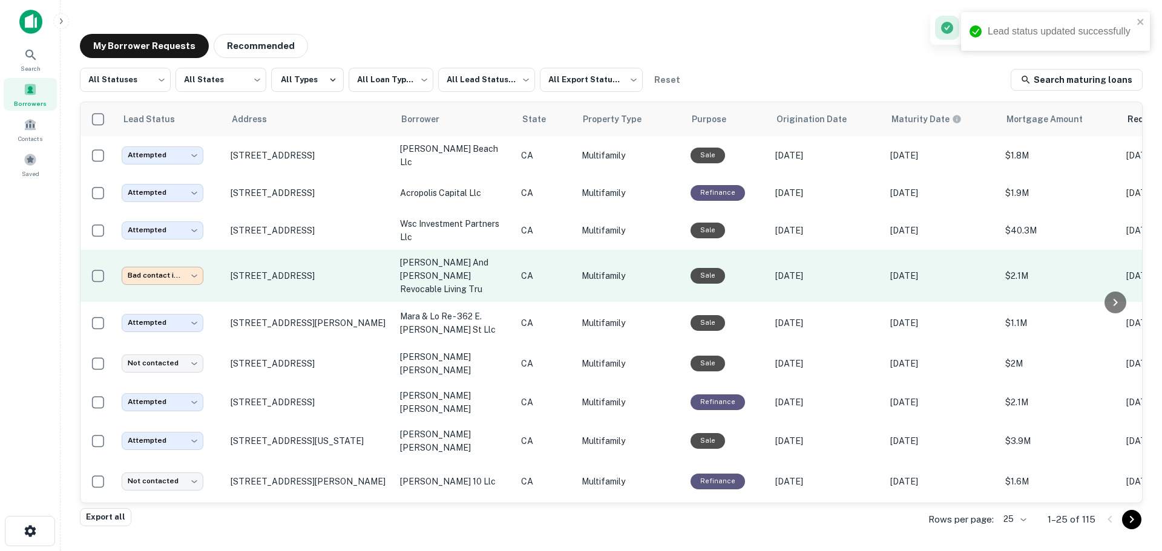
click at [188, 265] on body "**********" at bounding box center [581, 275] width 1162 height 551
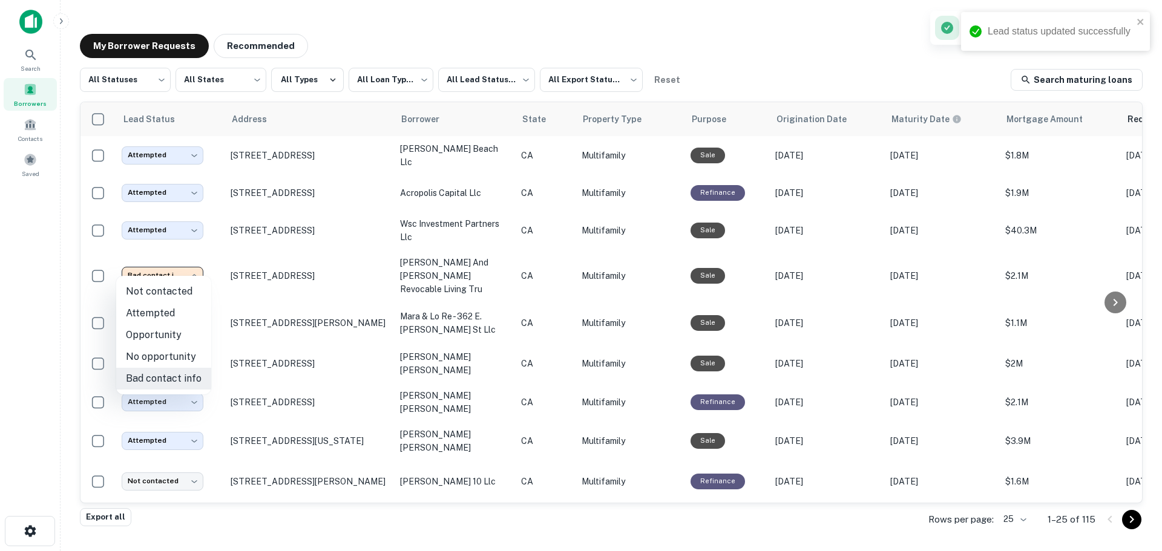
click at [169, 316] on li "Attempted" at bounding box center [163, 314] width 95 height 22
type input "*********"
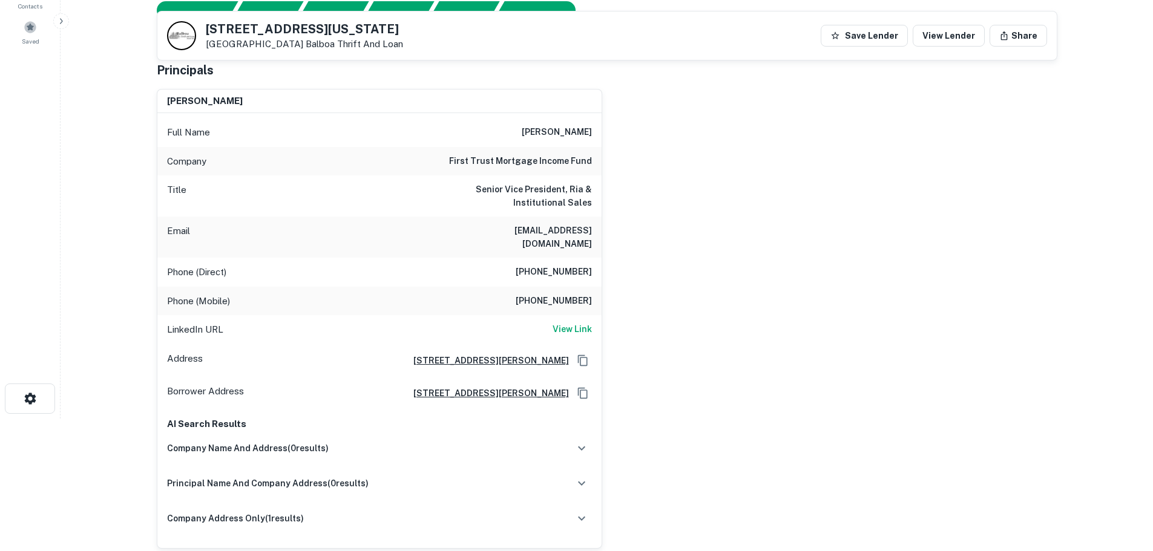
scroll to position [121, 0]
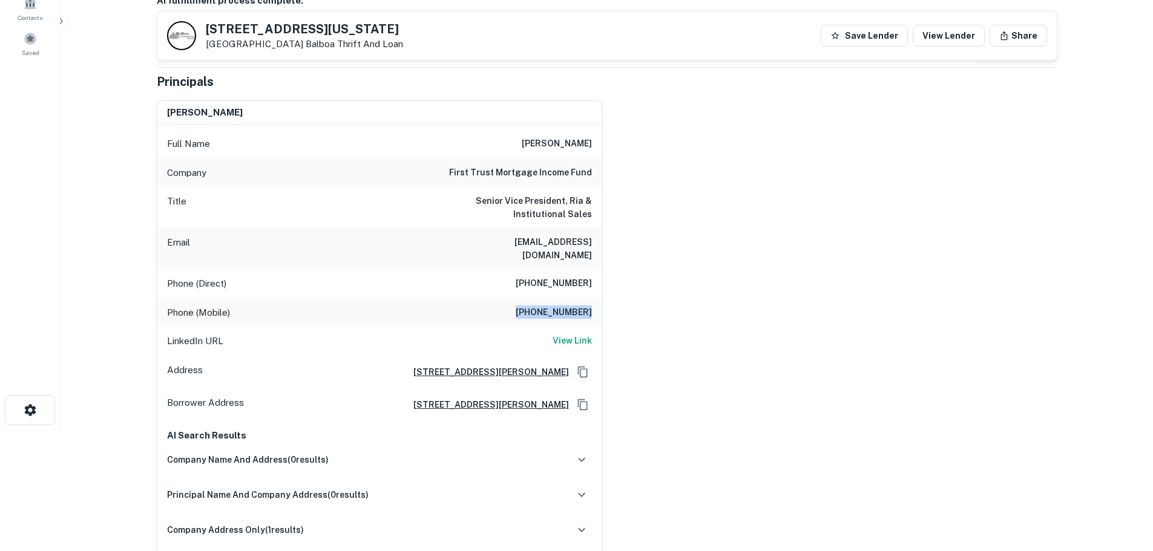
drag, startPoint x: 523, startPoint y: 300, endPoint x: 618, endPoint y: 304, distance: 95.1
click at [618, 304] on div "[PERSON_NAME] long Full Name [PERSON_NAME] g long Company first trust mortgage …" at bounding box center [602, 326] width 910 height 470
copy h6 "[PHONE_NUMBER]"
click at [659, 260] on div "connor g long Full Name connor g long Company first trust mortgage income fund …" at bounding box center [602, 326] width 910 height 470
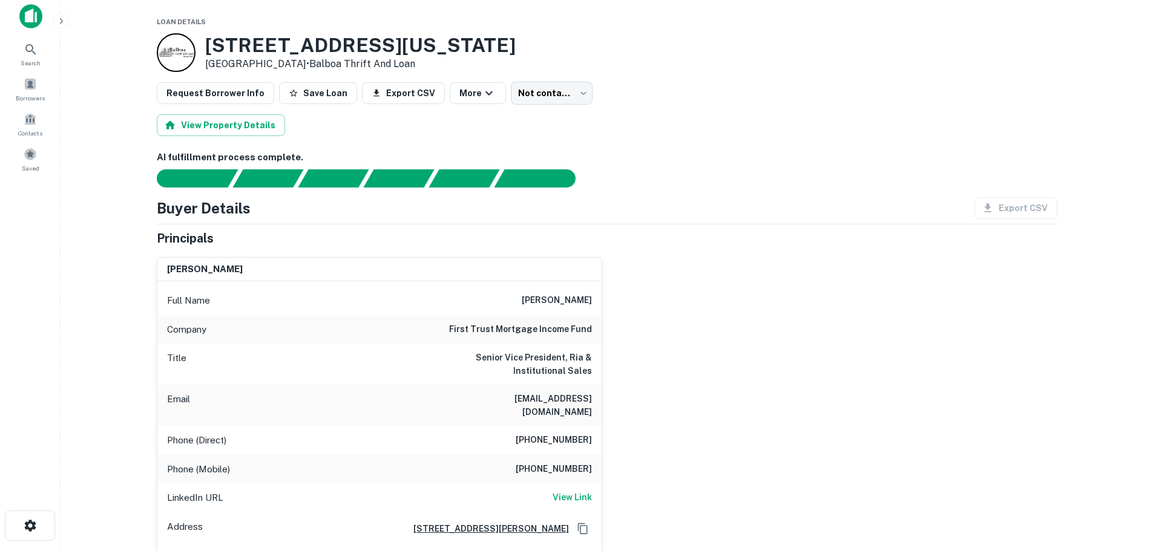
scroll to position [0, 0]
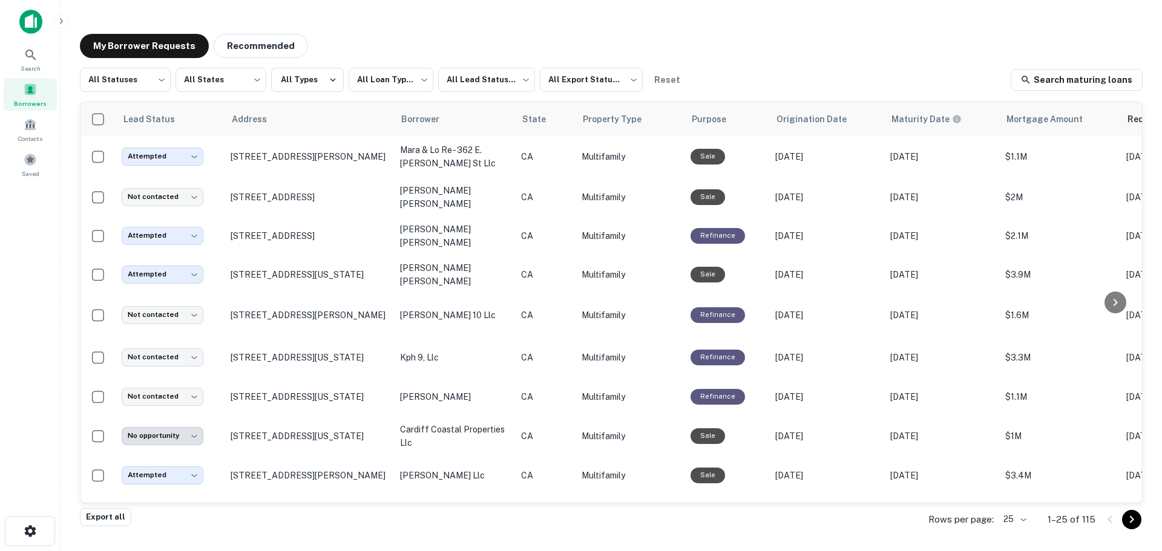
scroll to position [182, 0]
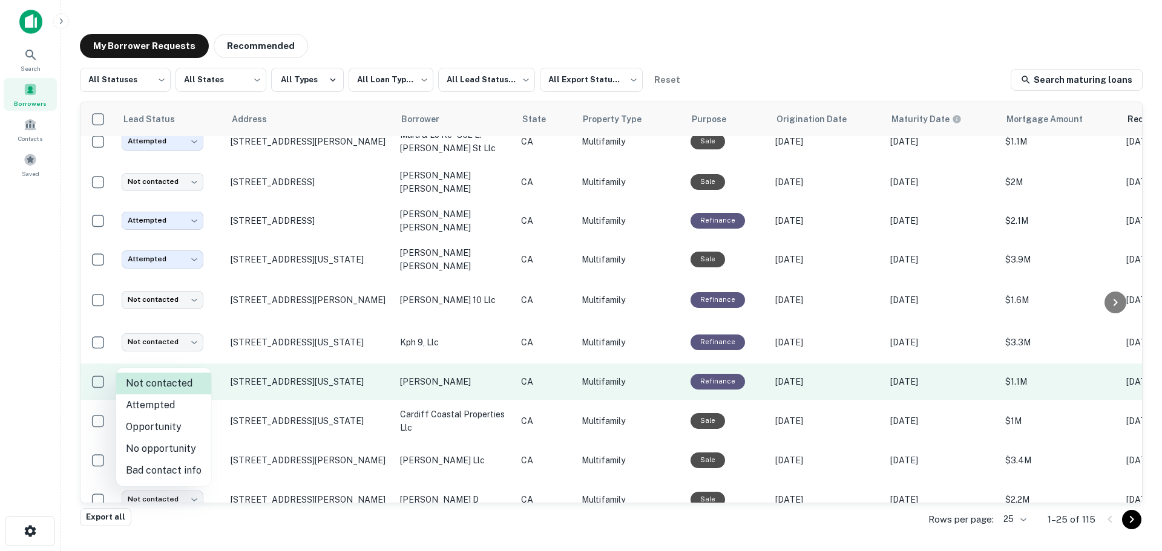
click at [182, 353] on body "**********" at bounding box center [581, 275] width 1162 height 551
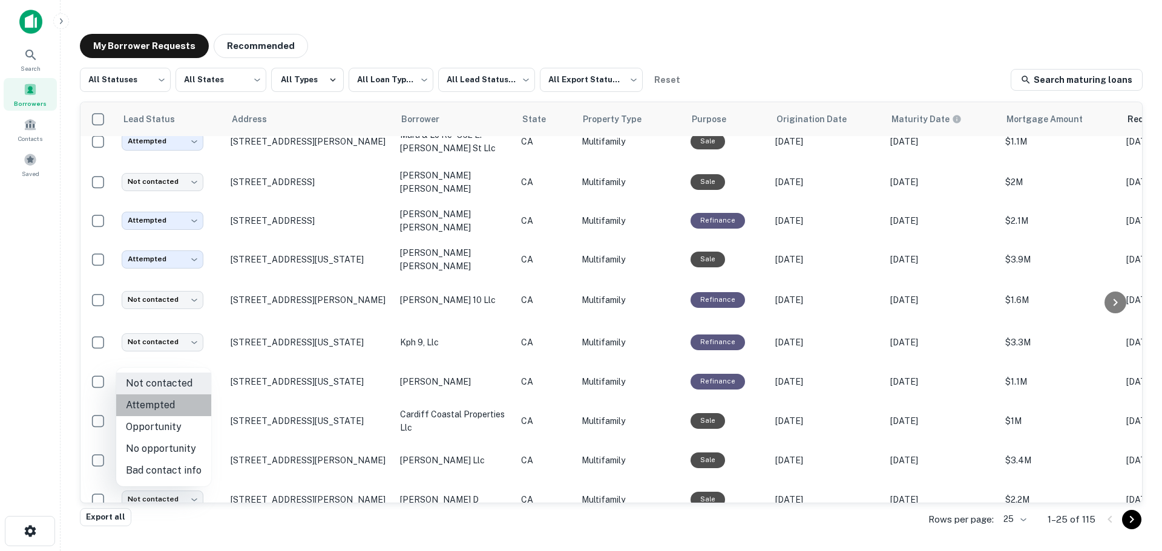
click at [166, 407] on li "Attempted" at bounding box center [163, 406] width 95 height 22
type input "*********"
